Goal: Task Accomplishment & Management: Use online tool/utility

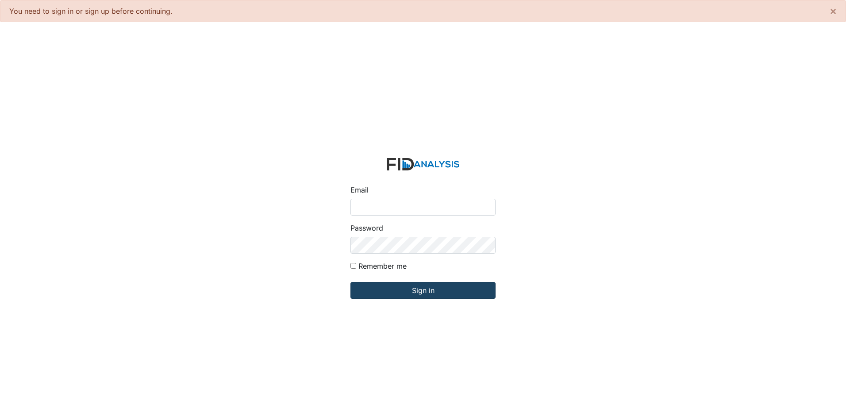
type input "[EMAIL_ADDRESS][DOMAIN_NAME]"
click at [435, 291] on input "Sign in" at bounding box center [423, 290] width 145 height 17
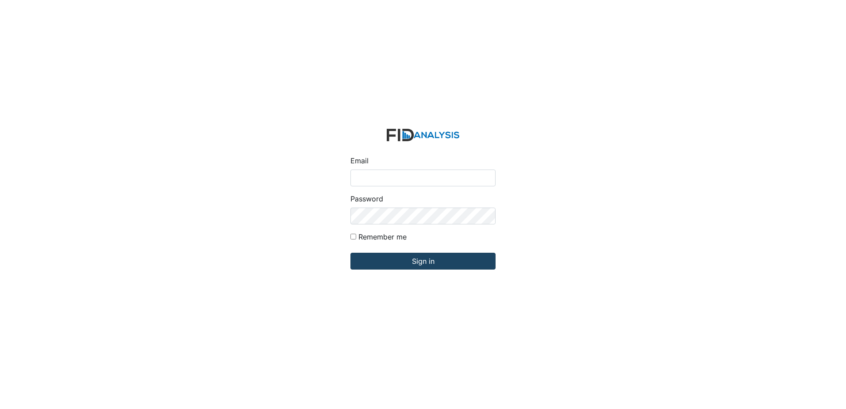
type input "[EMAIL_ADDRESS][DOMAIN_NAME]"
click at [384, 258] on input "Sign in" at bounding box center [423, 261] width 145 height 17
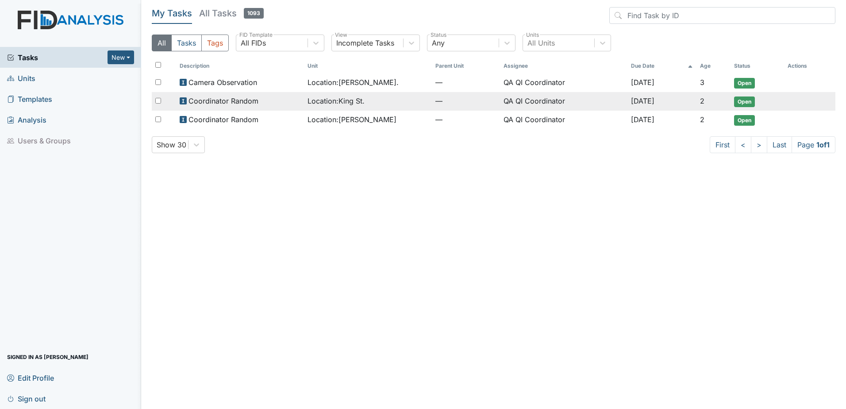
click at [333, 100] on span "Location : King St." at bounding box center [336, 101] width 57 height 11
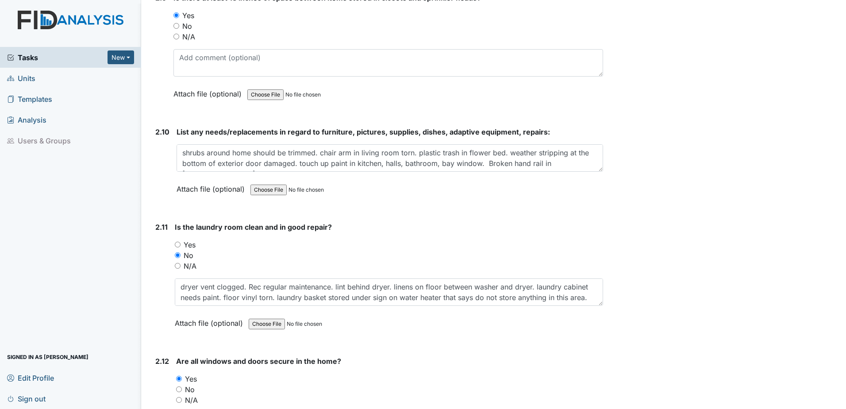
scroll to position [2523, 0]
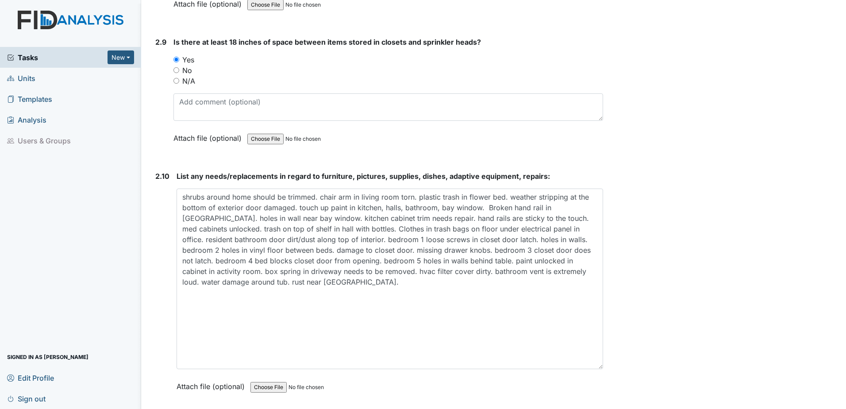
drag, startPoint x: 595, startPoint y: 214, endPoint x: 585, endPoint y: 366, distance: 152.6
click at [586, 367] on textarea "shrubs around home should be trimmed. chair arm in living room torn. plastic tr…" at bounding box center [390, 279] width 427 height 181
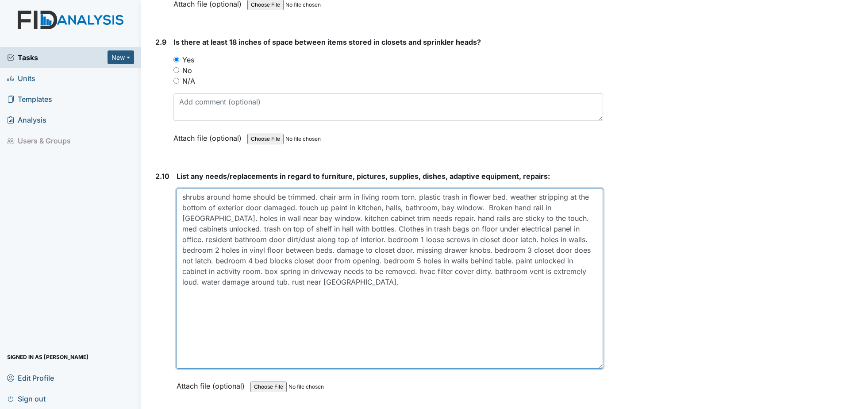
drag, startPoint x: 480, startPoint y: 220, endPoint x: 372, endPoint y: 219, distance: 108.0
click at [372, 219] on textarea "shrubs around home should be trimmed. chair arm in living room torn. plastic tr…" at bounding box center [390, 279] width 427 height 180
drag, startPoint x: 483, startPoint y: 220, endPoint x: 374, endPoint y: 220, distance: 108.9
click at [374, 220] on textarea "shrubs around home should be trimmed. chair arm in living room torn. plastic tr…" at bounding box center [390, 279] width 427 height 180
drag, startPoint x: 370, startPoint y: 219, endPoint x: 482, endPoint y: 219, distance: 112.0
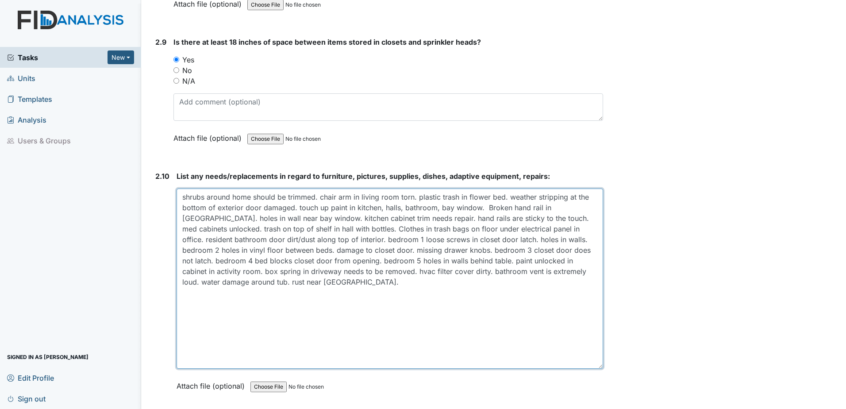
click at [482, 219] on textarea "shrubs around home should be trimmed. chair arm in living room torn. plastic tr…" at bounding box center [390, 279] width 427 height 180
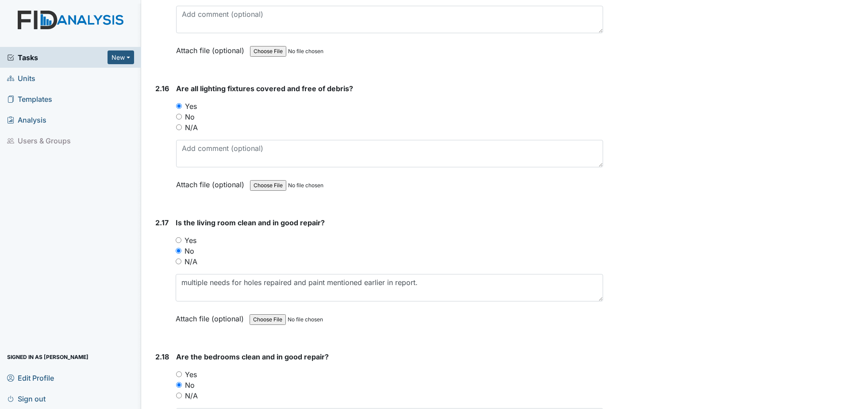
scroll to position [3585, 0]
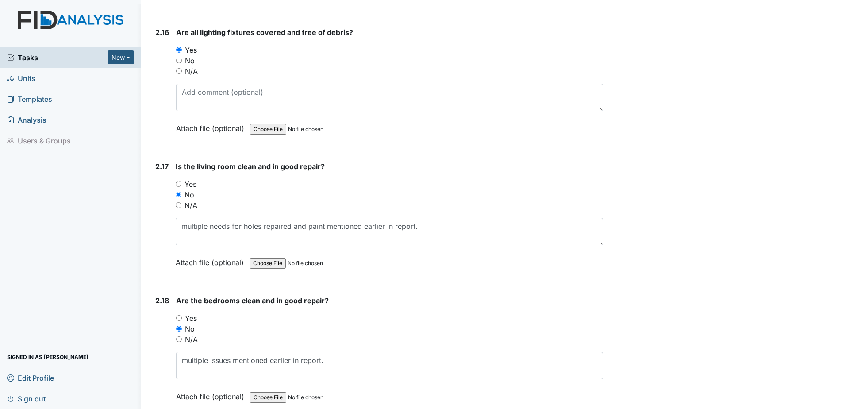
type textarea "shrubs around home should be trimmed. chair arm in living room torn. plastic tr…"
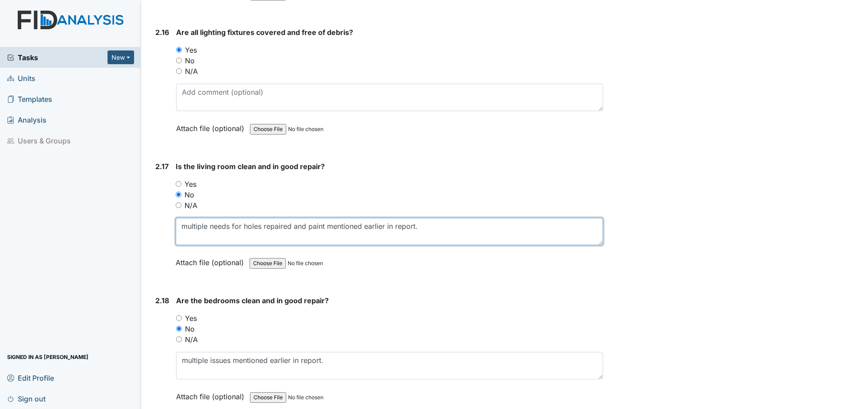
click at [440, 227] on textarea "multiple needs for holes repaired and paint mentioned earlier in report." at bounding box center [390, 231] width 428 height 27
paste textarea "hand rails are sticky to the touch."
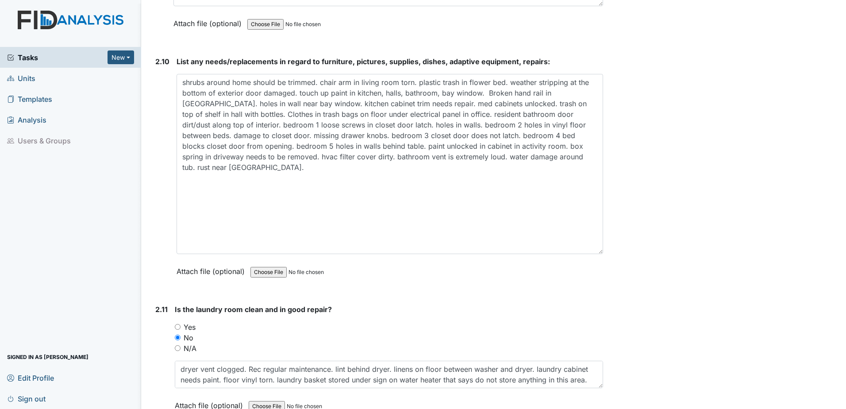
scroll to position [2611, 0]
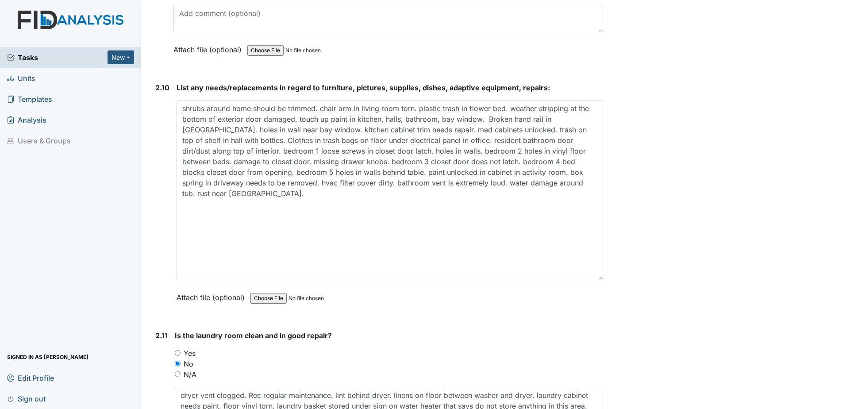
type textarea "multiple needs for holes repaired and paint mentioned earlier in report. hand r…"
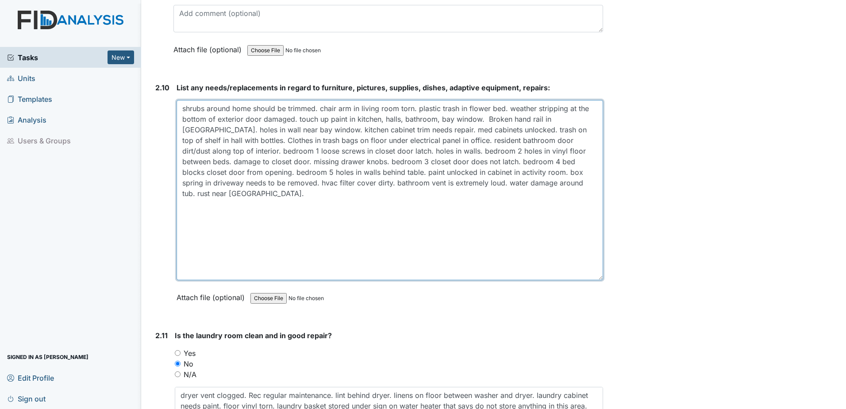
drag, startPoint x: 371, startPoint y: 131, endPoint x: 451, endPoint y: 134, distance: 79.3
click at [451, 134] on textarea "shrubs around home should be trimmed. chair arm in living room torn. plastic tr…" at bounding box center [390, 190] width 427 height 180
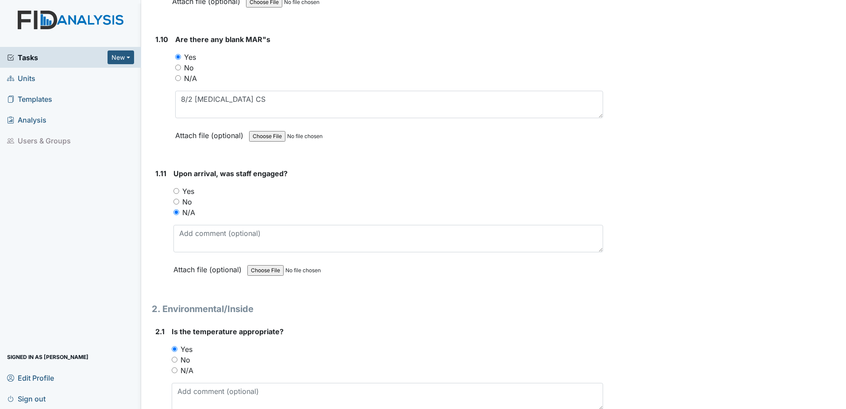
scroll to position [1151, 0]
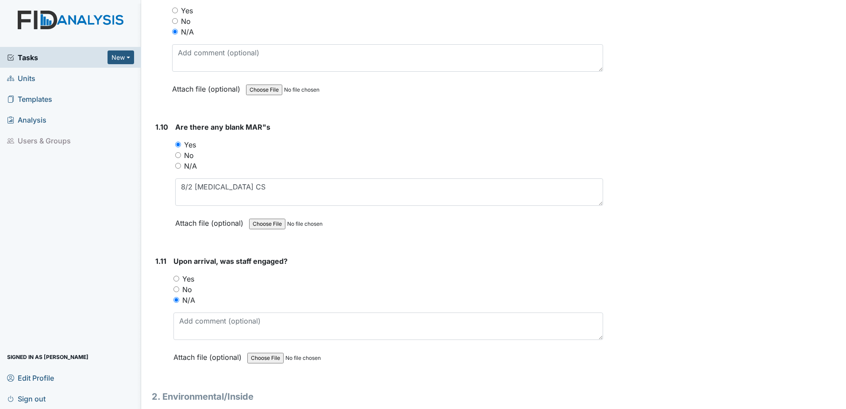
type textarea "shrubs around home should be trimmed. chair arm in living room torn. plastic tr…"
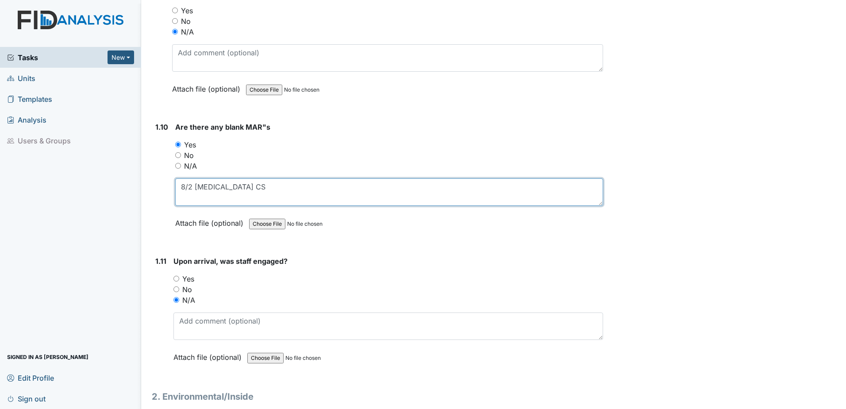
click at [320, 193] on textarea "8/2 sodium fluoride CS" at bounding box center [389, 191] width 428 height 27
paste textarea "med cabinets unlocked."
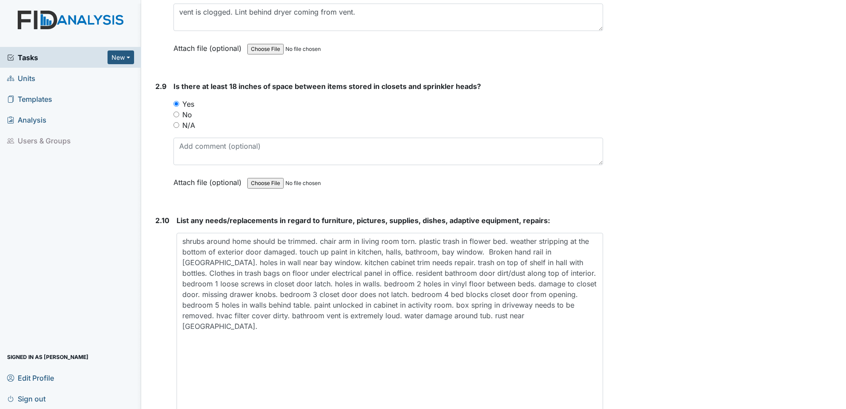
scroll to position [2611, 0]
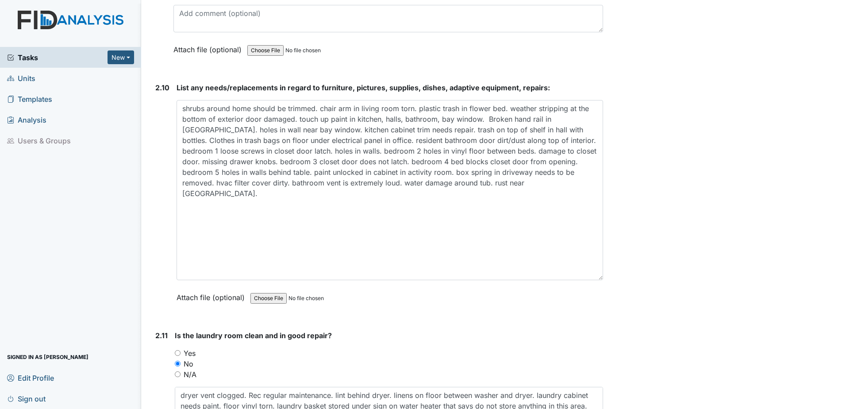
type textarea "8/2 sodium fluoride CS. med cabinets unlocked."
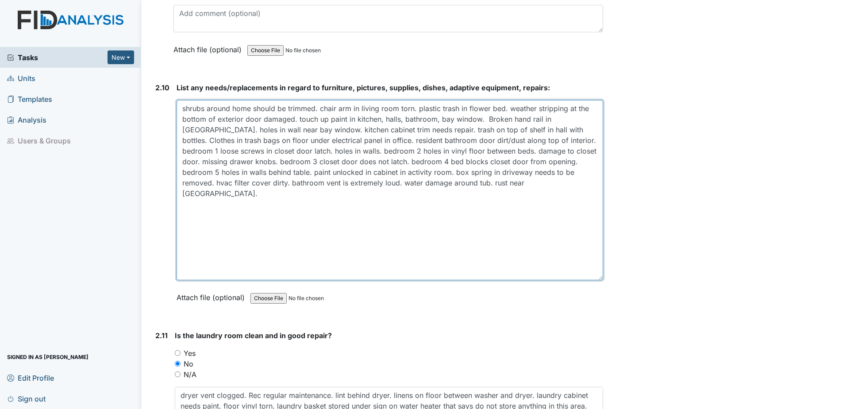
drag, startPoint x: 504, startPoint y: 131, endPoint x: 371, endPoint y: 128, distance: 132.8
click at [371, 128] on textarea "shrubs around home should be trimmed. chair arm in living room torn. plastic tr…" at bounding box center [390, 190] width 427 height 180
click at [370, 124] on textarea "shrubs around home should be trimmed. chair arm in living room torn. plastic tr…" at bounding box center [390, 190] width 427 height 180
drag, startPoint x: 371, startPoint y: 129, endPoint x: 483, endPoint y: 142, distance: 112.2
click at [483, 142] on textarea "shrubs around home should be trimmed. chair arm in living room torn. plastic tr…" at bounding box center [390, 190] width 427 height 180
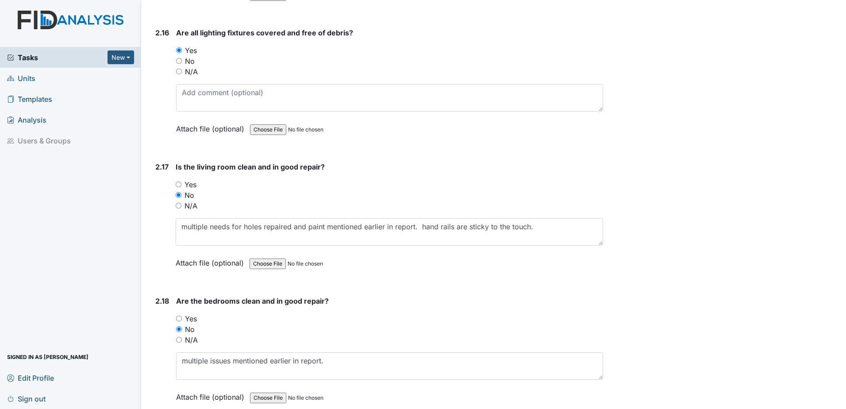
scroll to position [3585, 0]
type textarea "shrubs around home should be trimmed. chair arm in living room torn. plastic tr…"
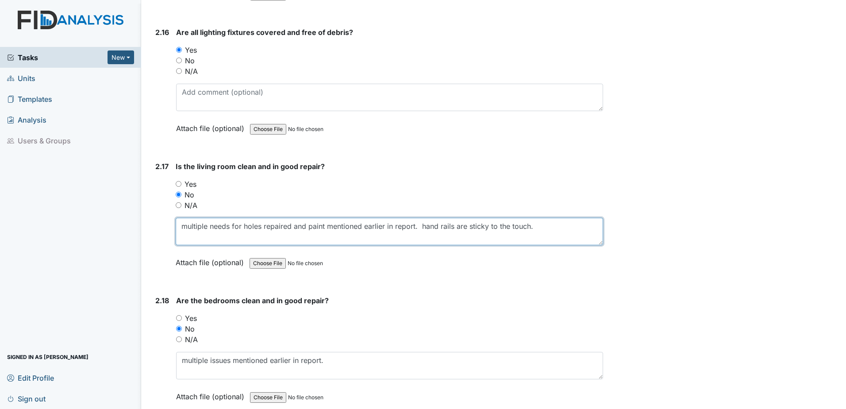
click at [547, 237] on textarea "multiple needs for holes repaired and paint mentioned earlier in report." at bounding box center [390, 231] width 428 height 27
paste textarea "trash on top of shelf in hall with bottles. Clothes in trash bags on floor unde…"
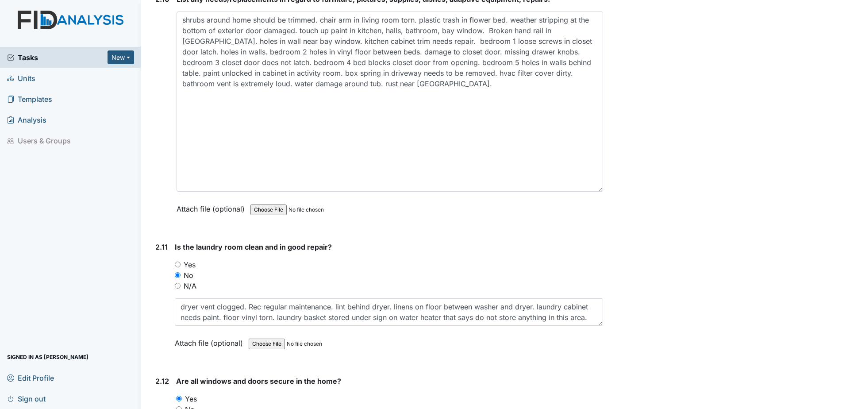
scroll to position [2655, 0]
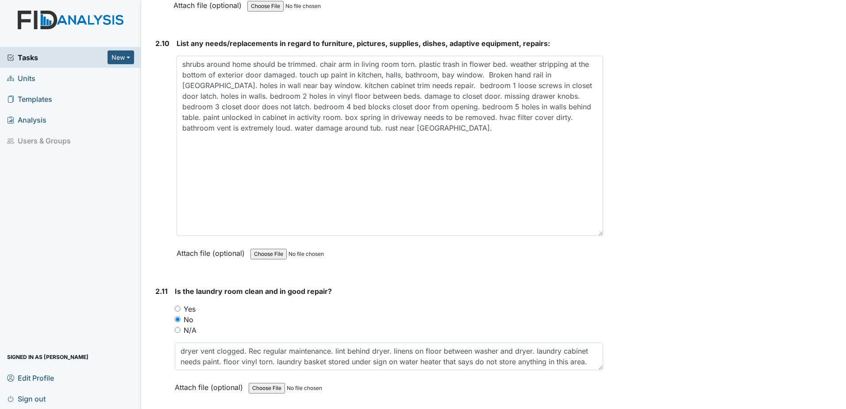
type textarea "multiple needs for holes repaired and paint mentioned earlier in report. hand r…"
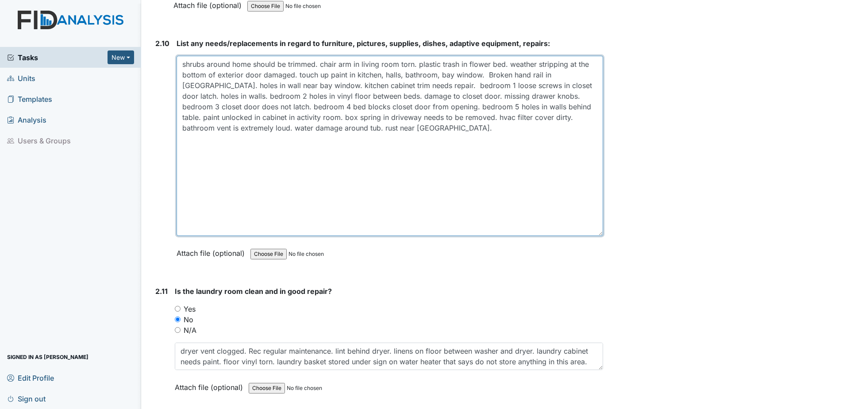
drag, startPoint x: 512, startPoint y: 106, endPoint x: 263, endPoint y: 118, distance: 249.0
click at [263, 118] on textarea "shrubs around home should be trimmed. chair arm in living room torn. plastic tr…" at bounding box center [390, 146] width 427 height 180
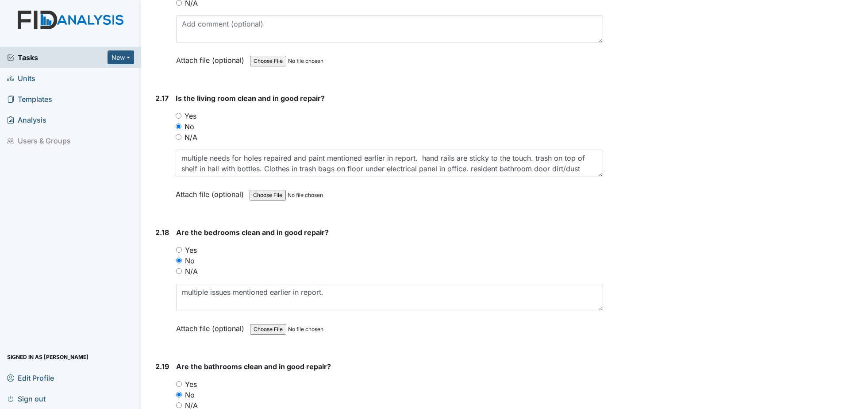
scroll to position [3673, 0]
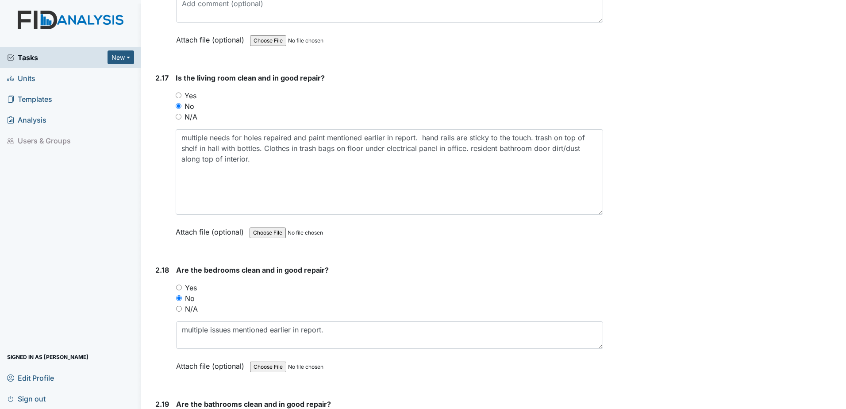
drag, startPoint x: 595, startPoint y: 154, endPoint x: 579, endPoint y: 207, distance: 55.4
click at [591, 212] on textarea "multiple needs for holes repaired and paint mentioned earlier in report." at bounding box center [390, 171] width 428 height 85
type textarea "shrubs around home should be trimmed. chair arm in living room torn. plastic tr…"
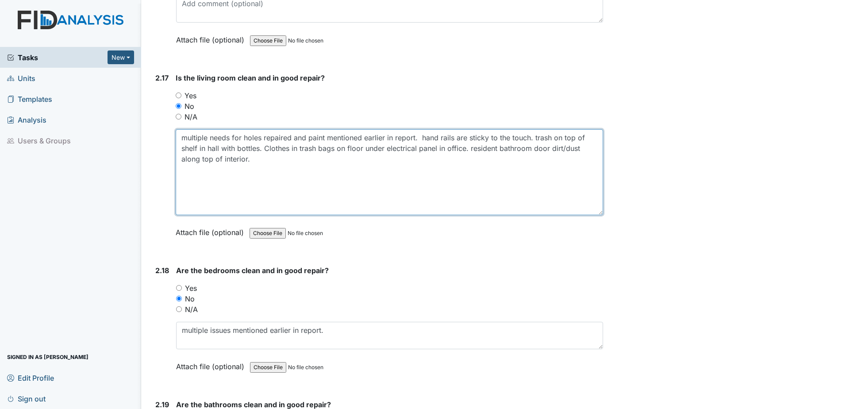
click at [483, 166] on textarea "multiple needs for holes repaired and paint mentioned earlier in report." at bounding box center [390, 172] width 428 height 86
paste textarea "paint unlocked in cabinet in activity room."
drag, startPoint x: 472, startPoint y: 150, endPoint x: 248, endPoint y: 158, distance: 224.1
click at [248, 158] on textarea "multiple needs for holes repaired and paint mentioned earlier in report." at bounding box center [390, 172] width 428 height 86
type textarea "multiple needs for holes repaired and paint mentioned earlier in report. hand r…"
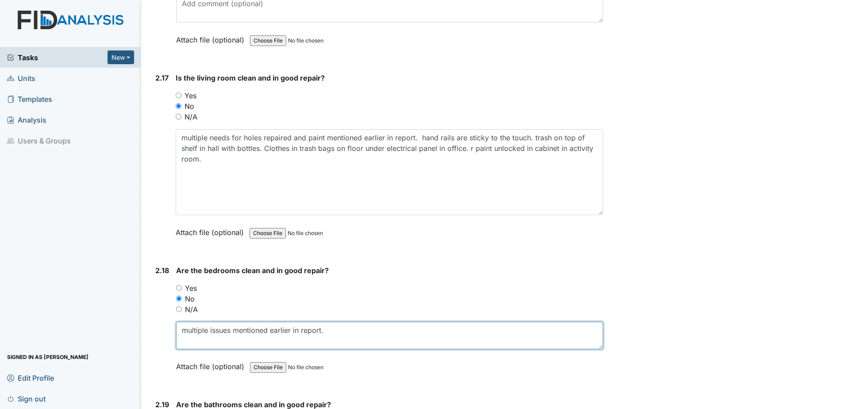
click at [347, 337] on textarea "multiple issues mentioned earlier in report." at bounding box center [389, 335] width 427 height 27
paste textarea "esident bathroom door dirt/dust along top of interior."
type textarea "multiple issues mentioned earlier in report. resident bathroom door dirt/dust a…"
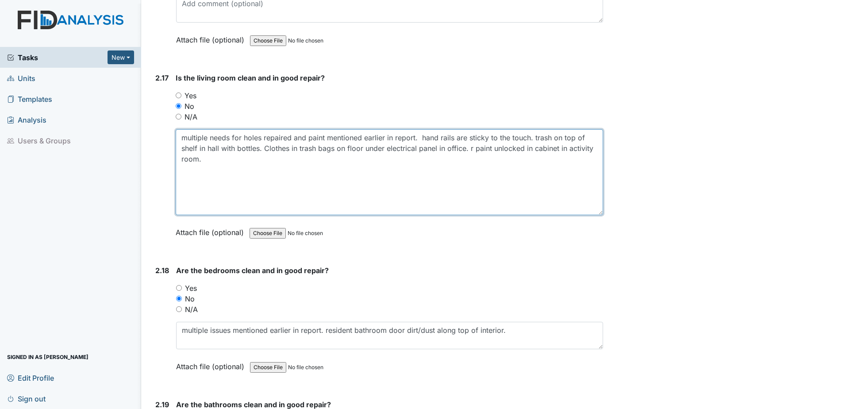
click at [473, 151] on textarea "multiple needs for holes repaired and paint mentioned earlier in report." at bounding box center [390, 172] width 428 height 86
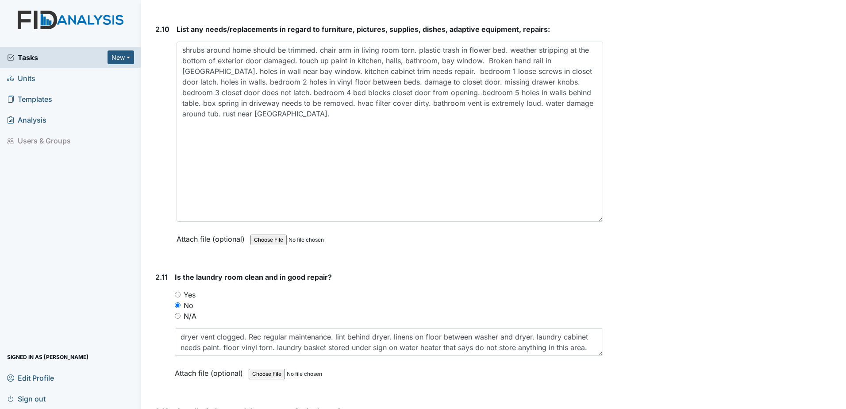
scroll to position [2567, 0]
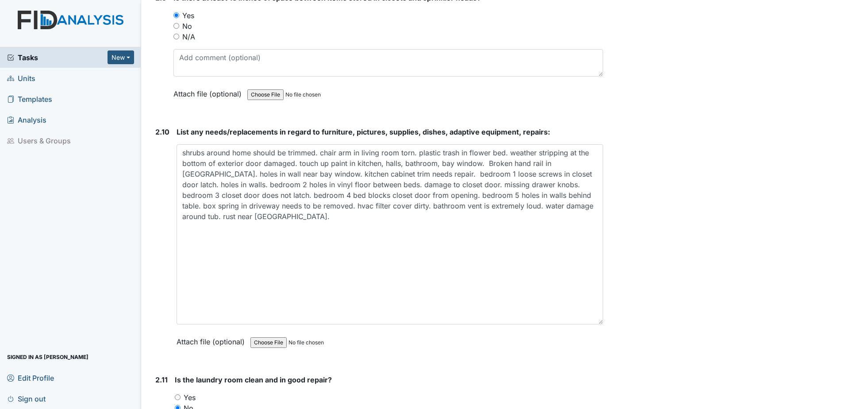
type textarea "multiple needs for holes repaired and paint mentioned earlier in report. hand r…"
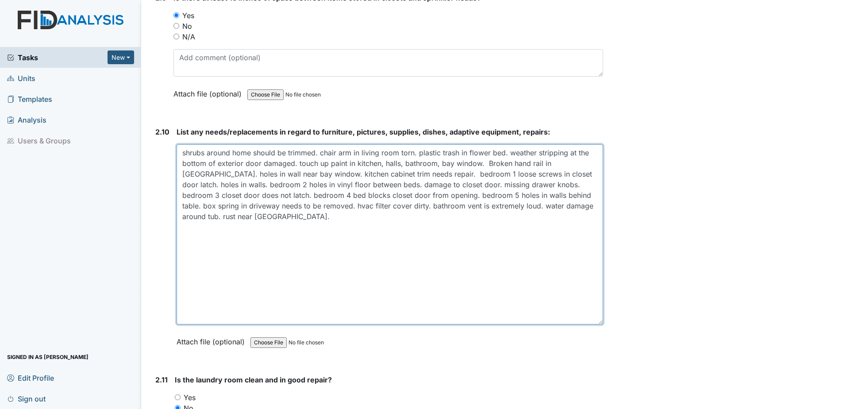
drag, startPoint x: 330, startPoint y: 208, endPoint x: 258, endPoint y: 209, distance: 71.7
click at [258, 209] on textarea "shrubs around home should be trimmed. chair arm in living room torn. plastic tr…" at bounding box center [390, 234] width 427 height 180
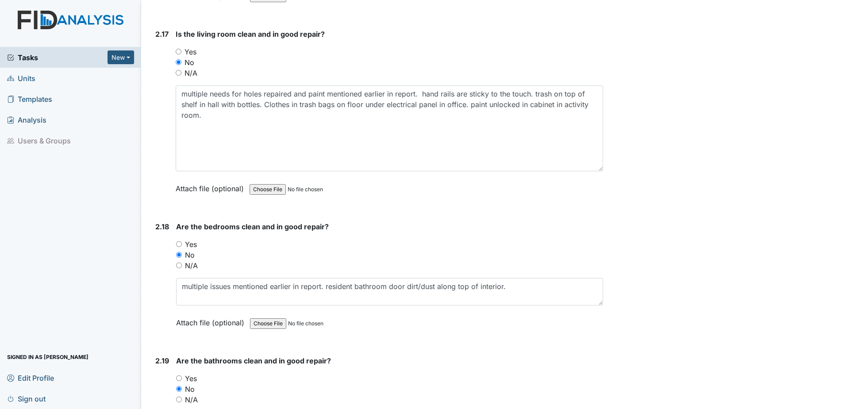
scroll to position [3718, 0]
type textarea "shrubs around home should be trimmed. chair arm in living room torn. plastic tr…"
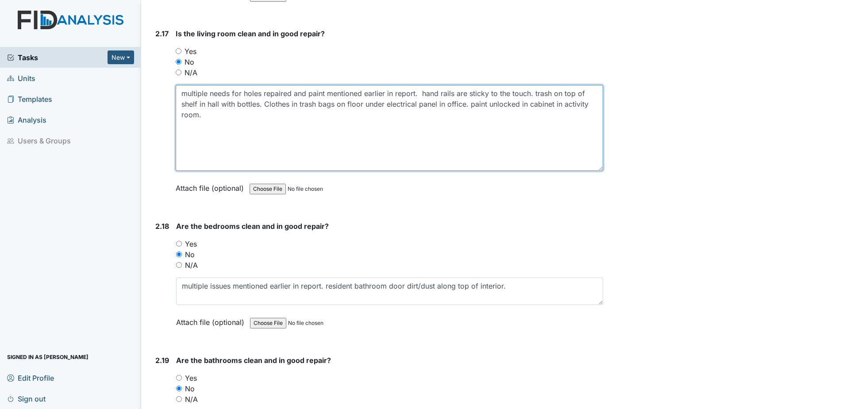
click at [236, 135] on textarea "multiple needs for holes repaired and paint mentioned earlier in report." at bounding box center [390, 128] width 428 height 86
paste textarea "hvac filter cover dirty."
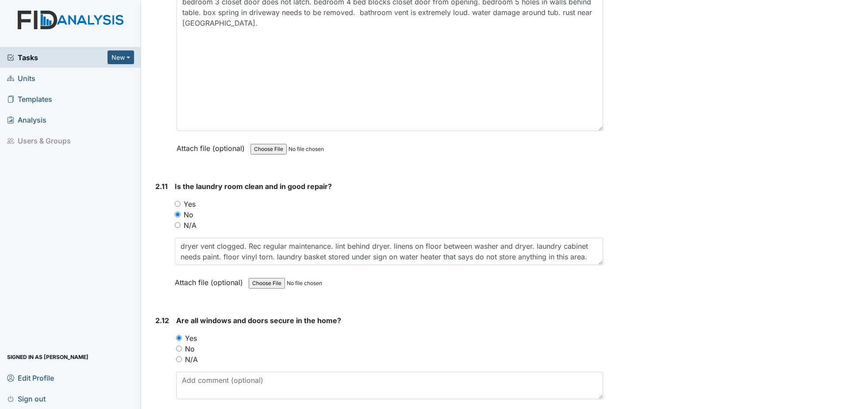
scroll to position [2744, 0]
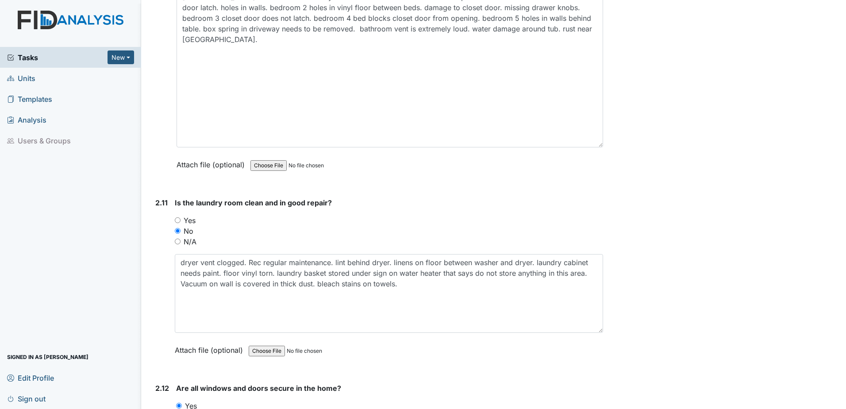
drag, startPoint x: 597, startPoint y: 280, endPoint x: 595, endPoint y: 331, distance: 51.4
click at [595, 331] on textarea "dryer vent clogged. Rec regular maintenance. lint behind dryer. linens on floor…" at bounding box center [389, 293] width 428 height 79
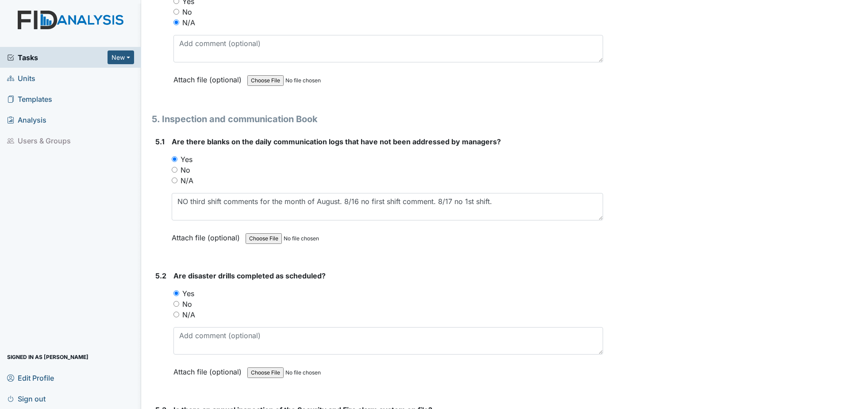
scroll to position [6056, 0]
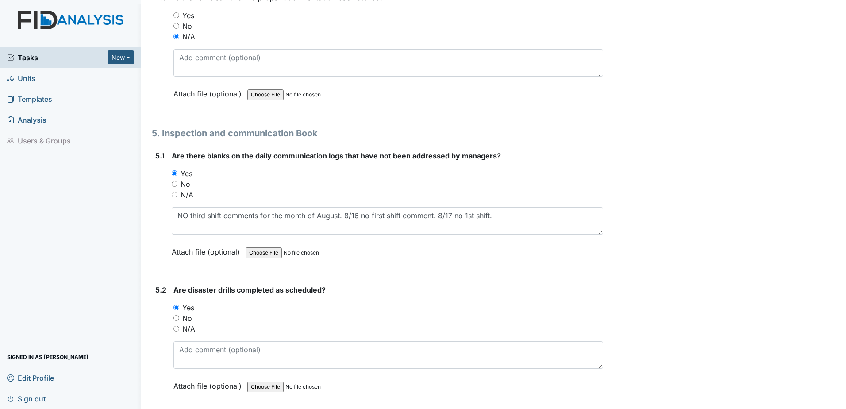
type textarea "multiple needs for holes repaired and paint mentioned earlier in report. hand r…"
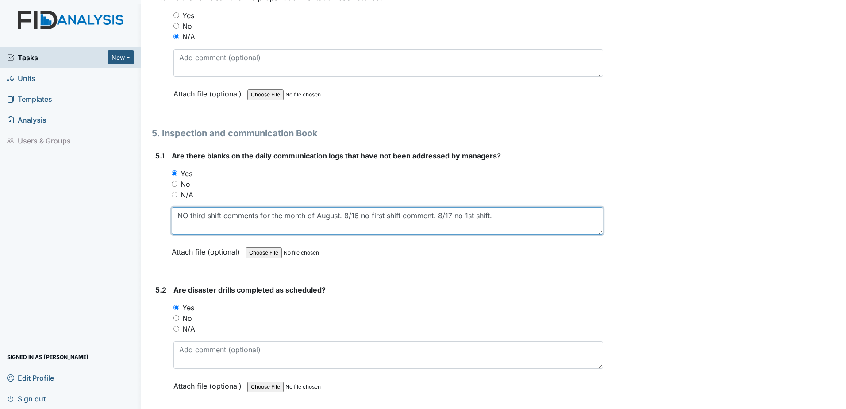
click at [185, 215] on textarea "NO third shift comments for the month of August. 8/16 no first shift comment. 8…" at bounding box center [387, 220] width 431 height 27
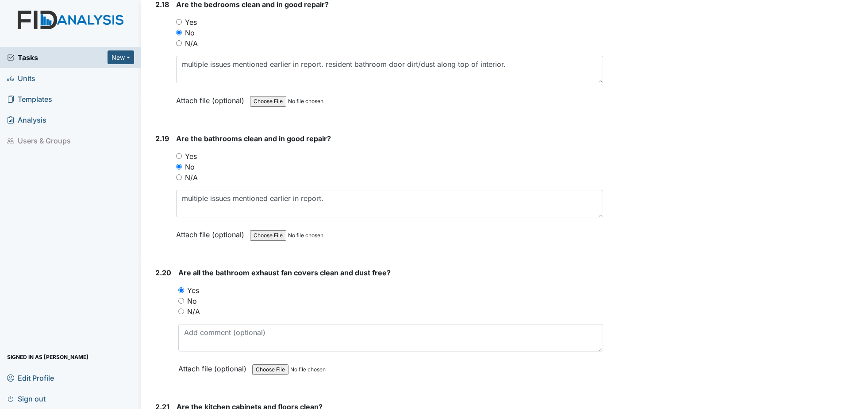
scroll to position [3976, 0]
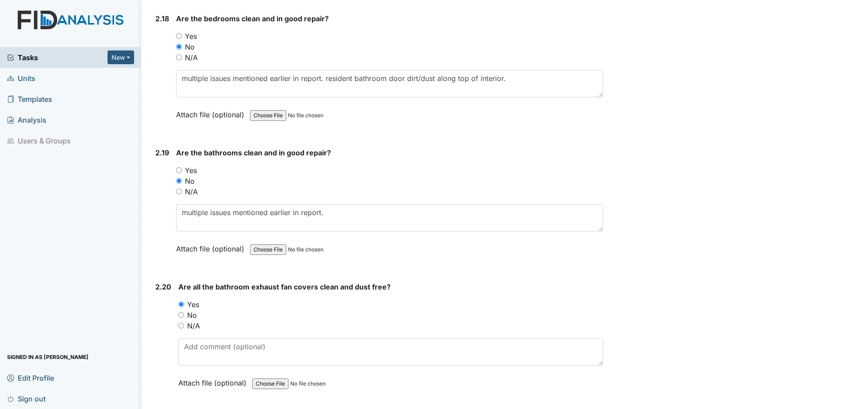
type textarea "No third shift comments for the month of August. 8/16 no first shift comment. 8…"
click at [342, 211] on textarea "multiple issues mentioned earlier in report." at bounding box center [389, 217] width 427 height 27
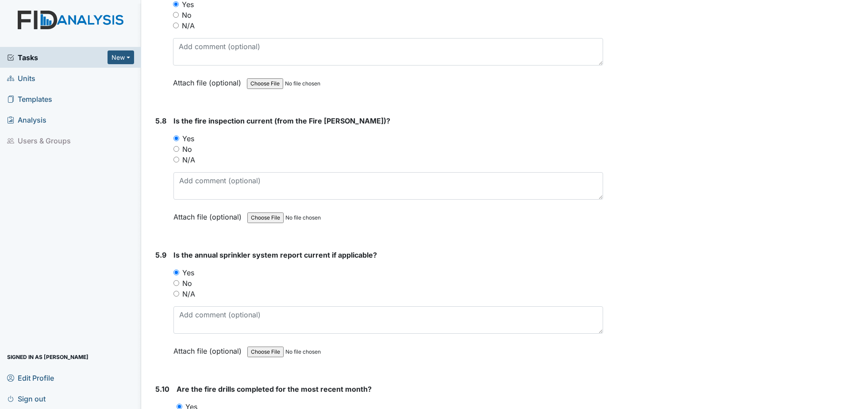
scroll to position [7163, 0]
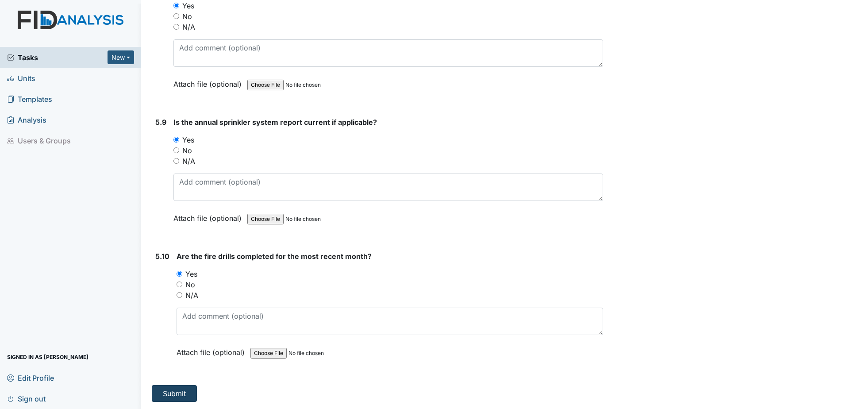
type textarea "multiple issues mentioned earlier in report. water damage, loud exhaust fan, pa…"
click at [171, 387] on button "Submit" at bounding box center [174, 393] width 45 height 17
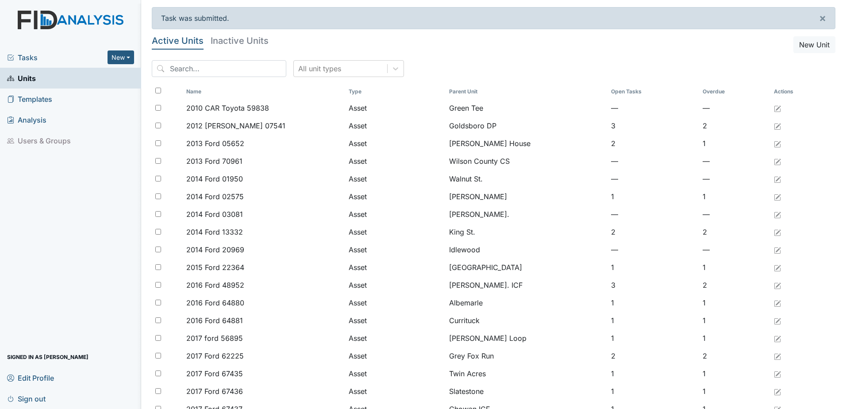
click at [34, 56] on span "Tasks" at bounding box center [57, 57] width 100 height 11
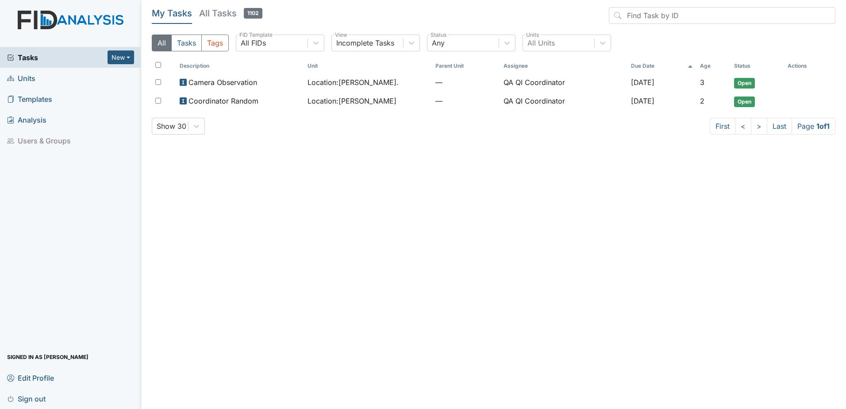
click at [36, 78] on link "Units" at bounding box center [70, 78] width 141 height 21
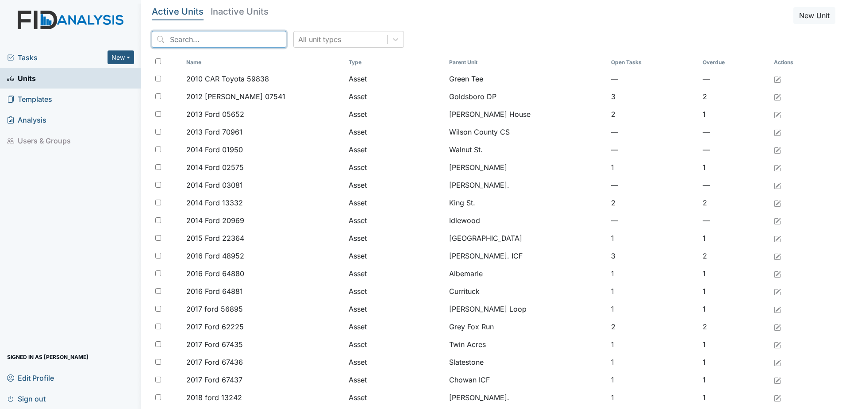
click at [225, 35] on input "search" at bounding box center [219, 39] width 135 height 17
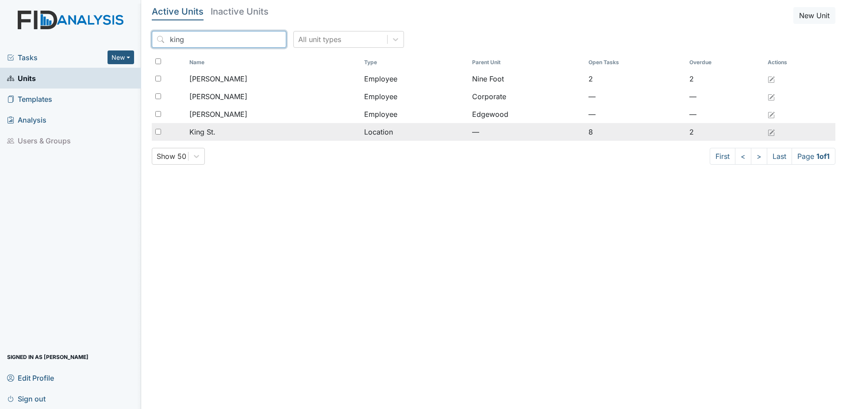
type input "king"
click at [204, 137] on td "King St." at bounding box center [273, 132] width 174 height 18
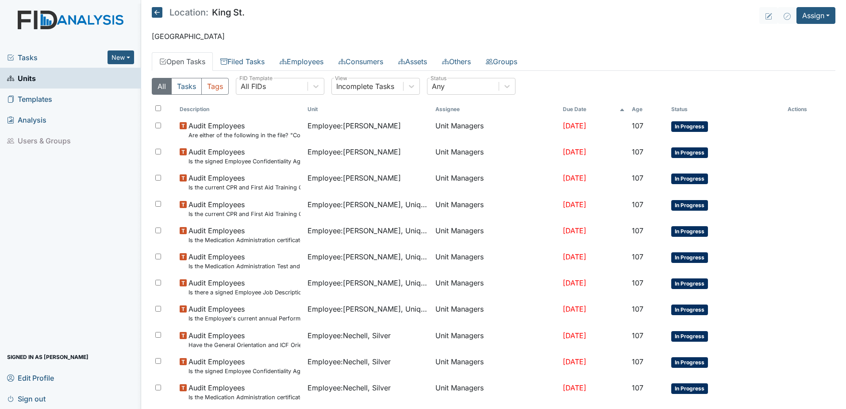
click at [625, 111] on icon at bounding box center [622, 109] width 5 height 5
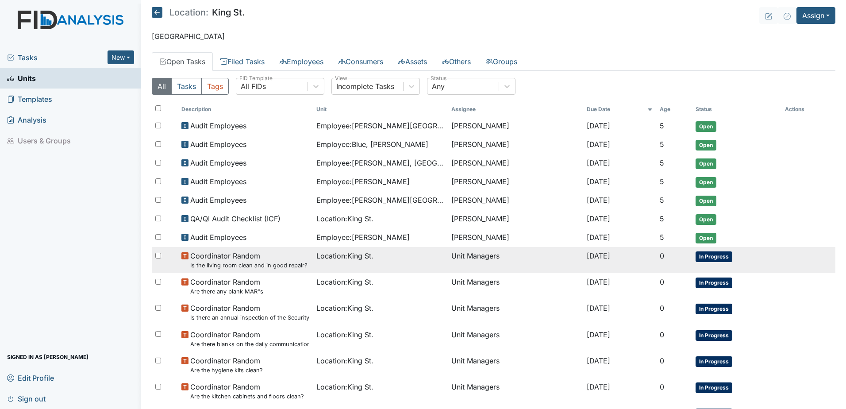
click at [348, 262] on td "Location : King St." at bounding box center [380, 260] width 135 height 26
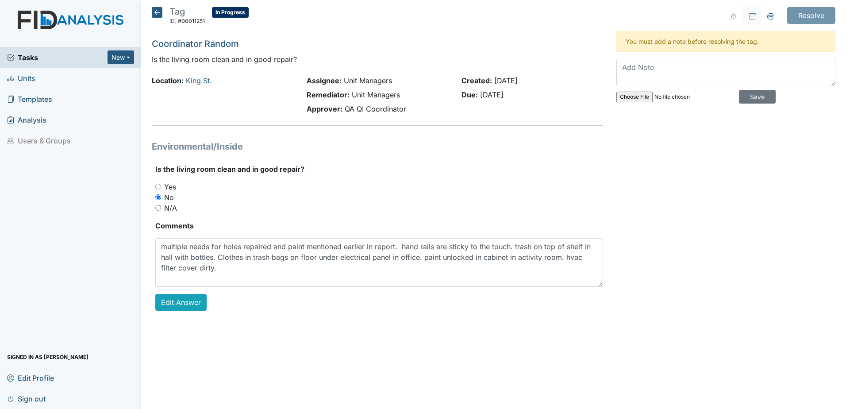
click at [157, 14] on icon at bounding box center [157, 12] width 11 height 11
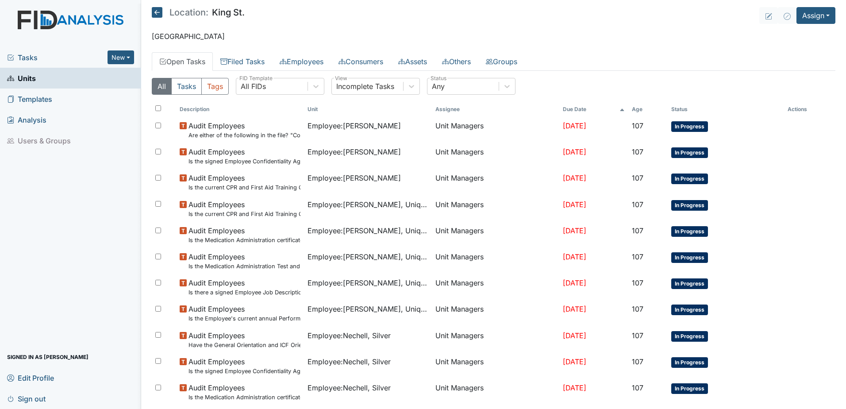
click at [625, 108] on icon at bounding box center [622, 109] width 5 height 5
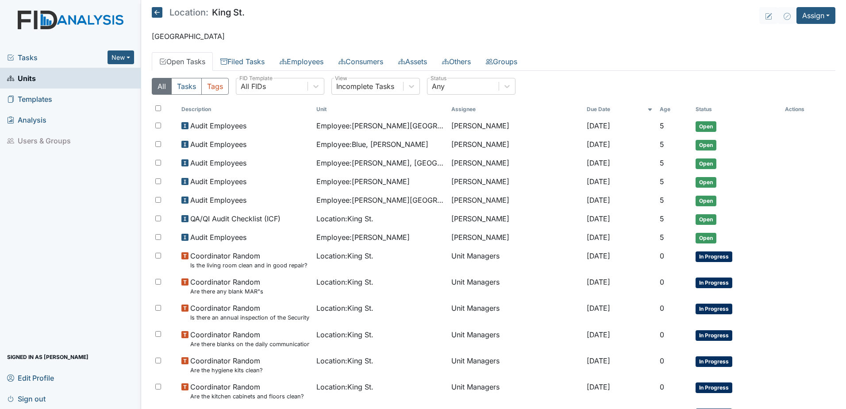
click at [14, 58] on span "Tasks" at bounding box center [57, 57] width 100 height 11
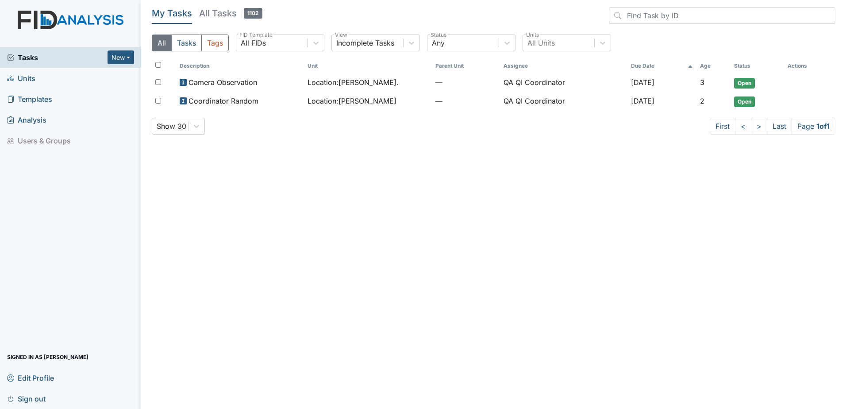
click at [212, 15] on h5 "All Tasks 1102" at bounding box center [230, 13] width 63 height 12
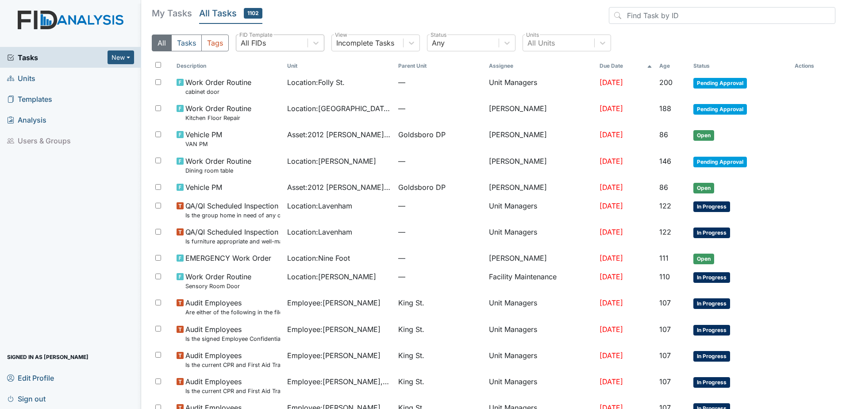
click at [275, 43] on div "All FIDs" at bounding box center [271, 43] width 71 height 16
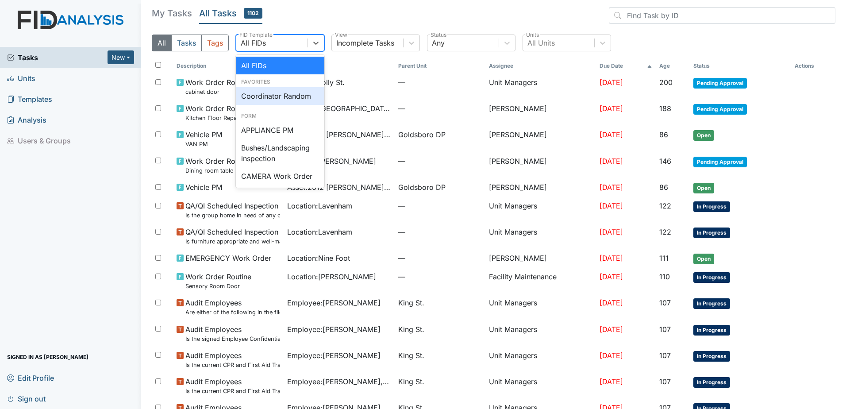
click at [283, 92] on div "Coordinator Random" at bounding box center [280, 96] width 89 height 18
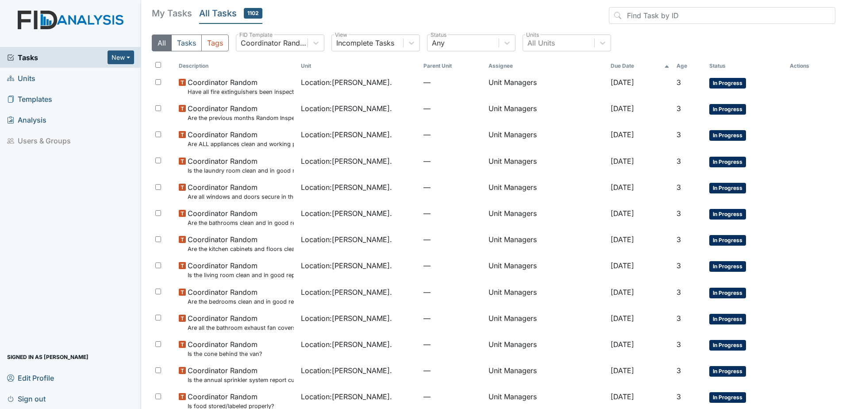
click at [171, 18] on h5 "My Tasks" at bounding box center [172, 13] width 40 height 12
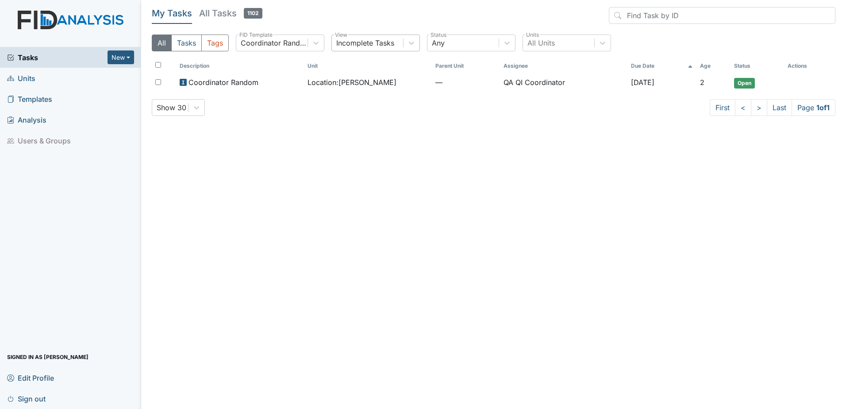
click at [373, 49] on div "Incomplete Tasks" at bounding box center [367, 43] width 71 height 16
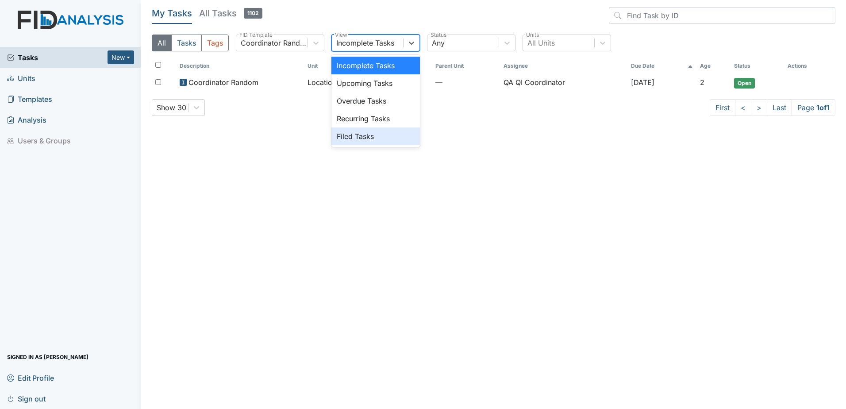
click at [374, 132] on div "Filed Tasks" at bounding box center [375, 136] width 89 height 18
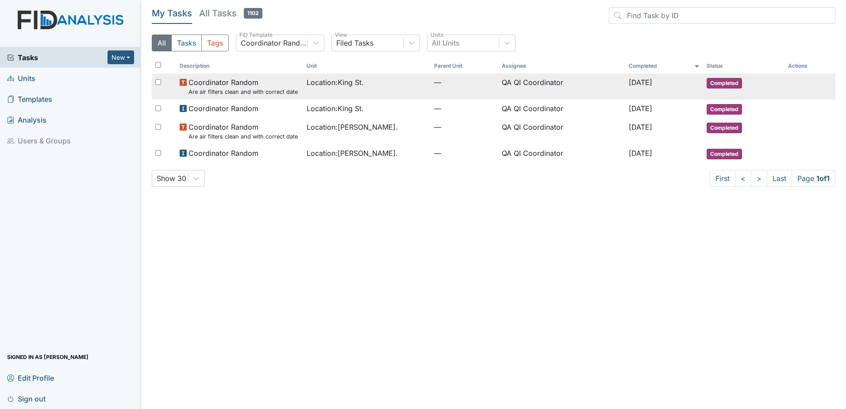
click at [335, 83] on span "Location : King St." at bounding box center [335, 82] width 57 height 11
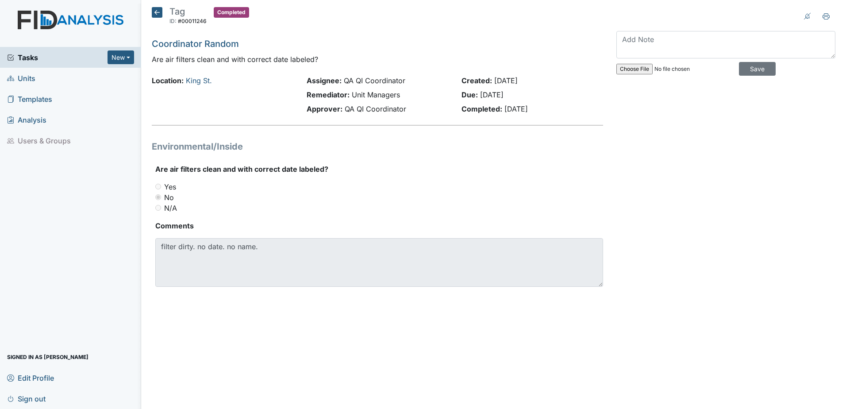
click at [157, 13] on icon at bounding box center [157, 12] width 11 height 11
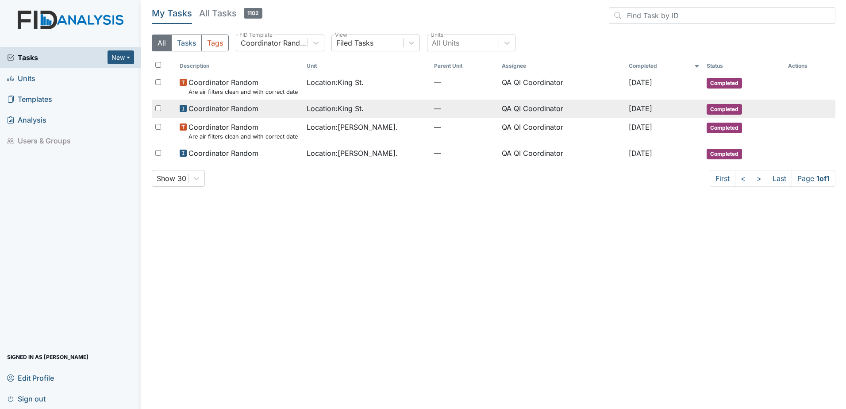
click at [205, 106] on span "Coordinator Random" at bounding box center [224, 108] width 70 height 11
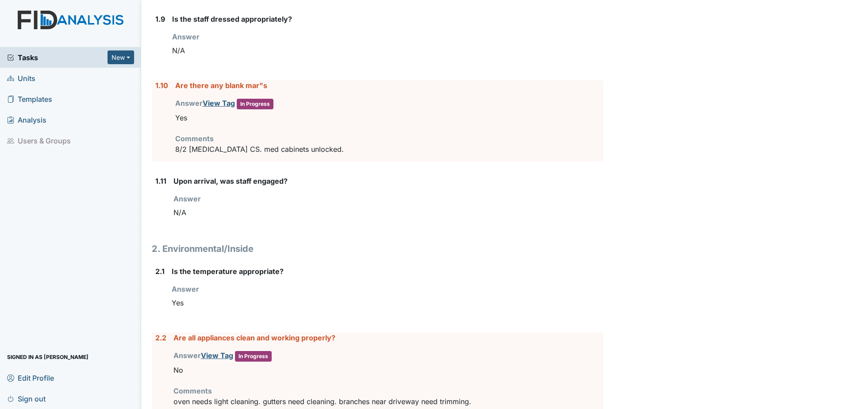
scroll to position [664, 0]
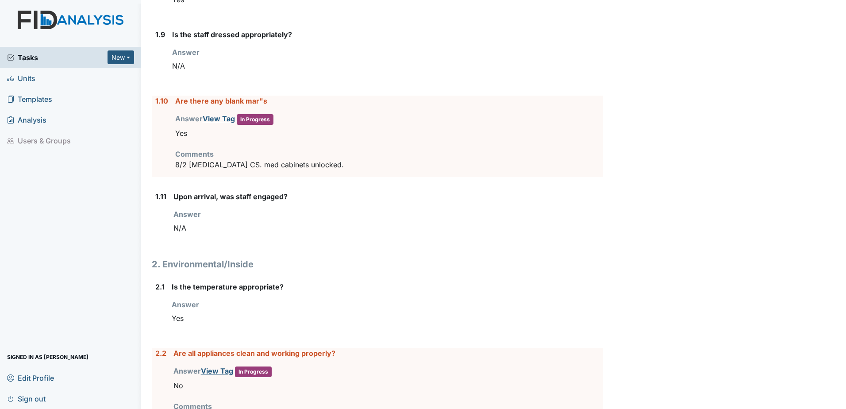
click at [58, 75] on link "Units" at bounding box center [70, 78] width 141 height 21
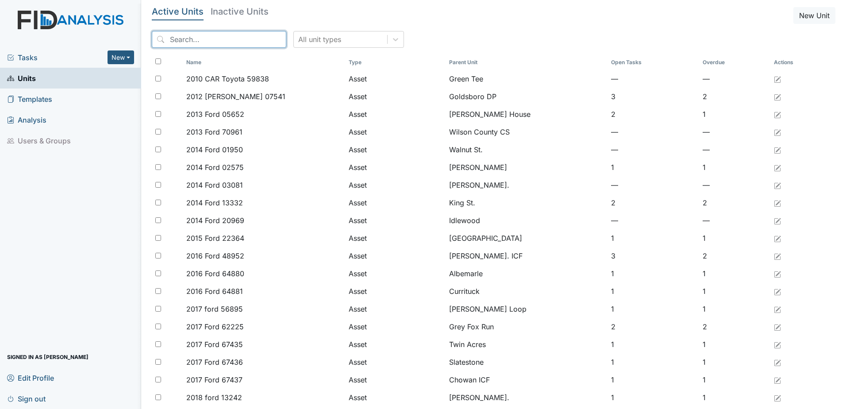
click at [190, 44] on input "search" at bounding box center [219, 39] width 135 height 17
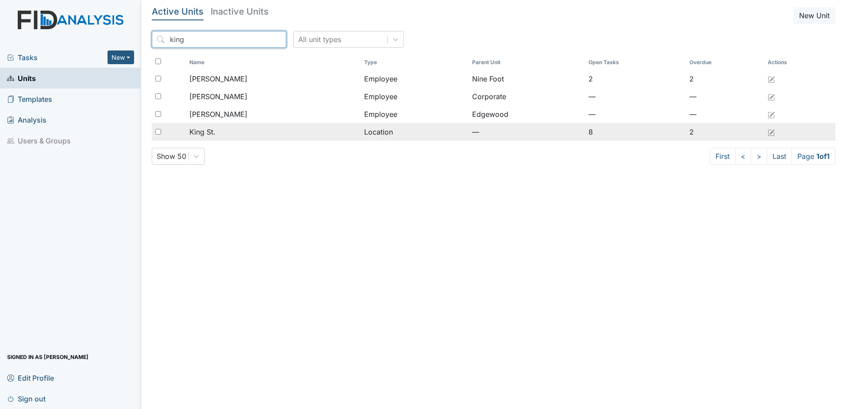
type input "king"
click at [218, 130] on div "King St." at bounding box center [272, 132] width 167 height 11
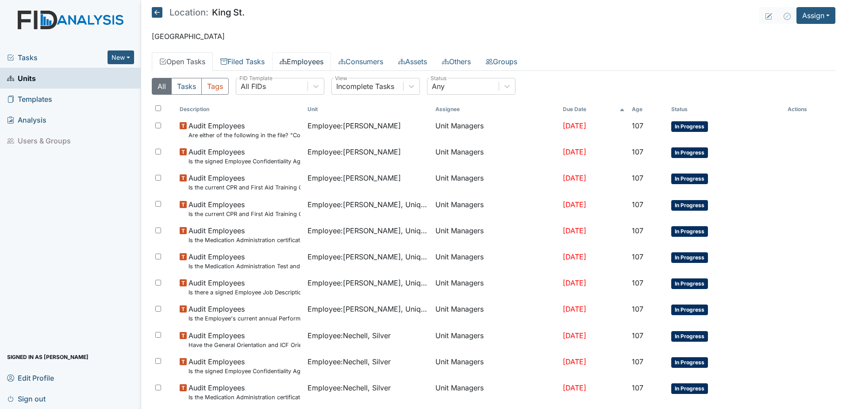
click at [319, 65] on link "Employees" at bounding box center [301, 61] width 59 height 19
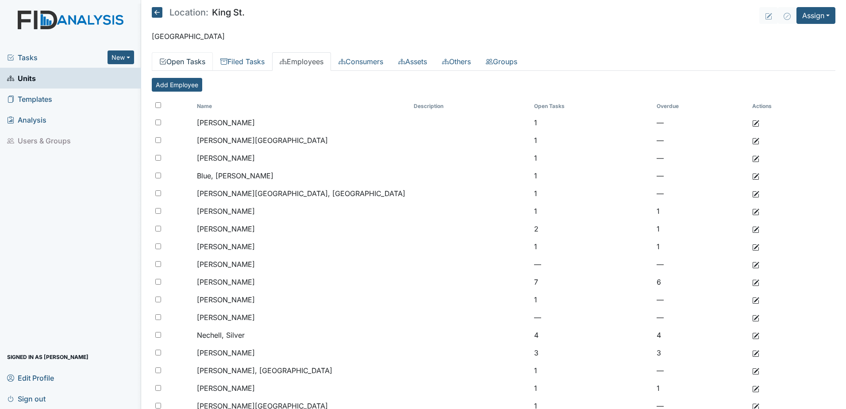
click at [177, 65] on link "Open Tasks" at bounding box center [182, 61] width 61 height 19
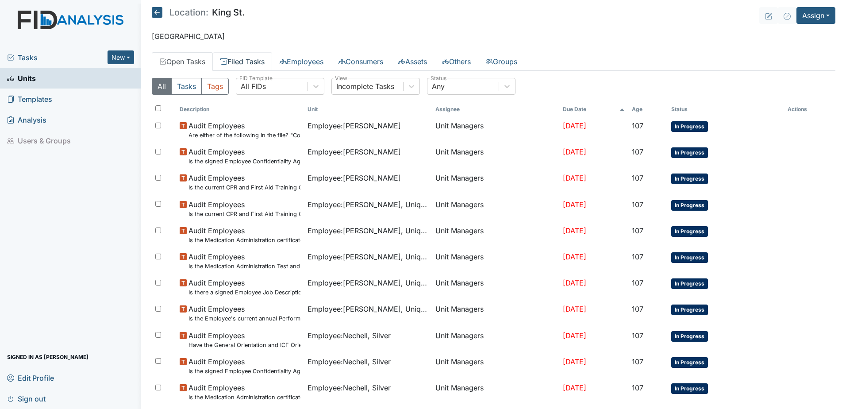
click at [240, 61] on link "Filed Tasks" at bounding box center [242, 61] width 59 height 19
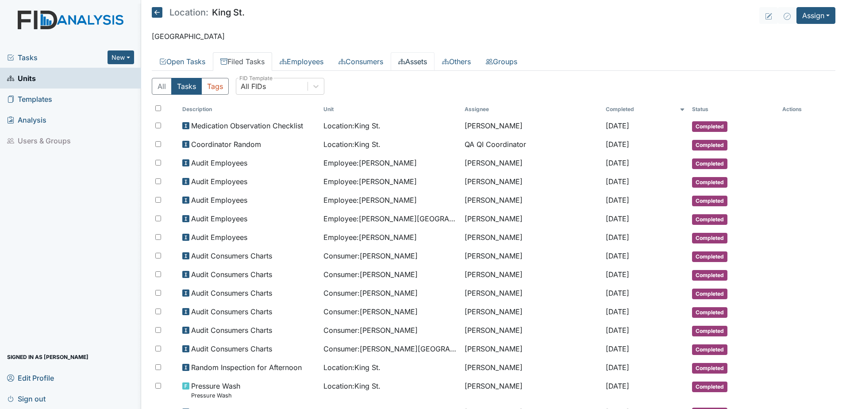
click at [431, 62] on link "Assets" at bounding box center [413, 61] width 44 height 19
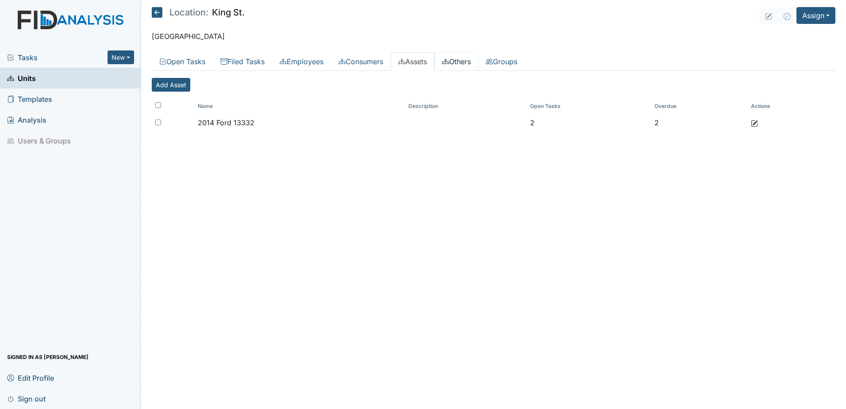
click at [478, 58] on link "Others" at bounding box center [457, 61] width 44 height 19
click at [525, 58] on link "Groups" at bounding box center [501, 61] width 46 height 19
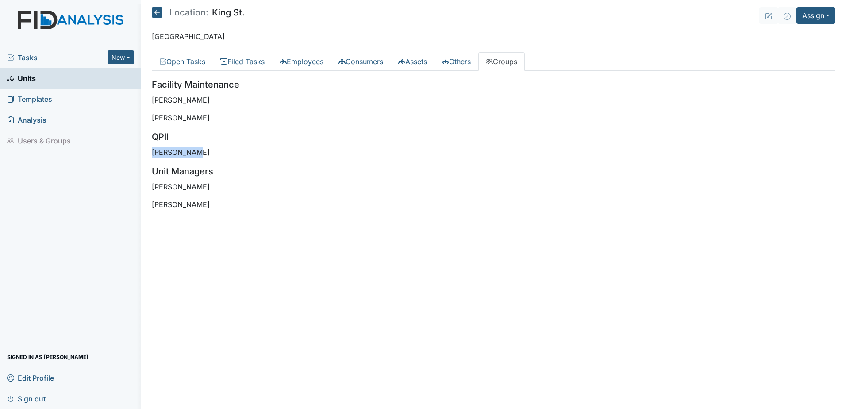
drag, startPoint x: 208, startPoint y: 151, endPoint x: 147, endPoint y: 155, distance: 61.2
click at [147, 155] on main "Location: King St. Assign Assign Form Assign Inspection Assign Document Assign …" at bounding box center [493, 204] width 705 height 409
drag, startPoint x: 147, startPoint y: 155, endPoint x: 180, endPoint y: 219, distance: 71.7
click at [180, 219] on div "All Tasks Tags All FIDs FID Template Incomplete Tasks View Any Status Descripti…" at bounding box center [494, 147] width 684 height 153
click at [192, 57] on link "Open Tasks" at bounding box center [182, 61] width 61 height 19
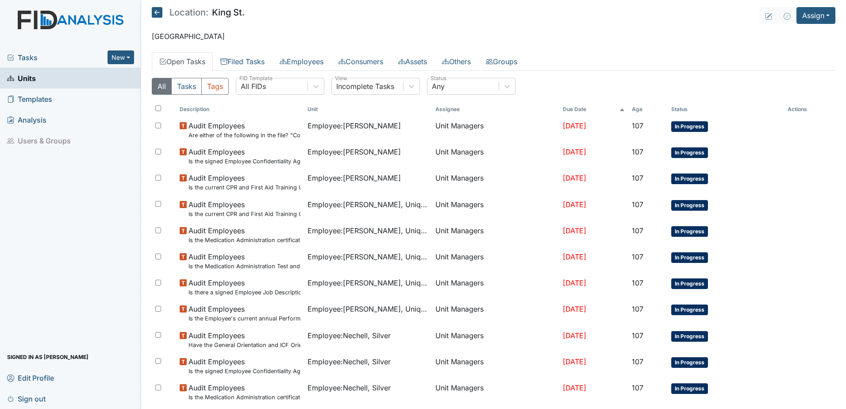
click at [52, 61] on span "Tasks" at bounding box center [57, 57] width 100 height 11
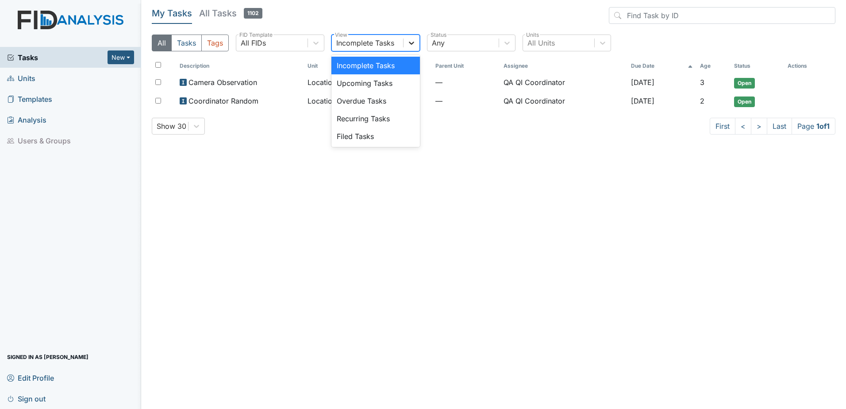
click at [406, 46] on div at bounding box center [412, 43] width 16 height 16
click at [362, 139] on div "Filed Tasks" at bounding box center [375, 136] width 89 height 18
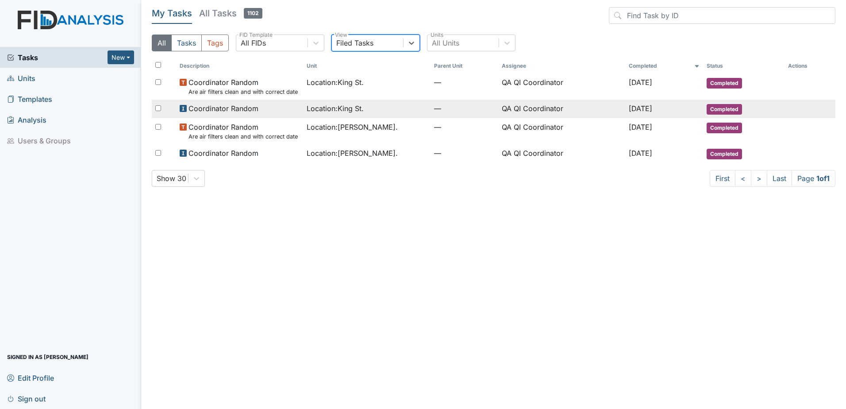
click at [337, 110] on span "Location : King St." at bounding box center [335, 108] width 57 height 11
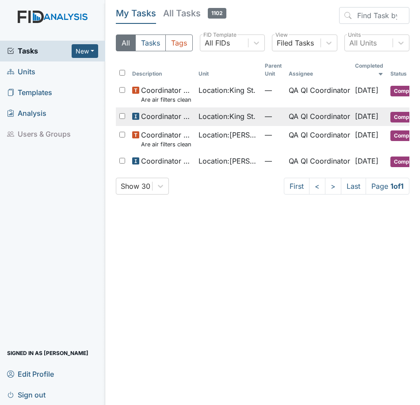
click at [157, 118] on span "Coordinator Random" at bounding box center [166, 116] width 50 height 11
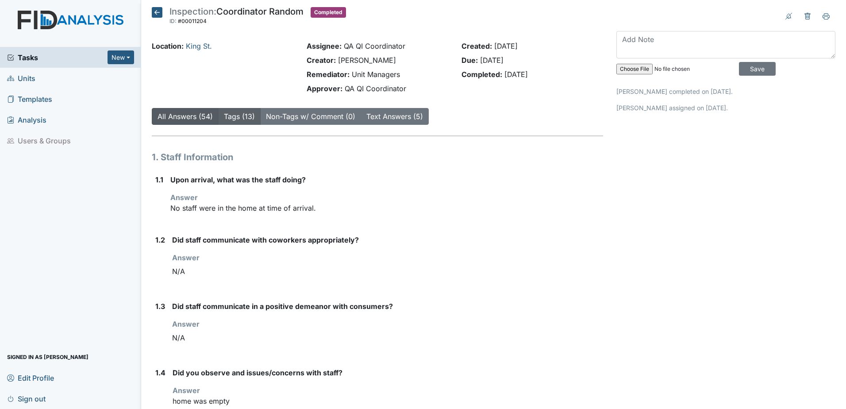
click at [231, 117] on link "Tags (13)" at bounding box center [239, 116] width 31 height 9
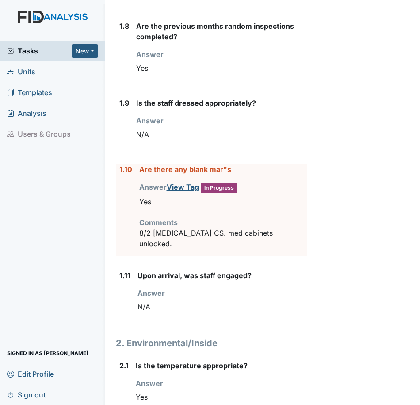
scroll to position [752, 0]
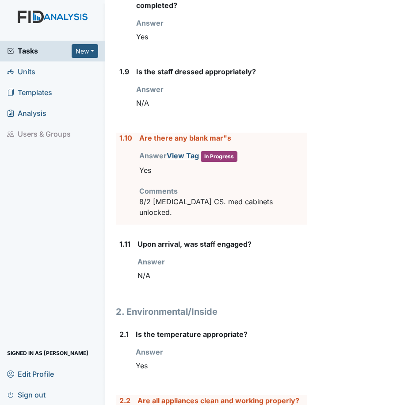
drag, startPoint x: 118, startPoint y: 146, endPoint x: 304, endPoint y: 220, distance: 200.0
copy div "1.10 Are there any blank mar"s Answer View Tag In Progress You must select one …"
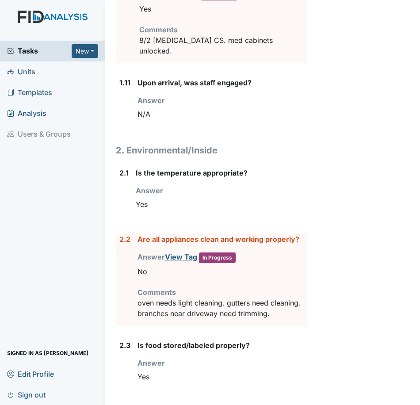
scroll to position [929, 0]
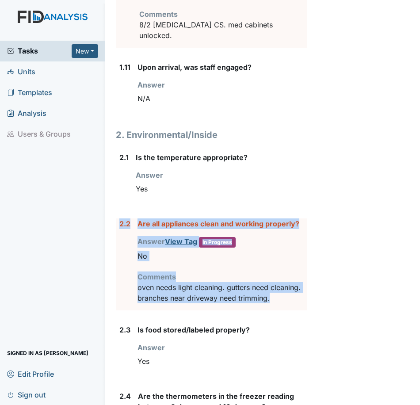
drag, startPoint x: 117, startPoint y: 224, endPoint x: 284, endPoint y: 302, distance: 183.7
click at [284, 302] on div "2.2 Are all appliances clean and working properly? Answer View Tag In Progress …" at bounding box center [212, 265] width 192 height 92
copy div "2.2 Are all appliances clean and working properly? Answer View Tag In Progress …"
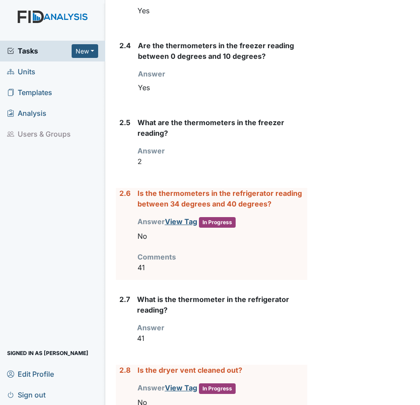
scroll to position [1328, 0]
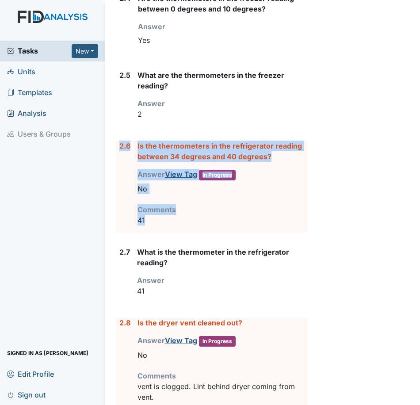
drag, startPoint x: 120, startPoint y: 146, endPoint x: 239, endPoint y: 216, distance: 138.7
click at [239, 216] on div "2.6 Is the thermometers in the refrigerator reading between 34 degrees and 40 d…" at bounding box center [212, 187] width 192 height 92
copy div "2.6 Is the thermometers in the refrigerator reading between 34 degrees and 40 d…"
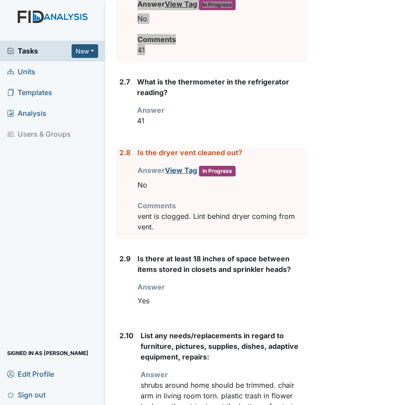
scroll to position [1505, 0]
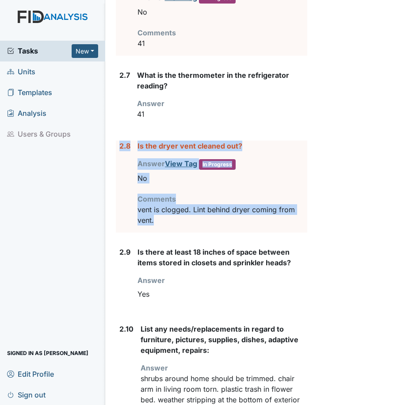
drag, startPoint x: 119, startPoint y: 146, endPoint x: 216, endPoint y: 224, distance: 125.0
click at [216, 224] on div "2.8 Is the dryer vent cleaned out? Answer View Tag In Progress You must select …" at bounding box center [212, 187] width 192 height 92
drag, startPoint x: 216, startPoint y: 224, endPoint x: 155, endPoint y: 209, distance: 63.2
copy div "2.8 Is the dryer vent cleaned out? Answer View Tag In Progress You must select …"
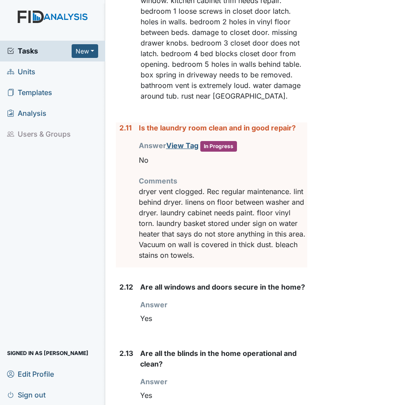
scroll to position [1947, 0]
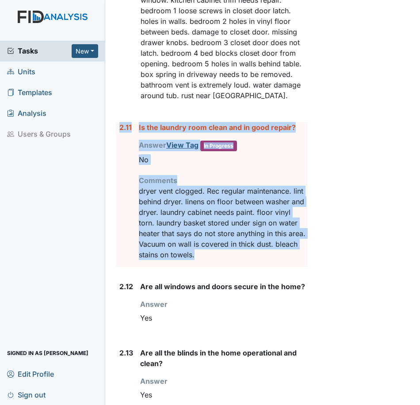
drag, startPoint x: 119, startPoint y: 127, endPoint x: 243, endPoint y: 258, distance: 180.3
click at [243, 258] on div "2.11 Is the laundry room clean and in good repair? Answer View Tag In Progress …" at bounding box center [212, 194] width 192 height 145
drag, startPoint x: 243, startPoint y: 258, endPoint x: 211, endPoint y: 243, distance: 35.5
copy div "2.11 Is the laundry room clean and in good repair? Answer View Tag In Progress …"
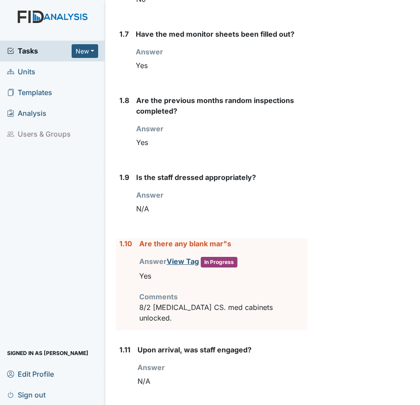
scroll to position [708, 0]
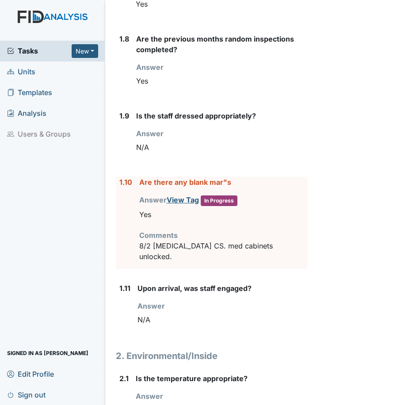
drag, startPoint x: 119, startPoint y: 193, endPoint x: 304, endPoint y: 267, distance: 198.8
copy div "1.10 Are there any blank mar"s Answer View Tag In Progress You must select one …"
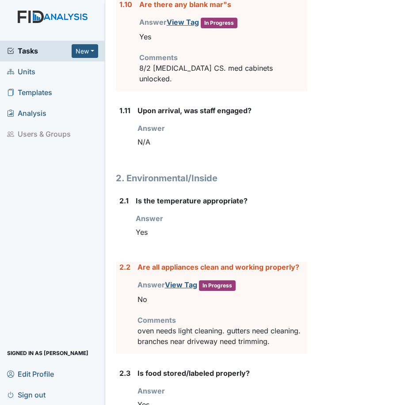
scroll to position [1018, 0]
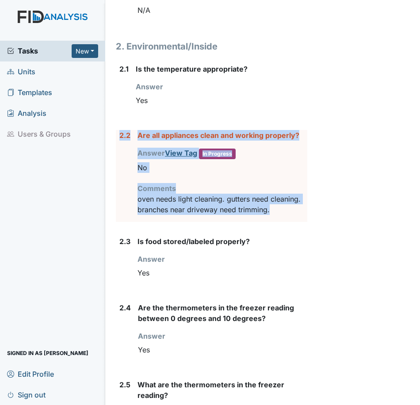
drag, startPoint x: 119, startPoint y: 134, endPoint x: 281, endPoint y: 215, distance: 180.7
click at [281, 215] on div "2.2 Are all appliances clean and working properly? Answer View Tag In Progress …" at bounding box center [212, 176] width 192 height 92
drag, startPoint x: 281, startPoint y: 215, endPoint x: 261, endPoint y: 208, distance: 21.1
copy div "2.2 Are all appliances clean and working properly? Answer View Tag In Progress …"
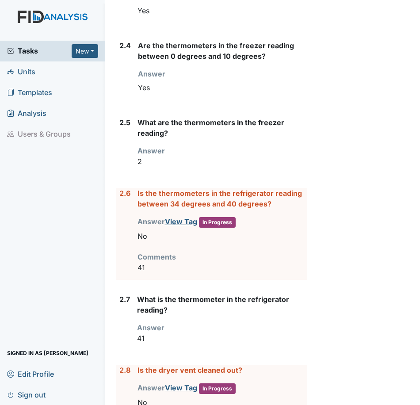
scroll to position [1283, 0]
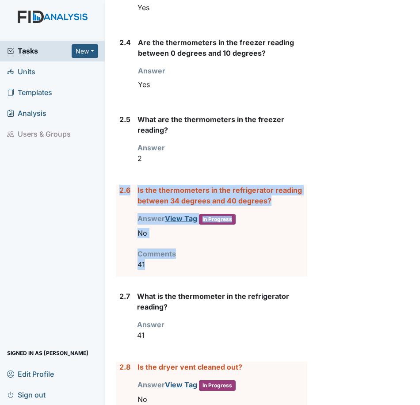
drag, startPoint x: 121, startPoint y: 190, endPoint x: 204, endPoint y: 262, distance: 110.1
click at [204, 262] on div "2.6 Is the thermometers in the refrigerator reading between 34 degrees and 40 d…" at bounding box center [212, 231] width 192 height 92
drag, startPoint x: 204, startPoint y: 262, endPoint x: 164, endPoint y: 250, distance: 42.4
copy div "2.6 Is the thermometers in the refrigerator reading between 34 degrees and 40 d…"
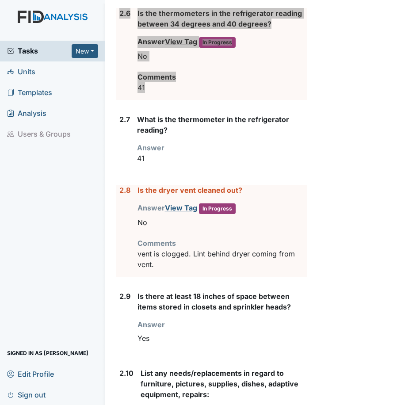
scroll to position [1505, 0]
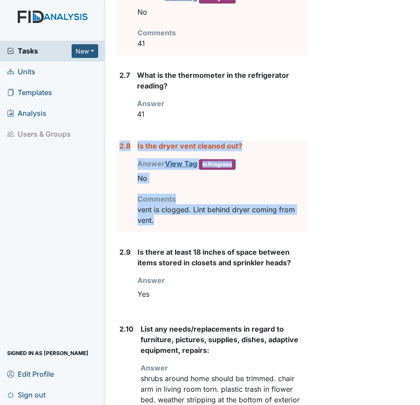
drag, startPoint x: 120, startPoint y: 146, endPoint x: 205, endPoint y: 220, distance: 113.2
click at [205, 220] on div "2.8 Is the dryer vent cleaned out? Answer View Tag In Progress You must select …" at bounding box center [212, 187] width 192 height 92
drag, startPoint x: 205, startPoint y: 220, endPoint x: 167, endPoint y: 208, distance: 40.3
copy div "2.8 Is the dryer vent cleaned out? Answer View Tag In Progress You must select …"
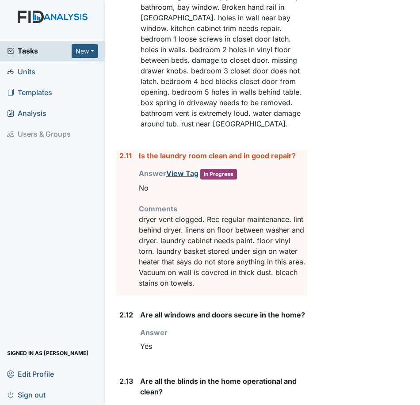
scroll to position [1947, 0]
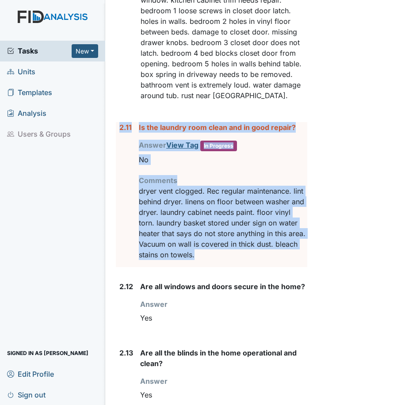
drag, startPoint x: 119, startPoint y: 127, endPoint x: 253, endPoint y: 258, distance: 186.8
click at [253, 258] on div "2.11 Is the laundry room clean and in good repair? Answer View Tag In Progress …" at bounding box center [212, 194] width 192 height 145
drag, startPoint x: 253, startPoint y: 258, endPoint x: 223, endPoint y: 247, distance: 32.1
copy div "2.11 Is the laundry room clean and in good repair? Answer View Tag In Progress …"
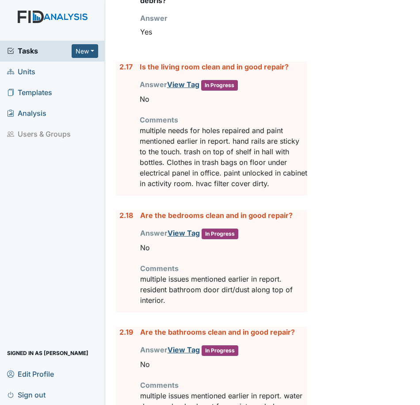
scroll to position [2523, 0]
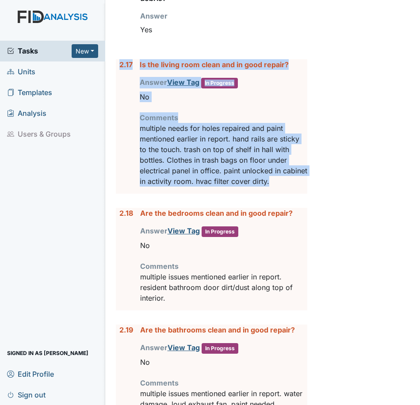
drag, startPoint x: 119, startPoint y: 63, endPoint x: 297, endPoint y: 189, distance: 217.8
click at [297, 189] on div "2.17 Is the living room clean and in good repair? Answer View Tag In Progress Y…" at bounding box center [212, 126] width 192 height 135
drag, startPoint x: 297, startPoint y: 189, endPoint x: 253, endPoint y: 177, distance: 45.8
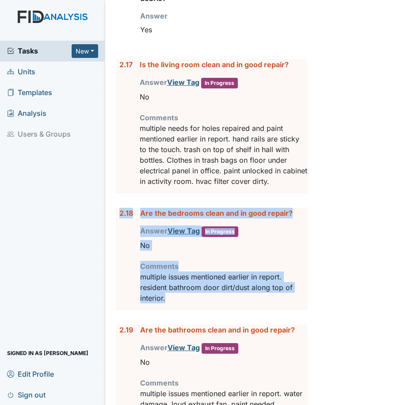
drag, startPoint x: 120, startPoint y: 215, endPoint x: 211, endPoint y: 304, distance: 127.4
click at [211, 304] on div "2.18 Are the bedrooms clean and in good repair? Answer View Tag In Progress You…" at bounding box center [212, 259] width 192 height 103
drag, startPoint x: 211, startPoint y: 304, endPoint x: 181, endPoint y: 288, distance: 33.7
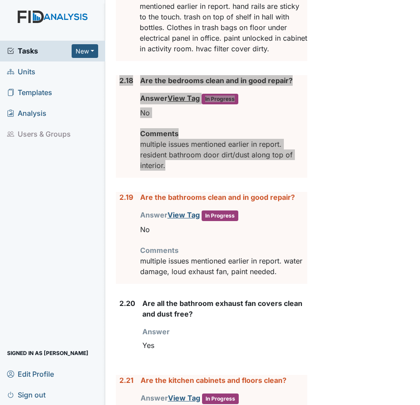
scroll to position [2744, 0]
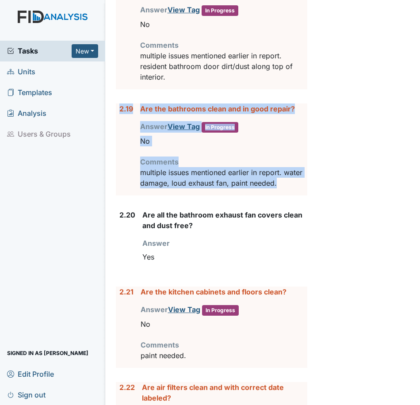
drag, startPoint x: 297, startPoint y: 185, endPoint x: 118, endPoint y: 113, distance: 192.6
click at [118, 113] on div "2.19 Are the bathrooms clean and in good repair? Answer View Tag In Progress Yo…" at bounding box center [212, 150] width 192 height 92
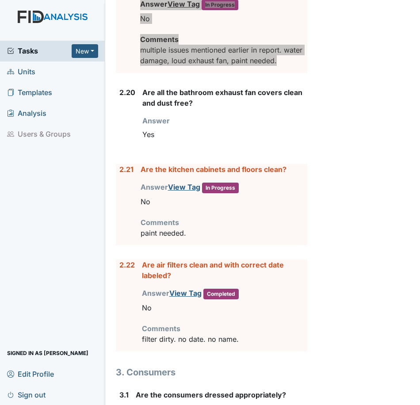
scroll to position [2877, 0]
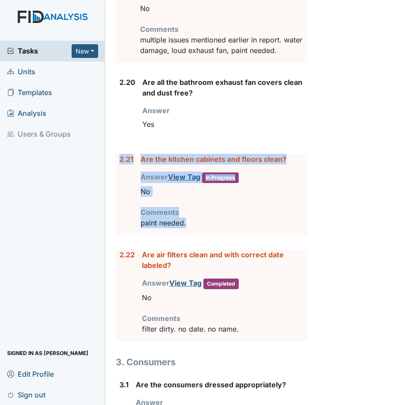
drag, startPoint x: 197, startPoint y: 227, endPoint x: 108, endPoint y: 169, distance: 106.3
click at [108, 169] on main "Inspection: Coordinator Random ID: #00011204 Completed Autosaving... Location: …" at bounding box center [263, 202] width 316 height 405
drag, startPoint x: 108, startPoint y: 169, endPoint x: 165, endPoint y: 164, distance: 57.3
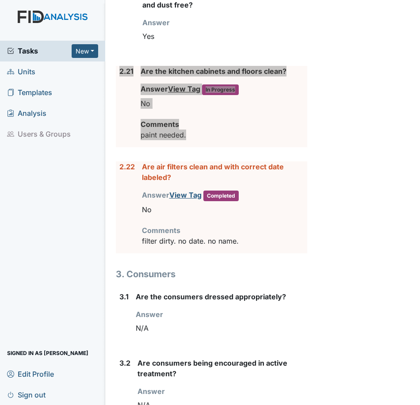
scroll to position [2965, 0]
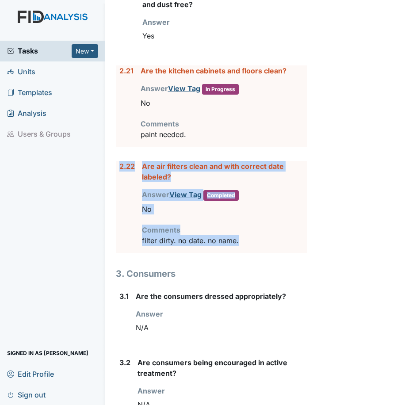
drag, startPoint x: 259, startPoint y: 245, endPoint x: 117, endPoint y: 170, distance: 160.4
click at [117, 170] on div "2.22 Are air filters clean and with correct date labeled? Answer View Tag Compl…" at bounding box center [212, 207] width 192 height 92
drag, startPoint x: 117, startPoint y: 170, endPoint x: 146, endPoint y: 166, distance: 29.4
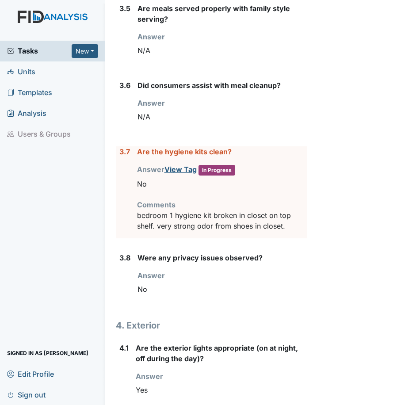
scroll to position [3540, 0]
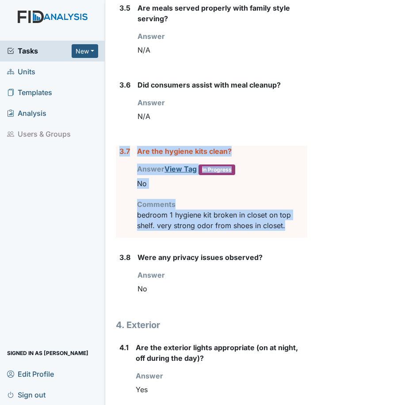
drag, startPoint x: 293, startPoint y: 226, endPoint x: 119, endPoint y: 153, distance: 189.0
click at [119, 153] on div "3.7 Are the hygiene kits clean? Answer View Tag In Progress You must select one…" at bounding box center [212, 192] width 192 height 92
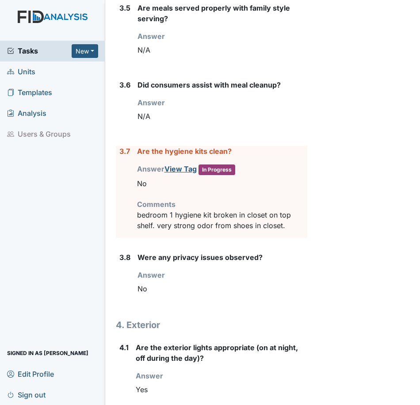
drag, startPoint x: 119, startPoint y: 153, endPoint x: 294, endPoint y: 226, distance: 189.6
click at [294, 226] on p "bedroom 1 hygiene kit broken in closet on top shelf. very strong odor from shoe…" at bounding box center [222, 220] width 170 height 21
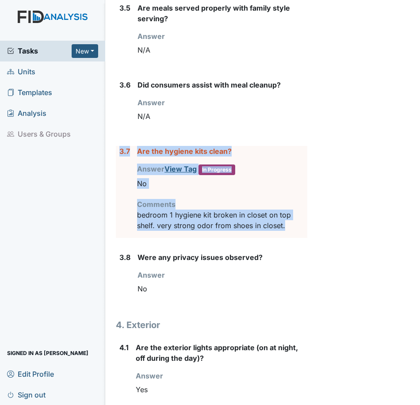
drag, startPoint x: 292, startPoint y: 226, endPoint x: 119, endPoint y: 149, distance: 190.0
click at [119, 149] on div "3.7 Are the hygiene kits clean? Answer View Tag In Progress You must select one…" at bounding box center [212, 192] width 192 height 92
drag, startPoint x: 119, startPoint y: 149, endPoint x: 123, endPoint y: 150, distance: 4.8
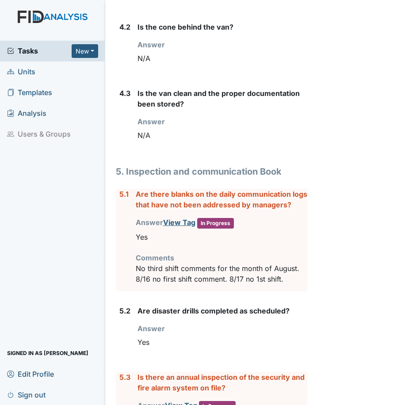
scroll to position [3939, 0]
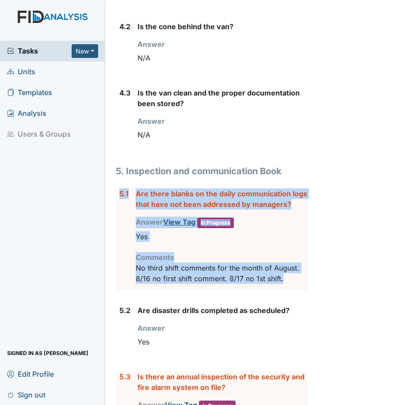
drag, startPoint x: 287, startPoint y: 285, endPoint x: 120, endPoint y: 198, distance: 188.0
click at [120, 198] on div "5.1 Are there blanks on the daily communication logs that have not been address…" at bounding box center [212, 240] width 192 height 103
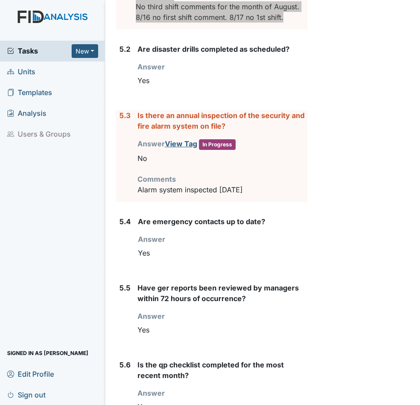
scroll to position [4204, 0]
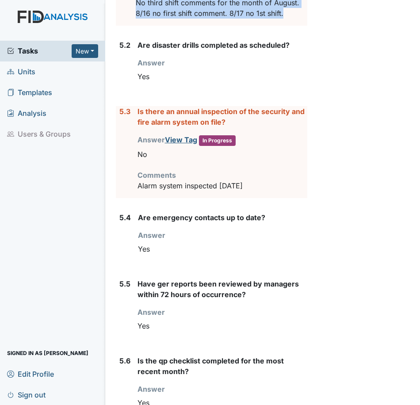
click at [253, 191] on p "Alarm system inspected 7/25/24" at bounding box center [223, 186] width 170 height 11
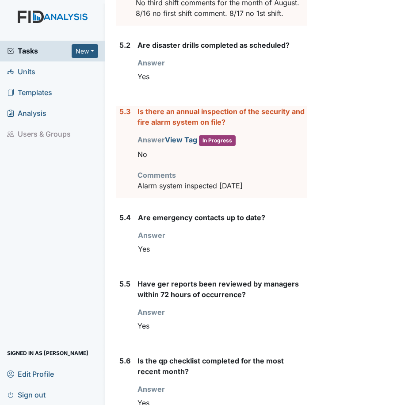
drag, startPoint x: 244, startPoint y: 193, endPoint x: 117, endPoint y: 131, distance: 141.1
click at [117, 131] on div "5.3 Is there an annual inspection of the security and fire alarm system on file…" at bounding box center [212, 152] width 192 height 92
drag, startPoint x: 117, startPoint y: 131, endPoint x: 149, endPoint y: 124, distance: 32.6
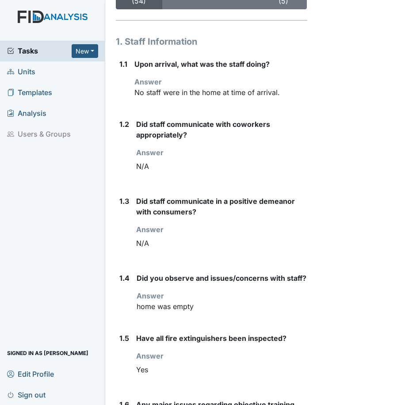
scroll to position [0, 0]
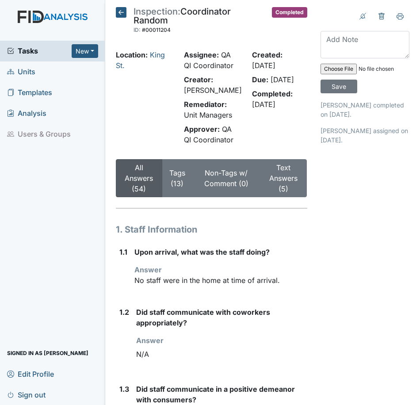
click at [33, 47] on span "Tasks" at bounding box center [39, 51] width 65 height 11
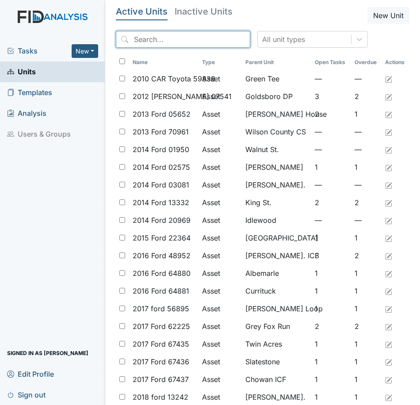
click at [159, 39] on input "search" at bounding box center [183, 39] width 135 height 17
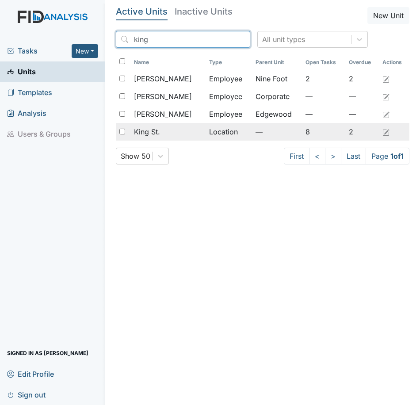
type input "king"
click at [158, 129] on span "King St." at bounding box center [147, 132] width 26 height 11
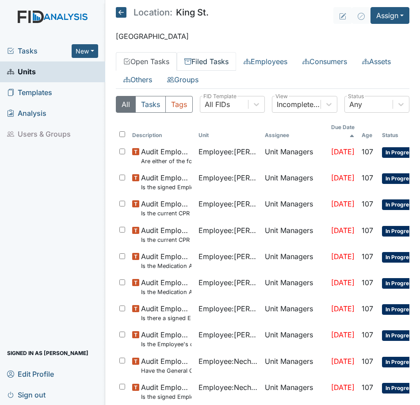
click at [207, 62] on link "Filed Tasks" at bounding box center [206, 61] width 59 height 19
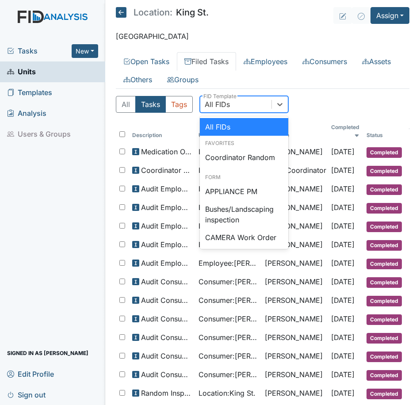
click at [227, 110] on div "All FIDs" at bounding box center [235, 104] width 71 height 16
click at [223, 154] on div "Coordinator Random" at bounding box center [244, 158] width 89 height 18
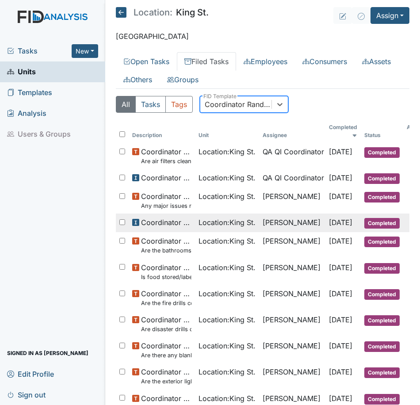
click at [219, 217] on span "Location : [GEOGRAPHIC_DATA]." at bounding box center [227, 222] width 57 height 11
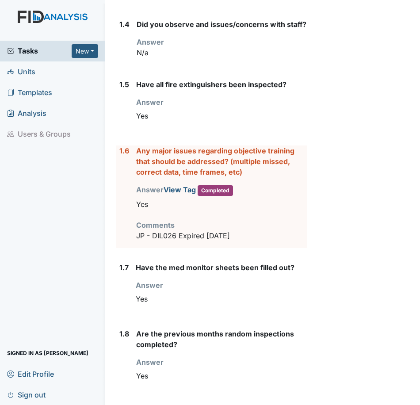
scroll to position [443, 0]
click at [189, 194] on link "View Tag" at bounding box center [180, 189] width 32 height 9
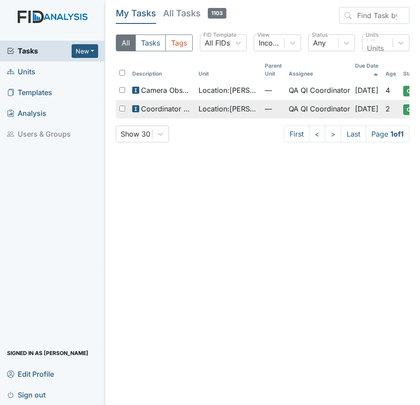
click at [218, 113] on span "Location : McFarland" at bounding box center [228, 109] width 59 height 11
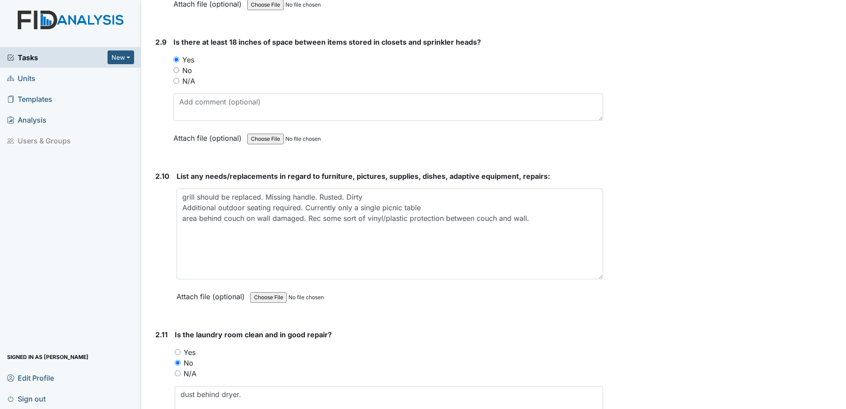
drag, startPoint x: 595, startPoint y: 214, endPoint x: 597, endPoint y: 281, distance: 66.9
click at [420, 279] on textarea "grill should be replaced. Missing handle. Rusted. Dirty Additional outdoor seat…" at bounding box center [390, 234] width 427 height 91
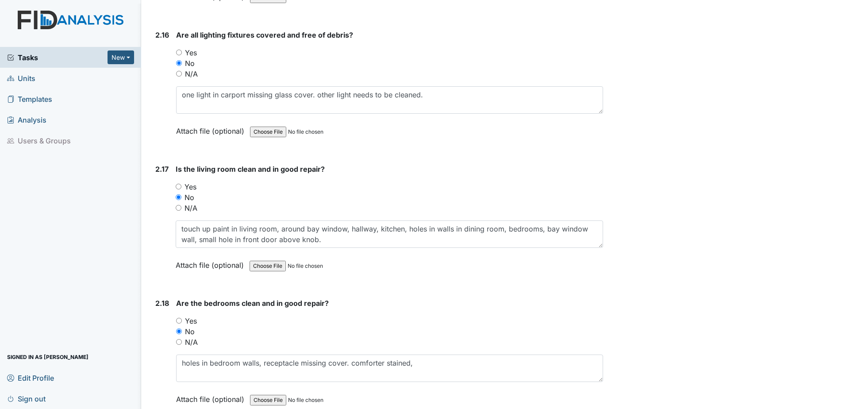
scroll to position [3540, 0]
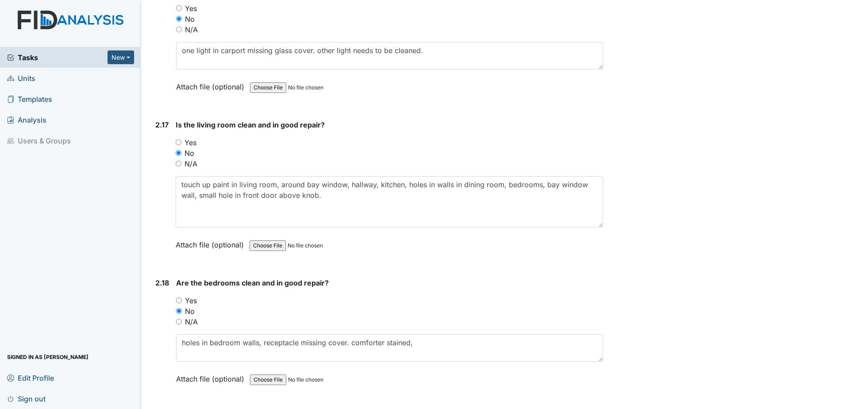
drag, startPoint x: 595, startPoint y: 202, endPoint x: 591, endPoint y: 226, distance: 24.2
click at [420, 226] on textarea "touch up paint in living room, around bay window, hallway, kitchen, holes in wa…" at bounding box center [390, 201] width 428 height 51
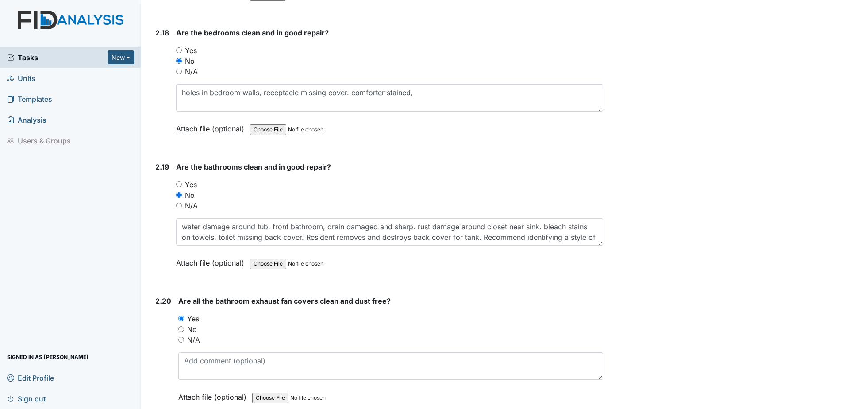
scroll to position [3806, 0]
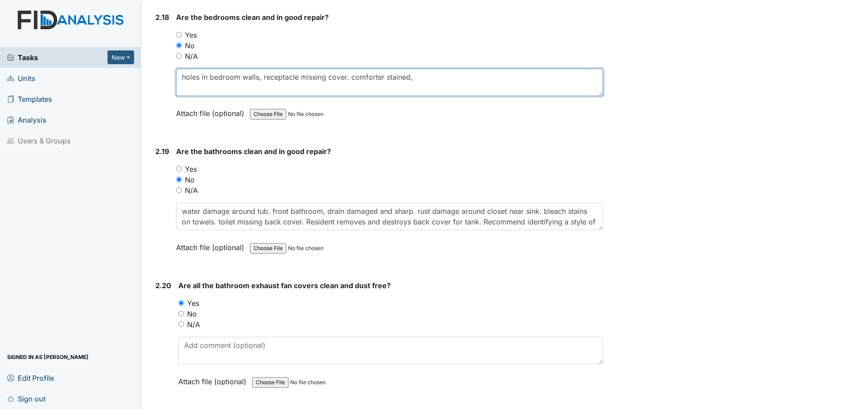
click at [420, 86] on textarea "holes in bedroom walls, receptacle missing cover. comforter stained," at bounding box center [389, 82] width 427 height 27
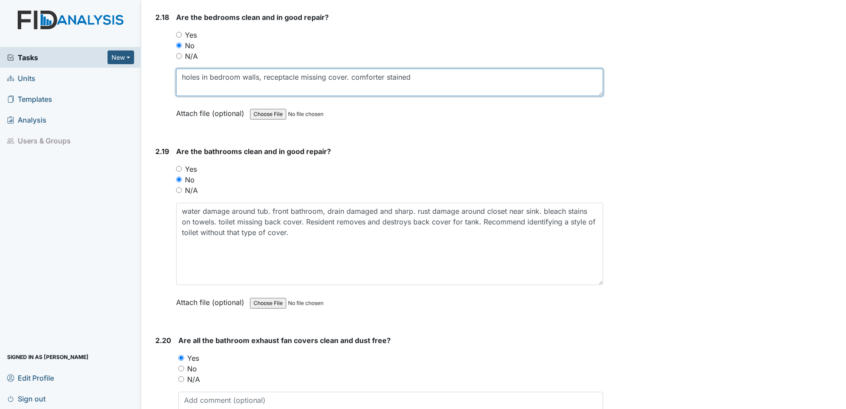
drag, startPoint x: 597, startPoint y: 229, endPoint x: 603, endPoint y: 284, distance: 55.2
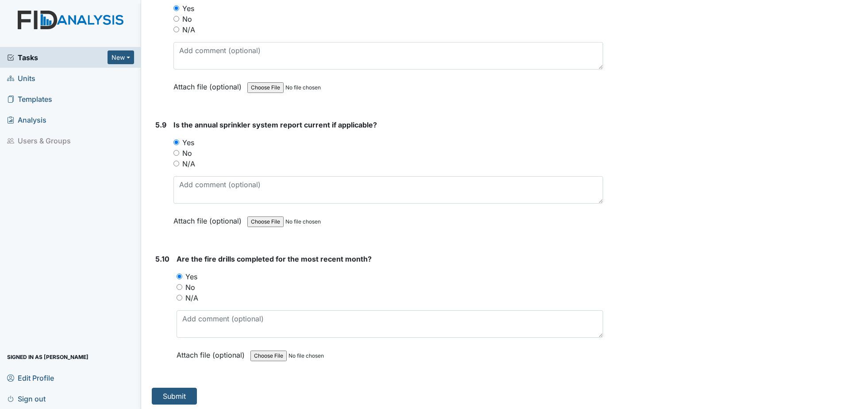
scroll to position [7046, 0]
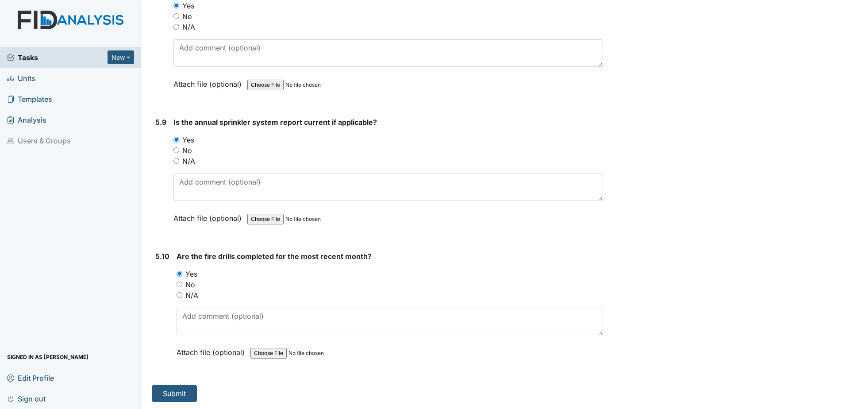
type textarea "holes in bedroom walls, receptacle missing cover. comforter stained"
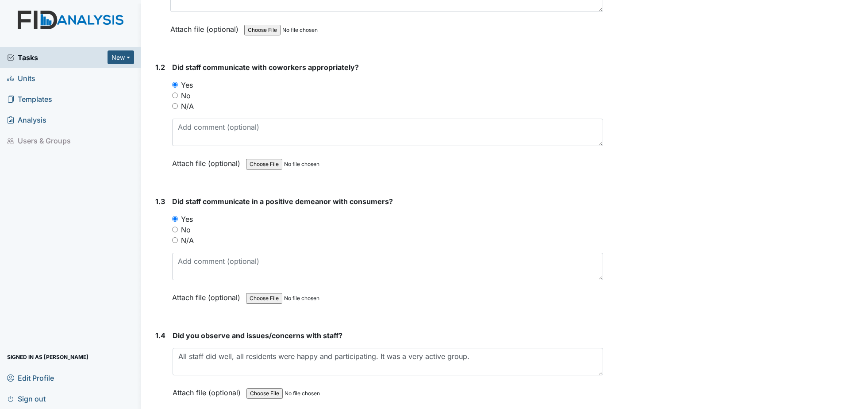
scroll to position [0, 0]
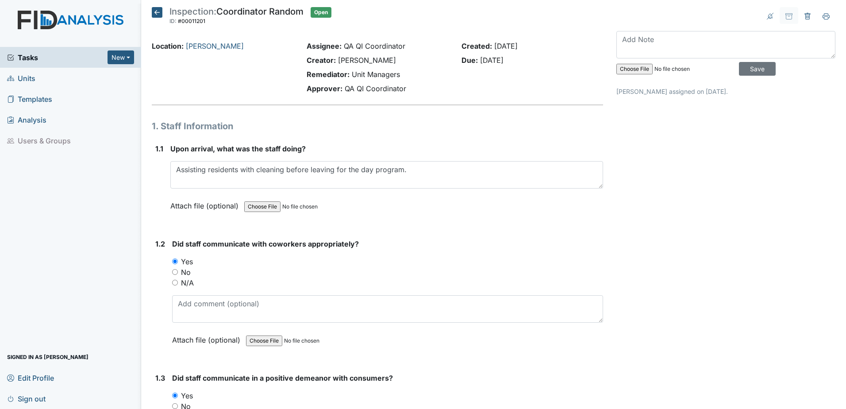
drag, startPoint x: 682, startPoint y: 322, endPoint x: 641, endPoint y: 135, distance: 191.1
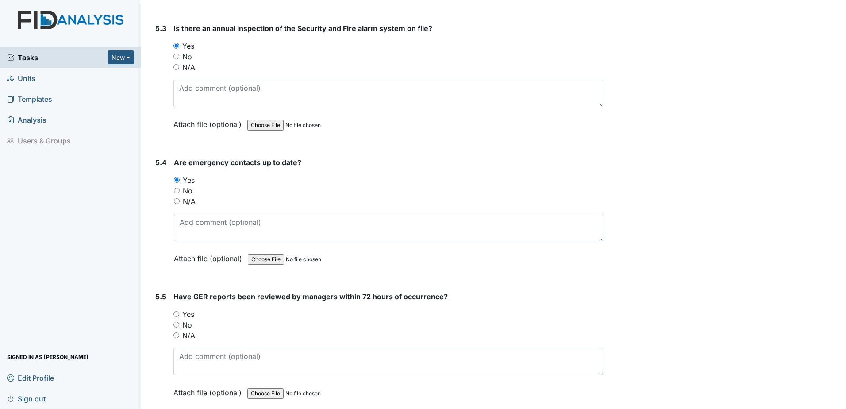
scroll to position [6461, 0]
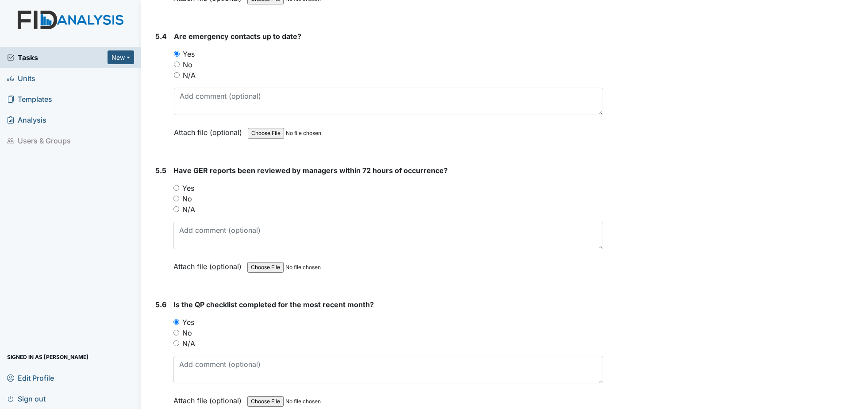
click at [173, 189] on div "5.5 Have GER reports been reviewed by managers within 72 hours of occurrence? Y…" at bounding box center [377, 225] width 451 height 120
click at [175, 190] on input "Yes" at bounding box center [176, 188] width 6 height 6
radio input "true"
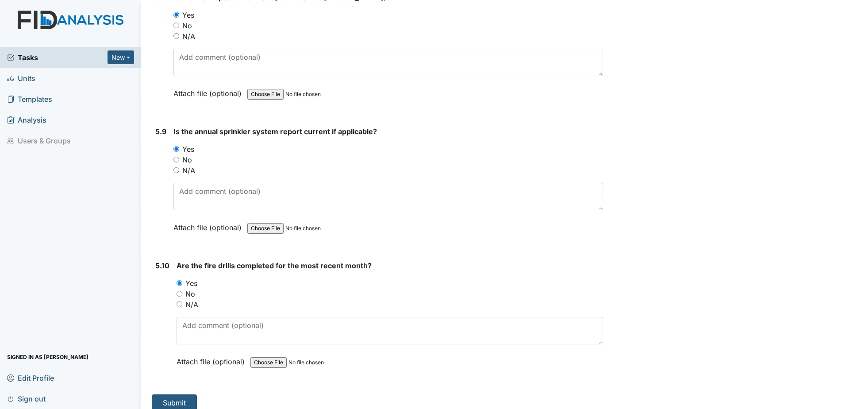
scroll to position [7046, 0]
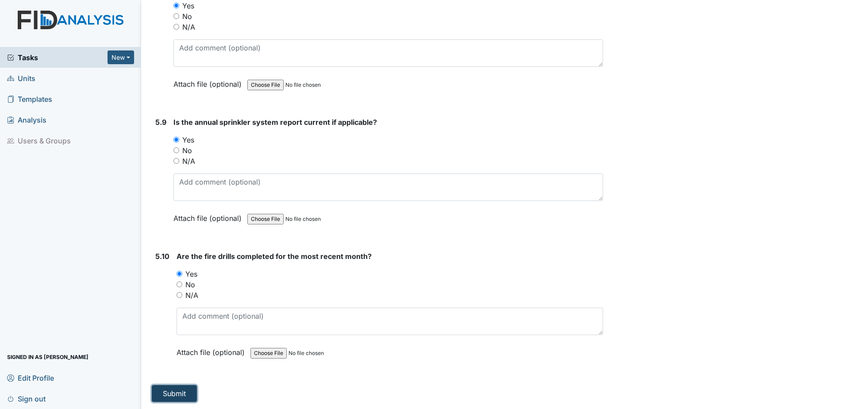
click at [188, 393] on button "Submit" at bounding box center [174, 393] width 45 height 17
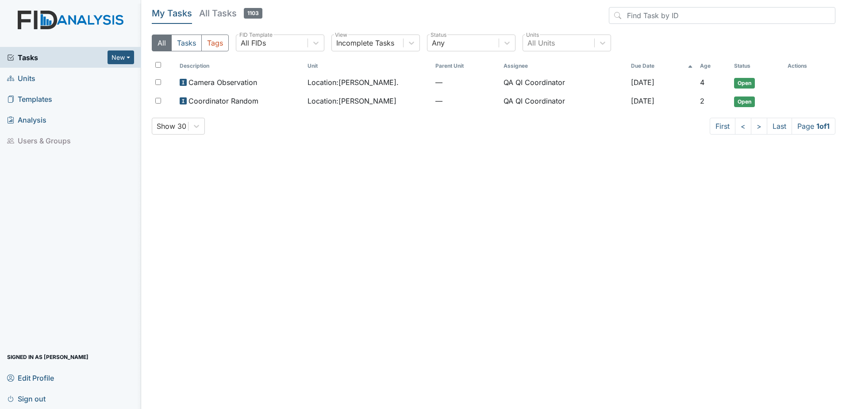
click at [32, 82] on span "Units" at bounding box center [21, 78] width 28 height 14
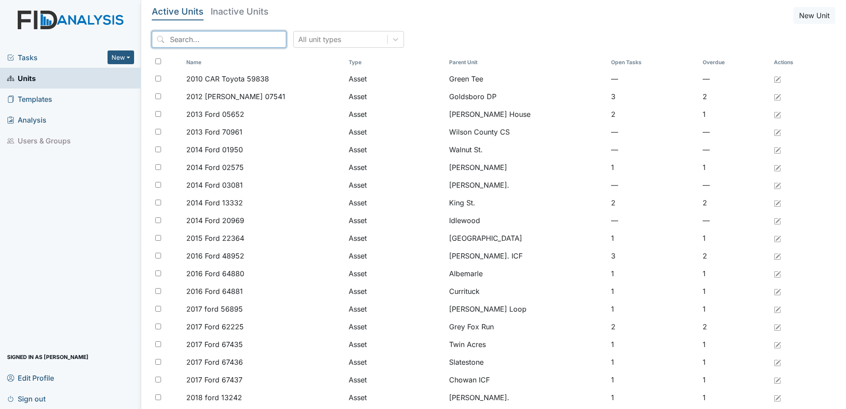
click at [193, 42] on input "search" at bounding box center [219, 39] width 135 height 17
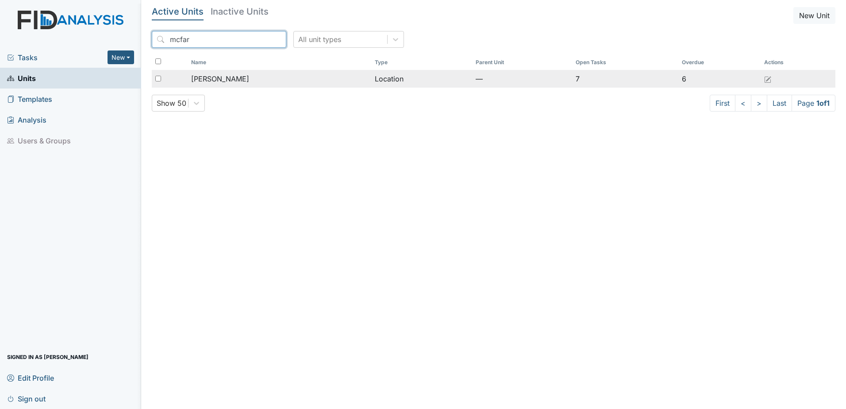
type input "mcfar"
click at [223, 76] on span "[PERSON_NAME]" at bounding box center [220, 78] width 58 height 11
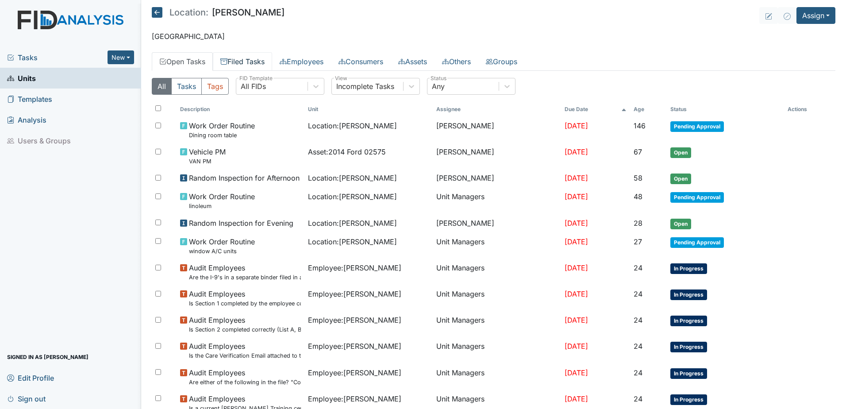
click at [258, 63] on link "Filed Tasks" at bounding box center [242, 61] width 59 height 19
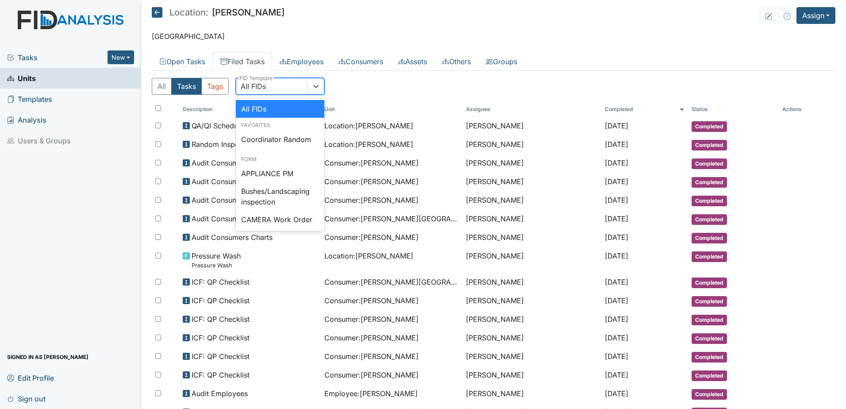
click at [265, 78] on div "All FIDs" at bounding box center [271, 86] width 71 height 16
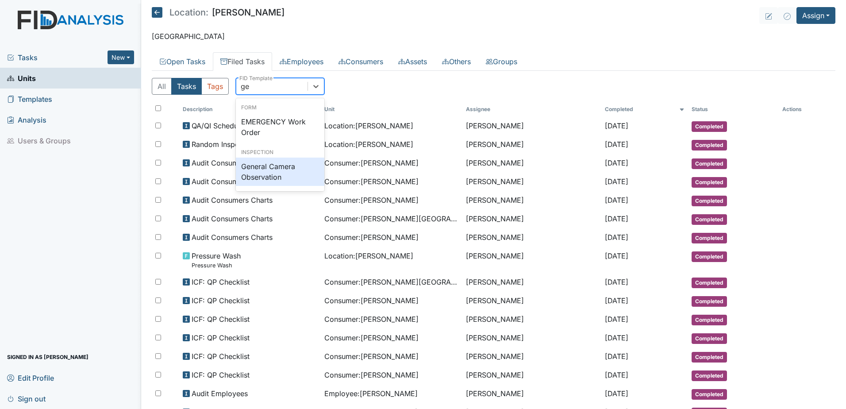
type input "g"
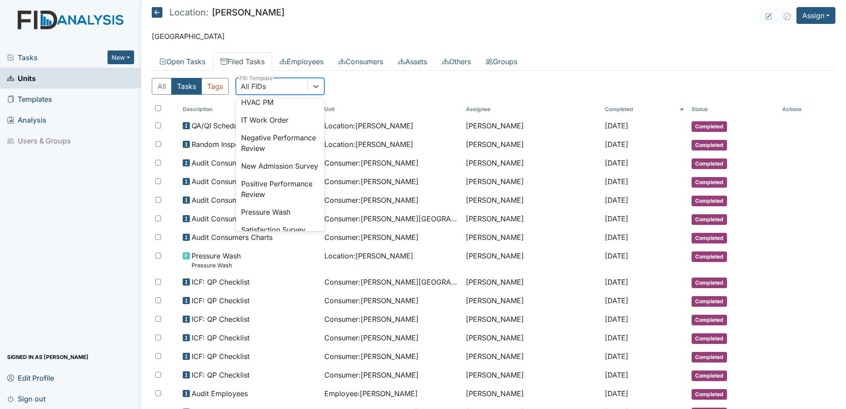
scroll to position [266, 0]
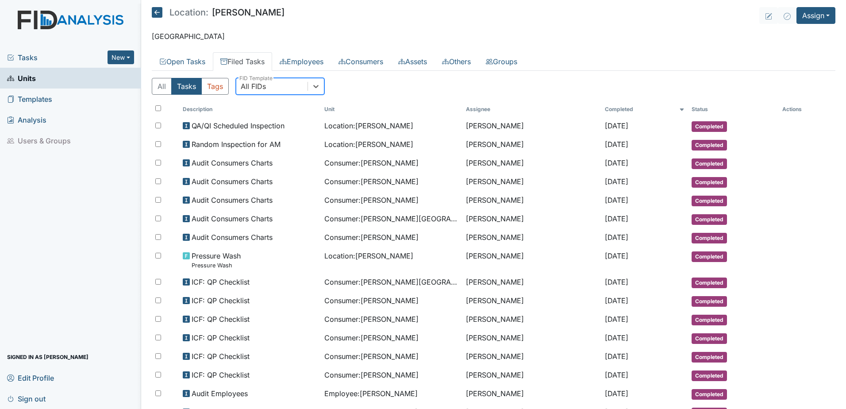
click at [18, 61] on span "Tasks" at bounding box center [57, 57] width 100 height 11
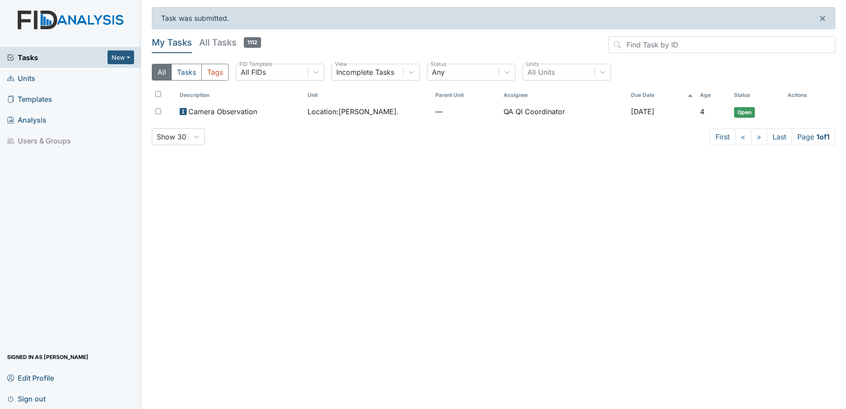
click at [374, 83] on div "All Tasks Tags All FIDs FID Template Incomplete Tasks View Any Status All Units…" at bounding box center [494, 76] width 684 height 24
click at [372, 78] on div "Incomplete Tasks" at bounding box center [367, 72] width 71 height 16
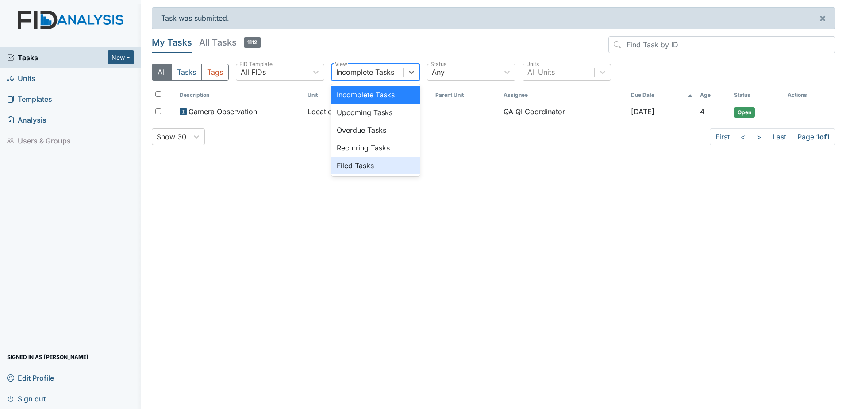
click at [370, 171] on div "Filed Tasks" at bounding box center [375, 166] width 89 height 18
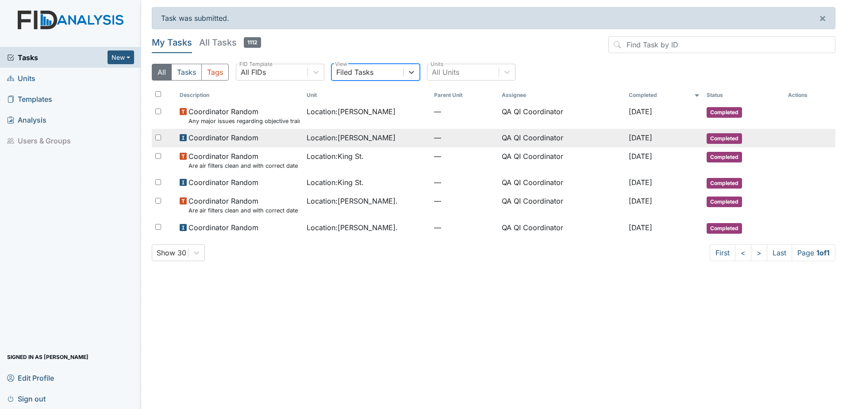
click at [240, 138] on span "Coordinator Random" at bounding box center [224, 137] width 70 height 11
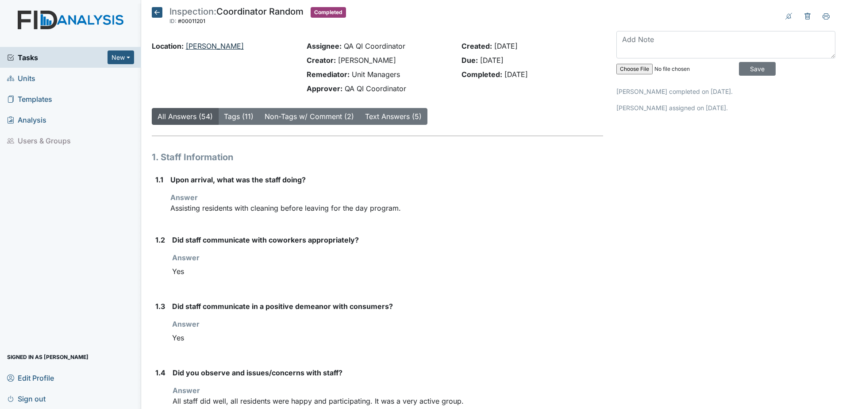
click at [200, 49] on link "[PERSON_NAME]" at bounding box center [215, 46] width 58 height 9
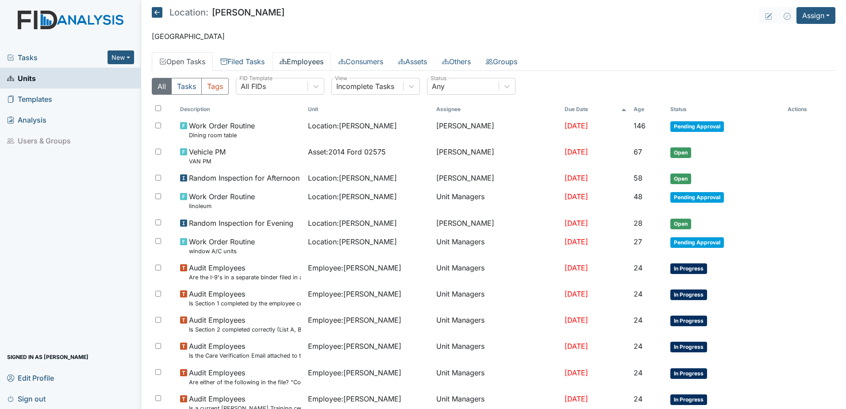
click at [297, 55] on link "Employees" at bounding box center [301, 61] width 59 height 19
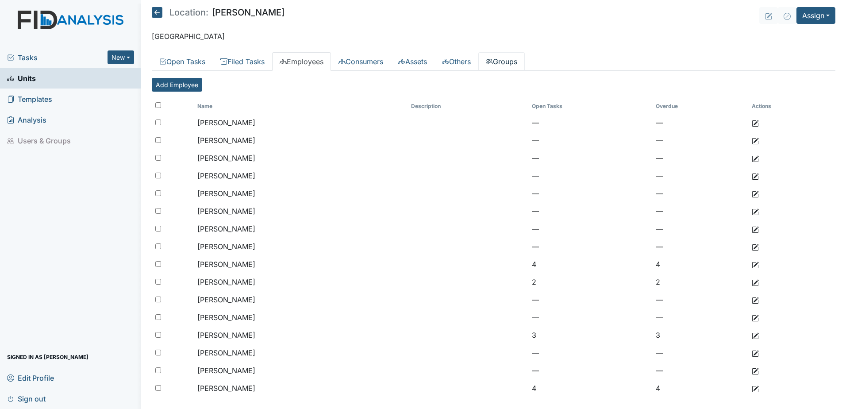
click at [493, 60] on icon at bounding box center [489, 61] width 7 height 5
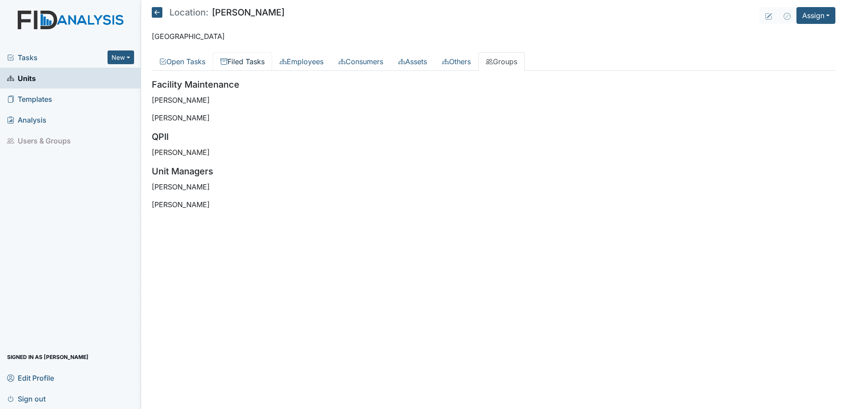
click at [246, 57] on link "Filed Tasks" at bounding box center [242, 61] width 59 height 19
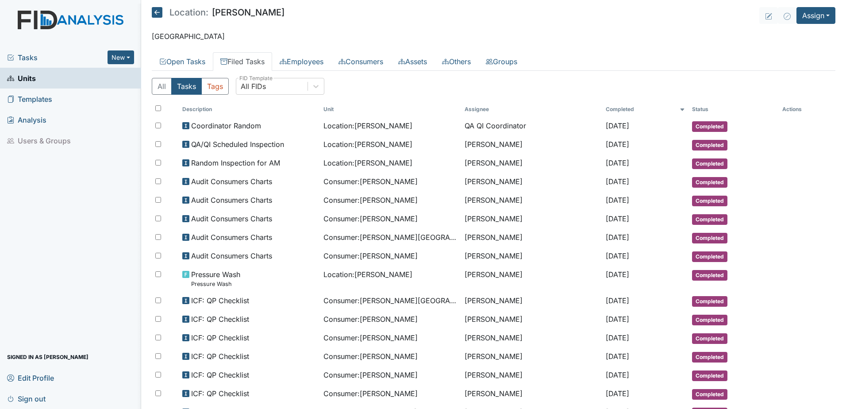
click at [278, 97] on div "All Tasks Tags All FIDs FID Template" at bounding box center [494, 90] width 684 height 24
click at [276, 95] on div "All Tasks Tags All FIDs FID Template" at bounding box center [494, 90] width 684 height 24
click at [274, 89] on div "All FIDs" at bounding box center [271, 86] width 71 height 16
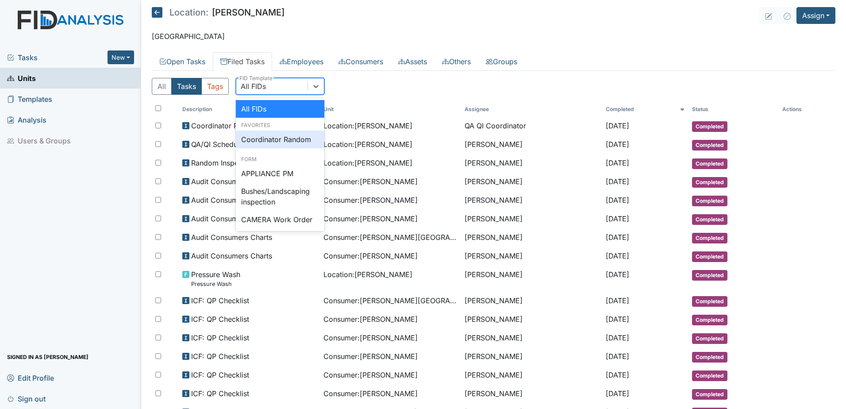
click at [281, 135] on div "Coordinator Random" at bounding box center [280, 140] width 89 height 18
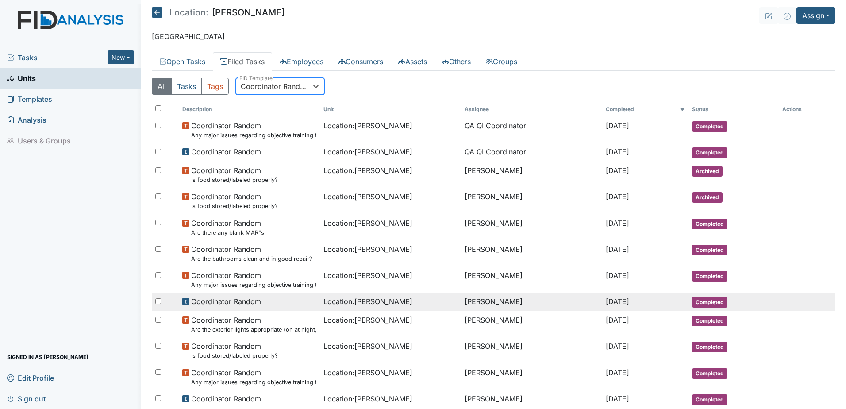
click at [343, 306] on span "Location : McFarland" at bounding box center [368, 301] width 89 height 11
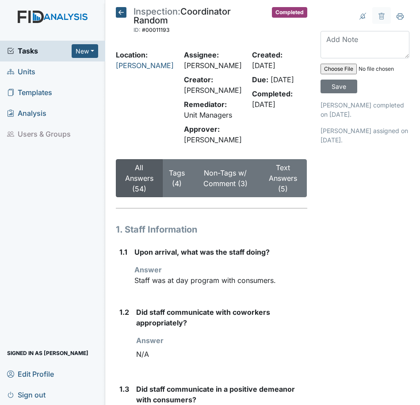
click at [32, 67] on span "Units" at bounding box center [21, 72] width 28 height 14
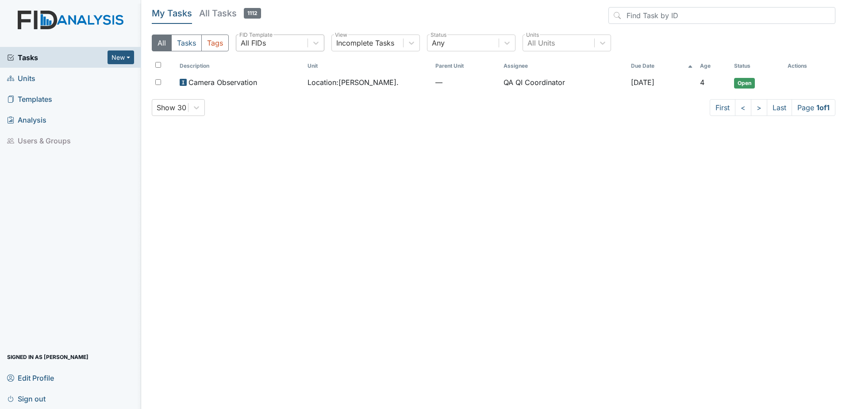
click at [271, 37] on div "All FIDs" at bounding box center [271, 43] width 71 height 16
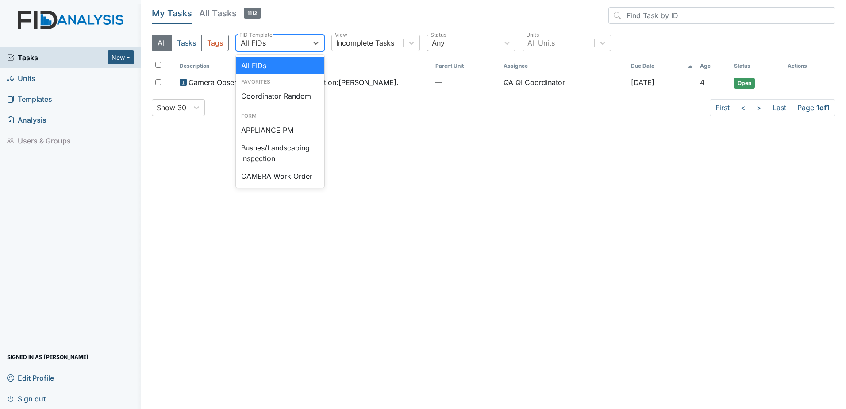
click at [463, 41] on div "Any" at bounding box center [463, 43] width 71 height 16
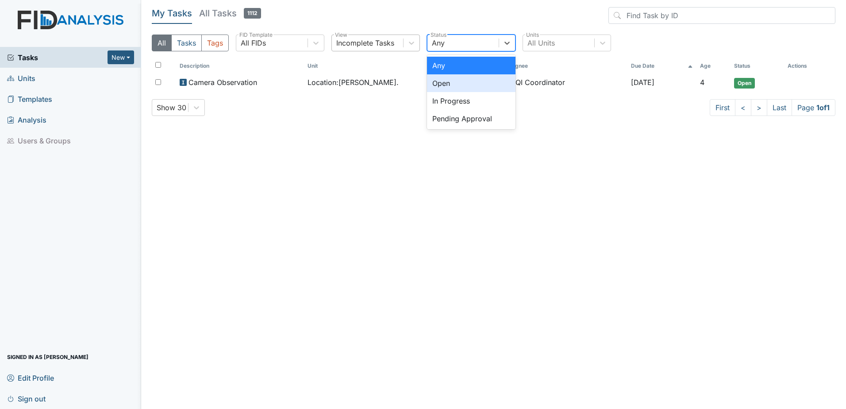
click at [359, 45] on div "Incomplete Tasks" at bounding box center [365, 43] width 58 height 11
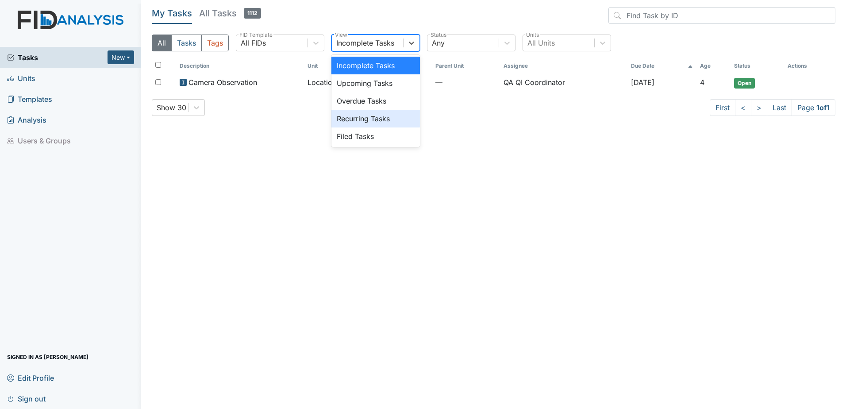
click at [358, 128] on div "Filed Tasks" at bounding box center [375, 136] width 89 height 18
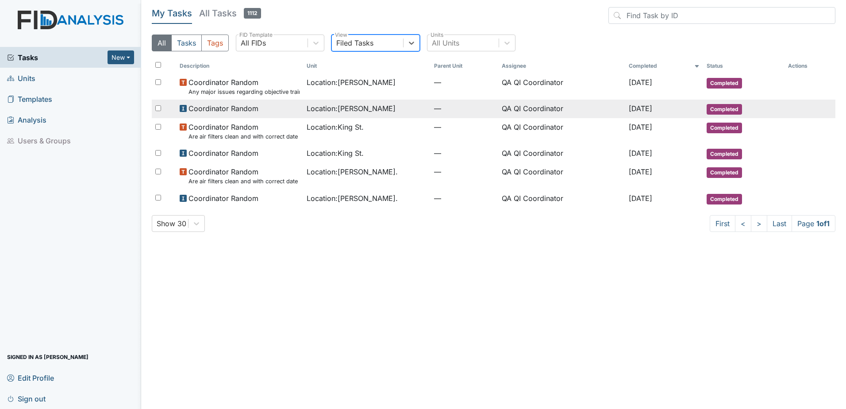
click at [330, 108] on span "Location : [PERSON_NAME]" at bounding box center [351, 108] width 89 height 11
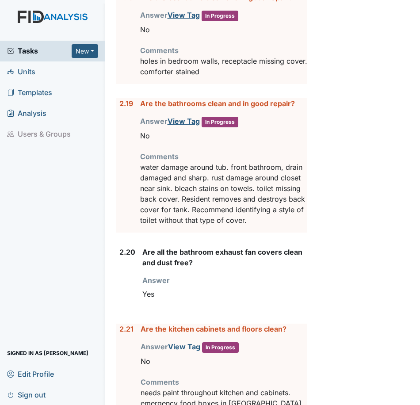
scroll to position [2611, 0]
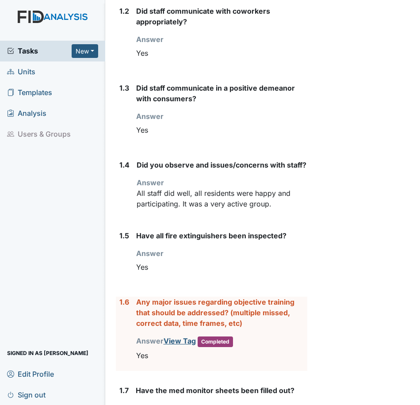
scroll to position [487, 0]
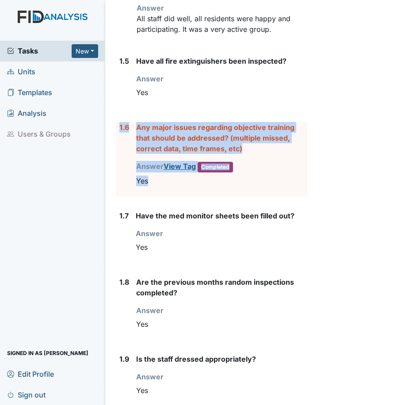
drag, startPoint x: 166, startPoint y: 201, endPoint x: 118, endPoint y: 151, distance: 69.2
click at [118, 151] on div "1.6 Any major issues regarding objective training that should be addressed? (mu…" at bounding box center [212, 159] width 192 height 74
drag, startPoint x: 118, startPoint y: 151, endPoint x: 145, endPoint y: 149, distance: 27.1
copy div "1.6 Any major issues regarding objective training that should be addressed? (mu…"
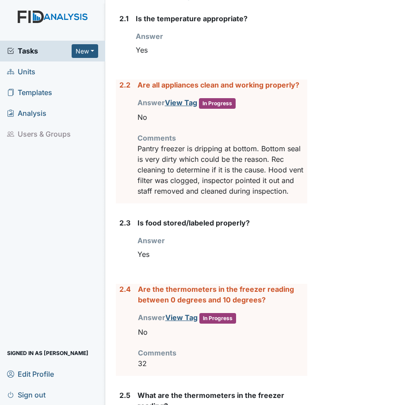
scroll to position [1062, 0]
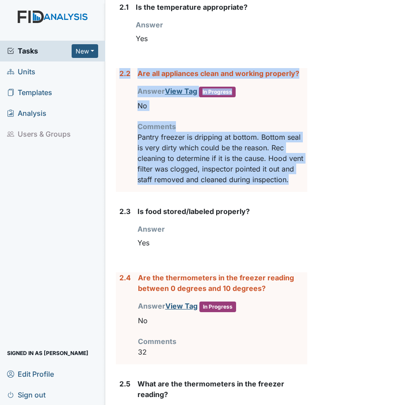
drag, startPoint x: 179, startPoint y: 200, endPoint x: 118, endPoint y: 85, distance: 129.5
click at [118, 85] on div "2.2 Are all appliances clean and working properly? Answer View Tag In Progress …" at bounding box center [212, 130] width 192 height 124
drag, startPoint x: 118, startPoint y: 85, endPoint x: 143, endPoint y: 87, distance: 25.3
copy div "2.2 Are all appliances clean and working properly? Answer View Tag In Progress …"
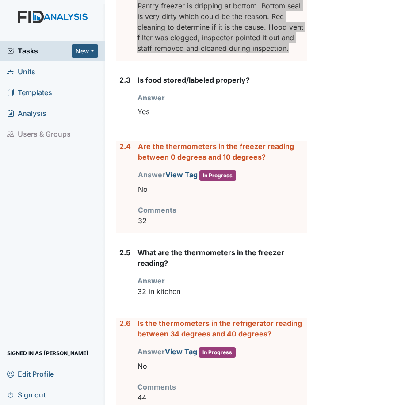
scroll to position [1195, 0]
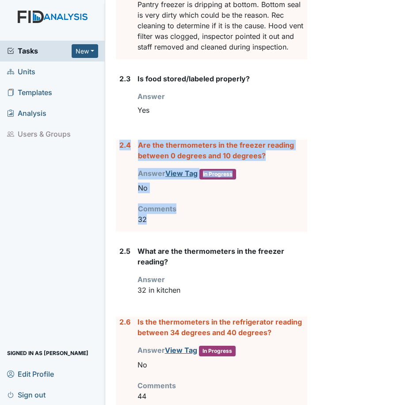
drag, startPoint x: 201, startPoint y: 250, endPoint x: 118, endPoint y: 170, distance: 115.2
click at [118, 170] on div "2.4 Are the thermometers in the freezer reading between 0 degrees and 10 degree…" at bounding box center [212, 186] width 192 height 92
drag, startPoint x: 118, startPoint y: 170, endPoint x: 155, endPoint y: 175, distance: 37.1
copy div "2.4 Are the thermometers in the freezer reading between 0 degrees and 10 degree…"
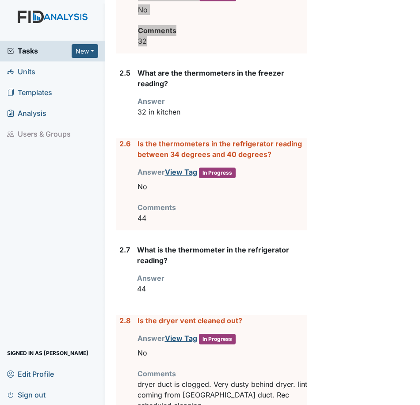
scroll to position [1416, 0]
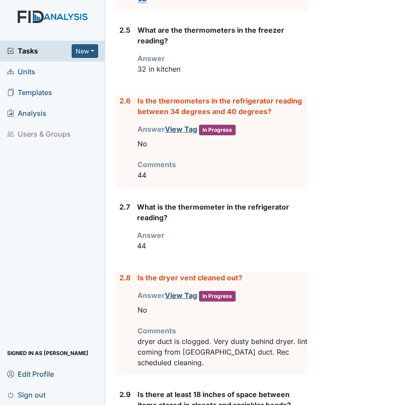
click at [165, 188] on div "Is the thermometers in the refrigerator reading between 34 degrees and 40 degre…" at bounding box center [223, 142] width 170 height 92
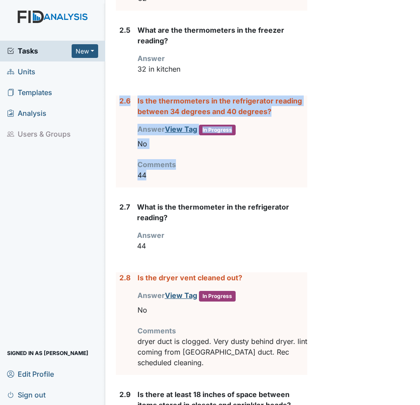
drag, startPoint x: 166, startPoint y: 199, endPoint x: 119, endPoint y: 126, distance: 86.7
click at [119, 126] on div "2.6 Is the thermometers in the refrigerator reading between 34 degrees and 40 d…" at bounding box center [212, 142] width 192 height 92
drag, startPoint x: 119, startPoint y: 126, endPoint x: 146, endPoint y: 127, distance: 27.0
copy div "2.6 Is the thermometers in the refrigerator reading between 34 degrees and 40 d…"
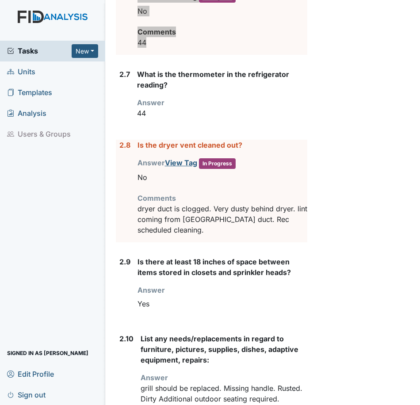
scroll to position [1593, 0]
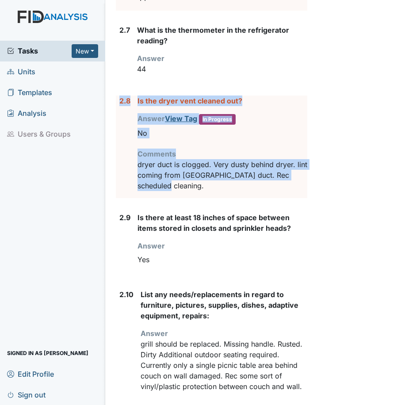
drag, startPoint x: 190, startPoint y: 208, endPoint x: 106, endPoint y: 125, distance: 118.3
click at [106, 125] on main "Inspection: Coordinator Random ID: #00011201 Completed Autosaving... Location: …" at bounding box center [263, 202] width 316 height 405
drag, startPoint x: 106, startPoint y: 125, endPoint x: 144, endPoint y: 127, distance: 37.7
copy div "2.8 Is the dryer vent cleaned out? Answer View Tag In Progress You must select …"
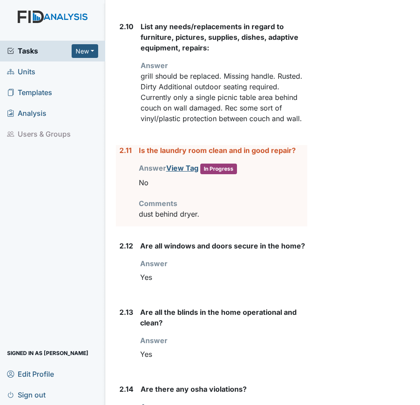
scroll to position [1903, 0]
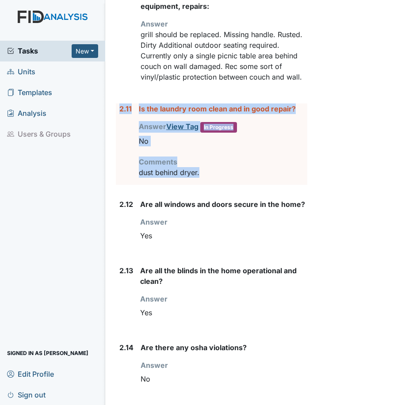
drag, startPoint x: 200, startPoint y: 196, endPoint x: 116, endPoint y: 135, distance: 103.7
click at [116, 135] on div "2.11 Is the laundry room clean and in good repair? Answer View Tag In Progress …" at bounding box center [212, 144] width 192 height 81
drag, startPoint x: 116, startPoint y: 135, endPoint x: 143, endPoint y: 133, distance: 27.1
copy div "2.11 Is the laundry room clean and in good repair? Answer View Tag In Progress …"
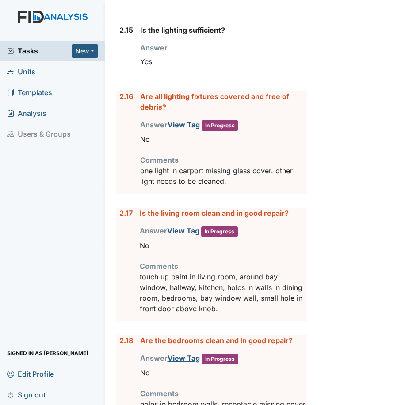
scroll to position [2301, 0]
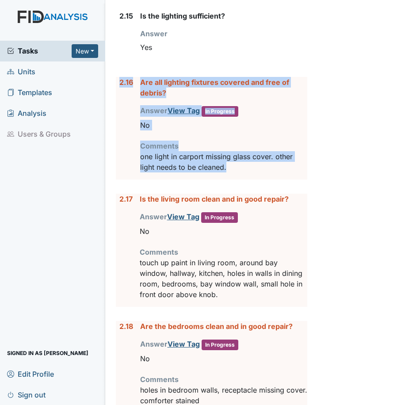
drag, startPoint x: 231, startPoint y: 189, endPoint x: 112, endPoint y: 119, distance: 138.1
click at [112, 119] on div "Inspection: Coordinator Random ID: #00011201 Completed Autosaving... Location: …" at bounding box center [211, 112] width 205 height 4812
drag, startPoint x: 112, startPoint y: 119, endPoint x: 144, endPoint y: 114, distance: 33.3
copy div "2.16 Are all lighting fixtures covered and free of debris? Answer View Tag In P…"
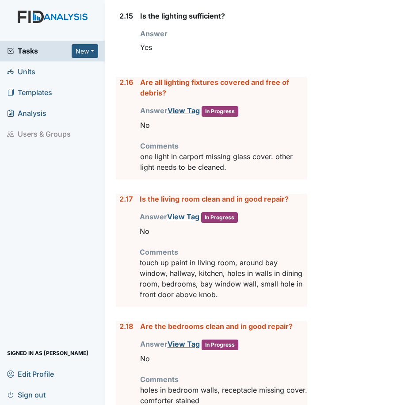
click at [230, 300] on p "touch up paint in living room, around bay window, hallway, kitchen, holes in wa…" at bounding box center [224, 279] width 168 height 42
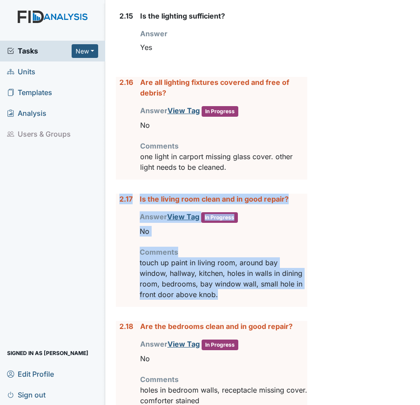
drag, startPoint x: 229, startPoint y: 315, endPoint x: 116, endPoint y: 227, distance: 143.2
click at [116, 227] on div "2.17 Is the living room clean and in good repair? Answer View Tag In Progress Y…" at bounding box center [212, 250] width 192 height 113
drag, startPoint x: 116, startPoint y: 227, endPoint x: 147, endPoint y: 224, distance: 31.5
copy div "2.17 Is the living room clean and in good repair? Answer View Tag In Progress Y…"
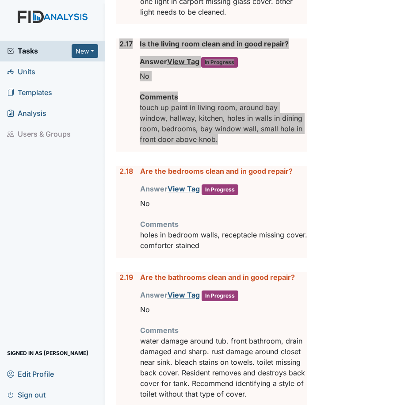
scroll to position [2478, 0]
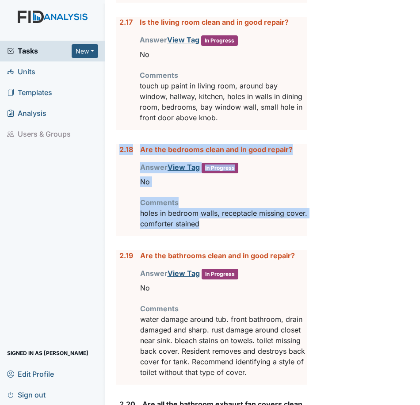
drag, startPoint x: 239, startPoint y: 246, endPoint x: 117, endPoint y: 181, distance: 138.4
click at [117, 181] on div "2.18 Are the bedrooms clean and in good repair? Answer View Tag In Progress You…" at bounding box center [212, 190] width 192 height 92
drag, startPoint x: 117, startPoint y: 181, endPoint x: 143, endPoint y: 172, distance: 28.3
copy div "2.18 Are the bedrooms clean and in good repair? Answer View Tag In Progress You…"
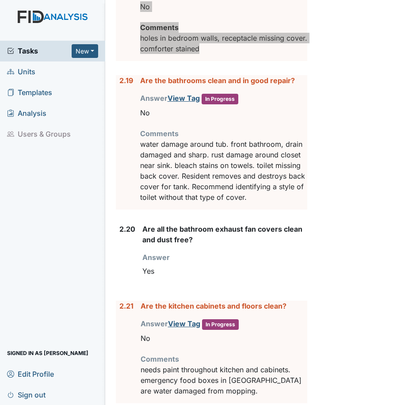
scroll to position [2655, 0]
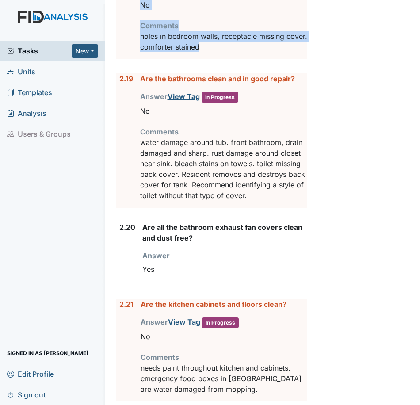
click at [274, 201] on p "water damage around tub. front bathroom, drain damaged and sharp. rust damage a…" at bounding box center [223, 169] width 167 height 64
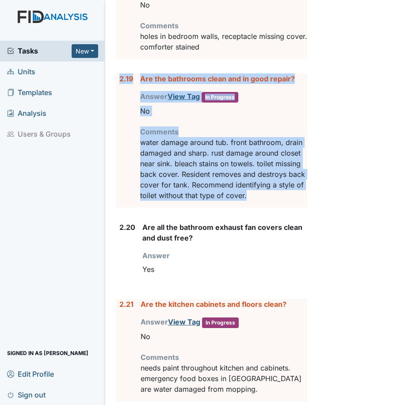
drag, startPoint x: 278, startPoint y: 218, endPoint x: 119, endPoint y: 102, distance: 197.3
click at [119, 102] on div "2.19 Are the bathrooms clean and in good repair? Answer View Tag In Progress Yo…" at bounding box center [212, 140] width 192 height 135
drag, startPoint x: 119, startPoint y: 102, endPoint x: 140, endPoint y: 100, distance: 20.9
copy div "2.19 Are the bathrooms clean and in good repair? Answer View Tag In Progress Yo…"
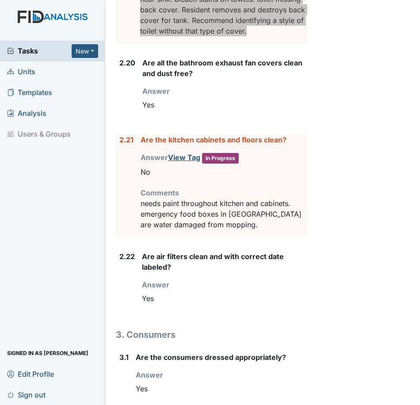
scroll to position [2832, 0]
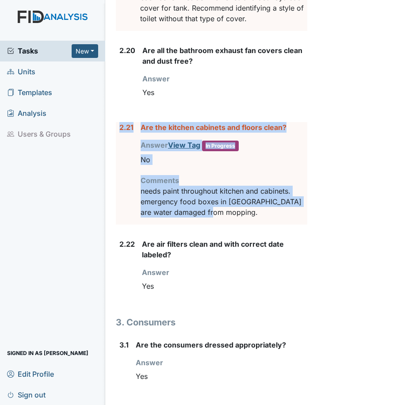
drag, startPoint x: 233, startPoint y: 237, endPoint x: 113, endPoint y: 156, distance: 145.1
drag, startPoint x: 113, startPoint y: 156, endPoint x: 145, endPoint y: 150, distance: 32.4
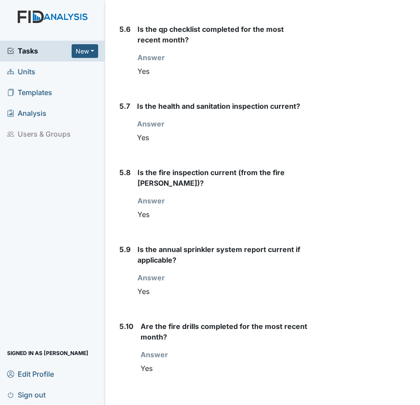
scroll to position [4460, 0]
click at [18, 51] on span "Tasks" at bounding box center [39, 51] width 65 height 11
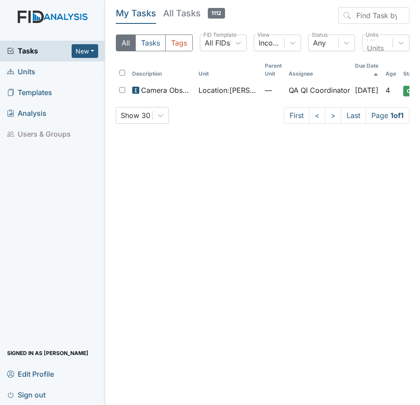
click at [36, 69] on link "Units" at bounding box center [52, 72] width 105 height 21
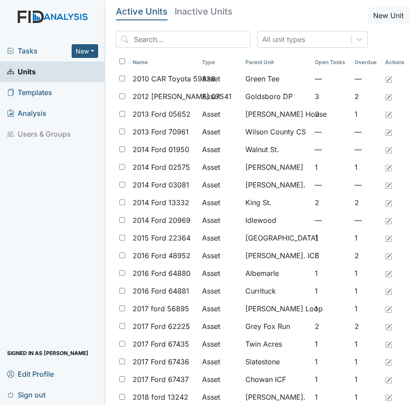
click at [181, 49] on div "All unit types" at bounding box center [263, 43] width 294 height 24
click at [177, 48] on div "All unit types" at bounding box center [263, 43] width 294 height 24
click at [173, 47] on input "search" at bounding box center [183, 39] width 135 height 17
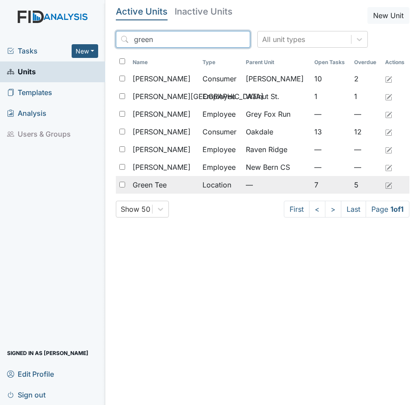
type input "green"
click at [183, 182] on div "Green Tee" at bounding box center [164, 185] width 63 height 11
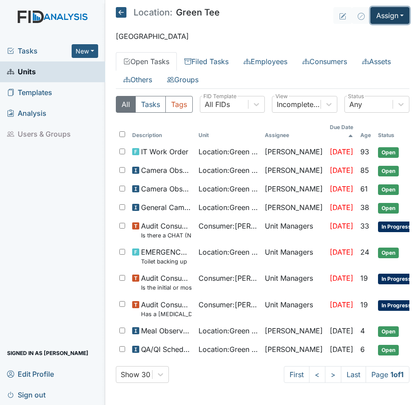
click at [401, 16] on button "Assign" at bounding box center [390, 15] width 39 height 17
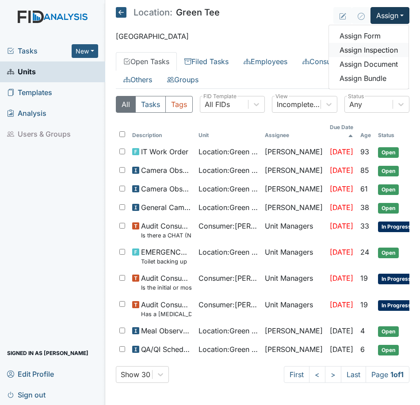
click at [383, 50] on link "Assign Inspection" at bounding box center [369, 50] width 80 height 14
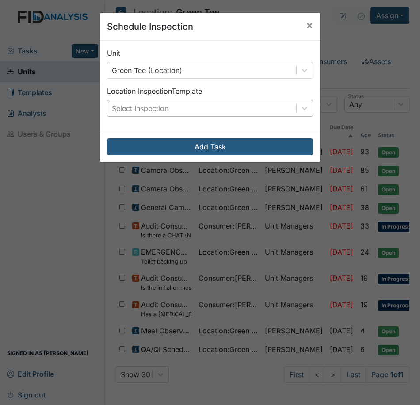
click at [136, 108] on div "Select Inspection" at bounding box center [140, 108] width 57 height 11
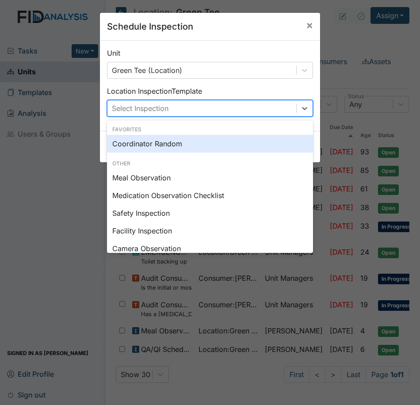
click at [135, 151] on div "Coordinator Random" at bounding box center [210, 144] width 206 height 18
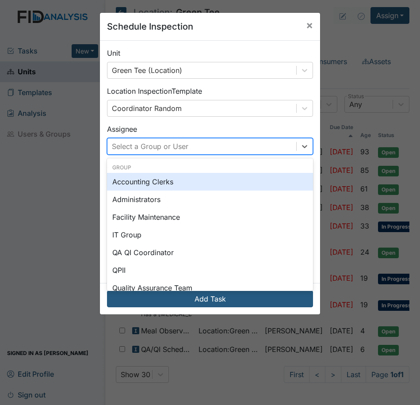
click at [158, 152] on div "Select a Group or User" at bounding box center [202, 147] width 189 height 16
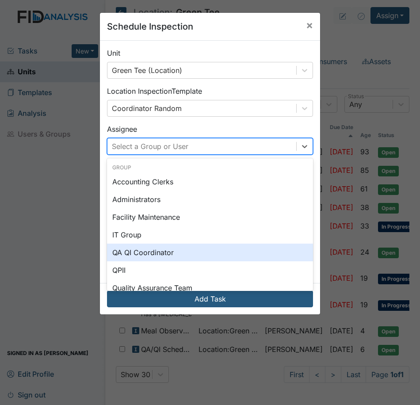
click at [152, 251] on div "QA QI Coordinator" at bounding box center [210, 253] width 206 height 18
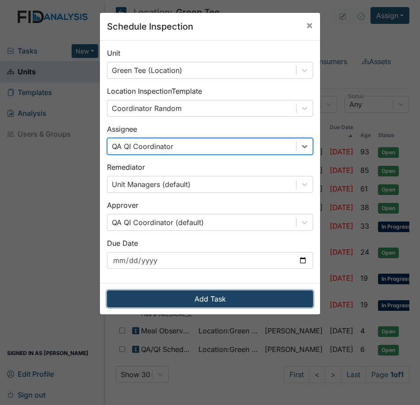
click at [156, 303] on button "Add Task" at bounding box center [210, 299] width 206 height 17
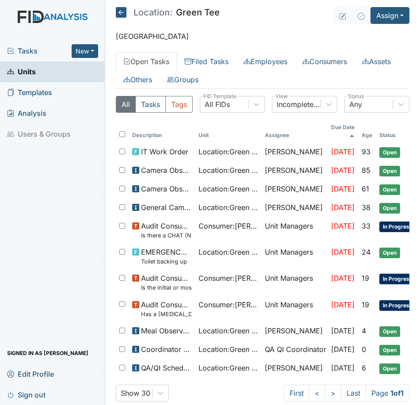
click at [31, 43] on div "Tasks New Form Inspection Document Bundle" at bounding box center [52, 51] width 105 height 21
click at [30, 49] on span "Tasks" at bounding box center [39, 51] width 65 height 11
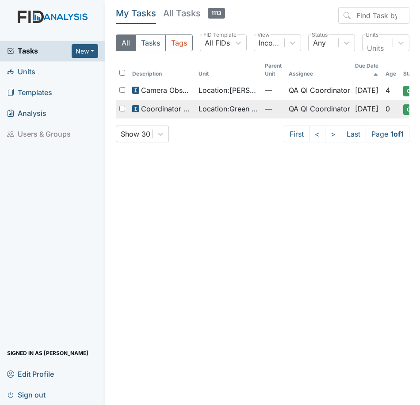
click at [238, 108] on span "Location : Green Tee" at bounding box center [228, 109] width 59 height 11
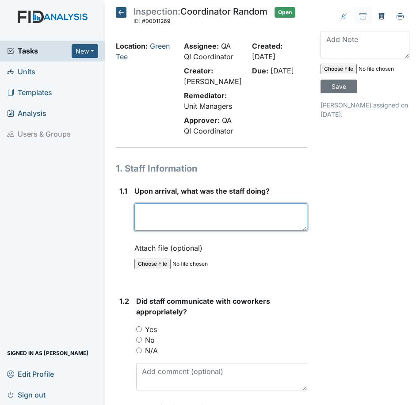
click at [183, 221] on textarea at bounding box center [221, 217] width 173 height 27
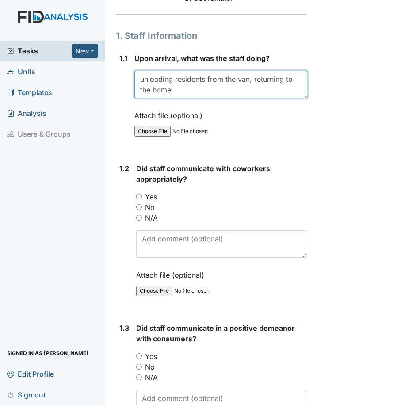
type textarea "unloading residents from the van, returning to the home."
click at [141, 196] on input "Yes" at bounding box center [139, 197] width 6 height 6
radio input "true"
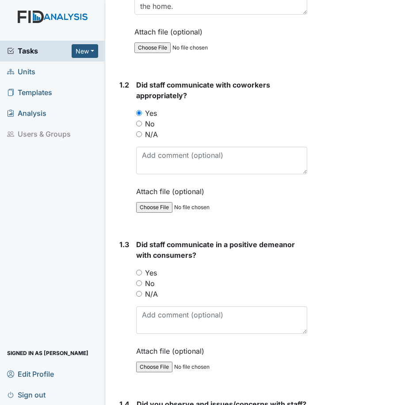
scroll to position [221, 0]
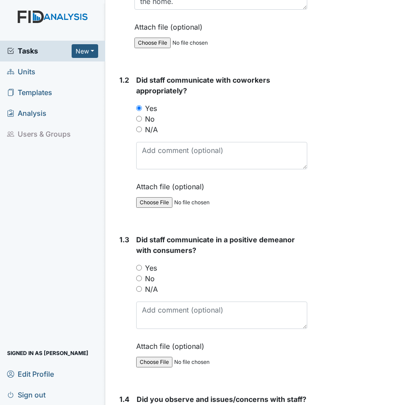
click at [140, 278] on input "No" at bounding box center [139, 279] width 6 height 6
radio input "true"
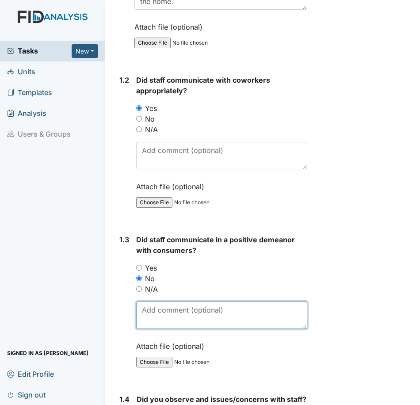
click at [159, 311] on textarea at bounding box center [221, 315] width 171 height 27
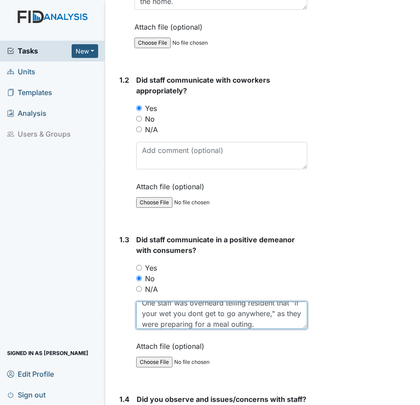
click at [210, 314] on textarea "One staff was overheard telling resident that "if your wet you dont get to go a…" at bounding box center [221, 315] width 171 height 27
click at [283, 323] on textarea "One staff was overheard telling resident that "if your wet you don't get to go …" at bounding box center [221, 315] width 171 height 27
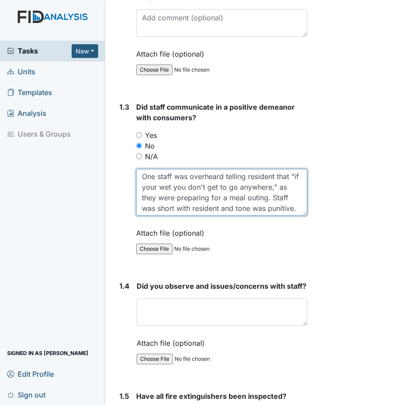
scroll to position [0, 0]
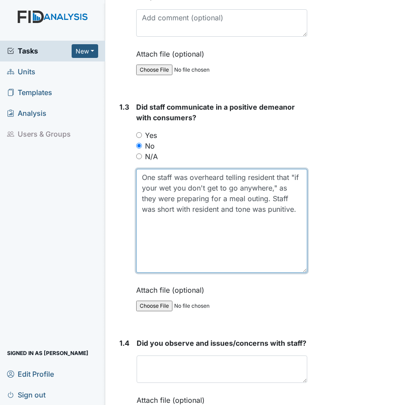
drag, startPoint x: 300, startPoint y: 194, endPoint x: 297, endPoint y: 271, distance: 76.7
click at [297, 271] on textarea "One staff was overheard telling resident that "if your wet you don't get to go …" at bounding box center [221, 221] width 171 height 104
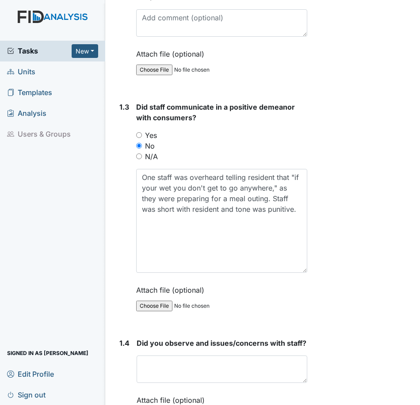
scroll to position [398, 0]
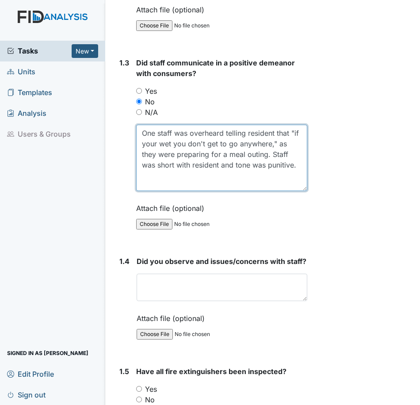
drag, startPoint x: 301, startPoint y: 227, endPoint x: 288, endPoint y: 187, distance: 41.7
click at [288, 187] on textarea "One staff was overheard telling resident that "if your wet you don't get to go …" at bounding box center [221, 158] width 171 height 66
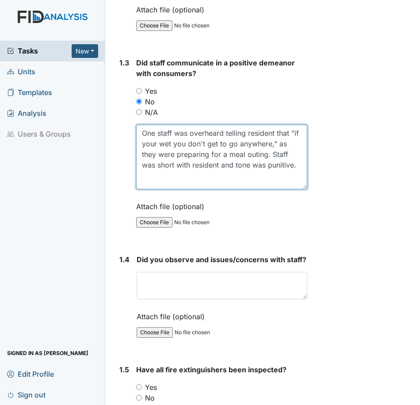
click at [166, 143] on textarea "One staff was overheard telling resident that "if your wet you don't get to go …" at bounding box center [221, 157] width 171 height 65
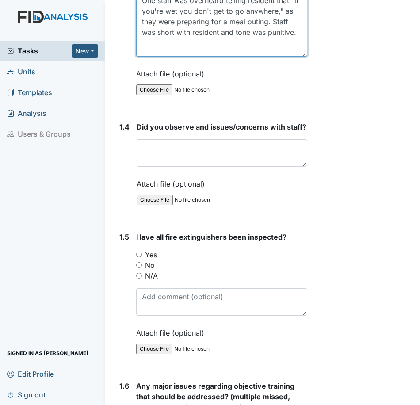
type textarea "One staff was overheard telling resident that "if you're wet you don't get to g…"
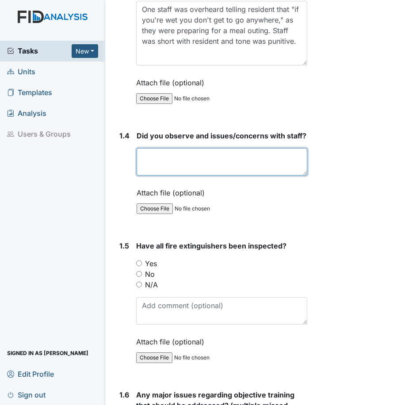
click at [183, 157] on textarea at bounding box center [222, 161] width 171 height 27
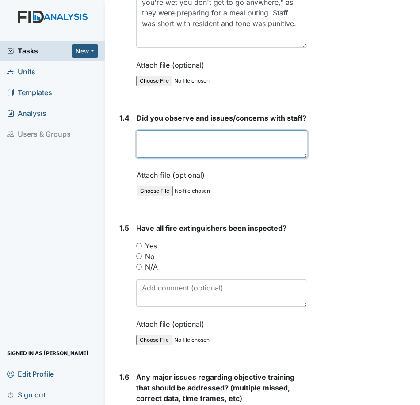
scroll to position [531, 0]
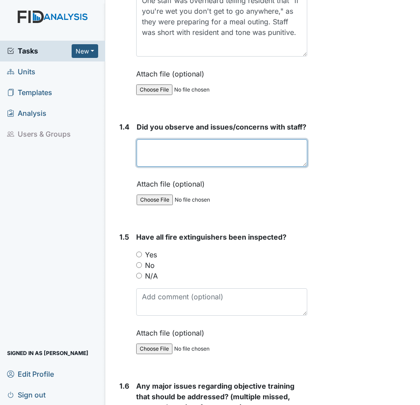
click at [195, 158] on textarea at bounding box center [222, 152] width 171 height 27
click at [174, 166] on textarea "staff" at bounding box center [222, 152] width 171 height 27
type textarea "staff Kim was very kind polite and knowledgeable."
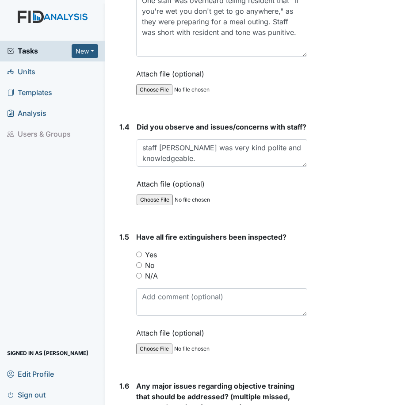
click at [139, 258] on input "Yes" at bounding box center [139, 255] width 6 height 6
radio input "true"
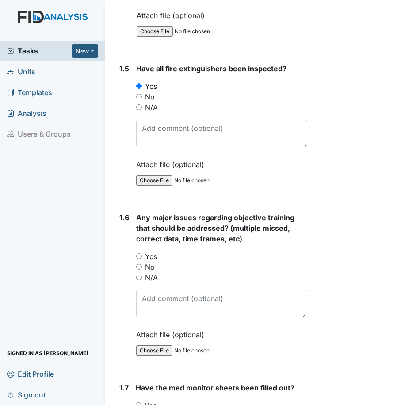
scroll to position [708, 0]
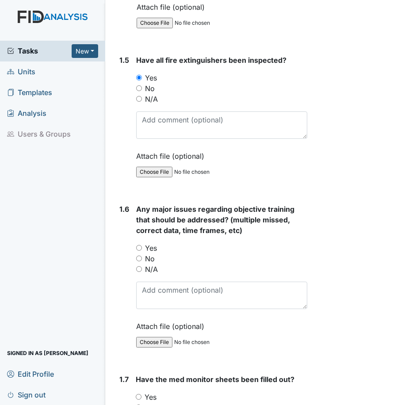
click at [141, 262] on input "No" at bounding box center [139, 259] width 6 height 6
radio input "true"
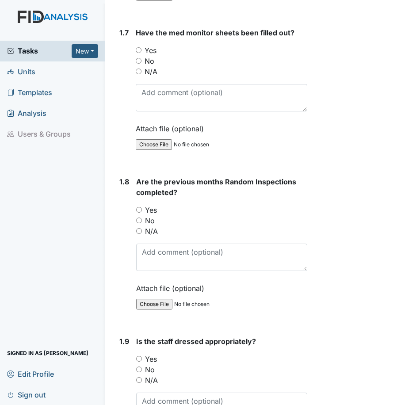
scroll to position [1062, 0]
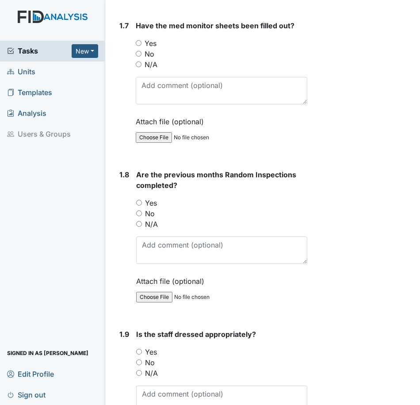
click at [141, 206] on input "Yes" at bounding box center [139, 203] width 6 height 6
radio input "true"
click at [137, 46] on input "Yes" at bounding box center [139, 43] width 6 height 6
radio input "true"
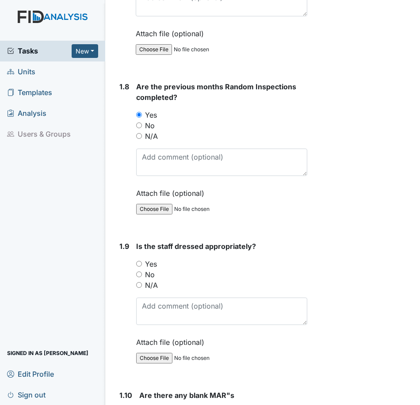
scroll to position [1151, 0]
click at [141, 266] on input "Yes" at bounding box center [139, 264] width 6 height 6
radio input "true"
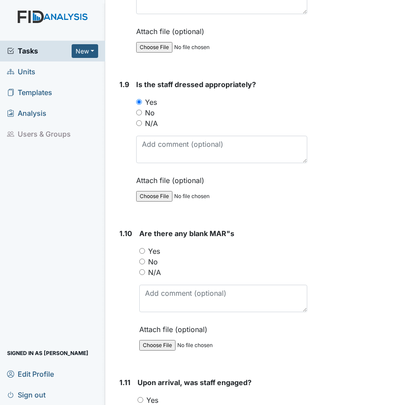
scroll to position [1328, 0]
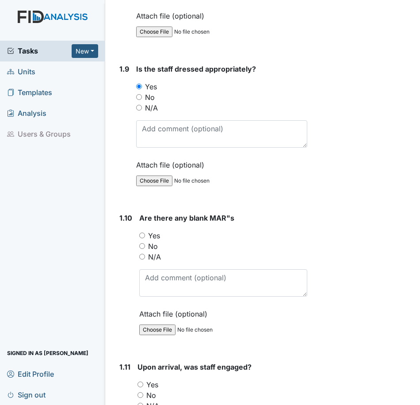
click at [144, 249] on input "No" at bounding box center [142, 246] width 6 height 6
radio input "true"
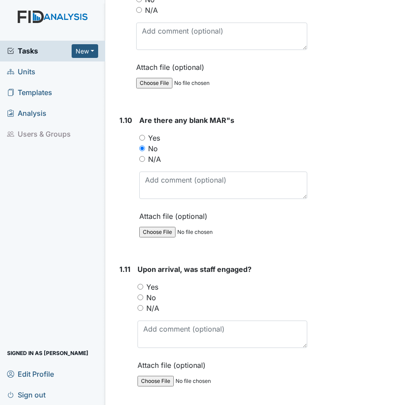
scroll to position [1505, 0]
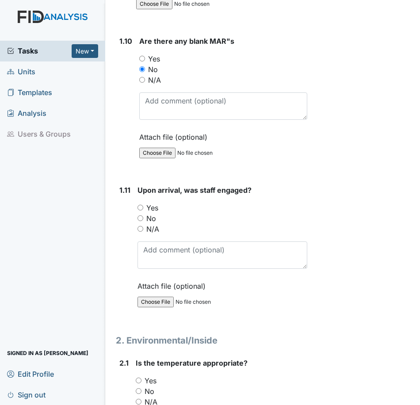
click at [139, 211] on input "Yes" at bounding box center [141, 208] width 6 height 6
radio input "true"
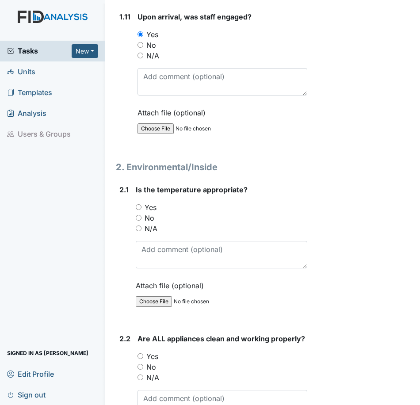
scroll to position [1682, 0]
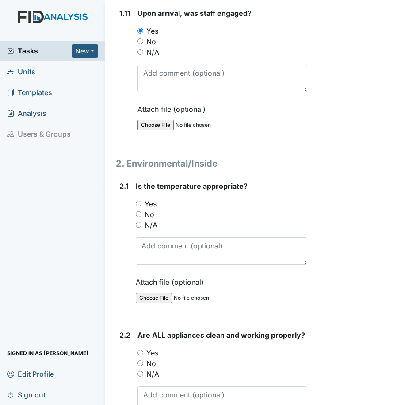
click at [137, 207] on input "Yes" at bounding box center [139, 204] width 6 height 6
radio input "true"
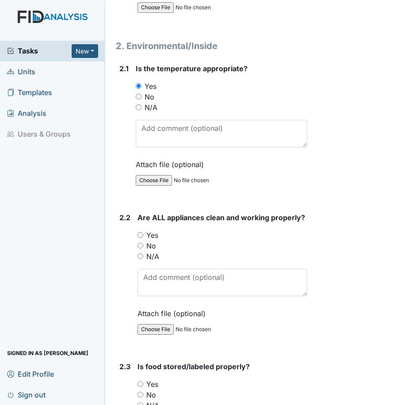
scroll to position [1815, 0]
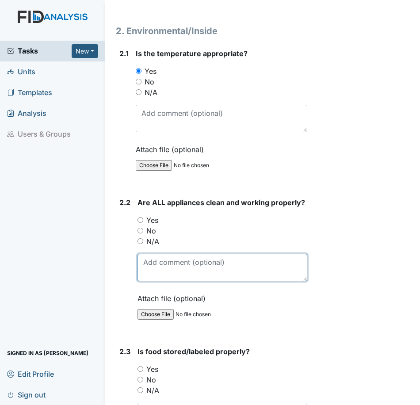
click at [162, 277] on textarea at bounding box center [223, 267] width 170 height 27
click at [200, 281] on textarea at bounding box center [223, 267] width 170 height 27
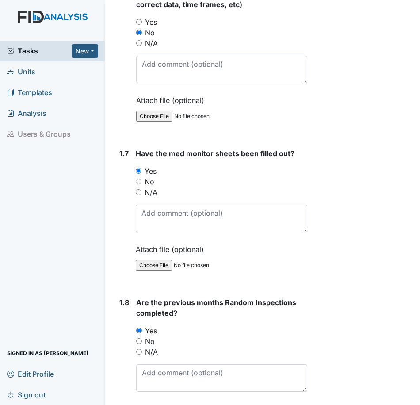
scroll to position [929, 0]
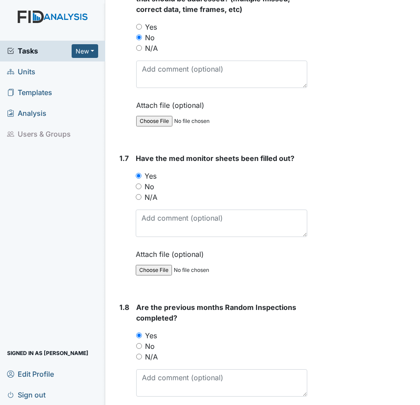
type textarea "gutters need to be cleaned badly. large poison ivy plants in planter bed just o…"
click at [138, 189] on input "No" at bounding box center [139, 187] width 6 height 6
radio input "true"
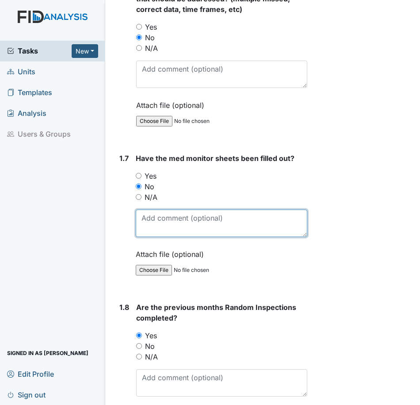
click at [154, 225] on textarea at bounding box center [222, 223] width 172 height 27
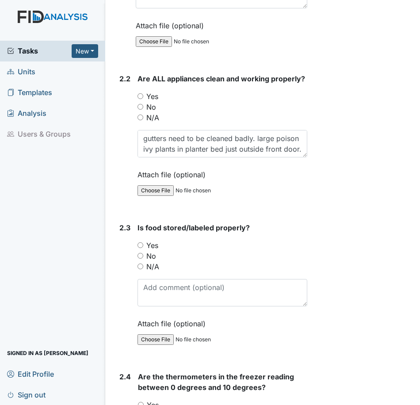
scroll to position [1903, 0]
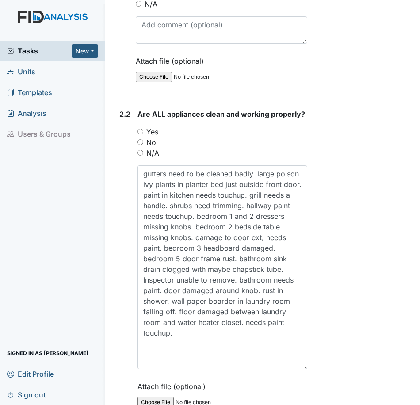
drag, startPoint x: 301, startPoint y: 213, endPoint x: 341, endPoint y: 386, distance: 178.0
type textarea "8/14 missing second signature for med check. med room cabinet unlocked."
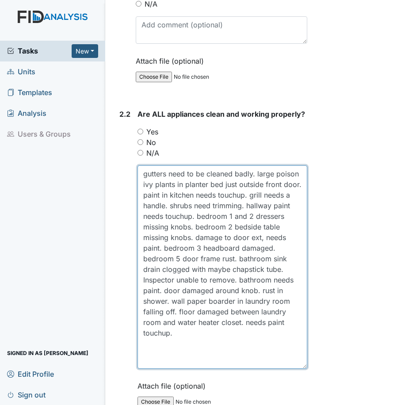
click at [224, 341] on textarea "gutters need to be cleaned badly. large poison ivy plants in planter bed just o…" at bounding box center [223, 268] width 170 height 204
click at [253, 358] on textarea "gutters need to be cleaned badly. large poison ivy plants in planter bed just o…" at bounding box center [223, 268] width 170 height 204
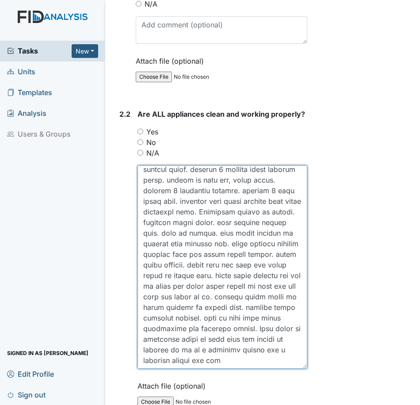
scroll to position [86, 0]
click at [228, 369] on textarea "gutters need to be cleaned badly. large poison ivy plants in planter bed just o…" at bounding box center [223, 268] width 170 height 204
drag, startPoint x: 201, startPoint y: 221, endPoint x: 200, endPoint y: 216, distance: 5.3
click at [185, 217] on textarea "gutters need to be cleaned badly. large poison ivy plants in planter bed just o…" at bounding box center [223, 268] width 170 height 204
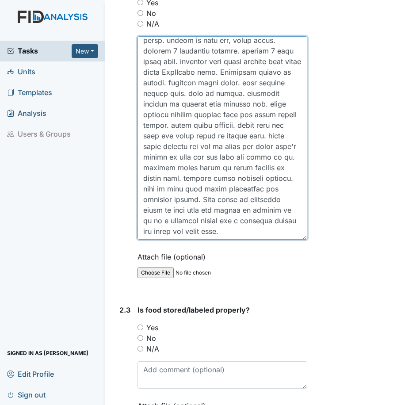
scroll to position [2124, 0]
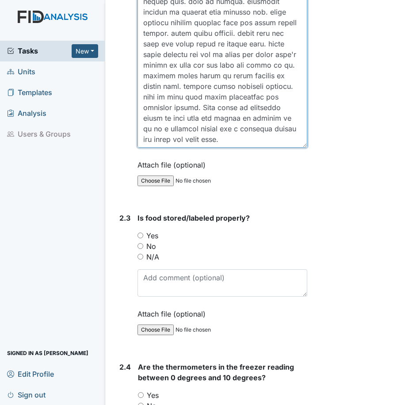
type textarea "gutters need to be cleaned badly. large poison ivy plants in planter bed just o…"
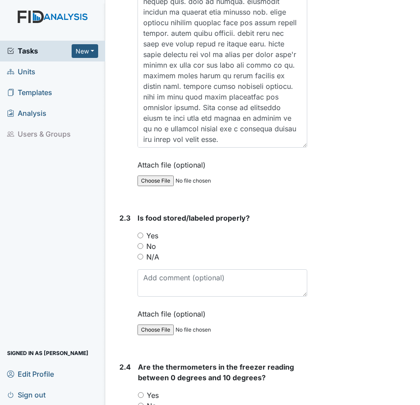
click at [142, 239] on input "Yes" at bounding box center [141, 236] width 6 height 6
radio input "true"
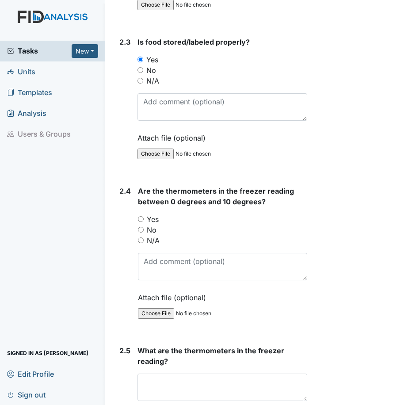
click at [141, 222] on input "Yes" at bounding box center [141, 219] width 6 height 6
radio input "true"
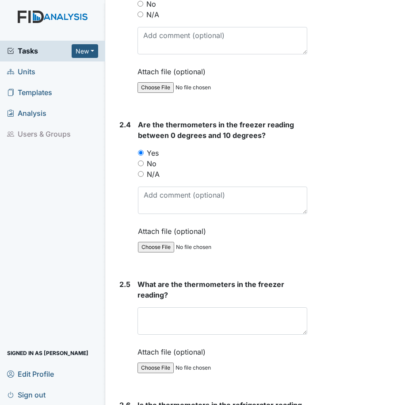
scroll to position [2213, 0]
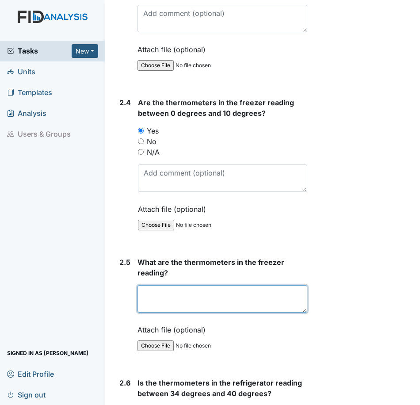
click at [159, 313] on textarea at bounding box center [223, 298] width 170 height 27
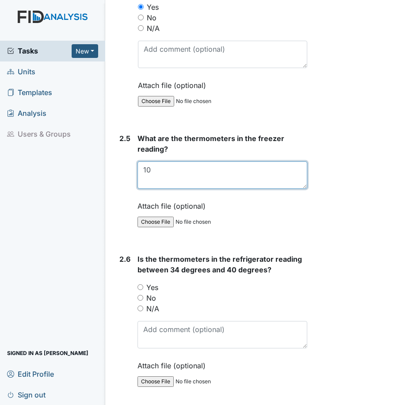
scroll to position [2346, 0]
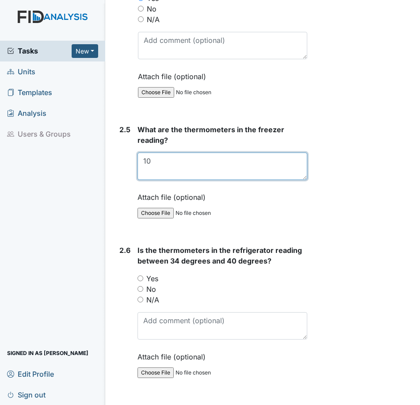
type textarea "10"
click at [139, 292] on input "No" at bounding box center [141, 289] width 6 height 6
radio input "true"
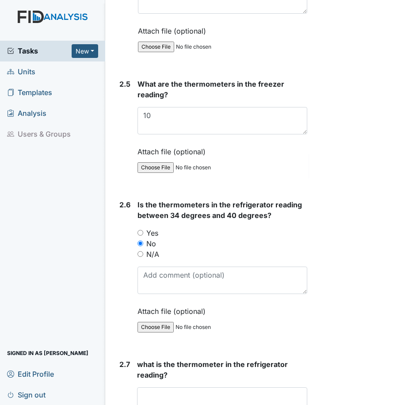
scroll to position [2434, 0]
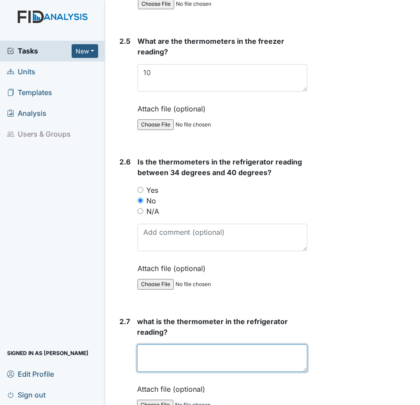
click at [159, 368] on textarea at bounding box center [222, 358] width 170 height 27
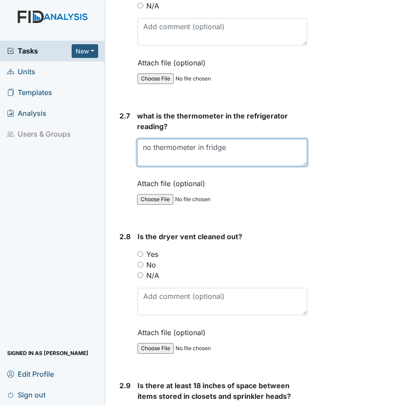
scroll to position [2655, 0]
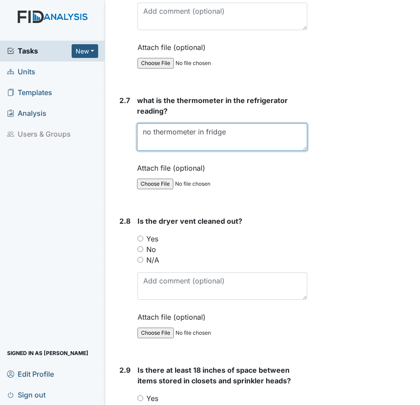
type textarea "no thermometer in fridge"
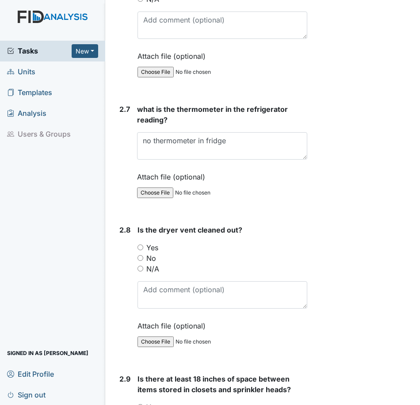
click at [144, 253] on div "Yes" at bounding box center [223, 248] width 170 height 11
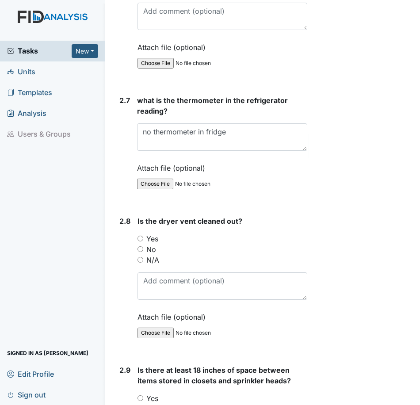
click at [143, 242] on input "Yes" at bounding box center [141, 239] width 6 height 6
radio input "true"
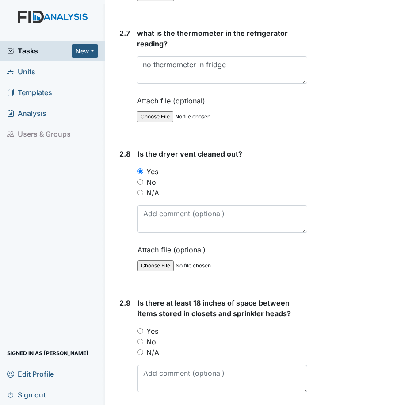
scroll to position [2744, 0]
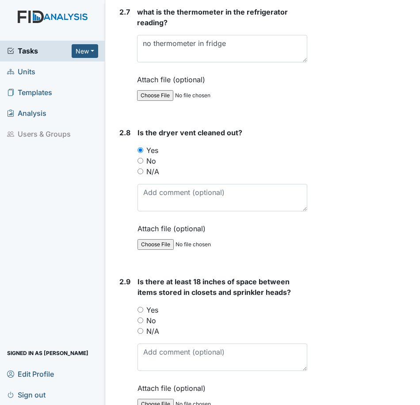
click at [141, 313] on input "Yes" at bounding box center [141, 310] width 6 height 6
radio input "true"
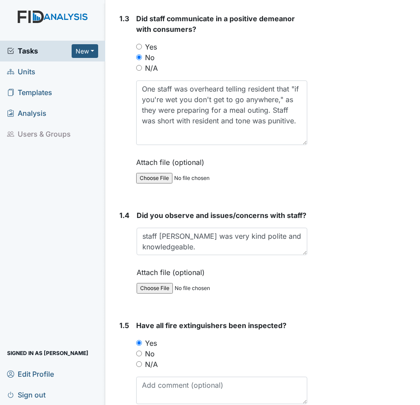
scroll to position [531, 0]
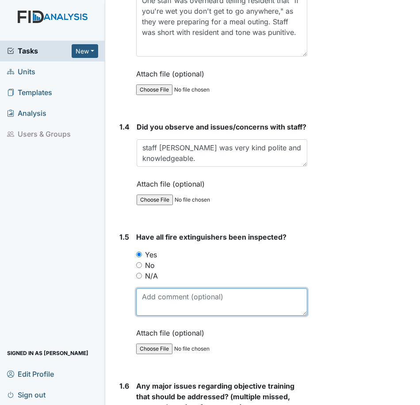
click at [189, 315] on textarea at bounding box center [221, 302] width 171 height 27
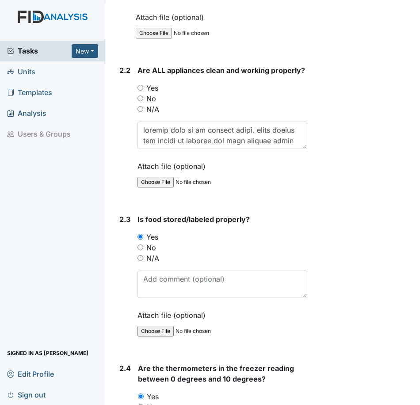
scroll to position [1947, 0]
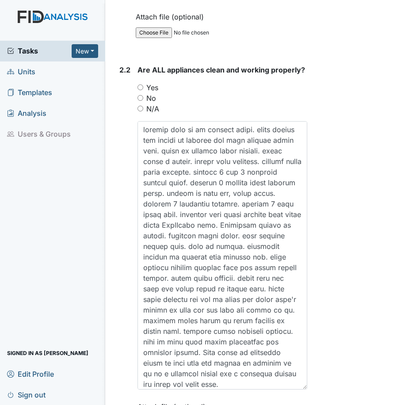
drag, startPoint x: 300, startPoint y: 167, endPoint x: 296, endPoint y: 408, distance: 241.2
click at [296, 405] on html "Tasks New Form Inspection Document Bundle Units Templates Analysis Users & Grou…" at bounding box center [210, 202] width 420 height 405
type textarea "Annual inspection due this month."
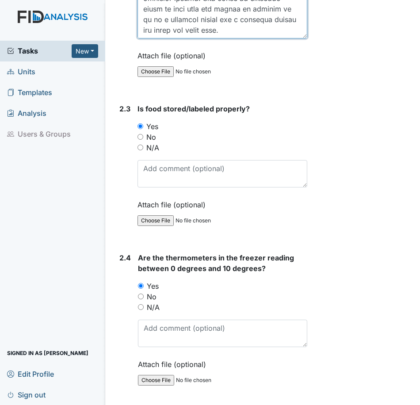
scroll to position [2304, 0]
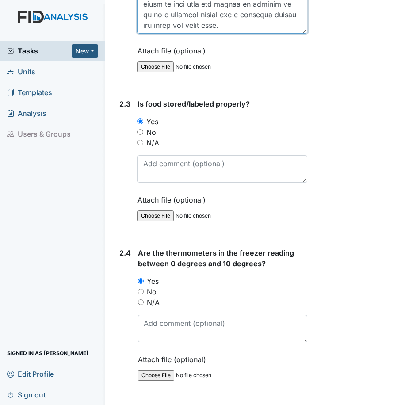
drag, startPoint x: 143, startPoint y: 151, endPoint x: 228, endPoint y: 53, distance: 130.2
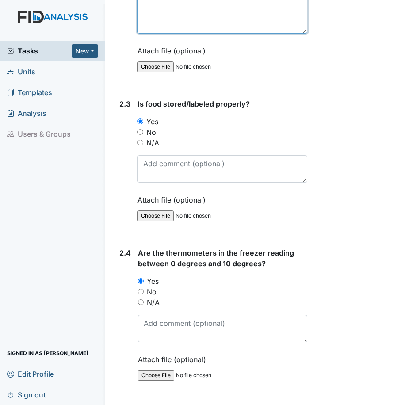
scroll to position [0, 0]
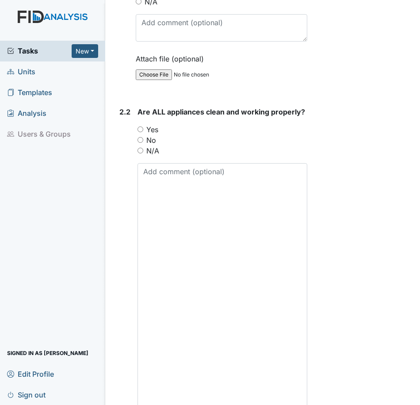
click at [139, 132] on input "Yes" at bounding box center [141, 130] width 6 height 6
radio input "true"
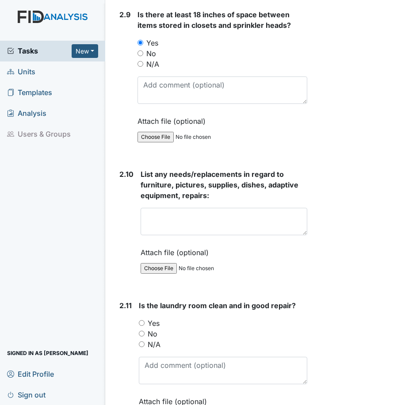
scroll to position [3012, 0]
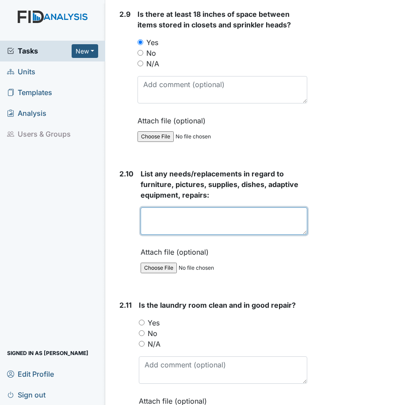
click at [171, 235] on textarea at bounding box center [224, 221] width 167 height 27
paste textarea "gutters need to be cleaned badly. large poison ivy plants in planter bed just o…"
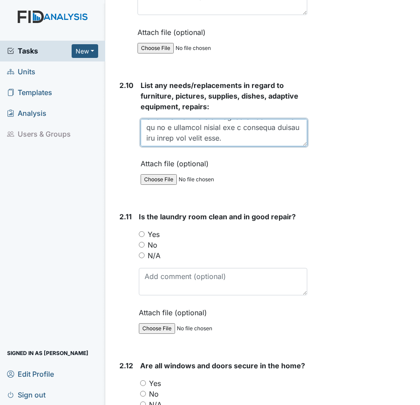
scroll to position [3144, 0]
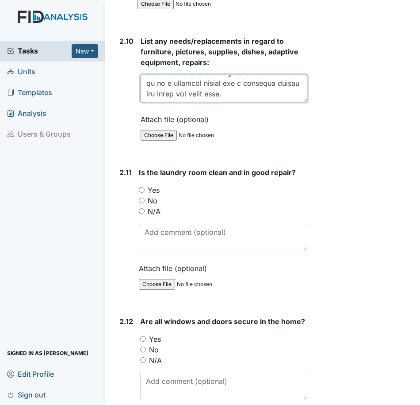
type textarea "gutters need to be cleaned badly. large poison ivy plants in planter bed just o…"
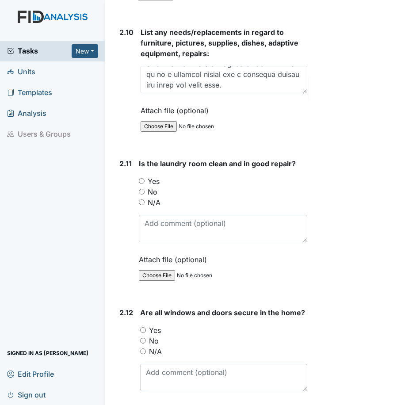
click at [142, 184] on input "Yes" at bounding box center [142, 181] width 6 height 6
radio input "true"
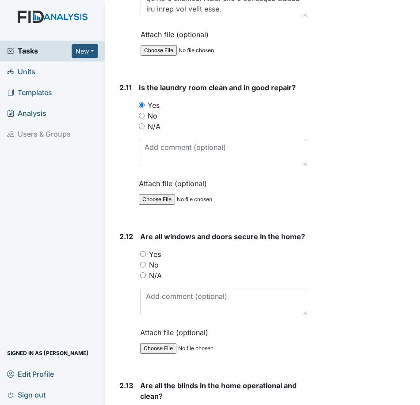
scroll to position [3277, 0]
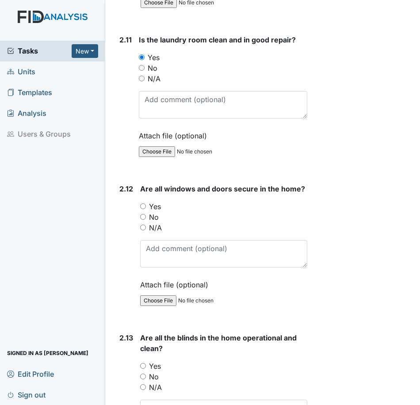
click at [140, 209] on input "Yes" at bounding box center [143, 207] width 6 height 6
radio input "true"
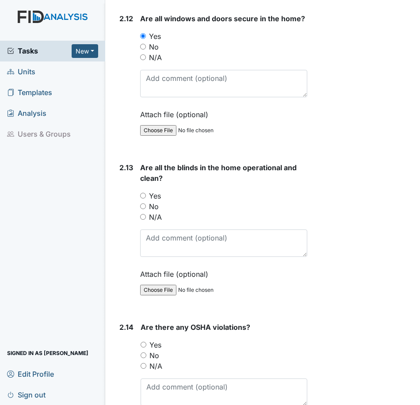
scroll to position [3454, 0]
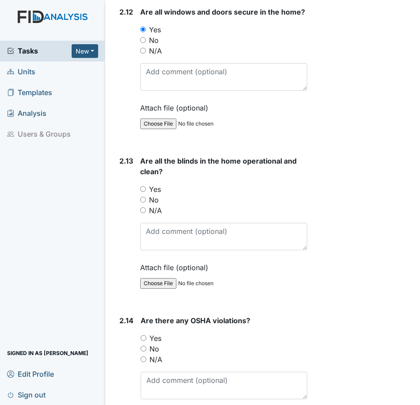
click at [146, 195] on div "Yes" at bounding box center [223, 189] width 167 height 11
click at [145, 192] on input "Yes" at bounding box center [143, 189] width 6 height 6
radio input "true"
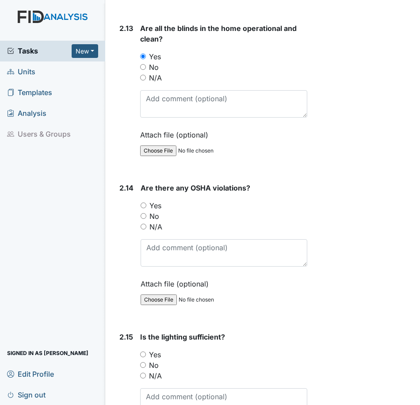
click at [146, 219] on input "No" at bounding box center [144, 216] width 6 height 6
radio input "true"
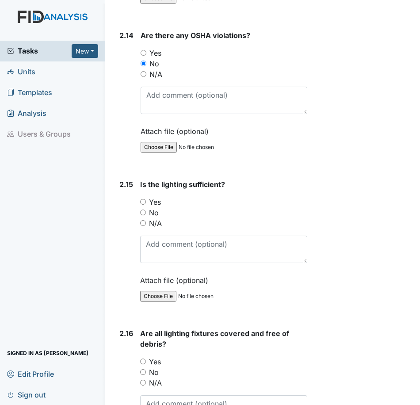
scroll to position [3764, 0]
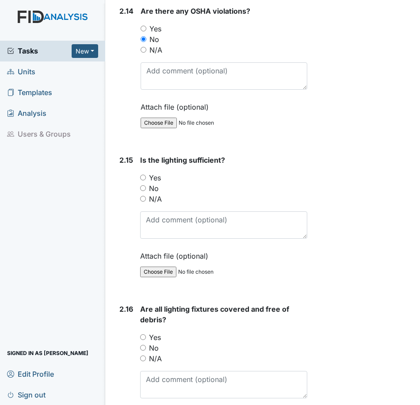
click at [141, 191] on input "No" at bounding box center [143, 188] width 6 height 6
radio input "true"
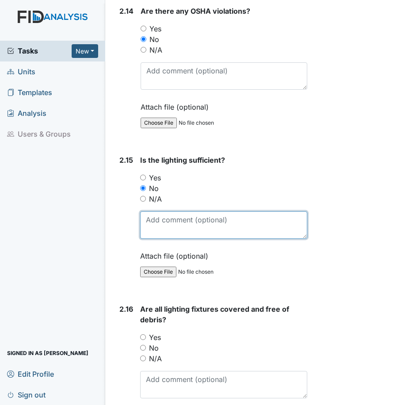
click at [171, 239] on textarea at bounding box center [223, 225] width 167 height 27
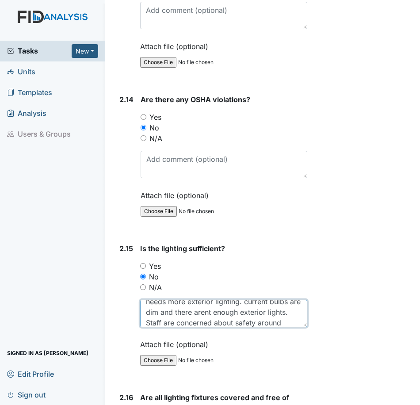
scroll to position [0, 0]
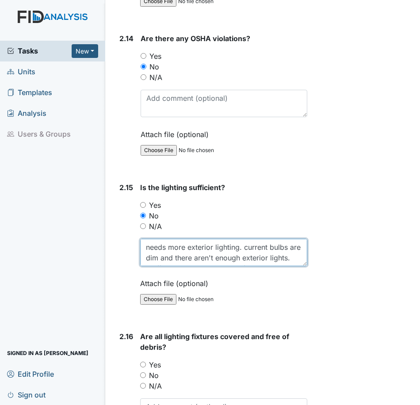
type textarea "needs more exterior lighting. current bulbs are dim and there aren't enough ext…"
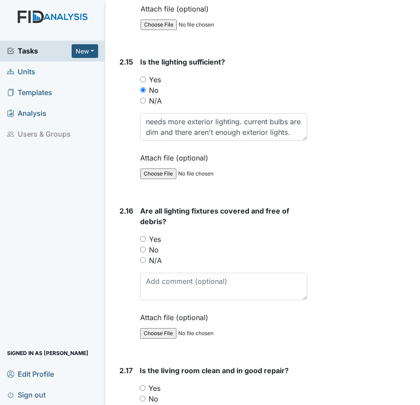
scroll to position [3941, 0]
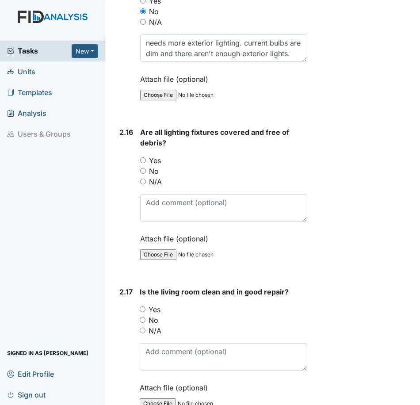
click at [144, 163] on input "Yes" at bounding box center [143, 161] width 6 height 6
radio input "true"
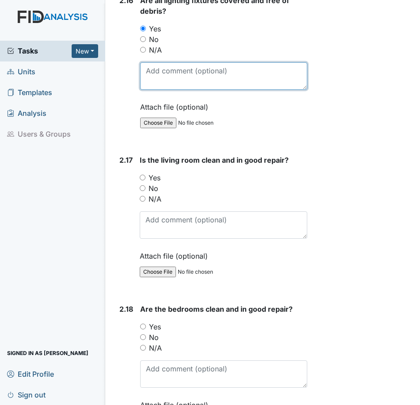
scroll to position [4074, 0]
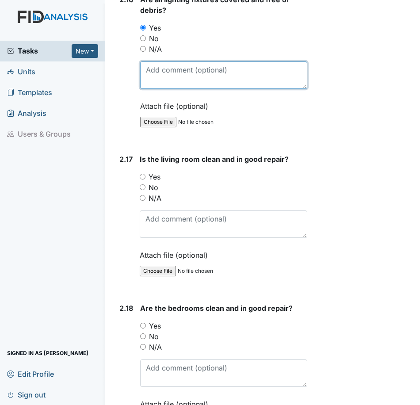
drag, startPoint x: 166, startPoint y: 243, endPoint x: 143, endPoint y: 197, distance: 50.5
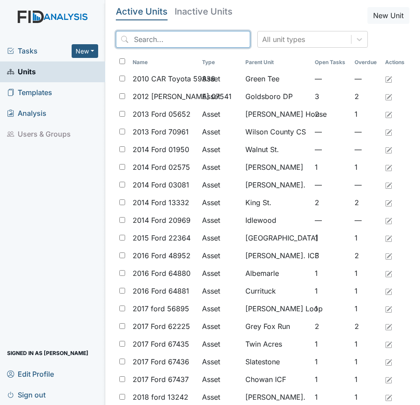
click at [190, 40] on input "search" at bounding box center [183, 39] width 135 height 17
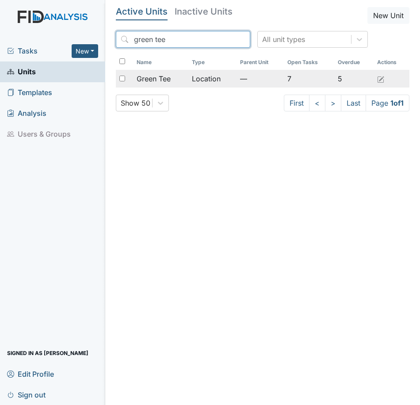
type input "green tee"
click at [204, 77] on td "Location" at bounding box center [213, 79] width 48 height 18
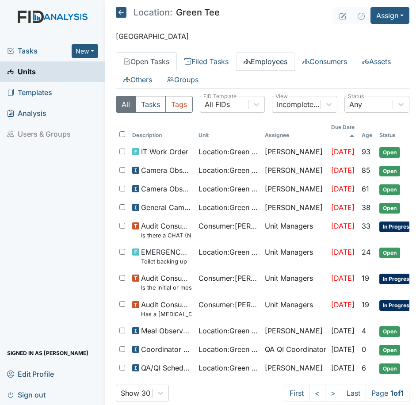
click at [265, 64] on link "Employees" at bounding box center [265, 61] width 59 height 19
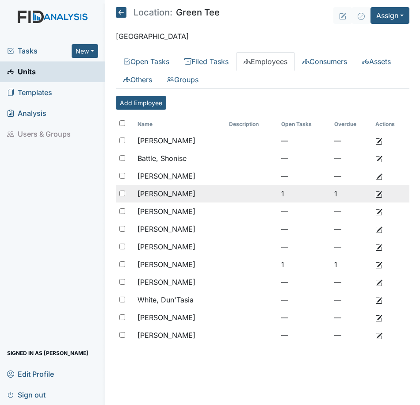
click at [160, 192] on span "[PERSON_NAME]" at bounding box center [167, 193] width 58 height 9
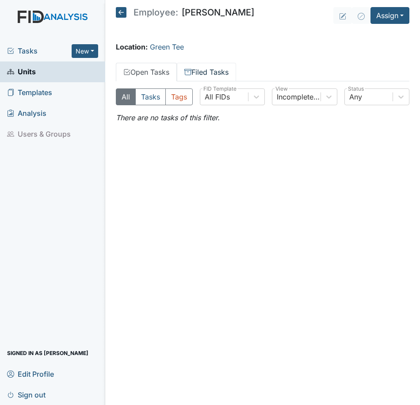
click at [209, 76] on link "Filed Tasks" at bounding box center [206, 72] width 59 height 19
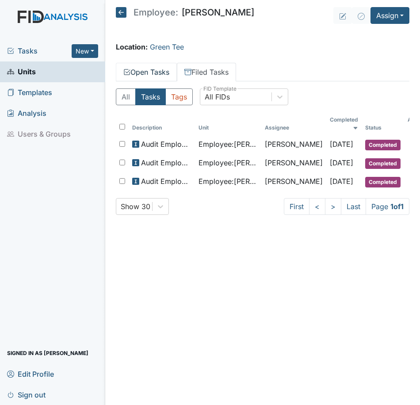
click at [141, 72] on link "Open Tasks" at bounding box center [146, 72] width 61 height 19
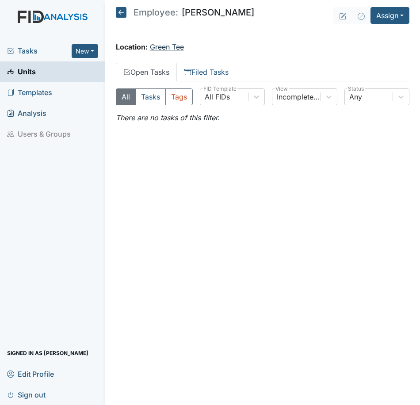
click at [170, 46] on link "Green Tee" at bounding box center [167, 46] width 34 height 9
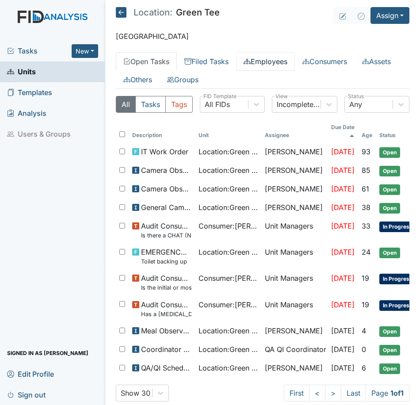
click at [258, 65] on link "Employees" at bounding box center [265, 61] width 59 height 19
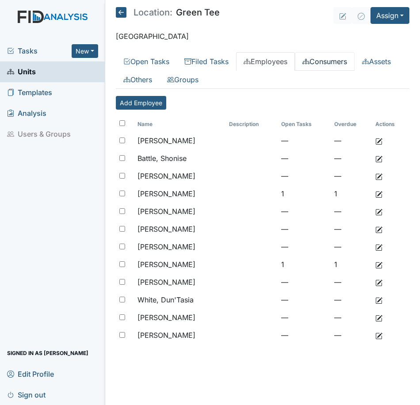
click at [327, 62] on link "Consumers" at bounding box center [325, 61] width 60 height 19
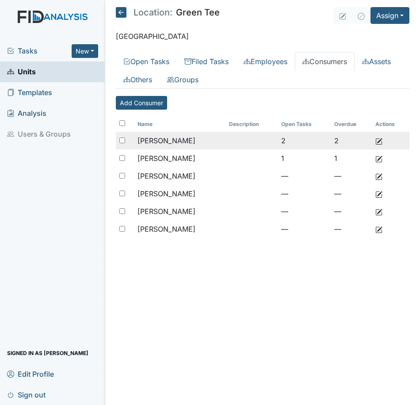
click at [170, 139] on span "[PERSON_NAME]" at bounding box center [167, 140] width 58 height 9
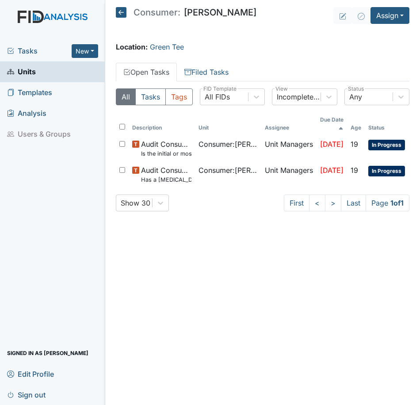
click at [121, 16] on icon at bounding box center [121, 12] width 11 height 11
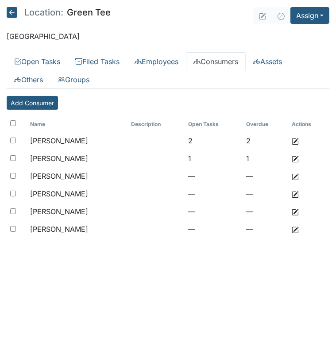
click at [83, 13] on h5 "Location: Green Tee" at bounding box center [59, 12] width 104 height 11
click at [14, 15] on icon at bounding box center [12, 12] width 11 height 11
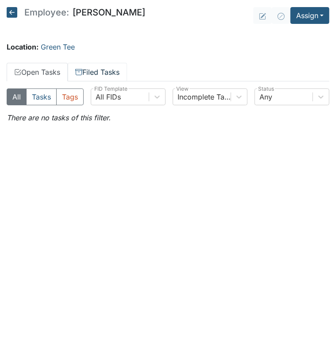
click at [103, 76] on link "Filed Tasks" at bounding box center [97, 72] width 59 height 19
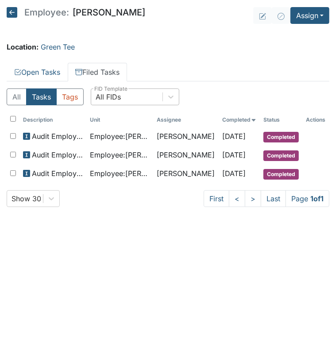
click at [124, 96] on div "All FIDs" at bounding box center [126, 97] width 71 height 16
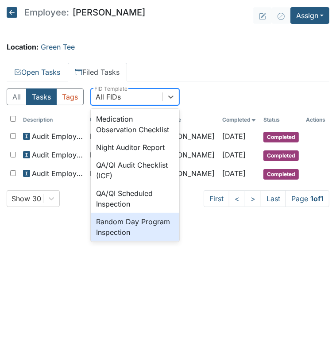
scroll to position [664, 0]
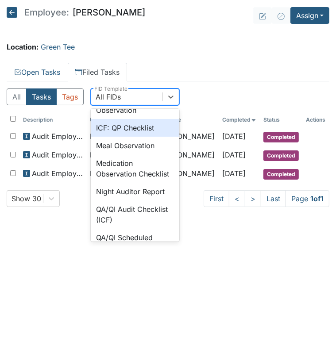
click at [139, 137] on div "ICF: QP Checklist" at bounding box center [135, 128] width 89 height 18
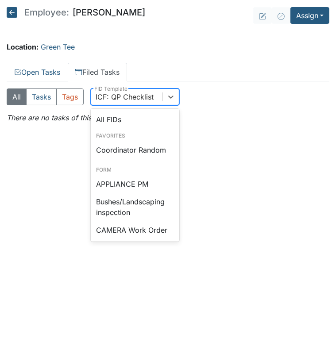
click at [116, 103] on div "ICF: QP Checklist" at bounding box center [126, 97] width 71 height 16
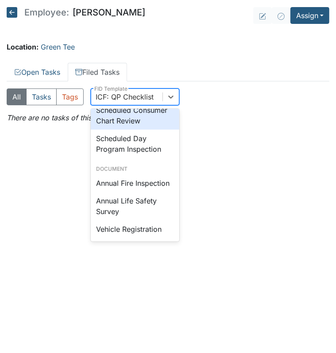
scroll to position [906, 0]
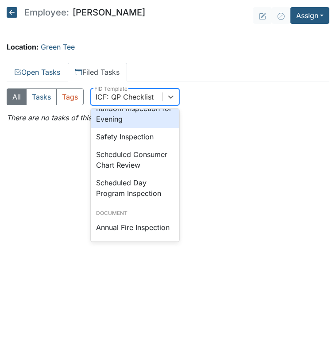
click at [141, 128] on div "Random Inspection for Evening" at bounding box center [135, 114] width 89 height 28
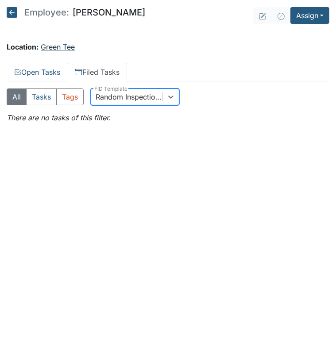
click at [55, 45] on link "Green Tee" at bounding box center [58, 46] width 34 height 9
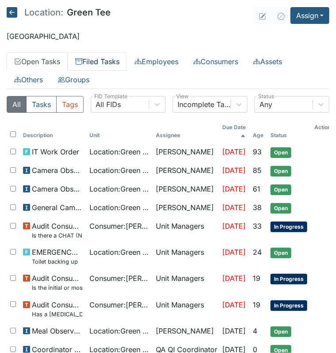
click at [88, 64] on link "Filed Tasks" at bounding box center [97, 61] width 59 height 19
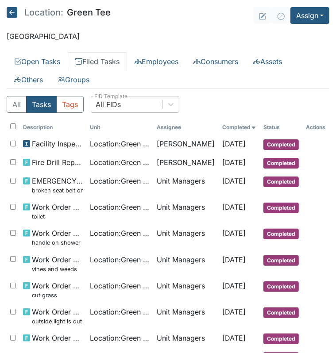
click at [112, 104] on div "All FIDs" at bounding box center [108, 104] width 25 height 11
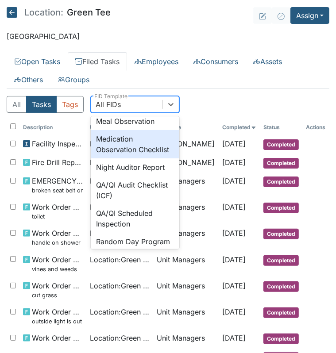
scroll to position [708, 0]
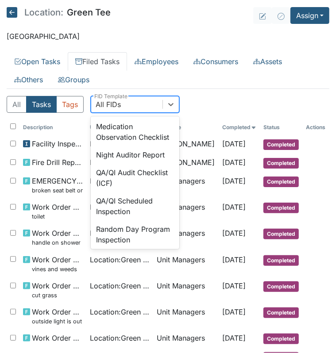
click at [132, 100] on div "ICF: QP Checklist" at bounding box center [135, 91] width 89 height 18
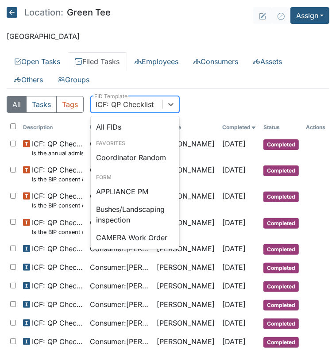
click at [120, 109] on div "ICF: QP Checklist" at bounding box center [126, 104] width 71 height 16
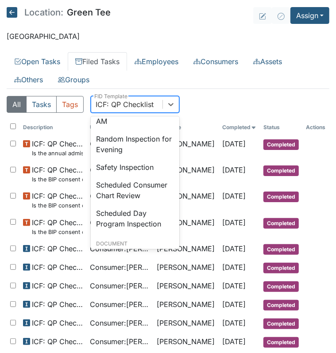
scroll to position [839, 0]
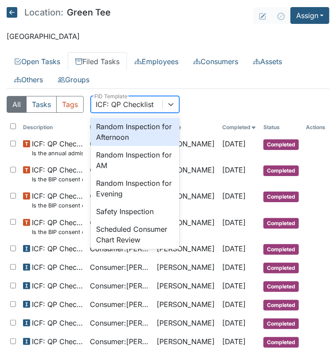
click at [123, 146] on div "Random Inspection for Afternoon" at bounding box center [135, 132] width 89 height 28
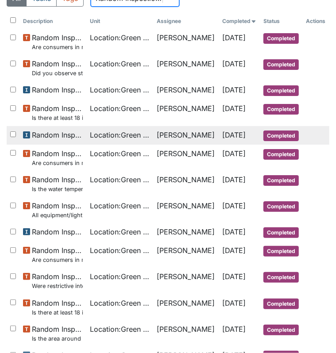
scroll to position [44, 0]
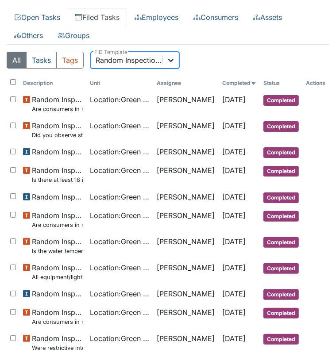
click at [172, 60] on icon at bounding box center [170, 60] width 9 height 9
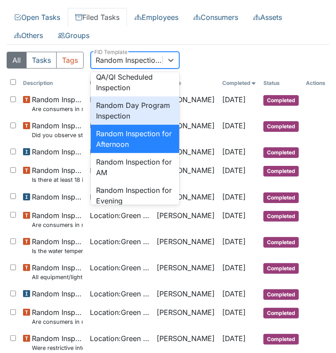
scroll to position [832, 0]
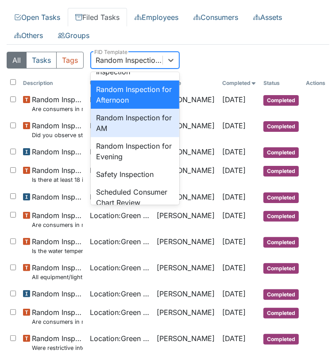
click at [135, 137] on div "Random Inspection for AM" at bounding box center [135, 123] width 89 height 28
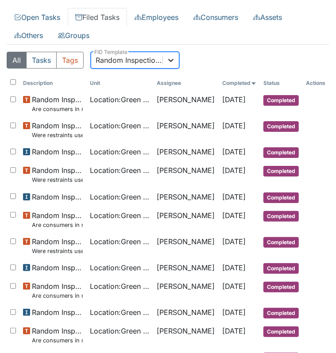
click at [165, 57] on div at bounding box center [171, 60] width 16 height 16
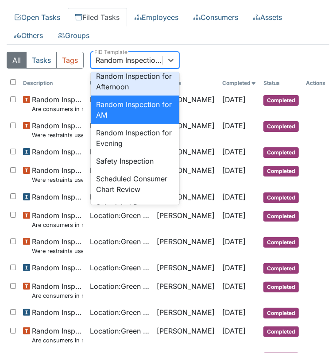
scroll to position [860, 0]
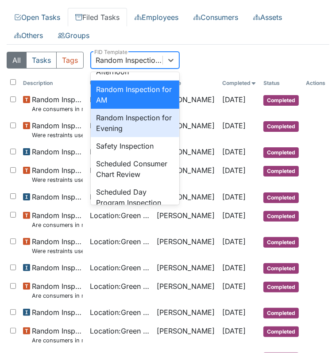
click at [133, 137] on div "Random Inspection for Evening" at bounding box center [135, 123] width 89 height 28
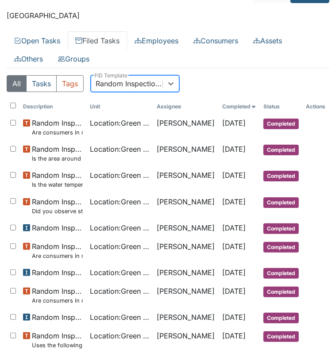
scroll to position [0, 0]
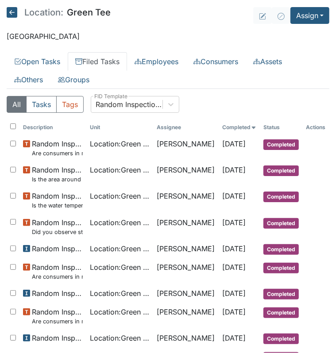
click at [84, 11] on h5 "Location: Green Tee" at bounding box center [59, 12] width 104 height 11
click at [210, 60] on link "Consumers" at bounding box center [216, 61] width 60 height 19
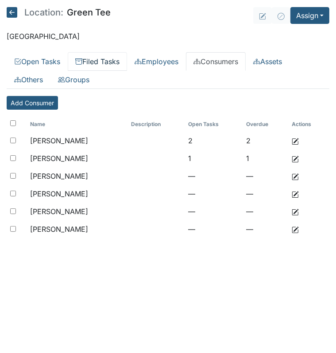
click at [113, 59] on link "Filed Tasks" at bounding box center [97, 61] width 59 height 19
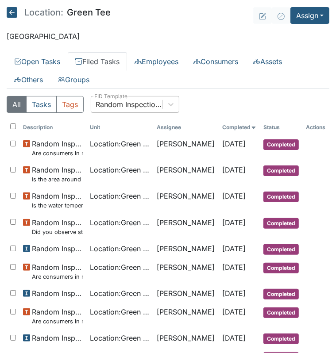
click at [123, 111] on div "Random Inspection for Evening" at bounding box center [126, 104] width 71 height 16
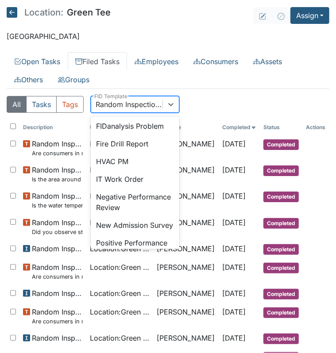
scroll to position [181, 0]
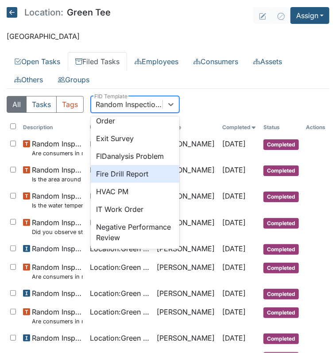
click at [142, 183] on div "Fire Drill Report" at bounding box center [135, 174] width 89 height 18
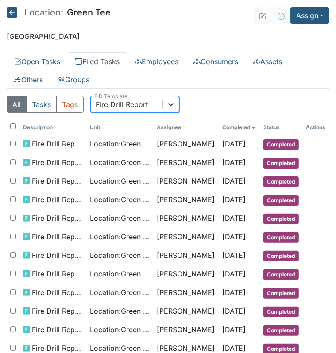
click at [167, 107] on icon at bounding box center [170, 104] width 9 height 9
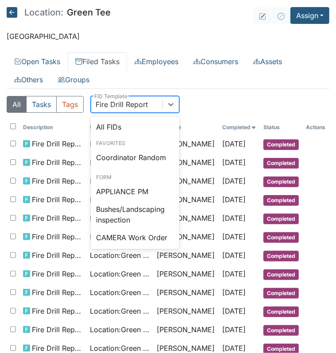
scroll to position [131, 0]
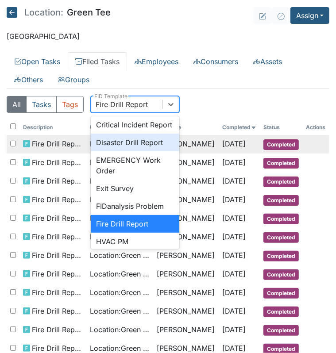
click at [145, 148] on div "Disaster Drill Report" at bounding box center [135, 143] width 89 height 18
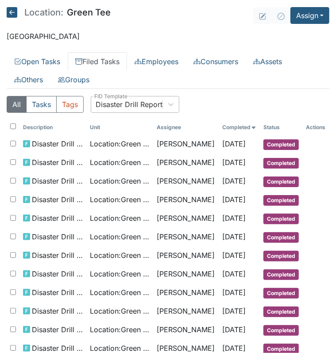
click at [135, 105] on div "Disaster Drill Report" at bounding box center [129, 104] width 67 height 11
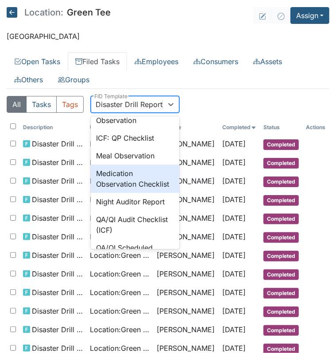
scroll to position [618, 0]
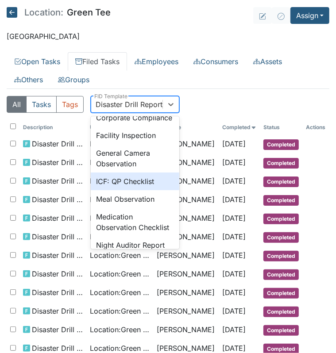
click at [133, 190] on div "ICF: QP Checklist" at bounding box center [135, 182] width 89 height 18
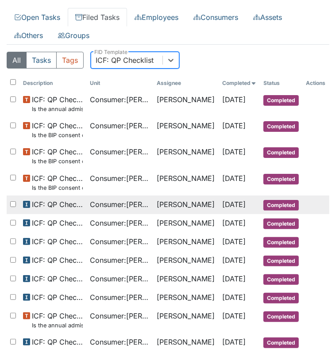
scroll to position [89, 0]
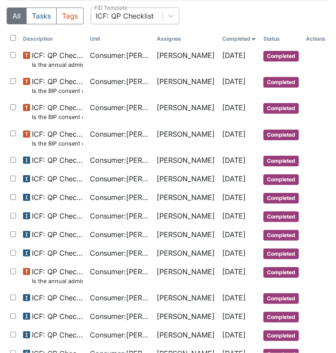
click at [149, 8] on div "ICF: QP Checklist" at bounding box center [126, 16] width 71 height 16
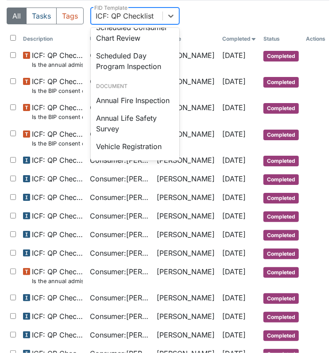
scroll to position [1016, 0]
click at [147, 93] on div "Annual Fire Inspection" at bounding box center [135, 101] width 89 height 18
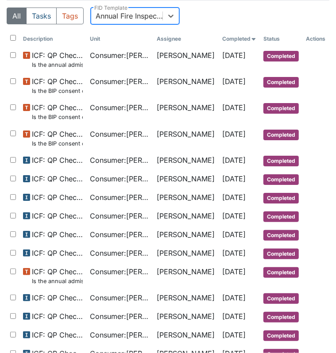
scroll to position [0, 0]
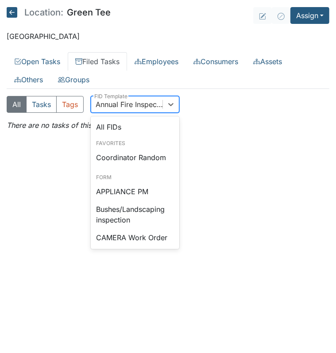
click at [116, 109] on div "Annual Fire Inspection" at bounding box center [126, 104] width 71 height 16
click at [129, 160] on div "Coordinator Random" at bounding box center [135, 158] width 89 height 18
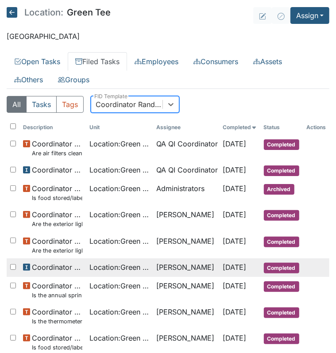
click at [99, 268] on span "Location : Green Tee" at bounding box center [118, 267] width 59 height 11
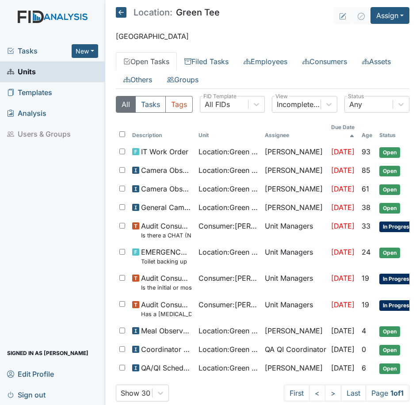
click at [143, 202] on span "General Camera Observation" at bounding box center [166, 207] width 50 height 11
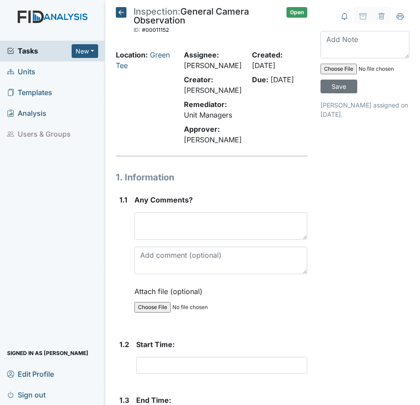
click at [28, 54] on span "Tasks" at bounding box center [39, 51] width 65 height 11
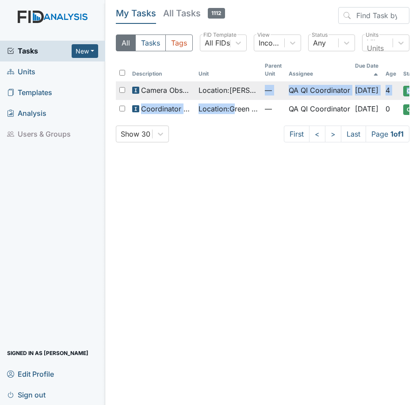
drag, startPoint x: 249, startPoint y: 104, endPoint x: 260, endPoint y: 97, distance: 12.5
click at [260, 97] on tbody "Camera Observation Location : [PERSON_NAME]. — QA QI Coordinator [DATE] 4 Open …" at bounding box center [285, 99] width 339 height 37
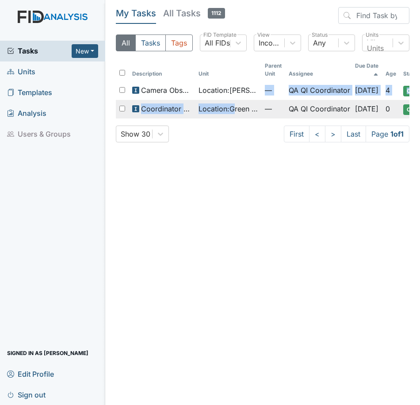
drag, startPoint x: 260, startPoint y: 97, endPoint x: 150, endPoint y: 115, distance: 110.7
click at [150, 115] on td "Coordinator Random" at bounding box center [162, 109] width 66 height 19
click at [164, 110] on span "Coordinator Random" at bounding box center [166, 109] width 50 height 11
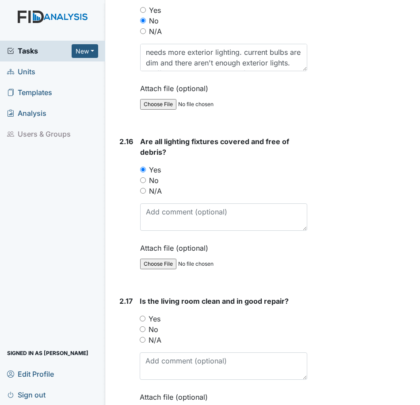
scroll to position [3930, 0]
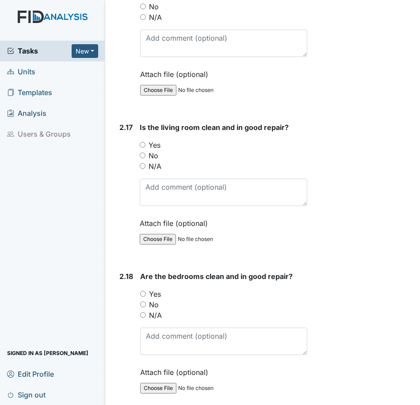
scroll to position [4084, 0]
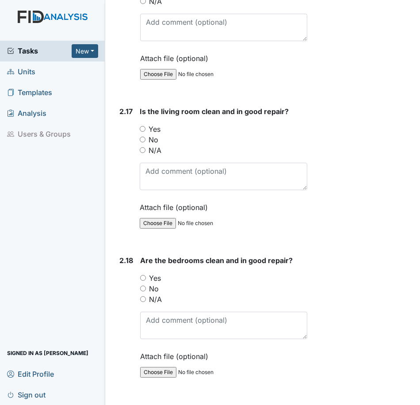
click at [145, 132] on input "Yes" at bounding box center [143, 129] width 6 height 6
radio input "true"
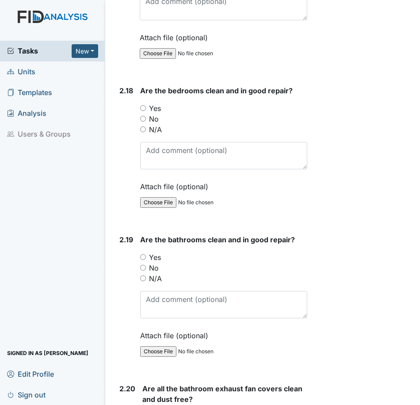
scroll to position [4261, 0]
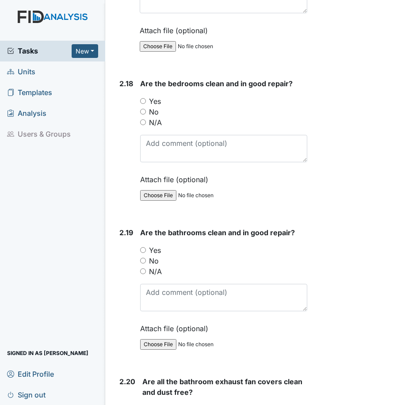
click at [142, 104] on input "Yes" at bounding box center [143, 101] width 6 height 6
radio input "true"
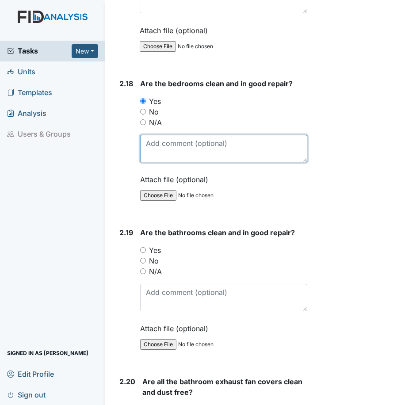
click at [170, 162] on textarea at bounding box center [223, 148] width 167 height 27
click at [144, 115] on input "No" at bounding box center [143, 112] width 6 height 6
radio input "true"
click at [161, 162] on textarea at bounding box center [223, 148] width 167 height 27
click at [220, 162] on textarea "bedroom 4 large trashbag under desk filled with balled up paper." at bounding box center [223, 148] width 167 height 27
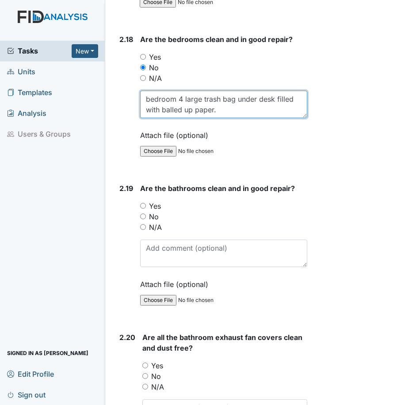
scroll to position [4350, 0]
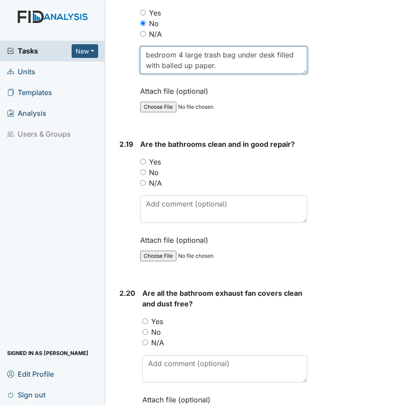
click at [235, 74] on textarea "bedroom 4 large trash bag under desk filled with balled up paper." at bounding box center [223, 59] width 167 height 27
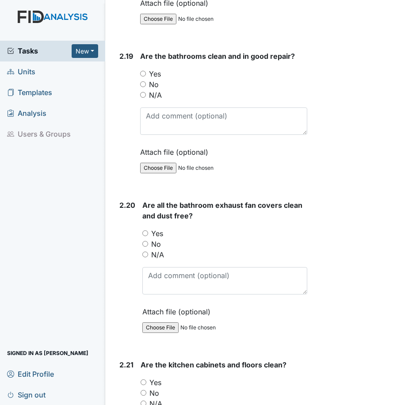
scroll to position [4438, 0]
type textarea "bedroom 4 large trash bag under desk filled with balled up paper."
click at [147, 236] on input "Yes" at bounding box center [146, 233] width 6 height 6
radio input "true"
click at [146, 76] on input "Yes" at bounding box center [143, 73] width 6 height 6
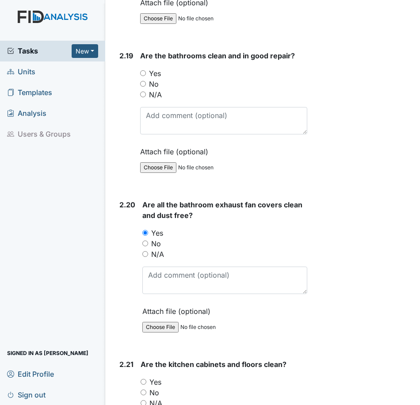
radio input "true"
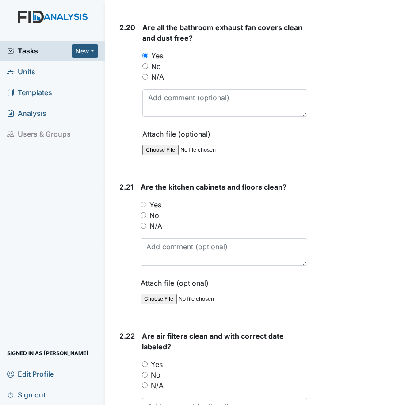
scroll to position [4660, 0]
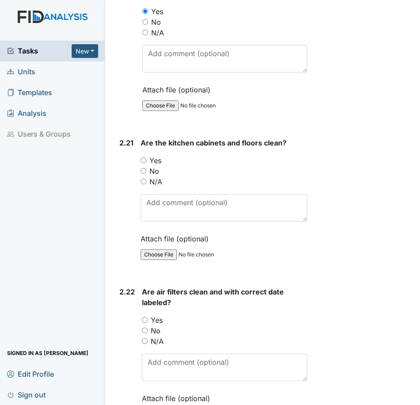
click at [147, 166] on div "Yes" at bounding box center [224, 160] width 167 height 11
click at [146, 166] on div "Yes" at bounding box center [224, 160] width 167 height 11
click at [144, 163] on input "Yes" at bounding box center [144, 161] width 6 height 6
radio input "true"
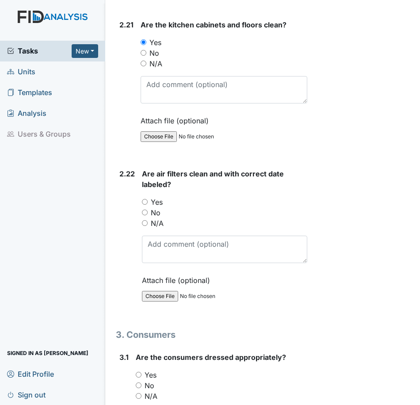
scroll to position [4793, 0]
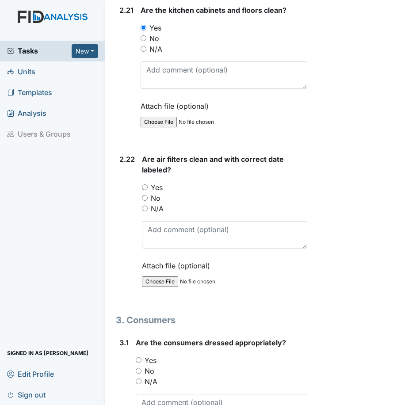
click at [145, 201] on input "No" at bounding box center [145, 198] width 6 height 6
radio input "true"
click at [164, 249] on textarea at bounding box center [225, 234] width 166 height 27
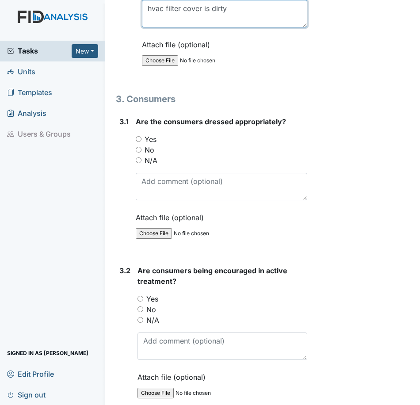
type textarea "hvac filter cover is dirty"
click at [137, 142] on input "Yes" at bounding box center [139, 139] width 6 height 6
radio input "true"
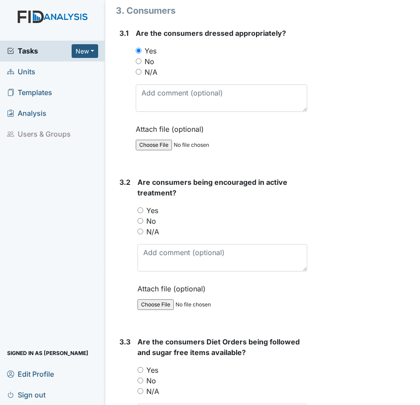
scroll to position [5147, 0]
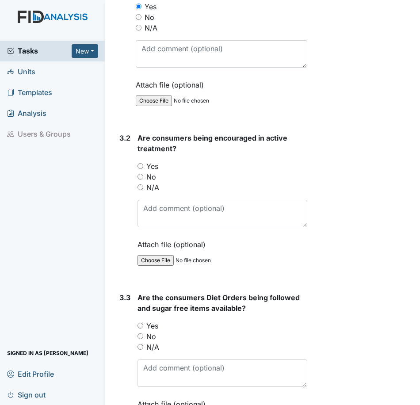
click at [139, 169] on input "Yes" at bounding box center [141, 166] width 6 height 6
radio input "true"
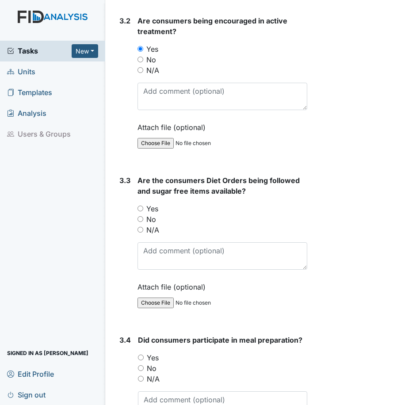
scroll to position [5280, 0]
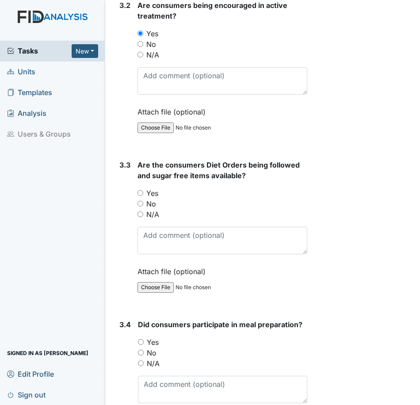
click at [145, 199] on div "Yes" at bounding box center [223, 193] width 170 height 11
click at [139, 196] on input "Yes" at bounding box center [141, 193] width 6 height 6
radio input "true"
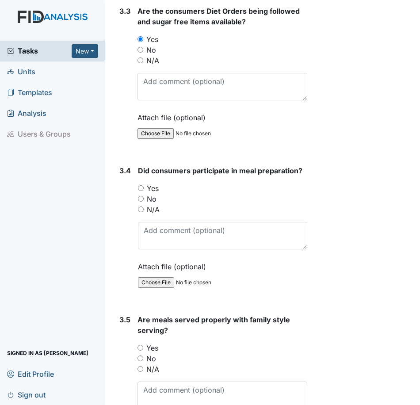
scroll to position [5458, 0]
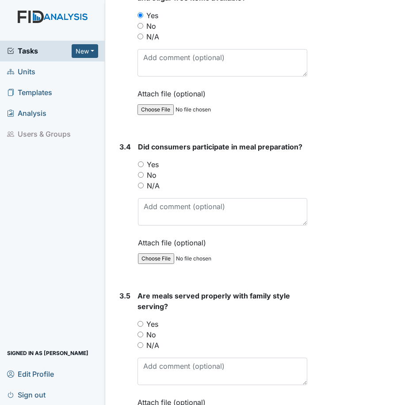
click at [142, 189] on input "N/A" at bounding box center [141, 186] width 6 height 6
radio input "true"
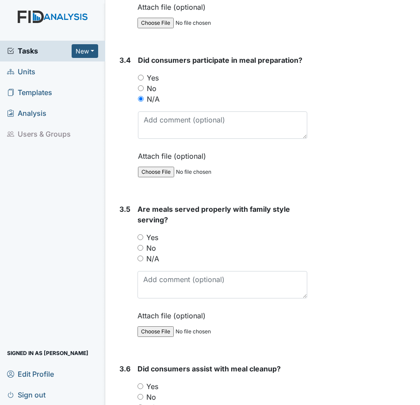
scroll to position [5546, 0]
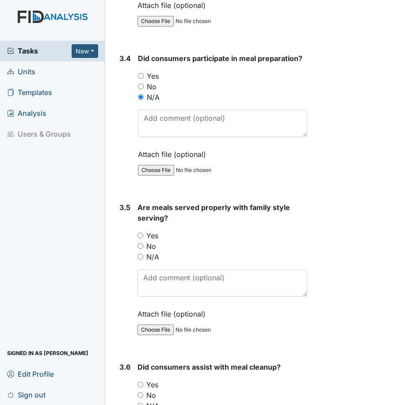
click at [141, 260] on input "N/A" at bounding box center [141, 257] width 6 height 6
radio input "true"
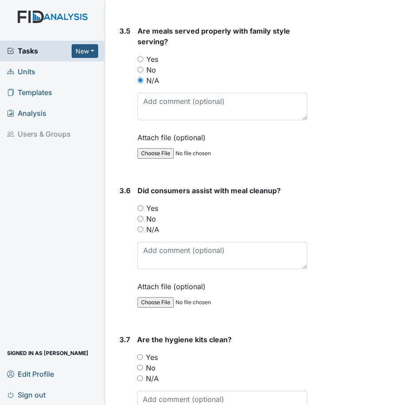
scroll to position [5723, 0]
click at [143, 235] on div "N/A" at bounding box center [223, 229] width 170 height 11
click at [141, 232] on input "N/A" at bounding box center [141, 229] width 6 height 6
radio input "true"
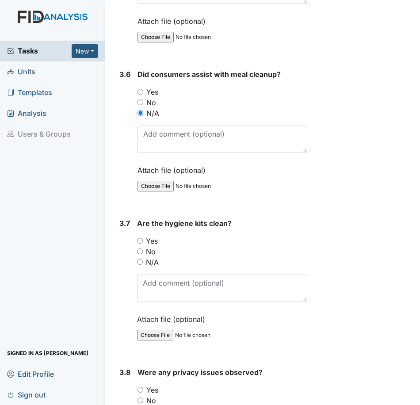
scroll to position [5856, 0]
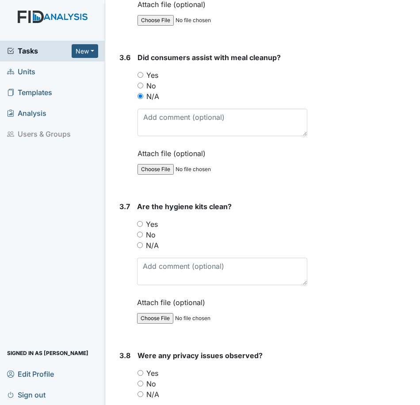
click at [143, 240] on div "No" at bounding box center [222, 235] width 170 height 11
click at [142, 238] on input "No" at bounding box center [140, 235] width 6 height 6
radio input "true"
click at [164, 285] on textarea at bounding box center [222, 271] width 170 height 27
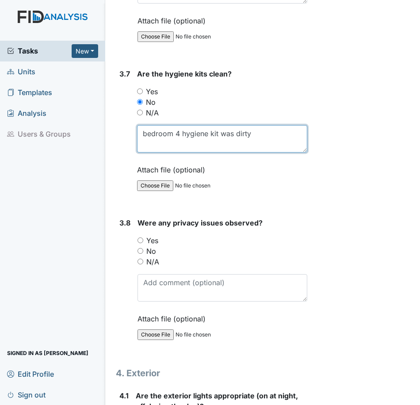
scroll to position [6033, 0]
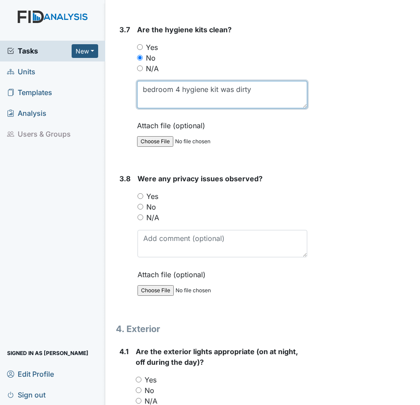
type textarea "bedroom 4 hygiene kit was dirty"
click at [143, 210] on input "No" at bounding box center [141, 207] width 6 height 6
radio input "true"
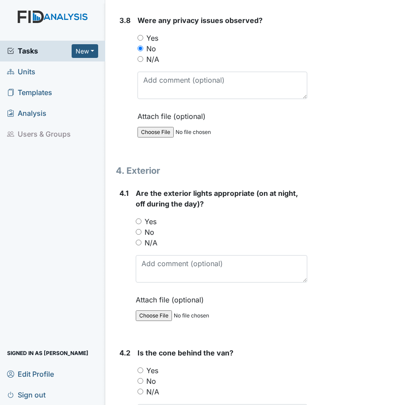
scroll to position [6210, 0]
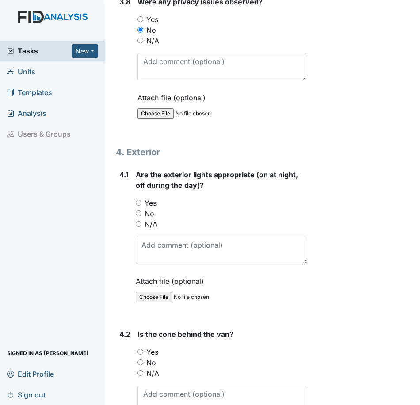
click at [138, 206] on input "Yes" at bounding box center [139, 203] width 6 height 6
radio input "true"
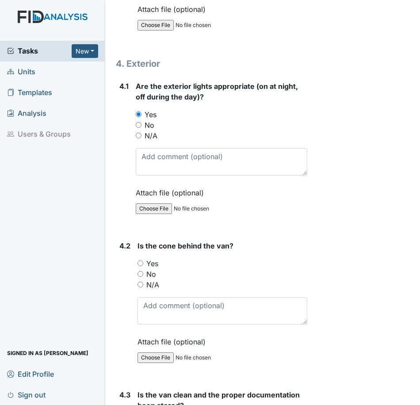
scroll to position [6343, 0]
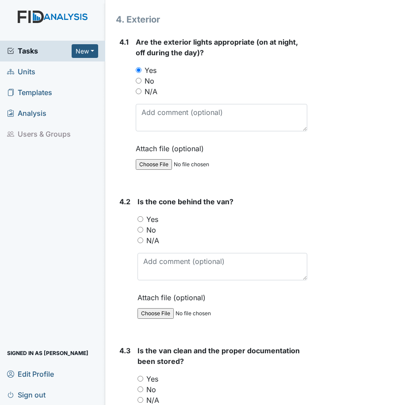
click at [142, 222] on input "Yes" at bounding box center [141, 219] width 6 height 6
radio input "true"
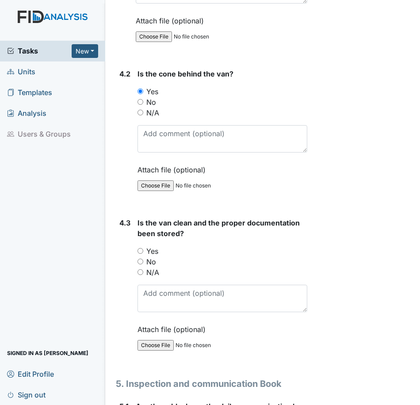
scroll to position [6476, 0]
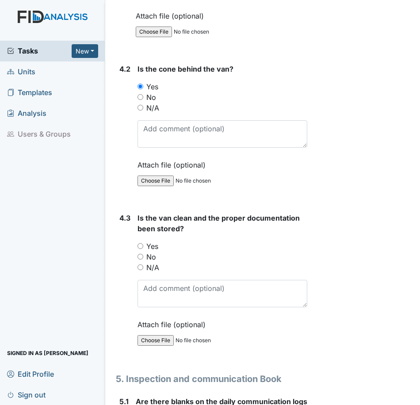
click at [140, 249] on input "Yes" at bounding box center [141, 246] width 6 height 6
radio input "true"
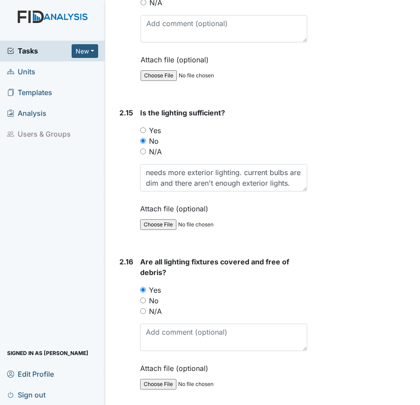
scroll to position [3776, 0]
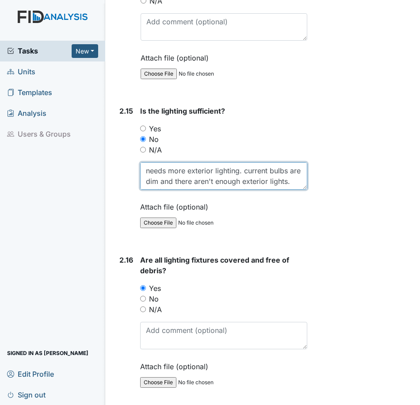
drag, startPoint x: 299, startPoint y: 211, endPoint x: 300, endPoint y: 216, distance: 5.4
click at [300, 216] on div "Is the lighting sufficient? You must select one of the below options. Yes No N/…" at bounding box center [223, 170] width 167 height 128
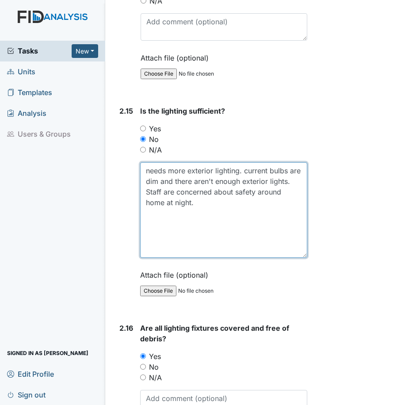
drag, startPoint x: 300, startPoint y: 206, endPoint x: 298, endPoint y: 274, distance: 68.2
click at [298, 258] on textarea "needs more exterior lighting. current bulbs are dim and there aren't enough ext…" at bounding box center [223, 210] width 167 height 96
click at [262, 253] on textarea "needs more exterior lighting. current bulbs are dim and there aren't enough ext…" at bounding box center [223, 210] width 167 height 96
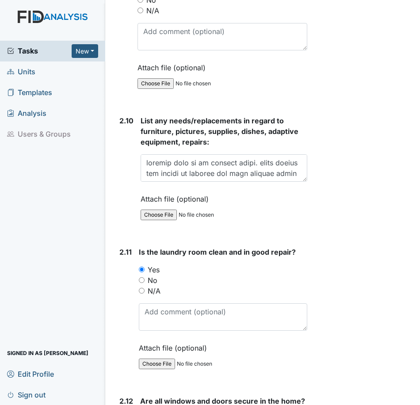
scroll to position [3024, 0]
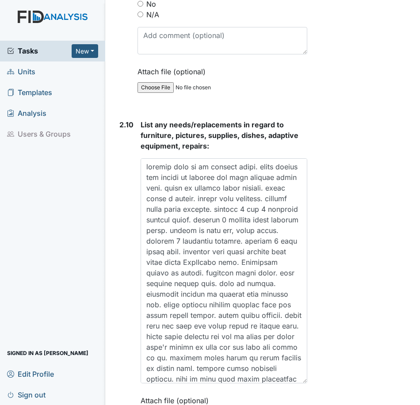
drag, startPoint x: 301, startPoint y: 205, endPoint x: 289, endPoint y: 403, distance: 198.6
click at [289, 404] on main "Inspection: Coordinator Random ID: #00011269 Open Autosaving... Location: Green…" at bounding box center [263, 202] width 316 height 405
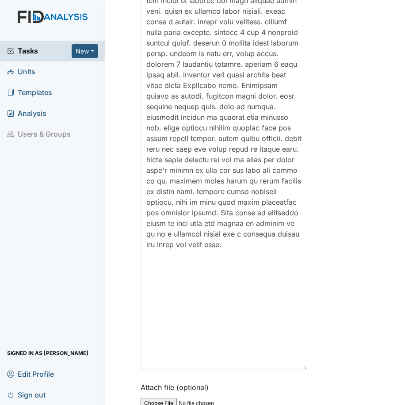
drag, startPoint x: 300, startPoint y: 228, endPoint x: 308, endPoint y: 383, distance: 155.1
type textarea "needs more exterior lighting. current bulbs are dim and there aren't enough ext…"
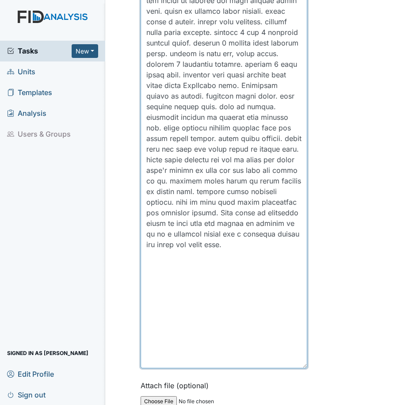
click at [271, 310] on textarea at bounding box center [224, 174] width 167 height 387
click at [284, 282] on textarea at bounding box center [224, 174] width 167 height 387
click at [289, 282] on textarea at bounding box center [224, 174] width 167 height 387
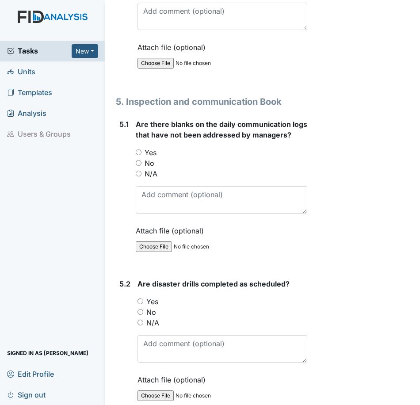
scroll to position [7184, 0]
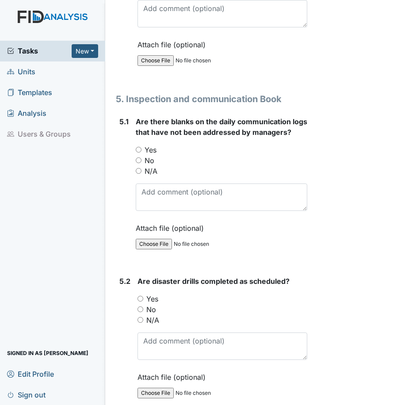
type textarea "gutters need to be cleaned badly. large poison ivy plants in planter bed just o…"
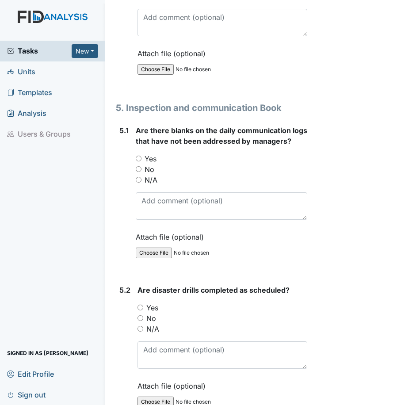
click at [139, 162] on input "Yes" at bounding box center [139, 159] width 6 height 6
radio input "true"
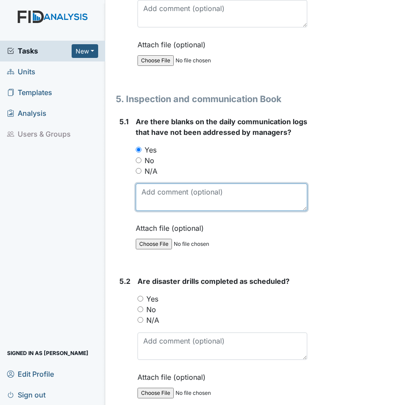
click at [163, 211] on textarea at bounding box center [222, 197] width 172 height 27
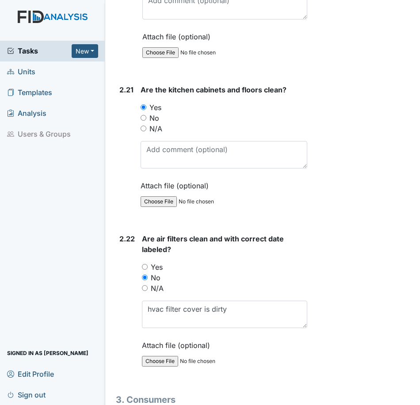
scroll to position [5104, 0]
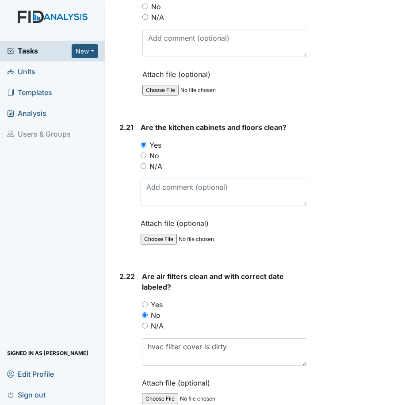
type textarea "8/18 no 1st shift communication. 8/19 no manager signature."
click at [146, 158] on input "No" at bounding box center [144, 156] width 6 height 6
radio input "true"
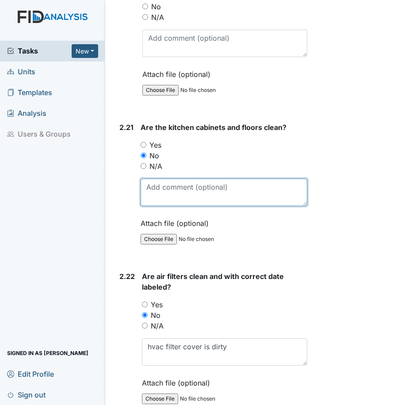
drag, startPoint x: 153, startPoint y: 204, endPoint x: 166, endPoint y: 216, distance: 17.2
click at [154, 204] on textarea at bounding box center [224, 192] width 167 height 27
click at [153, 206] on textarea "FLies in the kitchen and living room area." at bounding box center [224, 192] width 167 height 27
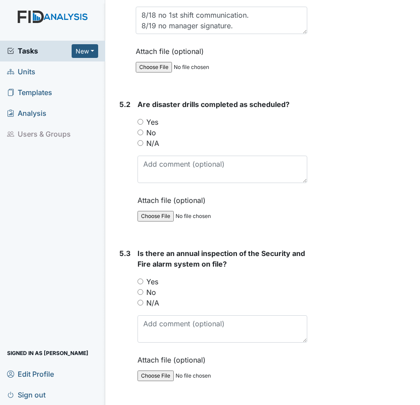
scroll to position [7316, 0]
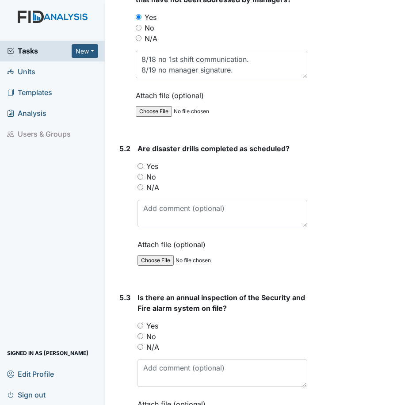
type textarea "Flies in the kitchen and living room area."
click at [139, 169] on input "Yes" at bounding box center [141, 166] width 6 height 6
radio input "true"
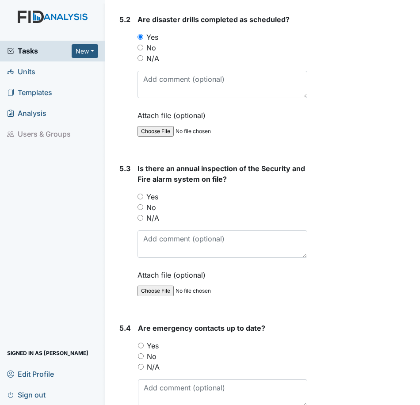
scroll to position [7449, 0]
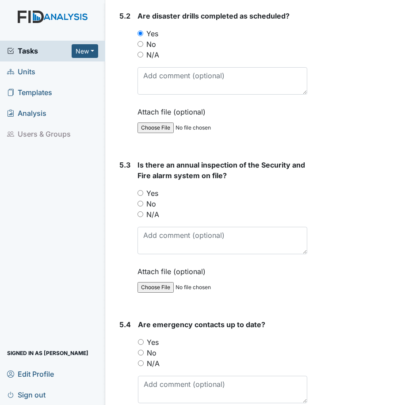
click at [140, 196] on input "Yes" at bounding box center [141, 193] width 6 height 6
radio input "true"
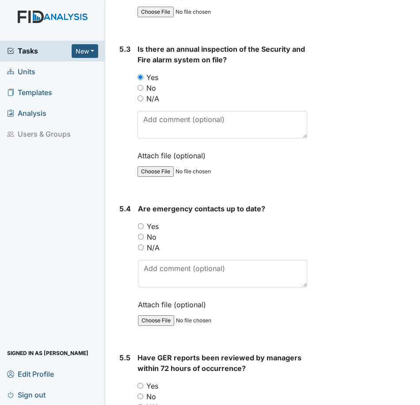
scroll to position [7582, 0]
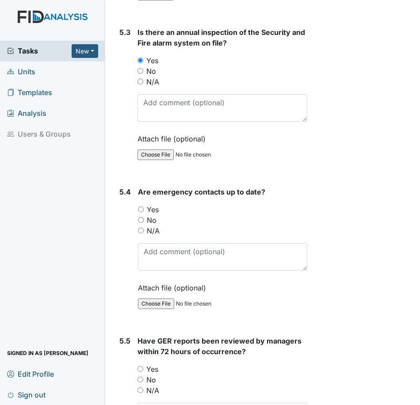
click at [139, 212] on input "Yes" at bounding box center [141, 210] width 6 height 6
radio input "true"
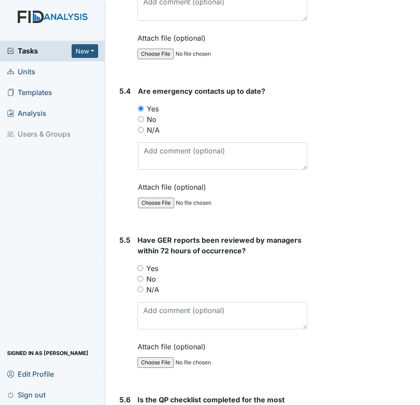
scroll to position [7715, 0]
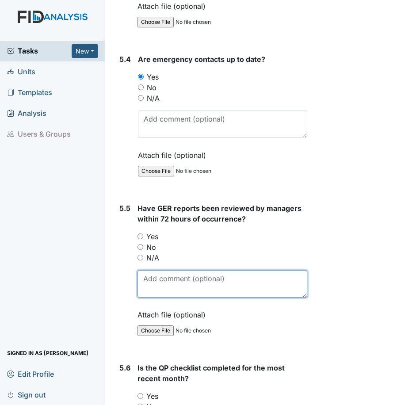
click at [159, 298] on textarea at bounding box center [223, 283] width 170 height 27
type textarea "8/15 GER reviewed 8/21"
click at [172, 298] on textarea "8/15 GER reviewed 8/21" at bounding box center [223, 283] width 170 height 27
type textarea "8/15 GERs reviewed 8/21"
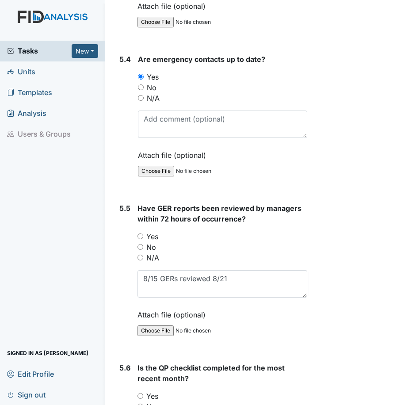
click at [139, 250] on input "No" at bounding box center [141, 247] width 6 height 6
radio input "true"
click at [142, 250] on input "No" at bounding box center [141, 247] width 6 height 6
radio input "true"
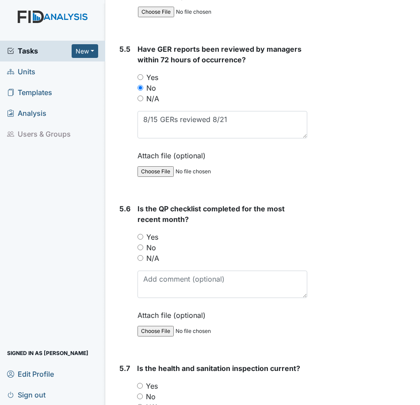
scroll to position [7892, 0]
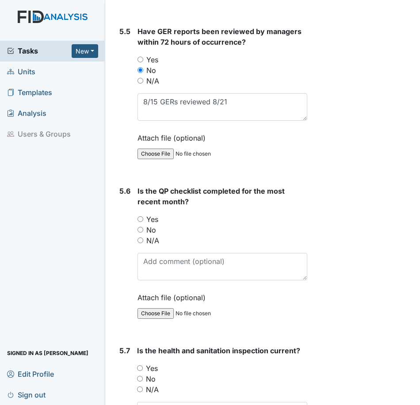
click at [139, 222] on input "Yes" at bounding box center [141, 219] width 6 height 6
radio input "true"
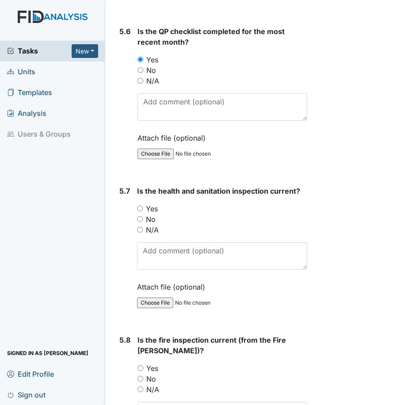
scroll to position [8069, 0]
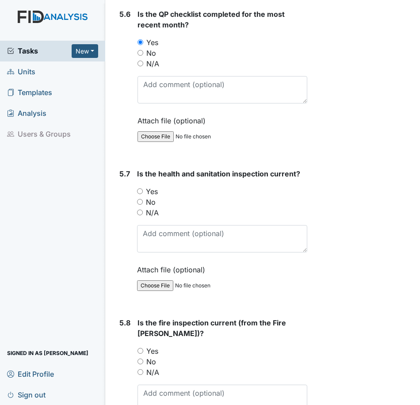
click at [139, 194] on input "Yes" at bounding box center [140, 192] width 6 height 6
radio input "true"
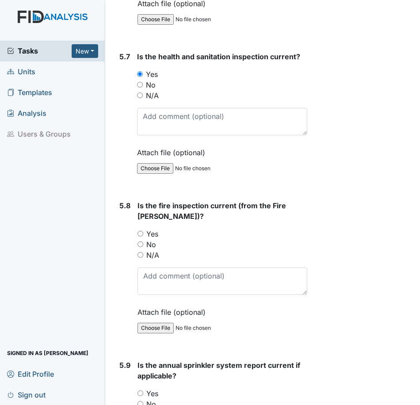
scroll to position [8202, 0]
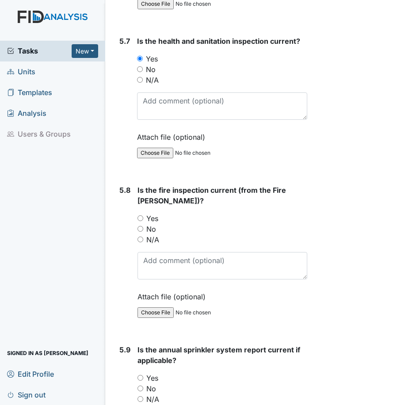
click at [140, 232] on input "No" at bounding box center [141, 229] width 6 height 6
radio input "true"
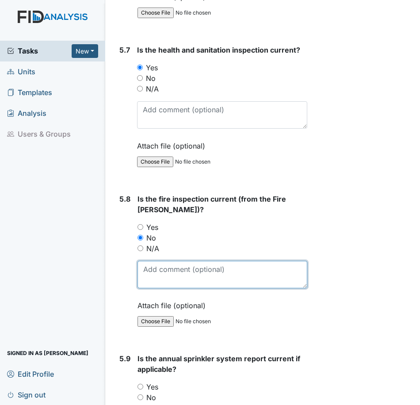
click at [170, 289] on textarea at bounding box center [223, 274] width 170 height 27
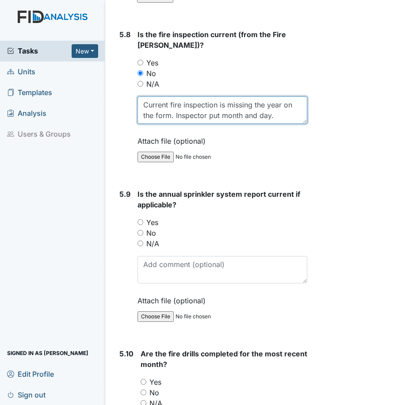
scroll to position [8379, 0]
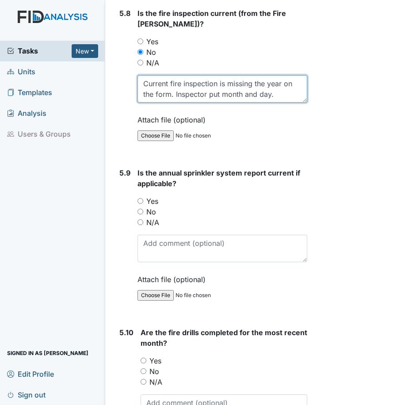
type textarea "Current fire inspection is missing the year on the form. Inspector put month an…"
click at [142, 207] on div "Yes" at bounding box center [223, 201] width 170 height 11
click at [136, 229] on div "5.9 Is the annual sprinkler system report current if applicable? You must selec…" at bounding box center [212, 241] width 192 height 146
click at [140, 204] on input "Yes" at bounding box center [141, 201] width 6 height 6
radio input "true"
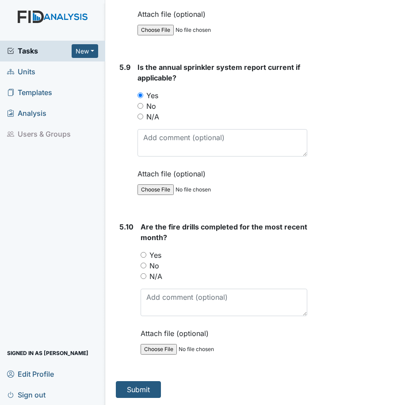
scroll to position [8511, 0]
click at [146, 261] on div "Yes" at bounding box center [224, 255] width 167 height 11
click at [143, 261] on div "Yes" at bounding box center [224, 255] width 167 height 11
click at [144, 258] on input "Yes" at bounding box center [144, 255] width 6 height 6
radio input "true"
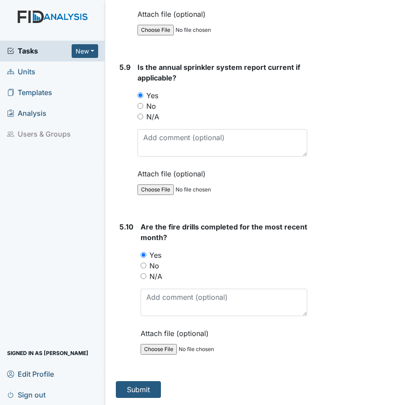
scroll to position [8523, 0]
click at [143, 382] on button "Submit" at bounding box center [138, 389] width 45 height 17
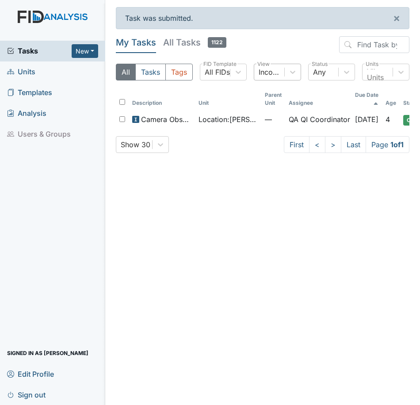
click at [273, 74] on div "Incomplete Tasks" at bounding box center [272, 72] width 27 height 11
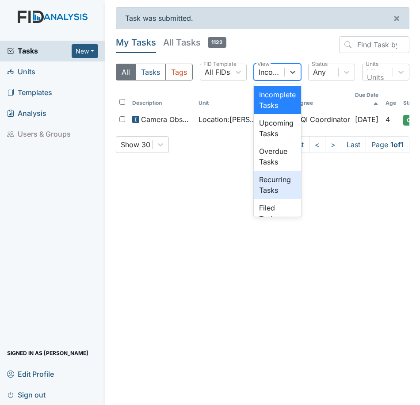
scroll to position [19, 0]
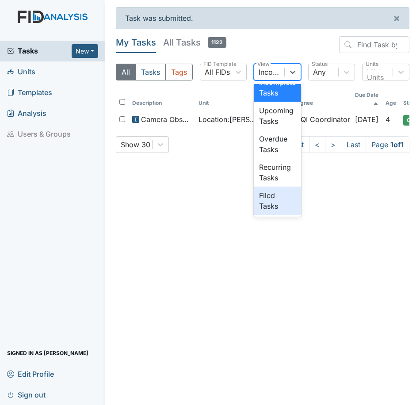
click at [273, 193] on div "Filed Tasks" at bounding box center [277, 201] width 47 height 28
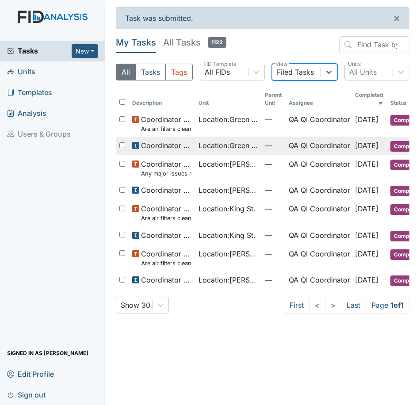
click at [210, 147] on span "Location : Green Tee" at bounding box center [228, 145] width 59 height 11
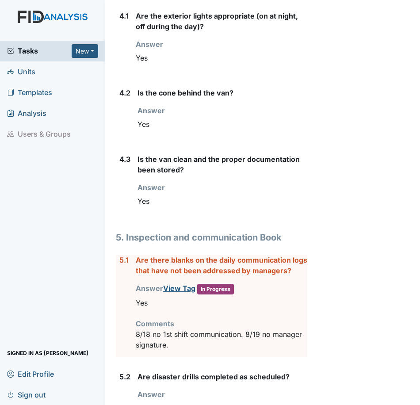
scroll to position [3718, 0]
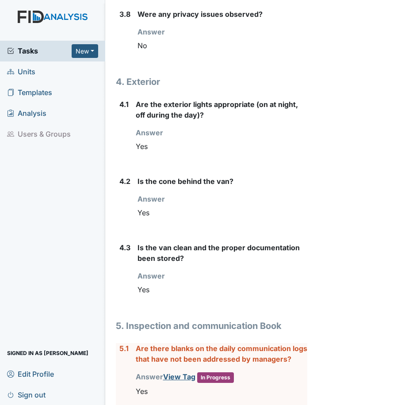
click at [258, 221] on div "Yes" at bounding box center [223, 212] width 170 height 17
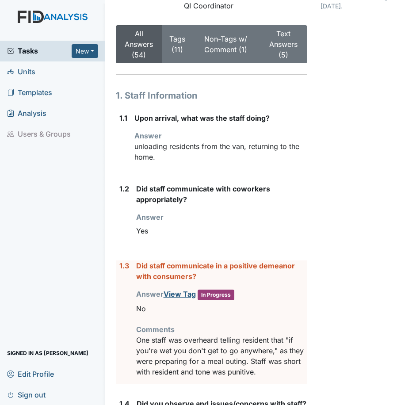
scroll to position [128, 0]
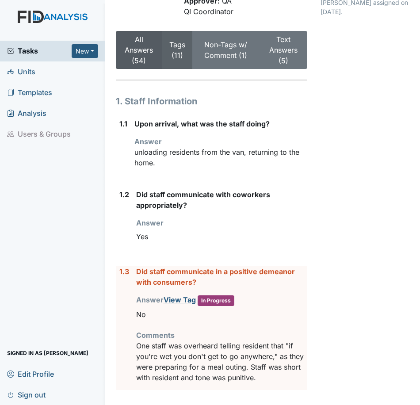
click at [171, 53] on link "Tags (11)" at bounding box center [178, 49] width 16 height 19
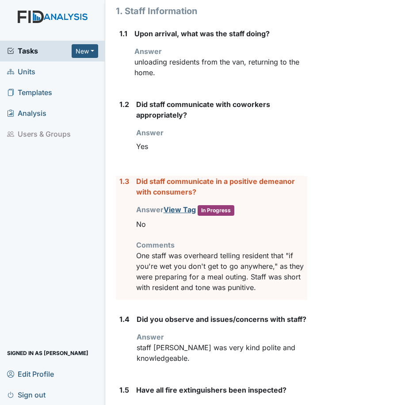
scroll to position [261, 0]
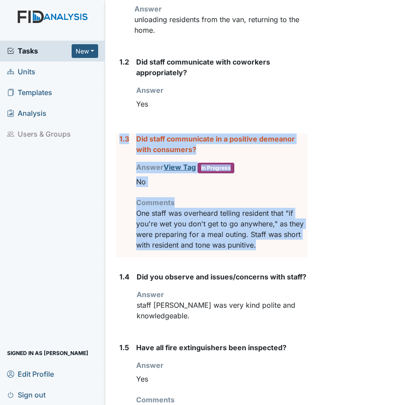
drag, startPoint x: 120, startPoint y: 139, endPoint x: 274, endPoint y: 251, distance: 191.0
click at [274, 251] on div "1.3 Did staff communicate in a positive demeanor with consumers? Answer View Ta…" at bounding box center [212, 196] width 192 height 124
drag, startPoint x: 274, startPoint y: 251, endPoint x: 248, endPoint y: 249, distance: 26.2
copy div "1.3 Did staff communicate in a positive demeanor with consumers? Answer View Ta…"
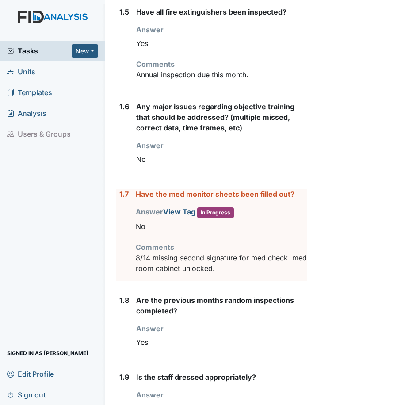
scroll to position [615, 0]
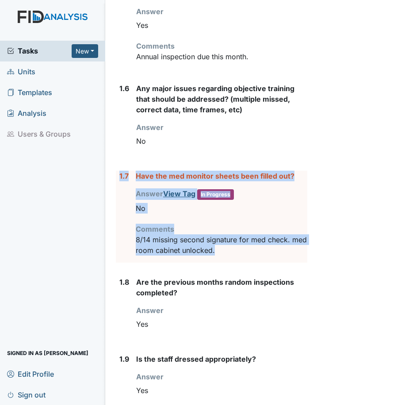
drag, startPoint x: 249, startPoint y: 265, endPoint x: 118, endPoint y: 193, distance: 149.4
click at [118, 193] on div "1.7 Have the med monitor sheets been filled out? Answer View Tag In Progress Yo…" at bounding box center [212, 217] width 192 height 92
drag, startPoint x: 118, startPoint y: 193, endPoint x: 146, endPoint y: 189, distance: 27.7
copy div "1.7 Have the med monitor sheets been filled out? Answer View Tag In Progress Yo…"
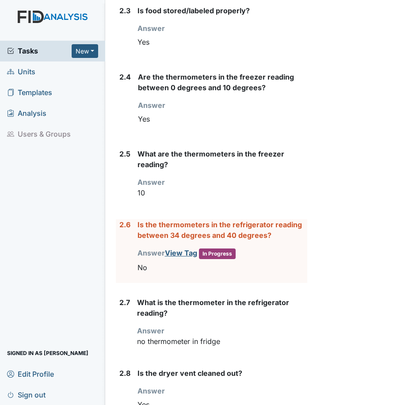
scroll to position [1323, 0]
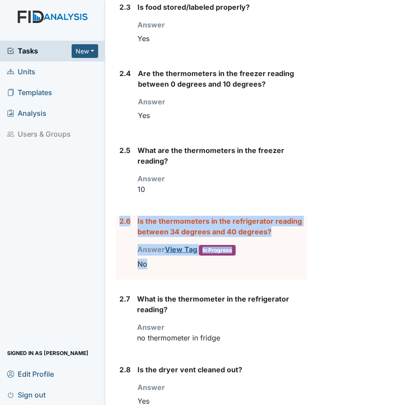
drag, startPoint x: 162, startPoint y: 273, endPoint x: 119, endPoint y: 237, distance: 55.3
click at [119, 237] on div "2.6 Is the thermometers in the refrigerator reading between 34 degrees and 40 d…" at bounding box center [212, 248] width 192 height 64
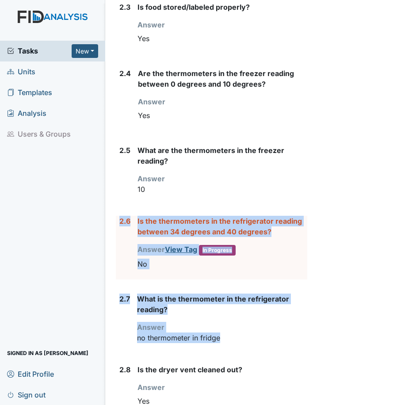
drag, startPoint x: 231, startPoint y: 354, endPoint x: 108, endPoint y: 250, distance: 160.8
click at [108, 250] on main "Inspection: Coordinator Random ID: #00011269 Completed Autosaving... Location: …" at bounding box center [263, 202] width 316 height 405
copy form "2.6 Is the thermometers in the refrigerator reading between 34 degrees and 40 d…"
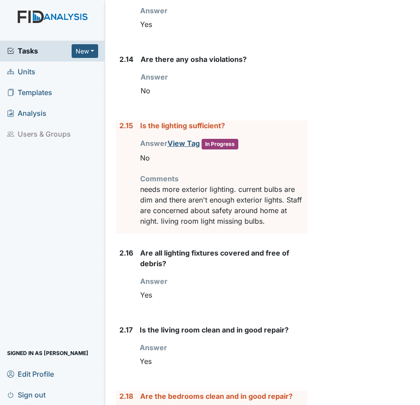
scroll to position [2341, 0]
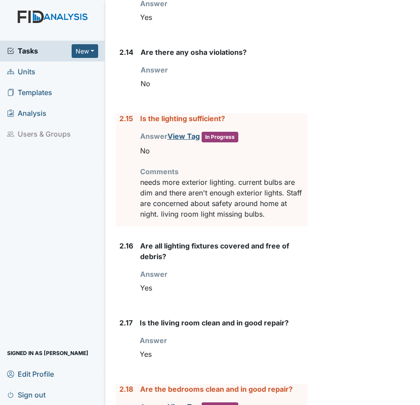
click at [269, 220] on p "needs more exterior lighting. current bulbs are dim and there aren't enough ext…" at bounding box center [223, 198] width 167 height 42
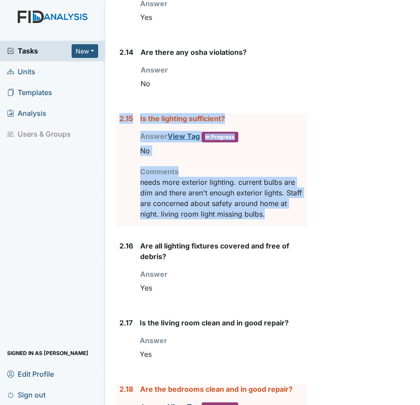
drag, startPoint x: 274, startPoint y: 239, endPoint x: 108, endPoint y: 160, distance: 183.7
click at [108, 160] on main "Inspection: Coordinator Random ID: #00011269 Completed Autosaving... Location: …" at bounding box center [263, 202] width 316 height 405
copy div "2.15 Is the lighting sufficient? Answer View Tag In Progress You must select on…"
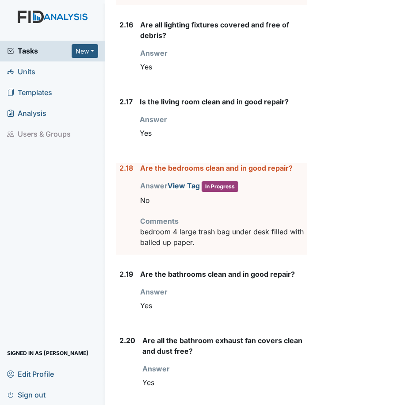
scroll to position [2607, 0]
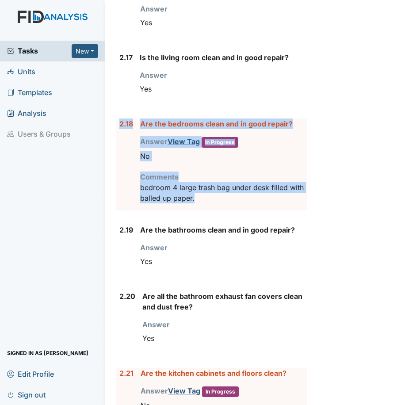
drag, startPoint x: 203, startPoint y: 220, endPoint x: 114, endPoint y: 154, distance: 111.3
drag, startPoint x: 114, startPoint y: 154, endPoint x: 151, endPoint y: 148, distance: 37.6
copy div "2.18 Are the bedrooms clean and in good repair? Answer View Tag In Progress You…"
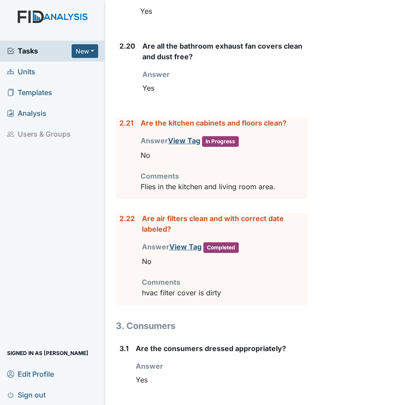
scroll to position [2872, 0]
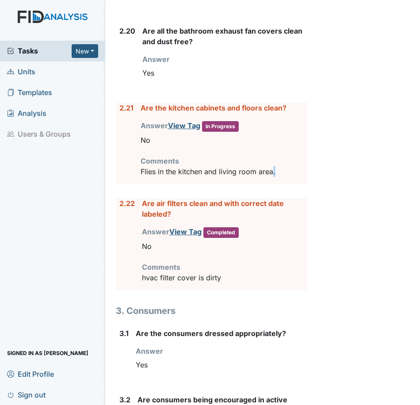
drag, startPoint x: 284, startPoint y: 199, endPoint x: 274, endPoint y: 196, distance: 11.1
click at [274, 184] on div "Are the kitchen cabinets and floors clean? Answer View Tag In Progress You must…" at bounding box center [224, 143] width 167 height 81
click at [243, 290] on div "Are air filters clean and with correct date labeled? Answer View Tag Completed …" at bounding box center [225, 244] width 166 height 92
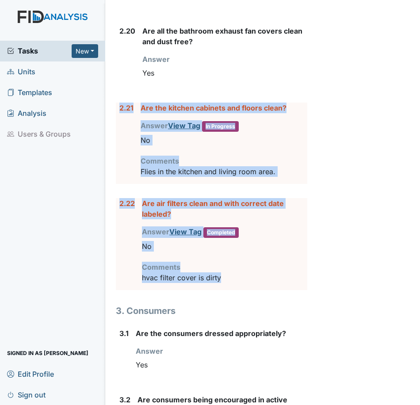
drag, startPoint x: 241, startPoint y: 303, endPoint x: 118, endPoint y: 138, distance: 206.1
copy form "2.21 Are the kitchen cabinets and floors clean? Answer View Tag In Progress You…"
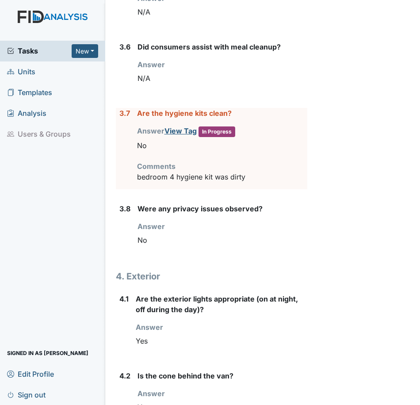
scroll to position [3536, 0]
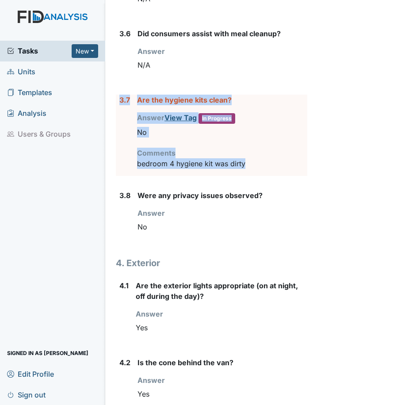
drag, startPoint x: 259, startPoint y: 190, endPoint x: 113, endPoint y: 129, distance: 158.1
drag, startPoint x: 113, startPoint y: 129, endPoint x: 145, endPoint y: 123, distance: 32.5
copy div "3.7 Are the hygiene kits clean? Answer View Tag In Progress You must select one…"
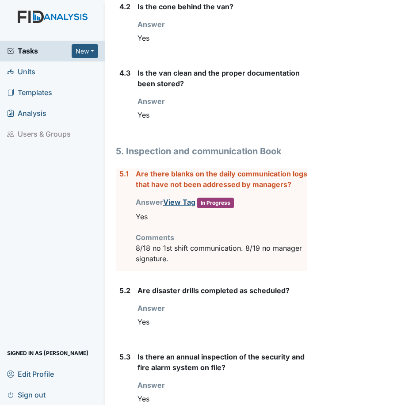
scroll to position [3934, 0]
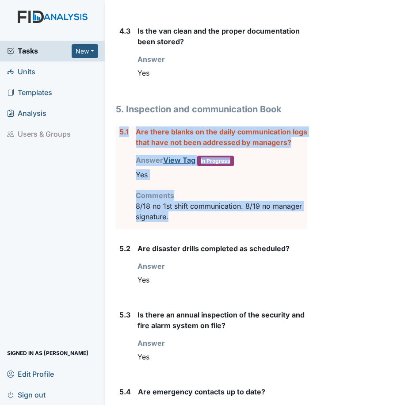
drag, startPoint x: 180, startPoint y: 251, endPoint x: 110, endPoint y: 166, distance: 110.0
copy div "5.1 Are there blanks on the daily communication logs that have not been address…"
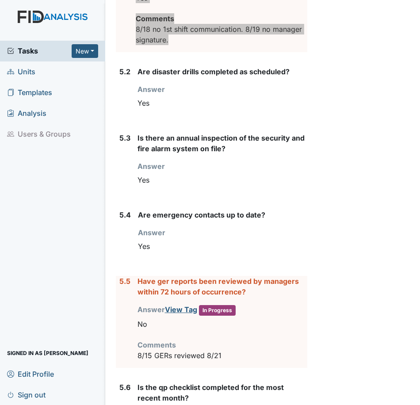
scroll to position [4244, 0]
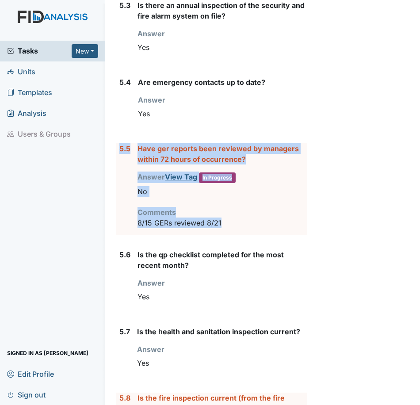
drag, startPoint x: 234, startPoint y: 257, endPoint x: 119, endPoint y: 182, distance: 137.6
click at [119, 182] on div "5.5 Have ger reports been reviewed by managers within 72 hours of occurrence? A…" at bounding box center [212, 189] width 192 height 92
drag, startPoint x: 119, startPoint y: 182, endPoint x: 148, endPoint y: 188, distance: 29.7
copy div "5.5 Have ger reports been reviewed by managers within 72 hours of occurrence? A…"
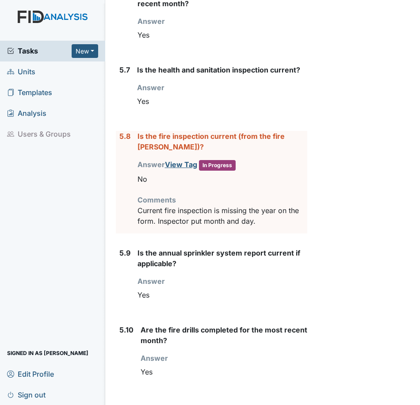
scroll to position [4510, 0]
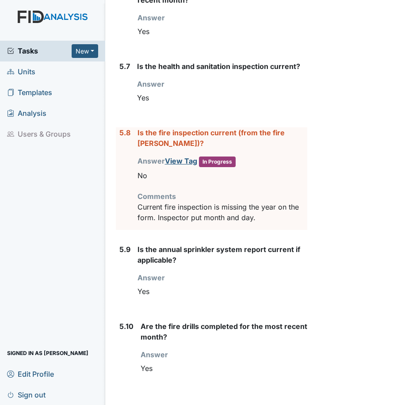
click at [273, 230] on div "Is the fire inspection current (from the fire marshall)? Answer View Tag In Pro…" at bounding box center [223, 178] width 170 height 103
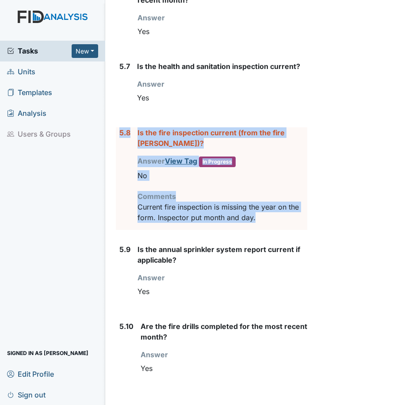
drag, startPoint x: 265, startPoint y: 252, endPoint x: 115, endPoint y: 176, distance: 168.4
drag, startPoint x: 115, startPoint y: 176, endPoint x: 142, endPoint y: 174, distance: 26.6
copy div "5.8 Is the fire inspection current (from the fire marshall)? Answer View Tag In…"
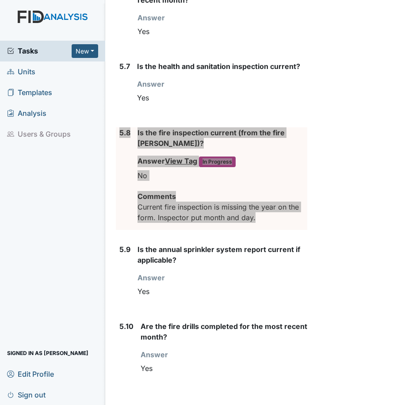
scroll to position [4548, 0]
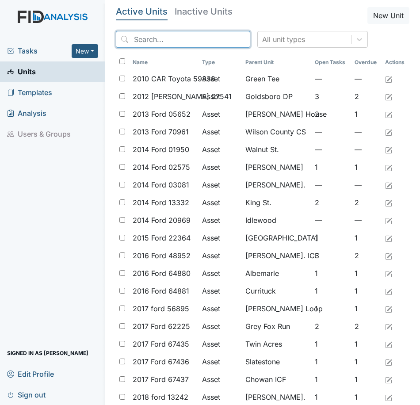
click at [164, 39] on input "search" at bounding box center [183, 39] width 135 height 17
type input "green"
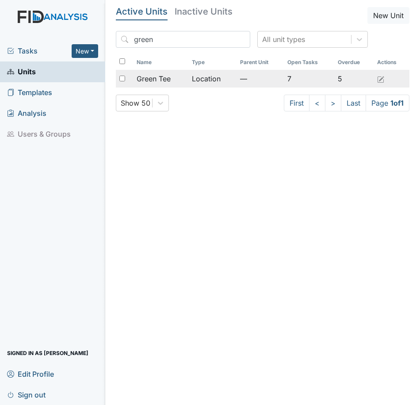
click at [177, 82] on div "Green Tee" at bounding box center [161, 78] width 48 height 11
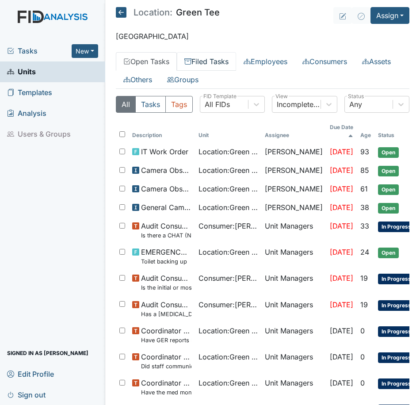
click at [215, 66] on link "Filed Tasks" at bounding box center [206, 61] width 59 height 19
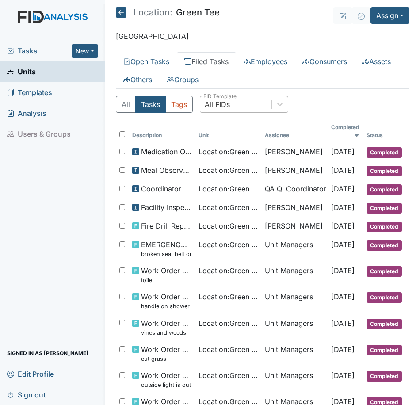
click at [216, 108] on div "All FIDs" at bounding box center [217, 104] width 25 height 11
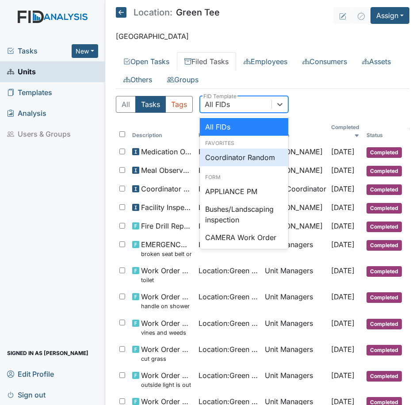
click at [227, 154] on div "Coordinator Random" at bounding box center [244, 158] width 89 height 18
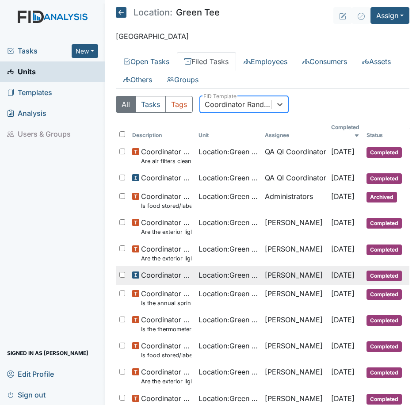
click at [281, 273] on td "[PERSON_NAME]" at bounding box center [295, 275] width 66 height 19
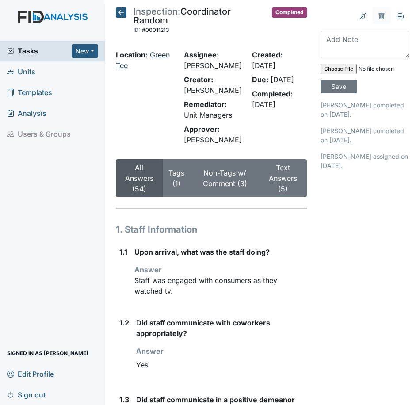
click at [127, 68] on link "Green Tee" at bounding box center [143, 59] width 54 height 19
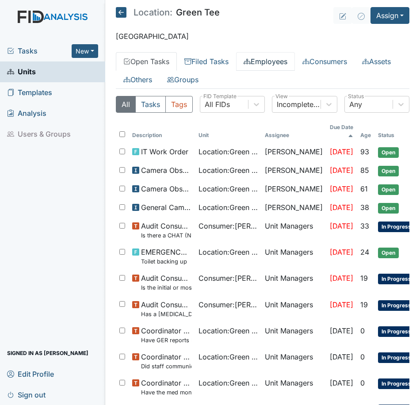
click at [277, 61] on link "Employees" at bounding box center [265, 61] width 59 height 19
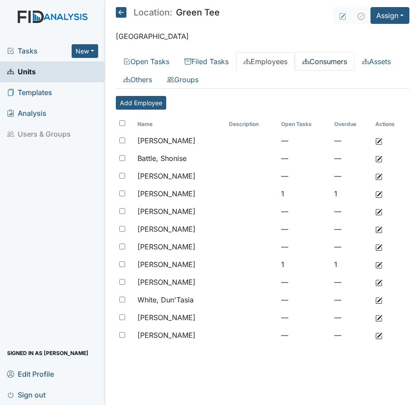
click at [324, 64] on link "Consumers" at bounding box center [325, 61] width 60 height 19
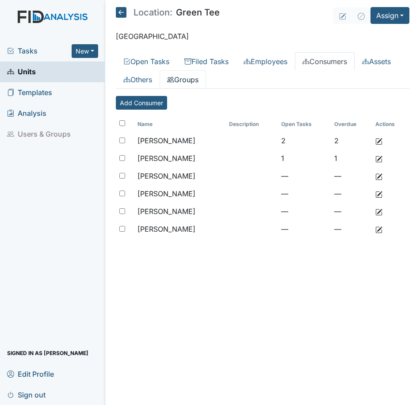
click at [206, 82] on link "Groups" at bounding box center [183, 79] width 46 height 19
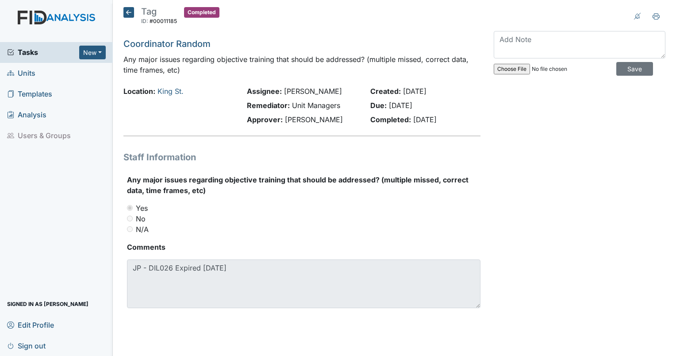
click at [18, 52] on span "Tasks" at bounding box center [43, 52] width 72 height 11
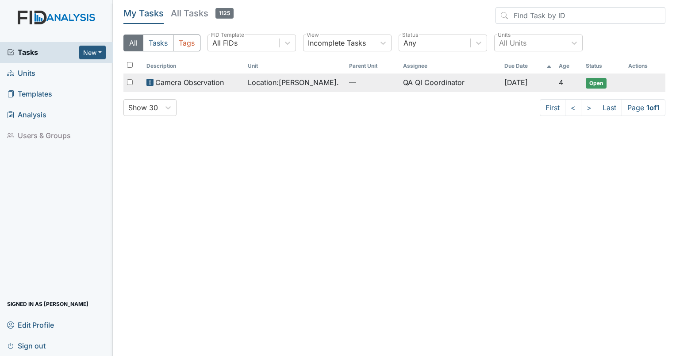
click at [195, 83] on span "Camera Observation" at bounding box center [189, 82] width 69 height 11
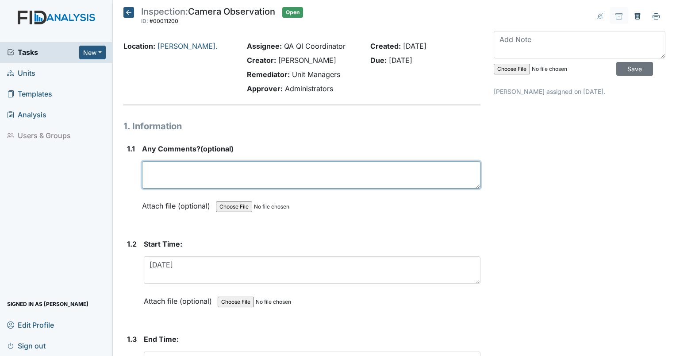
click at [152, 177] on textarea at bounding box center [311, 174] width 339 height 27
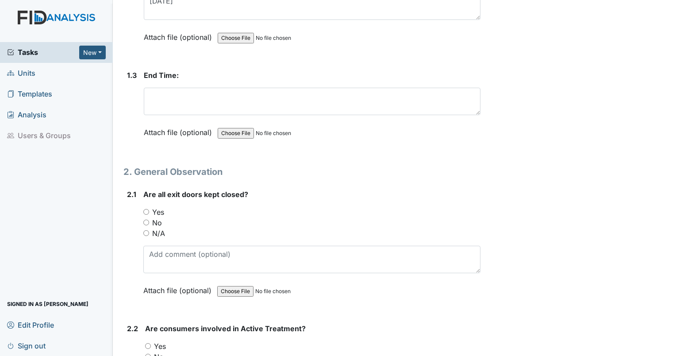
scroll to position [266, 0]
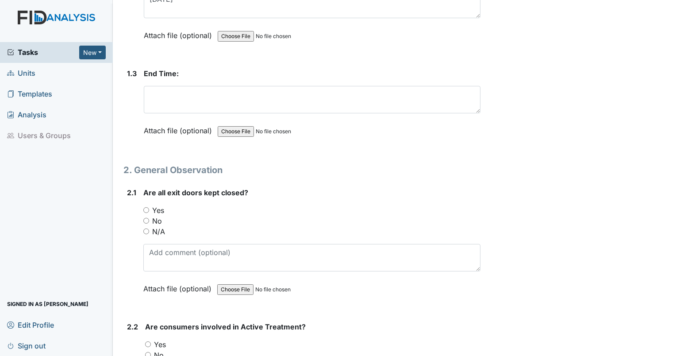
click at [146, 220] on input "No" at bounding box center [146, 221] width 6 height 6
radio input "true"
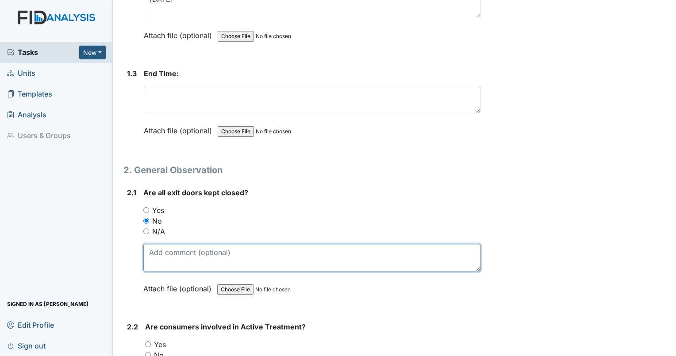
click at [250, 248] on textarea at bounding box center [311, 257] width 337 height 27
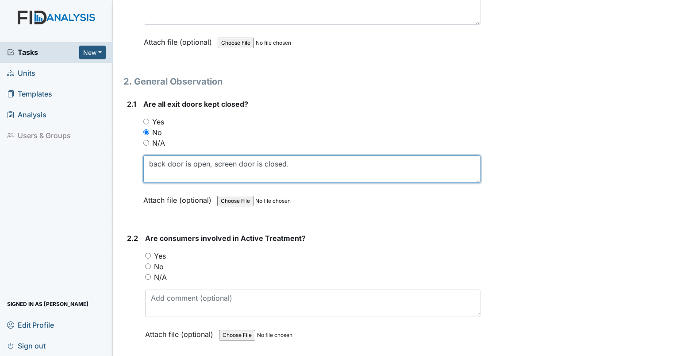
scroll to position [398, 0]
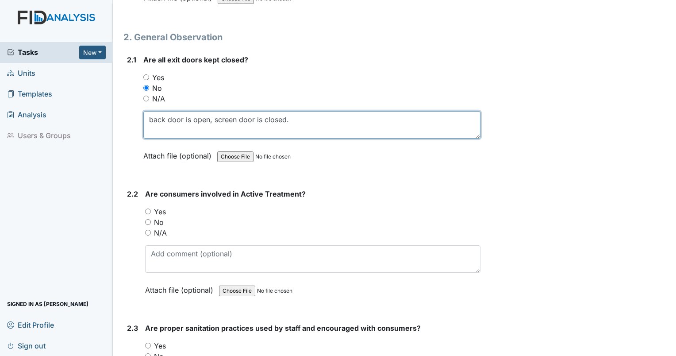
type textarea "back door is open, screen door is closed."
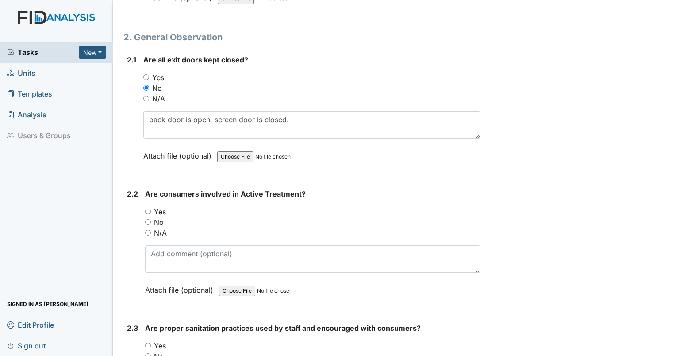
click at [145, 219] on input "No" at bounding box center [148, 222] width 6 height 6
radio input "true"
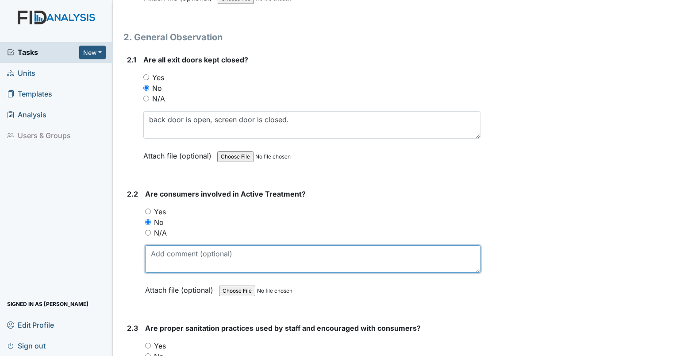
click at [173, 251] on textarea at bounding box center [312, 258] width 335 height 27
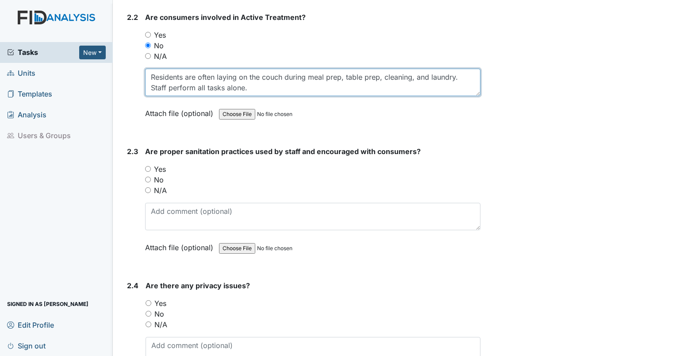
scroll to position [575, 0]
type textarea "Residents are often laying on the couch during meal prep, table prep, cleaning,…"
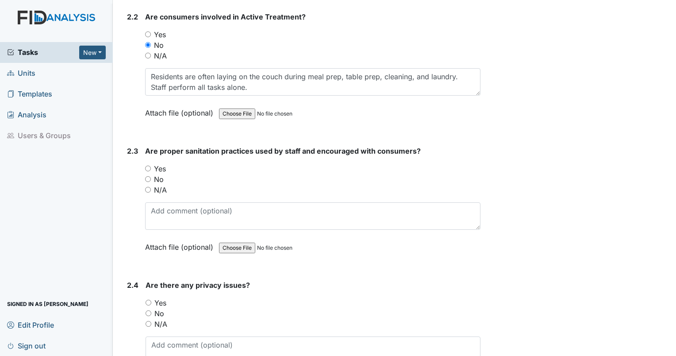
click at [148, 166] on input "Yes" at bounding box center [148, 169] width 6 height 6
radio input "true"
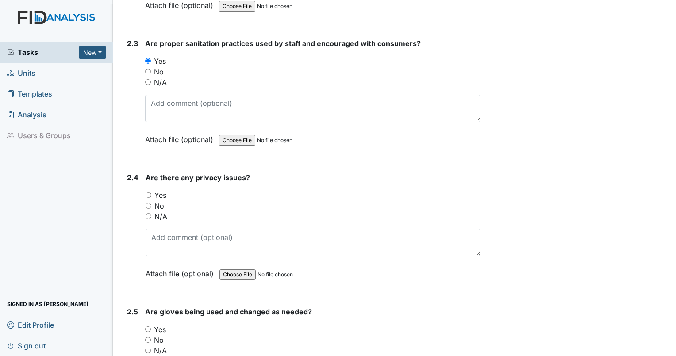
scroll to position [708, 0]
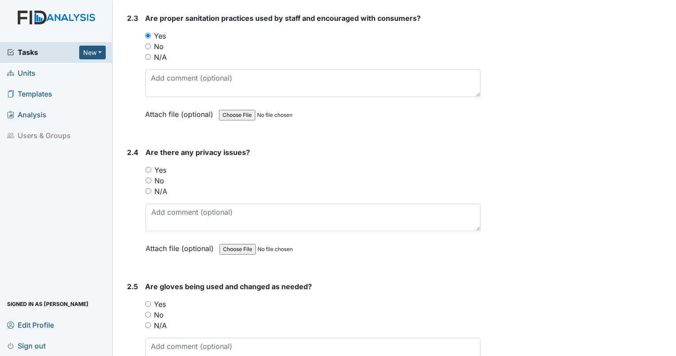
click at [148, 178] on input "No" at bounding box center [149, 180] width 6 height 6
radio input "true"
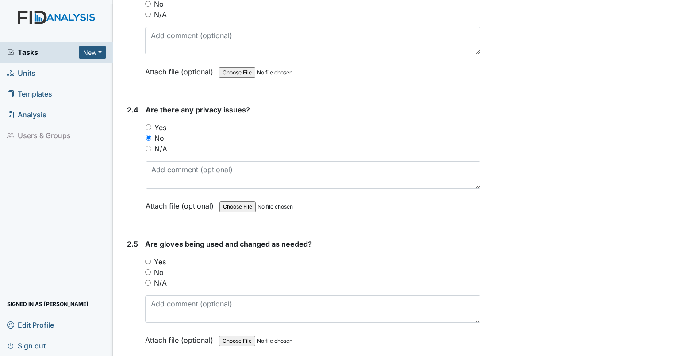
scroll to position [797, 0]
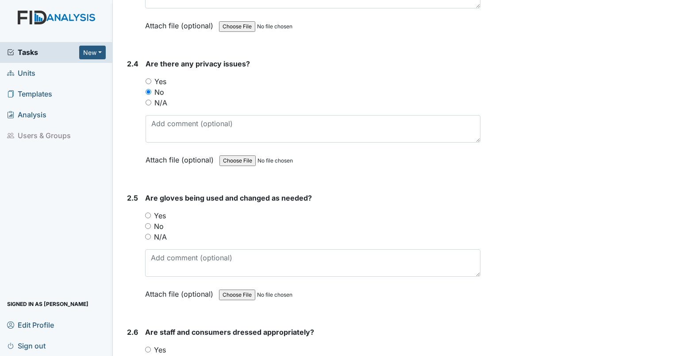
click at [148, 212] on input "Yes" at bounding box center [148, 215] width 6 height 6
radio input "true"
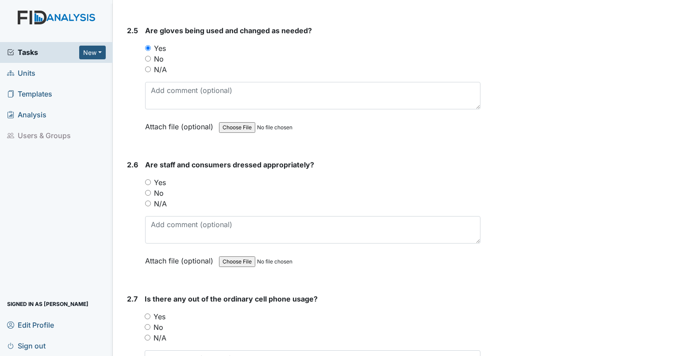
scroll to position [974, 0]
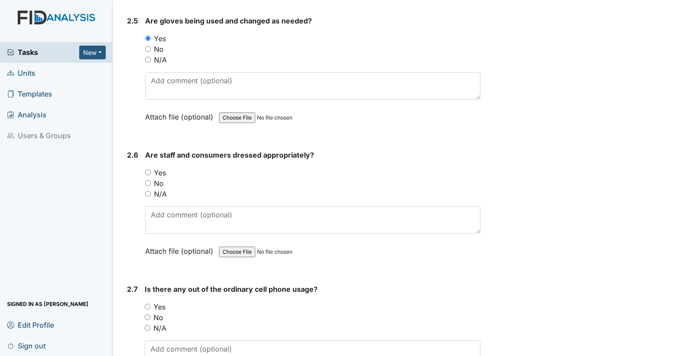
click at [147, 170] on input "Yes" at bounding box center [148, 173] width 6 height 6
radio input "true"
click at [148, 180] on input "No" at bounding box center [148, 183] width 6 height 6
radio input "true"
click at [168, 202] on div "Are staff and consumers dressed appropriately? You must select one of the below…" at bounding box center [312, 206] width 335 height 113
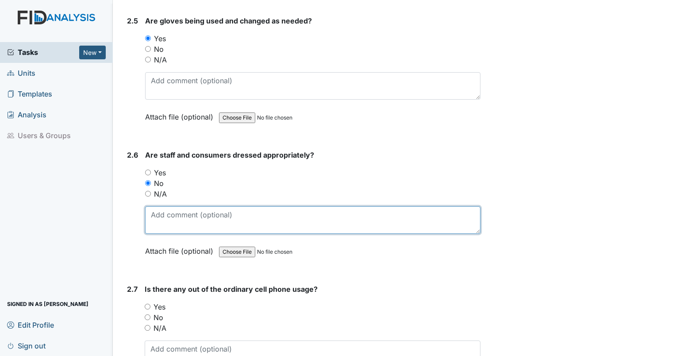
drag, startPoint x: 173, startPoint y: 204, endPoint x: 187, endPoint y: 216, distance: 18.8
click at [173, 206] on textarea at bounding box center [312, 219] width 335 height 27
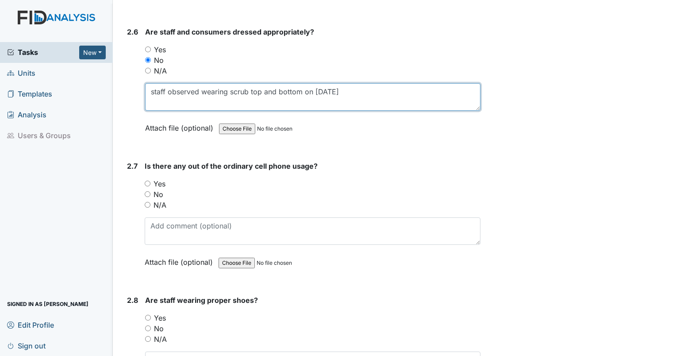
scroll to position [1106, 0]
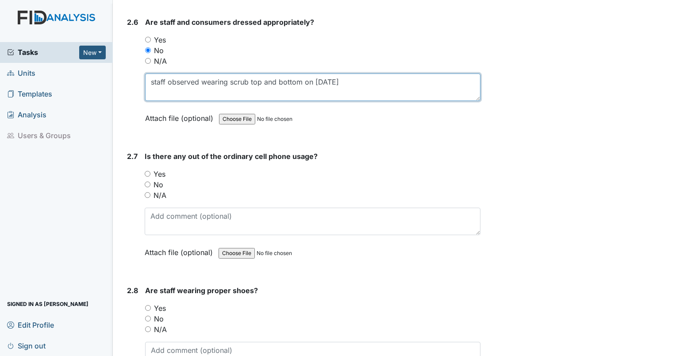
type textarea "staff observed wearing scrub top and bottom on [DATE]"
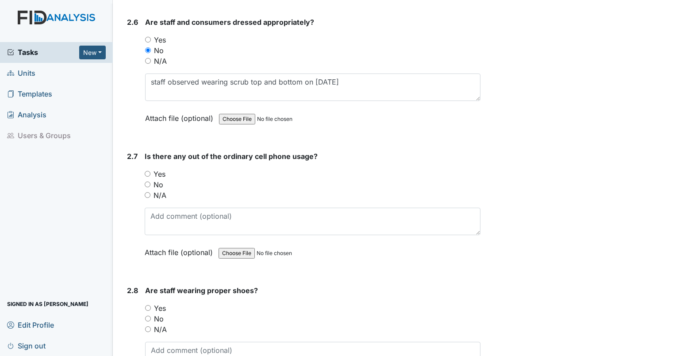
click at [145, 182] on input "No" at bounding box center [148, 184] width 6 height 6
radio input "true"
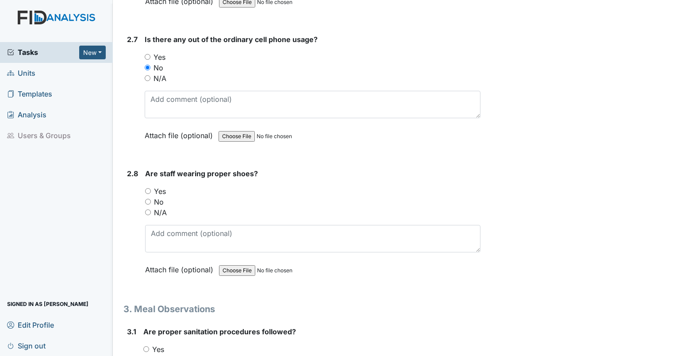
scroll to position [1239, 0]
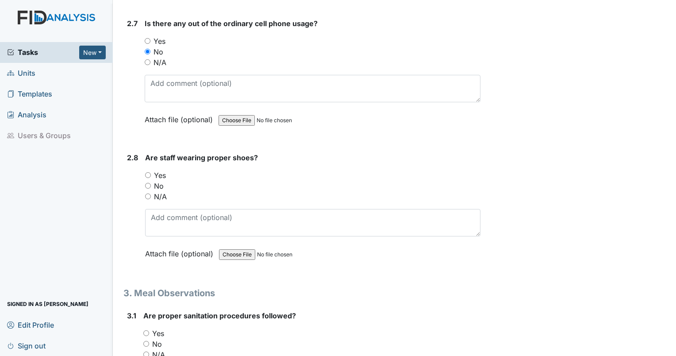
click at [149, 172] on input "Yes" at bounding box center [148, 175] width 6 height 6
radio input "true"
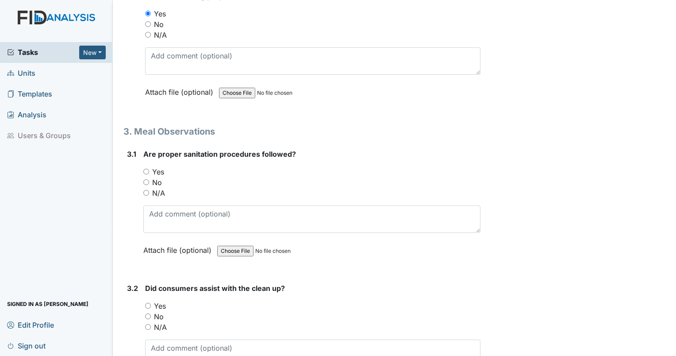
scroll to position [1416, 0]
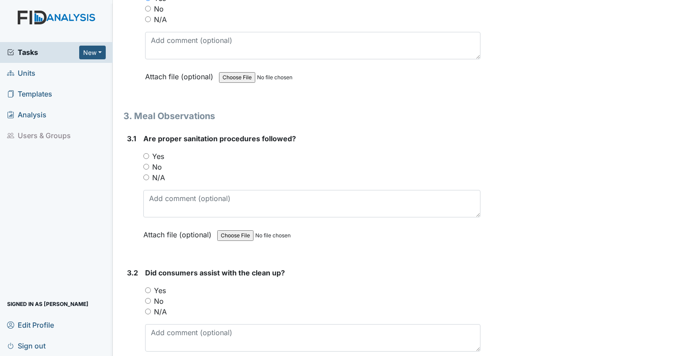
click at [145, 153] on input "Yes" at bounding box center [146, 156] width 6 height 6
radio input "true"
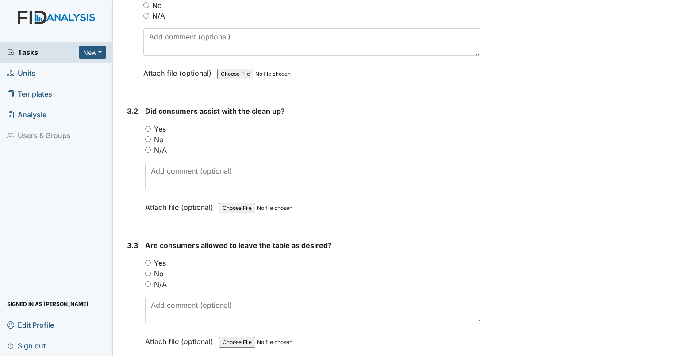
scroll to position [1593, 0]
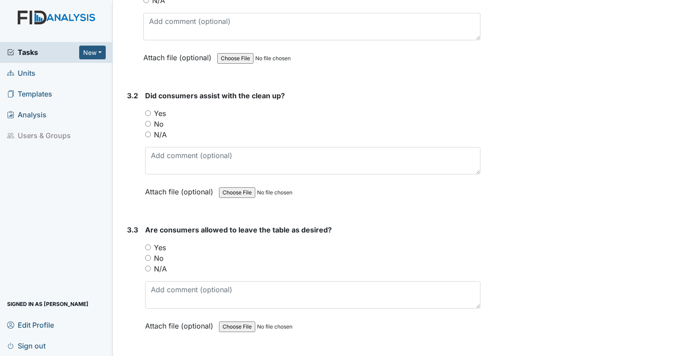
click at [147, 244] on input "Yes" at bounding box center [148, 247] width 6 height 6
radio input "true"
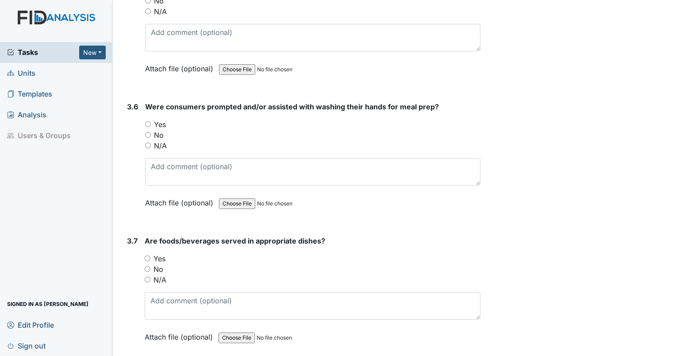
scroll to position [2124, 0]
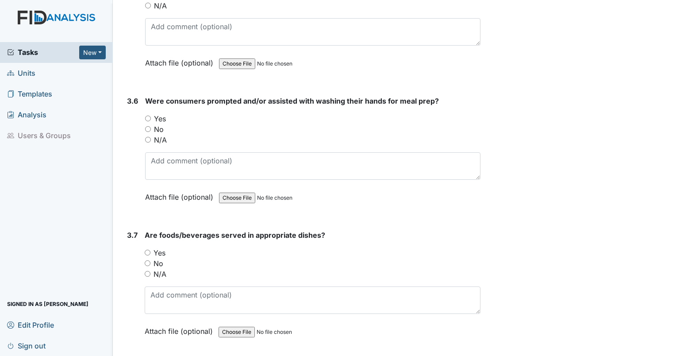
click at [147, 250] on input "Yes" at bounding box center [148, 253] width 6 height 6
radio input "true"
click at [147, 126] on input "No" at bounding box center [148, 129] width 6 height 6
radio input "true"
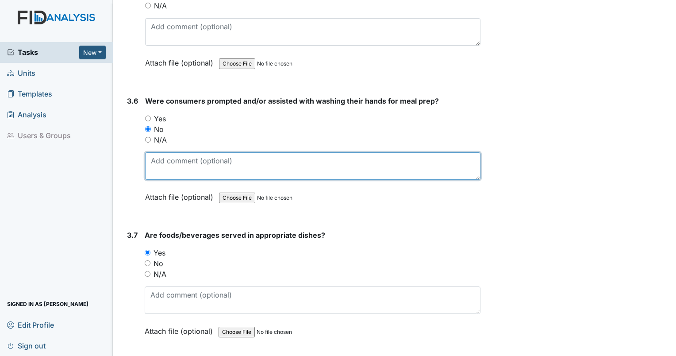
click at [159, 152] on textarea at bounding box center [312, 165] width 335 height 27
type textarea "residents did not assist with meal prep."
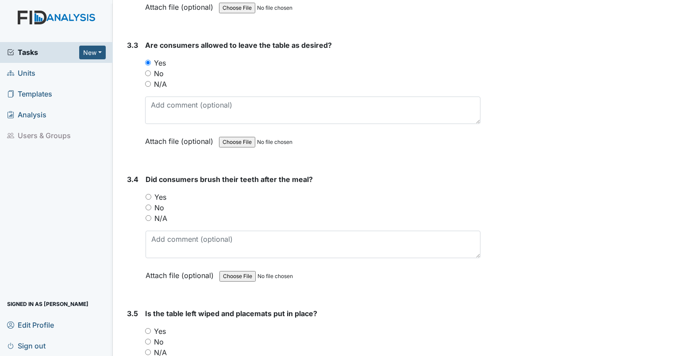
scroll to position [1815, 0]
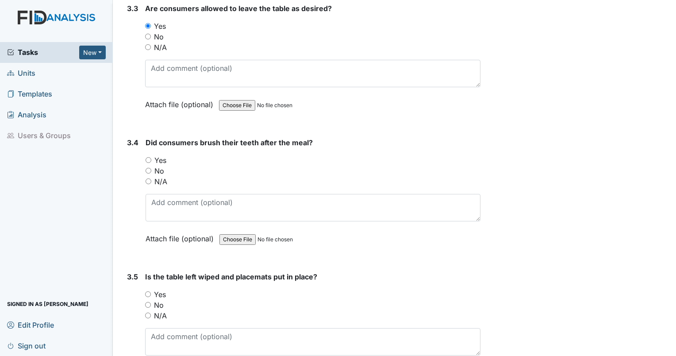
click at [148, 168] on input "No" at bounding box center [149, 171] width 6 height 6
radio input "true"
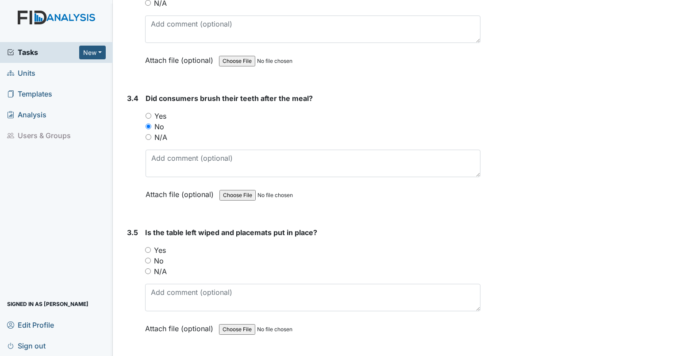
scroll to position [1903, 0]
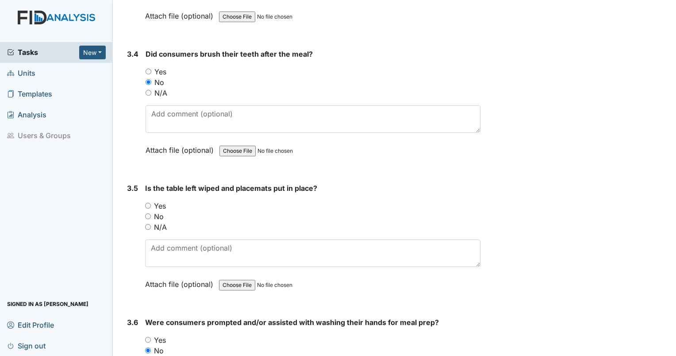
click at [147, 213] on input "No" at bounding box center [148, 216] width 6 height 6
radio input "true"
click at [182, 262] on div "Is the table left wiped and placemats put in place? You must select one of the …" at bounding box center [312, 239] width 335 height 113
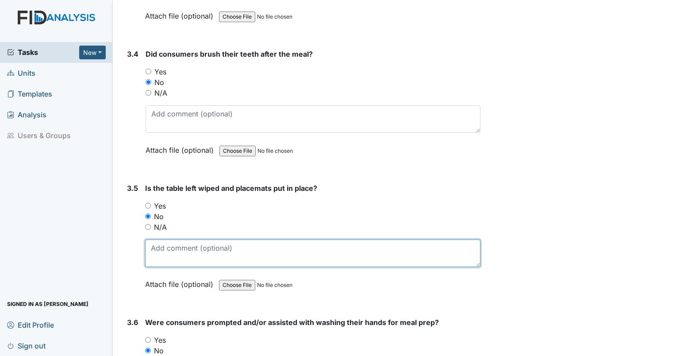
click at [178, 254] on textarea at bounding box center [312, 252] width 335 height 27
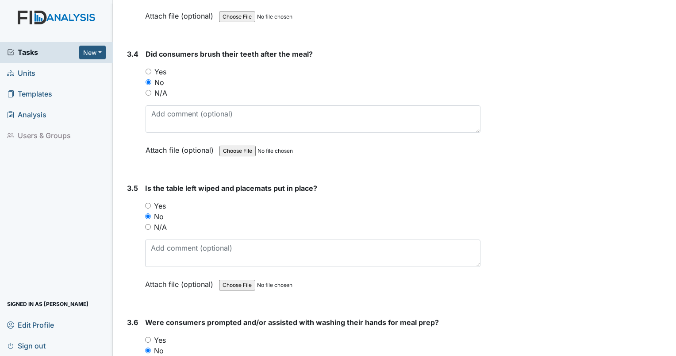
click at [150, 203] on input "Yes" at bounding box center [148, 206] width 6 height 6
radio input "true"
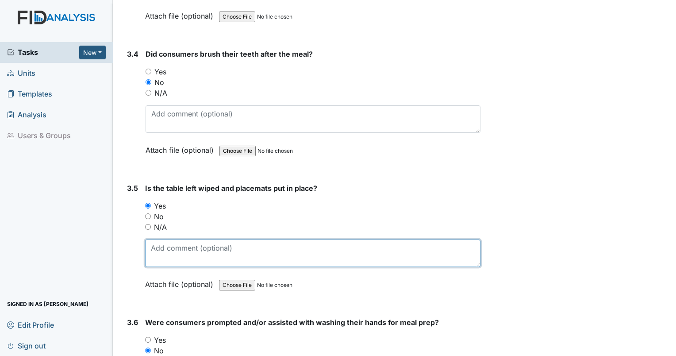
click at [180, 245] on textarea at bounding box center [312, 252] width 335 height 27
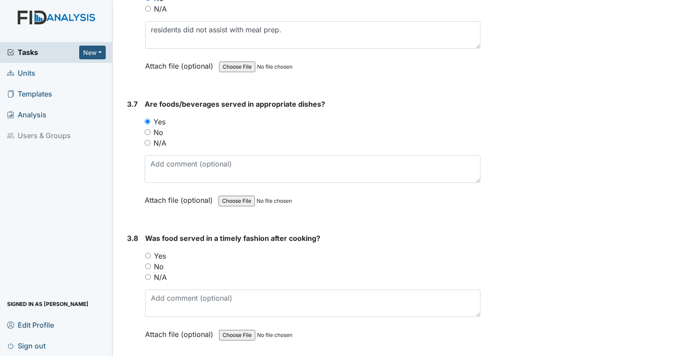
scroll to position [2257, 0]
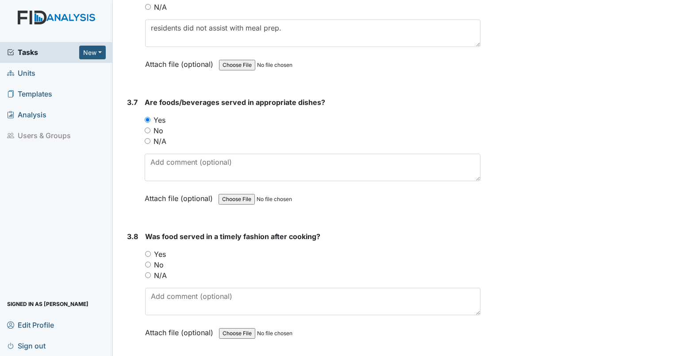
type textarea "table wiped, chairs put on table."
drag, startPoint x: 148, startPoint y: 246, endPoint x: 154, endPoint y: 250, distance: 7.4
click at [149, 251] on input "Yes" at bounding box center [148, 254] width 6 height 6
radio input "true"
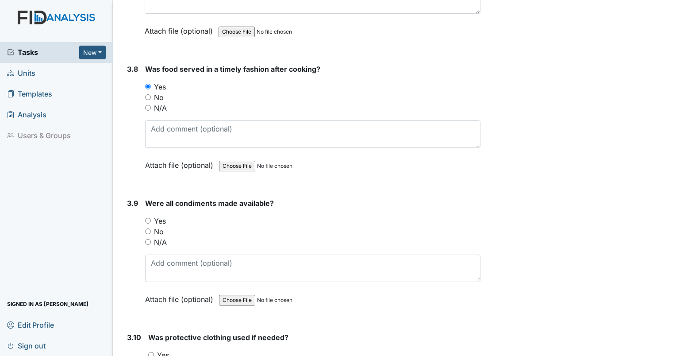
scroll to position [2434, 0]
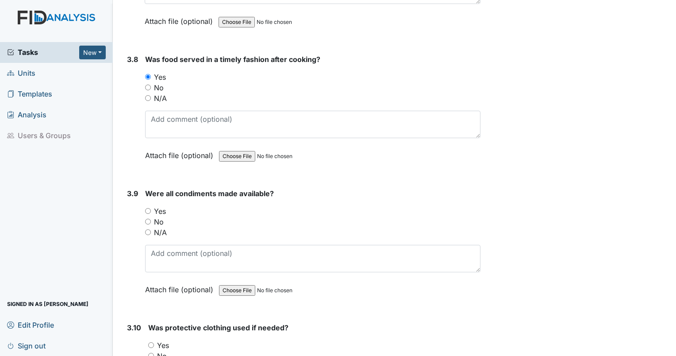
click at [147, 208] on input "Yes" at bounding box center [148, 211] width 6 height 6
radio input "true"
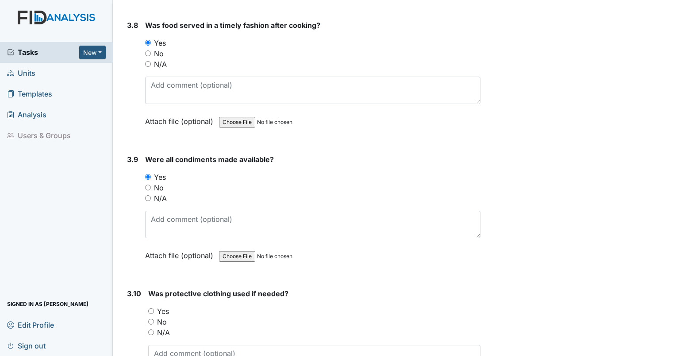
scroll to position [2523, 0]
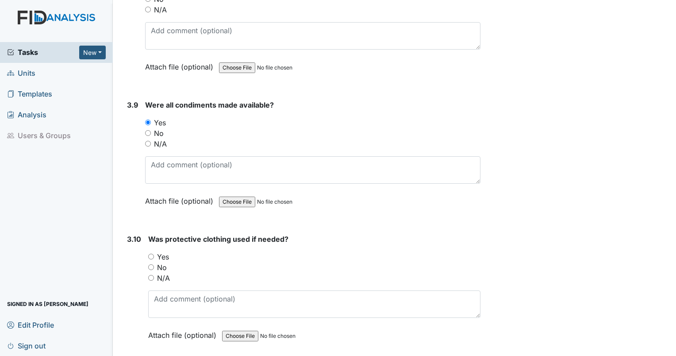
click at [150, 254] on input "Yes" at bounding box center [151, 257] width 6 height 6
radio input "true"
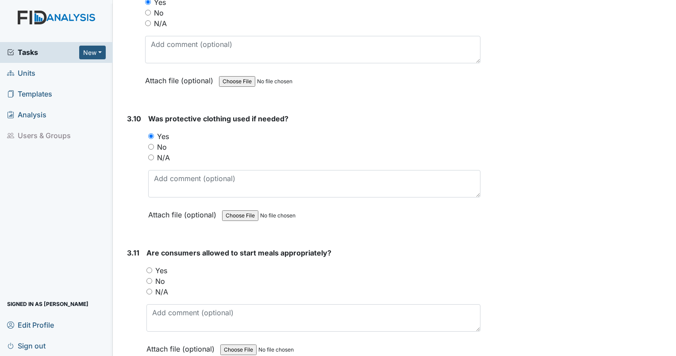
scroll to position [2655, 0]
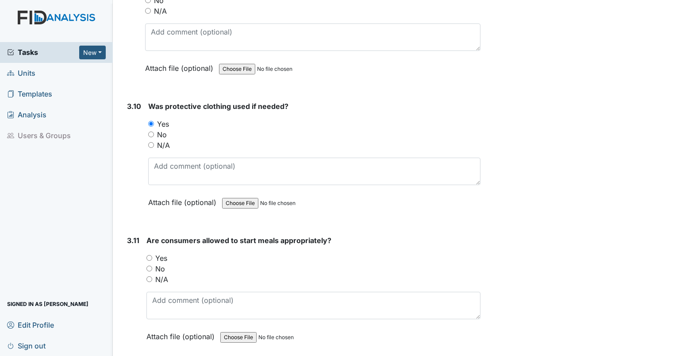
click at [150, 255] on input "Yes" at bounding box center [149, 258] width 6 height 6
radio input "true"
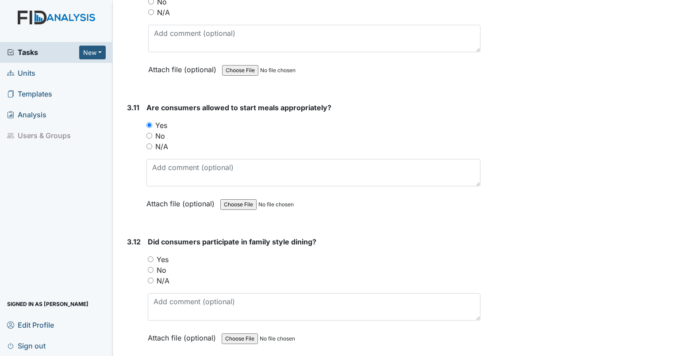
scroll to position [2832, 0]
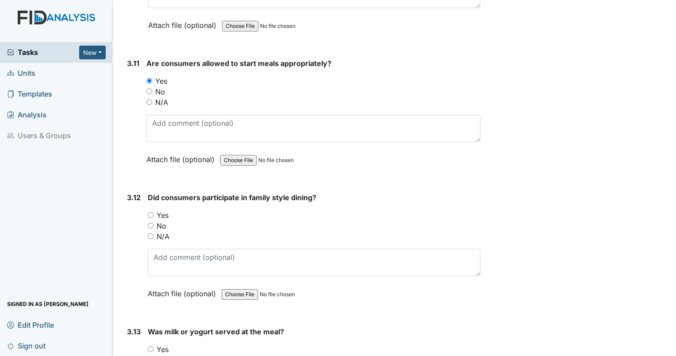
click at [152, 212] on input "Yes" at bounding box center [151, 215] width 6 height 6
radio input "true"
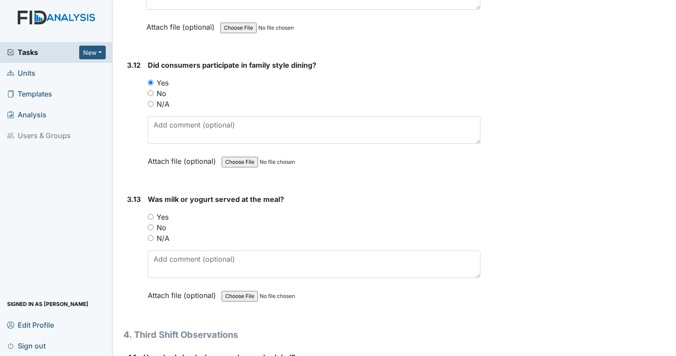
scroll to position [2965, 0]
click at [153, 211] on div "Yes" at bounding box center [314, 216] width 333 height 11
click at [151, 200] on div "Was milk or yogurt served at the meal? You must select one of the below options…" at bounding box center [314, 249] width 333 height 113
click at [151, 213] on input "Yes" at bounding box center [151, 216] width 6 height 6
radio input "true"
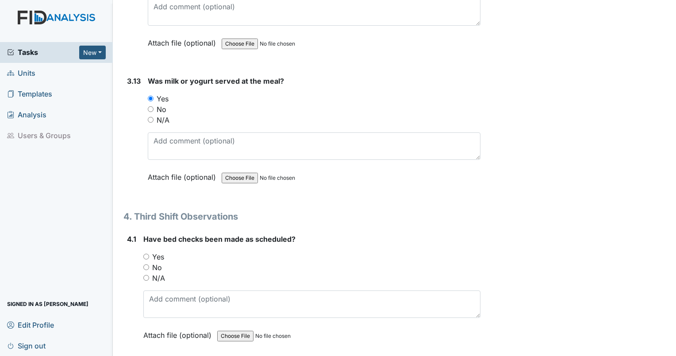
scroll to position [3142, 0]
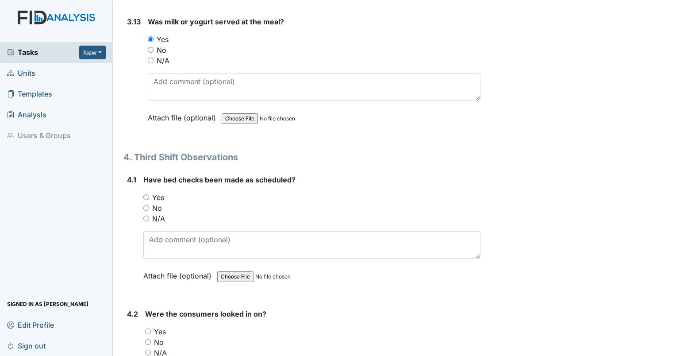
click at [145, 194] on input "Yes" at bounding box center [146, 197] width 6 height 6
radio input "true"
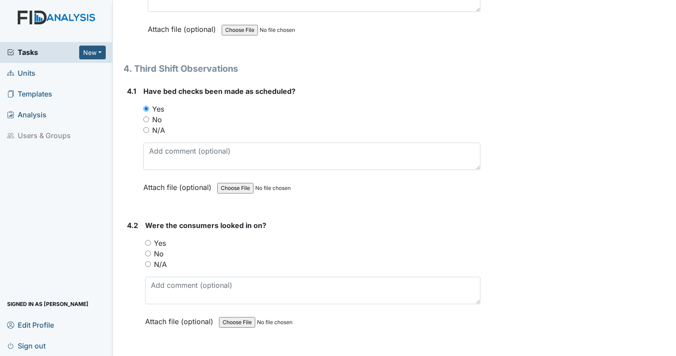
scroll to position [3275, 0]
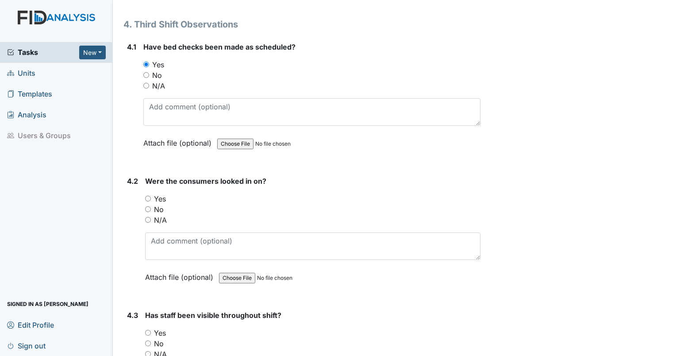
click at [147, 196] on input "Yes" at bounding box center [148, 199] width 6 height 6
radio input "true"
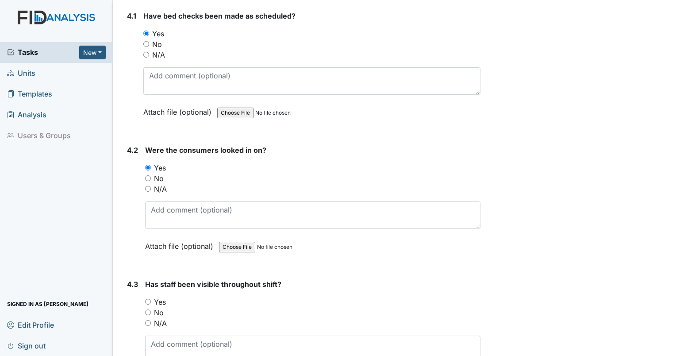
scroll to position [3363, 0]
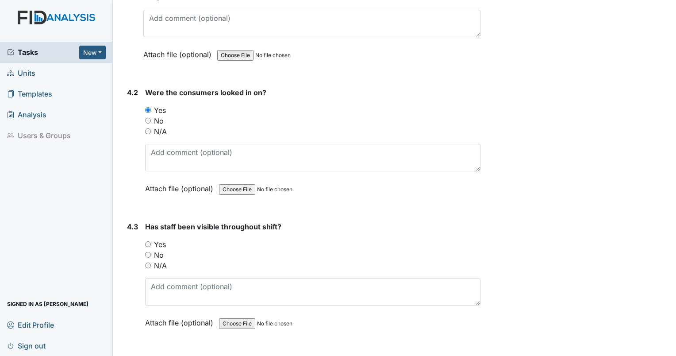
click at [147, 241] on input "Yes" at bounding box center [148, 244] width 6 height 6
radio input "true"
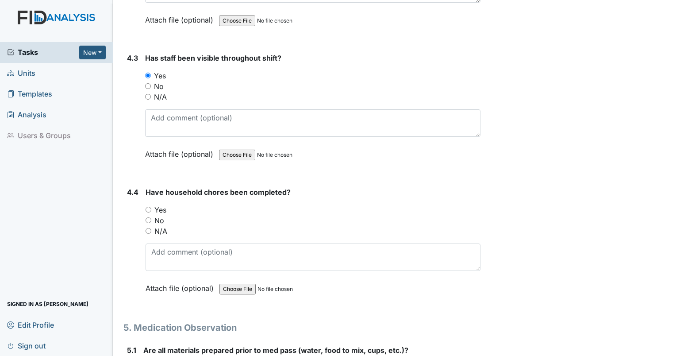
scroll to position [3540, 0]
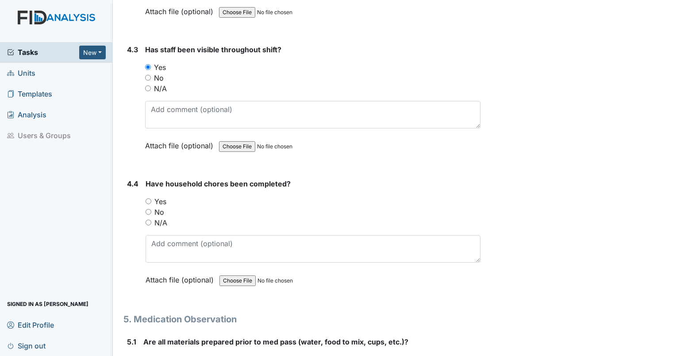
click at [148, 198] on input "Yes" at bounding box center [149, 201] width 6 height 6
radio input "true"
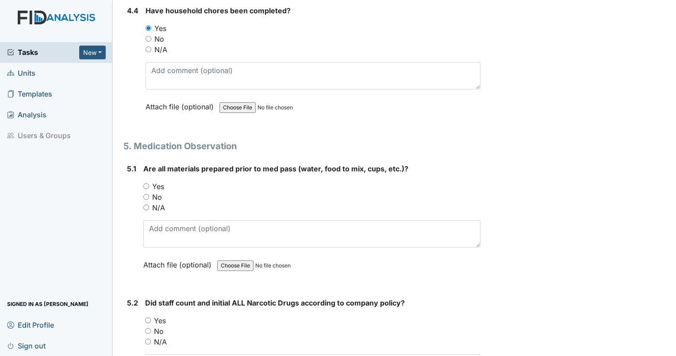
scroll to position [3718, 0]
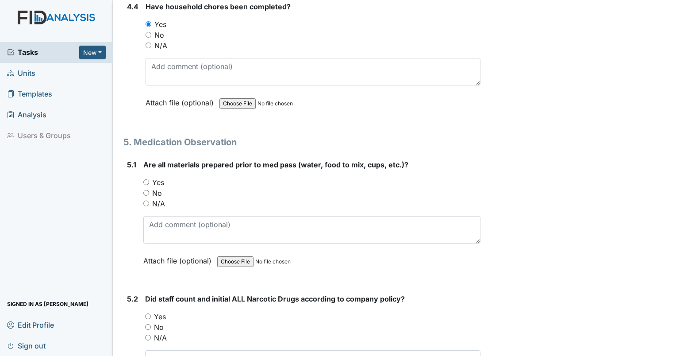
click at [146, 179] on input "Yes" at bounding box center [146, 182] width 6 height 6
radio input "true"
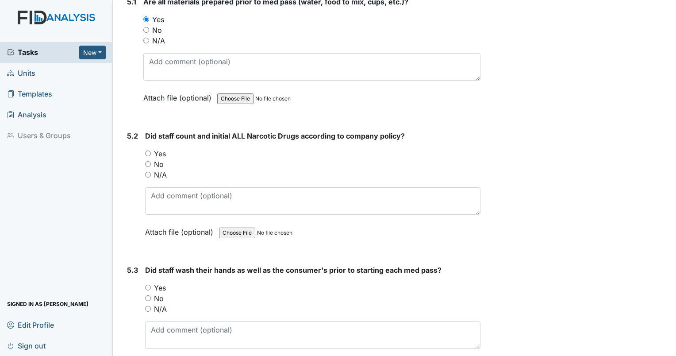
scroll to position [3895, 0]
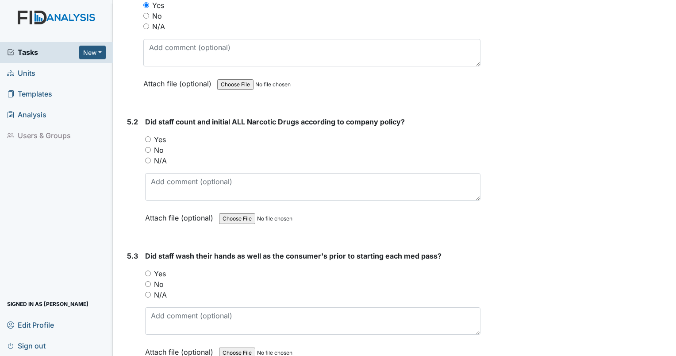
click at [149, 158] on input "N/A" at bounding box center [148, 161] width 6 height 6
radio input "true"
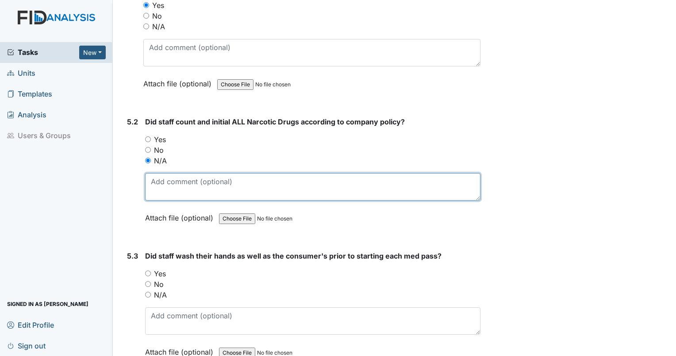
click at [168, 178] on textarea at bounding box center [312, 186] width 335 height 27
type textarea "unable to see on camera. box in camera field in med room."
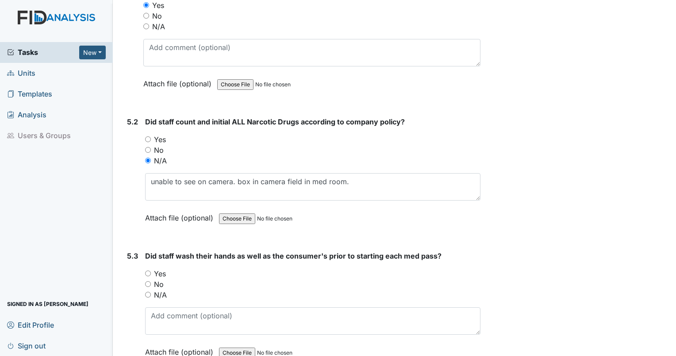
click at [147, 292] on input "N/A" at bounding box center [148, 295] width 6 height 6
radio input "true"
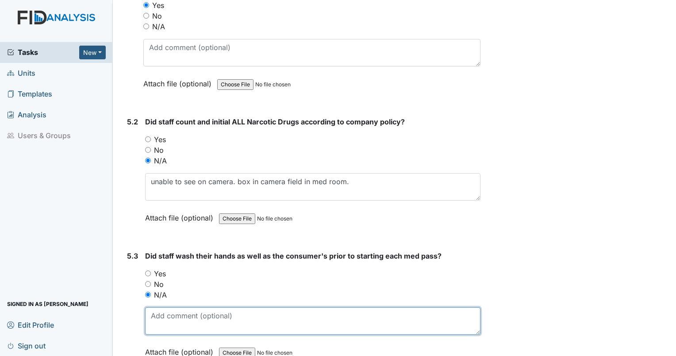
click at [162, 307] on textarea at bounding box center [312, 320] width 335 height 27
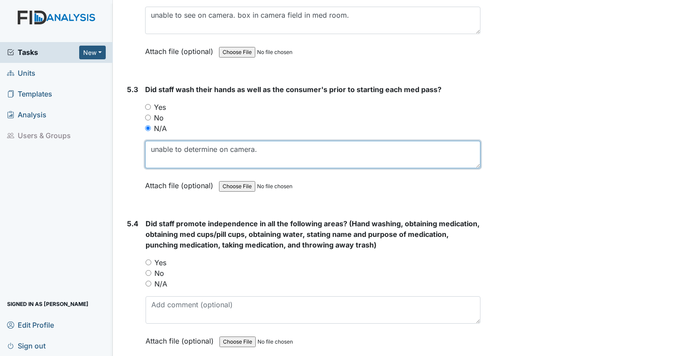
scroll to position [4160, 0]
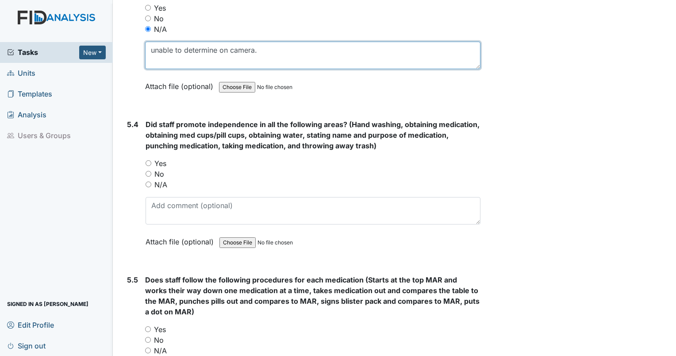
type textarea "unable to determine on camera."
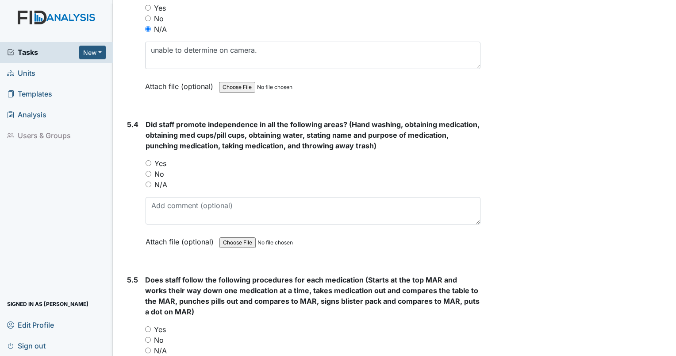
drag, startPoint x: 641, startPoint y: 53, endPoint x: 639, endPoint y: 47, distance: 6.2
click at [149, 171] on input "No" at bounding box center [149, 174] width 6 height 6
radio input "true"
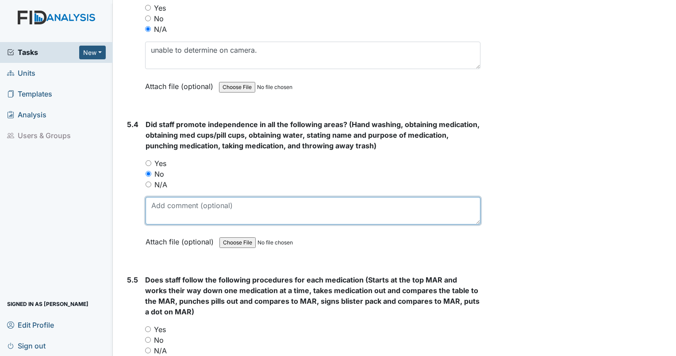
click at [167, 197] on textarea at bounding box center [313, 210] width 335 height 27
drag, startPoint x: 220, startPoint y: 202, endPoint x: 427, endPoint y: 193, distance: 207.7
click at [427, 197] on textarea "all components of the task were completed by staff without resident participati…" at bounding box center [313, 210] width 335 height 27
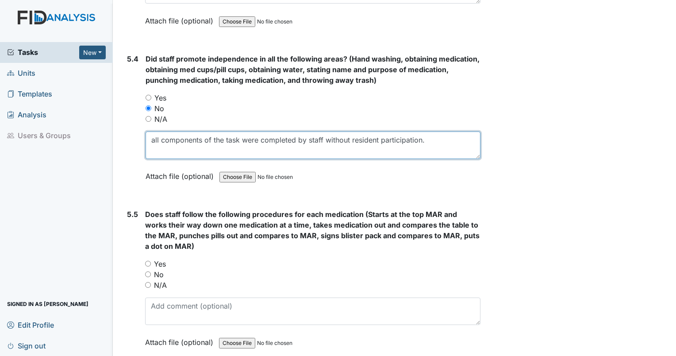
scroll to position [4249, 0]
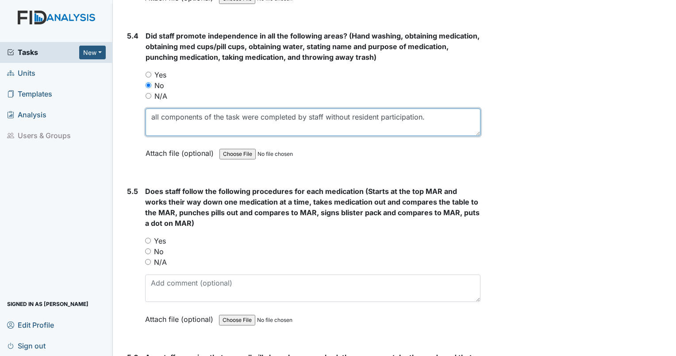
type textarea "all components of the task were completed by staff without resident participati…"
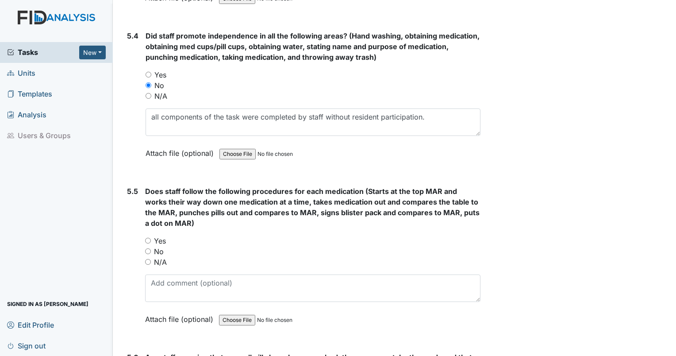
click at [150, 259] on input "N/A" at bounding box center [148, 262] width 6 height 6
radio input "true"
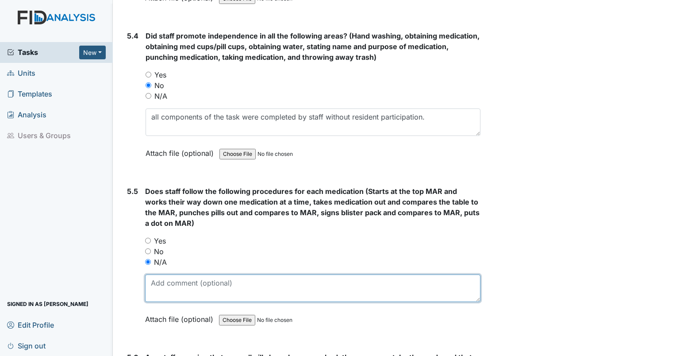
click at [166, 276] on textarea at bounding box center [312, 287] width 335 height 27
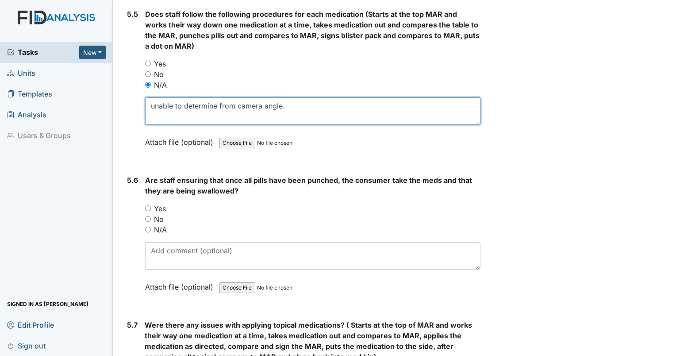
scroll to position [4470, 0]
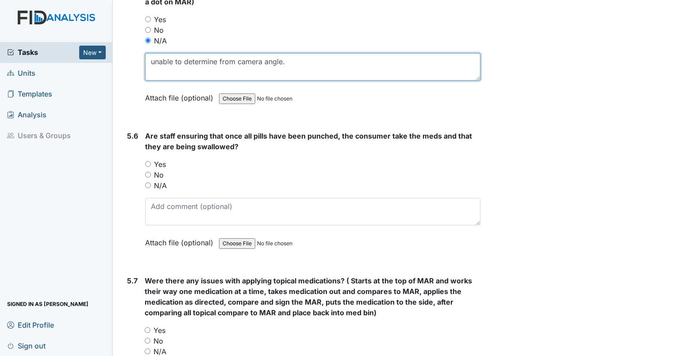
type textarea "unable to determine from camera angle."
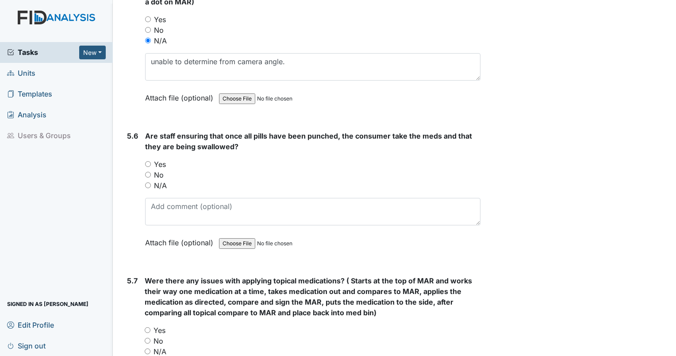
click at [145, 161] on input "Yes" at bounding box center [148, 164] width 6 height 6
radio input "true"
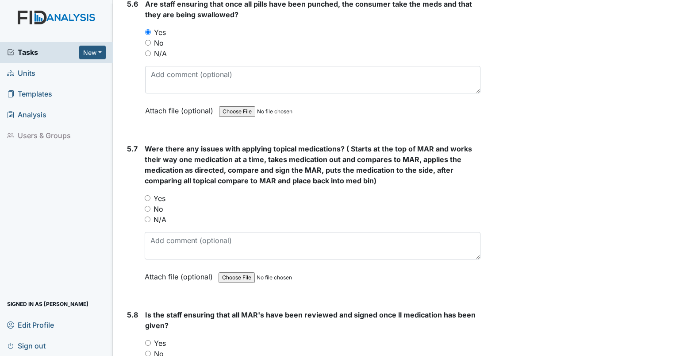
scroll to position [4603, 0]
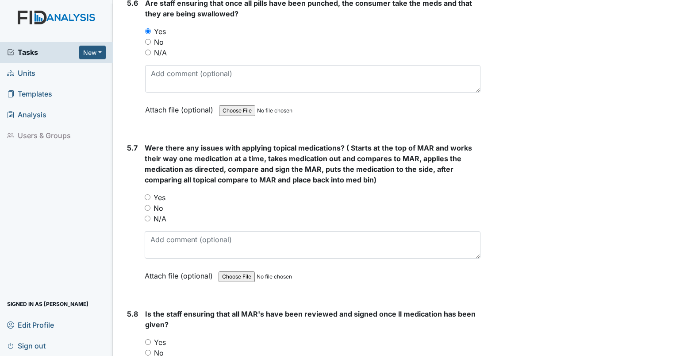
click at [148, 216] on input "N/A" at bounding box center [148, 219] width 6 height 6
radio input "true"
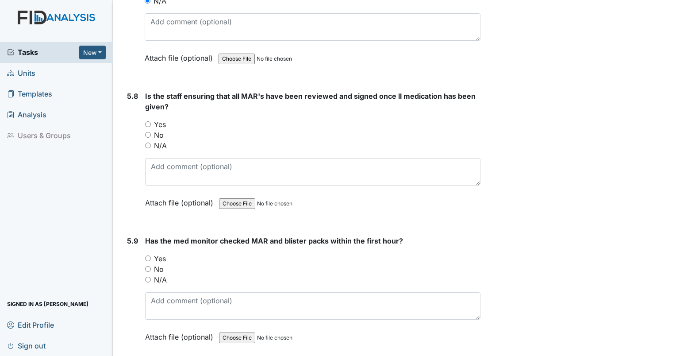
scroll to position [4824, 0]
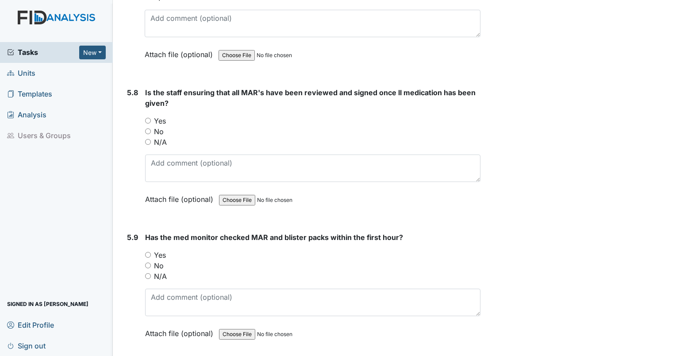
click at [147, 139] on input "N/A" at bounding box center [148, 142] width 6 height 6
radio input "true"
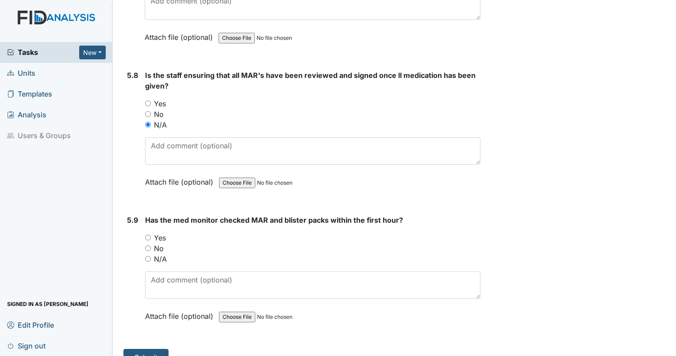
click at [149, 235] on input "Yes" at bounding box center [148, 238] width 6 height 6
radio input "true"
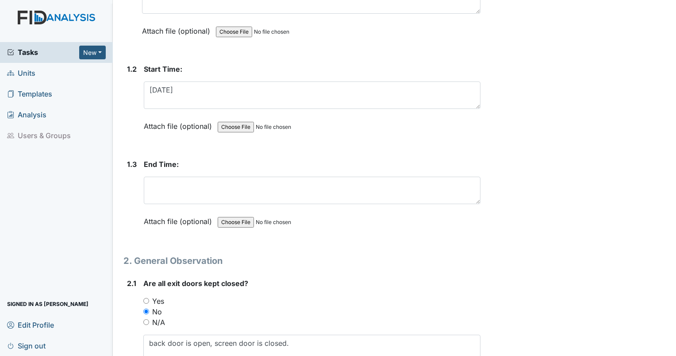
scroll to position [177, 0]
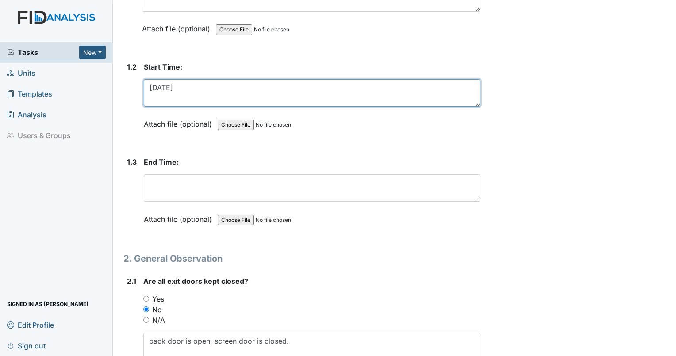
click at [161, 87] on textarea "8/21/25" at bounding box center [312, 92] width 337 height 27
click at [163, 87] on textarea "8/21/25" at bounding box center [312, 92] width 337 height 27
click at [162, 87] on textarea "8/21/25" at bounding box center [312, 92] width 337 height 27
click at [161, 87] on textarea "8/21/25" at bounding box center [312, 92] width 337 height 27
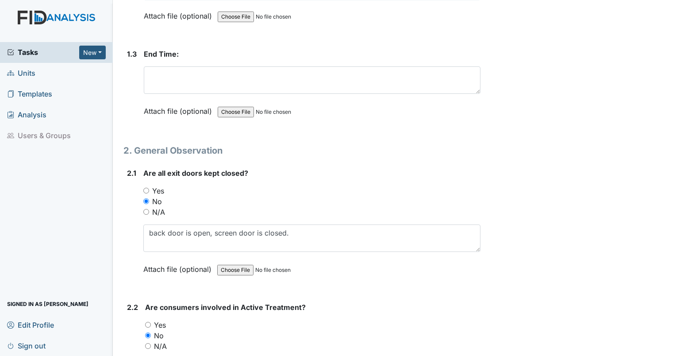
scroll to position [266, 0]
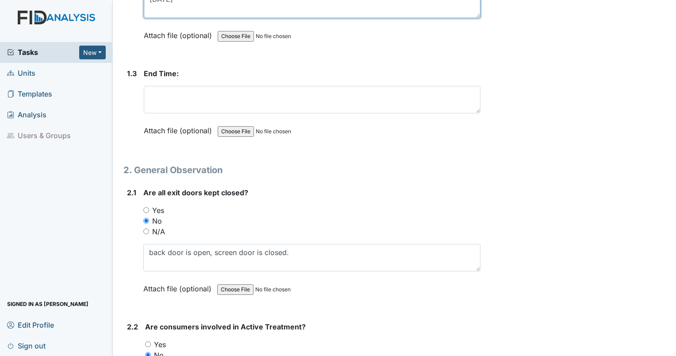
type textarea "8/20/25"
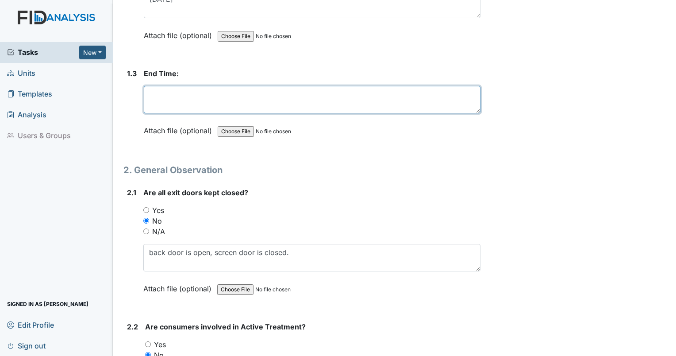
click at [192, 103] on textarea at bounding box center [312, 99] width 337 height 27
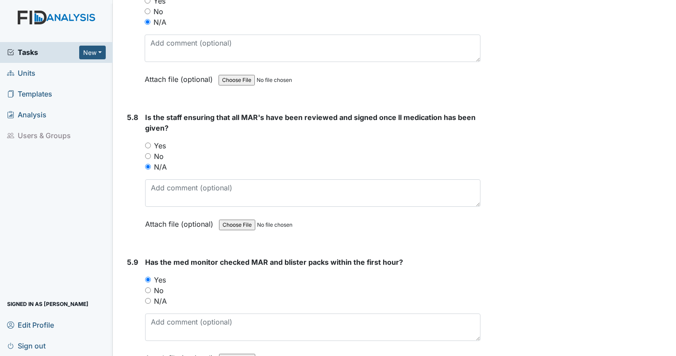
scroll to position [4821, 0]
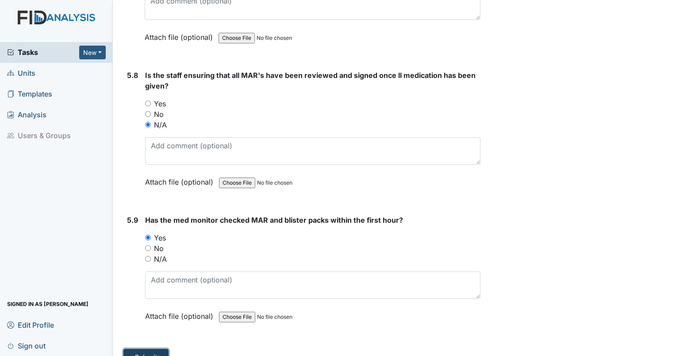
click at [142, 349] on button "Submit" at bounding box center [145, 357] width 45 height 17
click at [135, 349] on button "Submit" at bounding box center [145, 357] width 45 height 17
click at [150, 349] on button "Submit" at bounding box center [145, 357] width 45 height 17
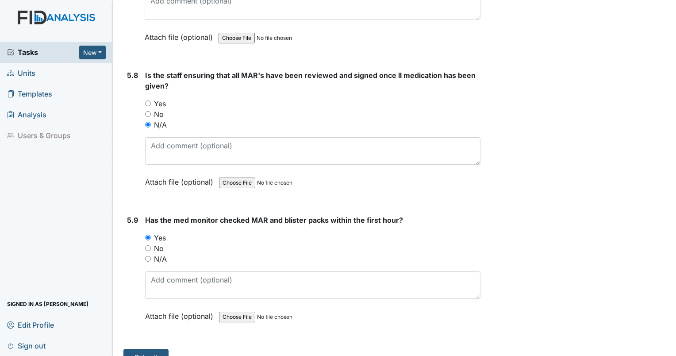
click at [33, 50] on span "Tasks" at bounding box center [43, 52] width 72 height 11
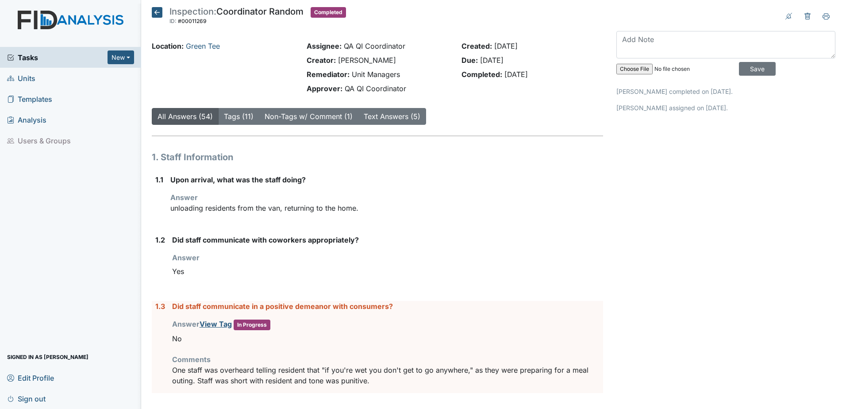
scroll to position [3860, 0]
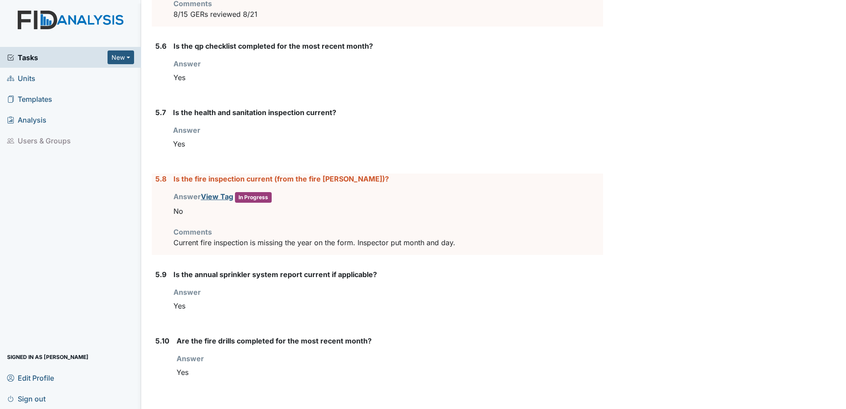
click at [281, 317] on div "Is the annual sprinkler system report current if applicable? Answer You must se…" at bounding box center [388, 295] width 430 height 52
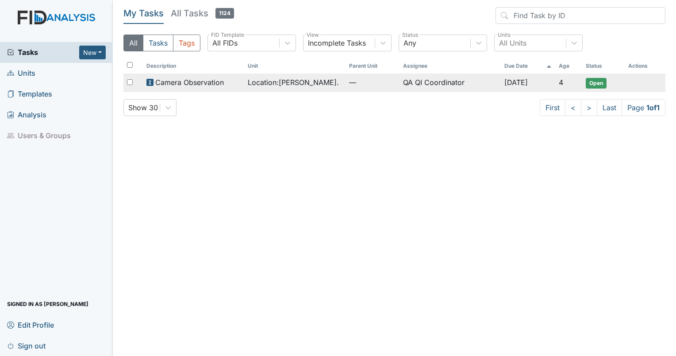
click at [204, 85] on span "Camera Observation" at bounding box center [189, 82] width 69 height 11
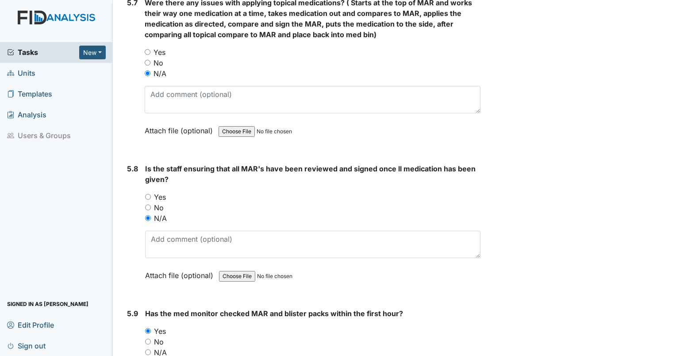
scroll to position [4841, 0]
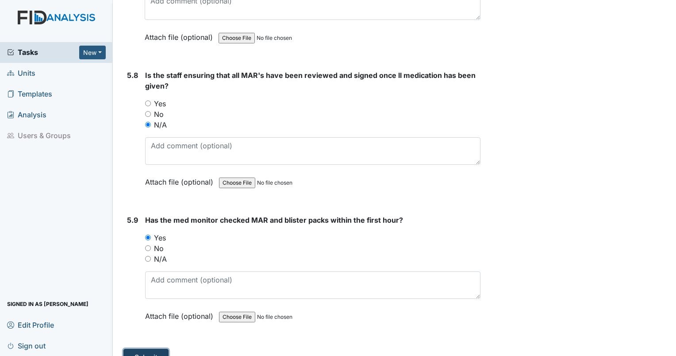
click at [152, 349] on button "Submit" at bounding box center [145, 357] width 45 height 17
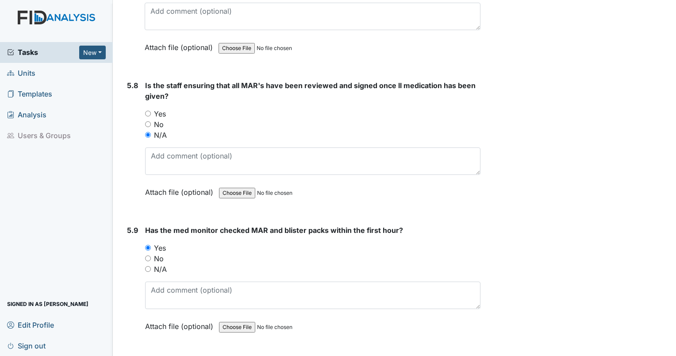
scroll to position [4851, 0]
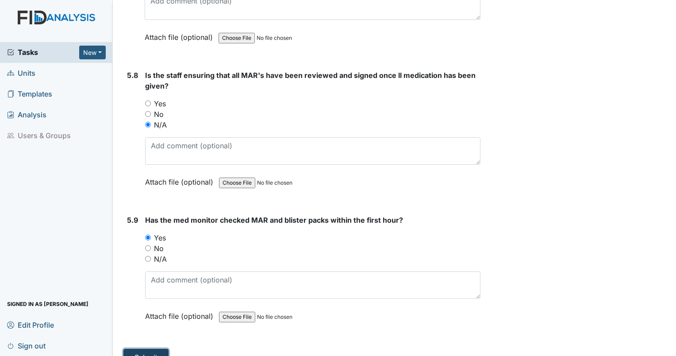
click at [146, 349] on button "Submit" at bounding box center [145, 357] width 45 height 17
click at [138, 349] on button "Submit" at bounding box center [145, 357] width 45 height 17
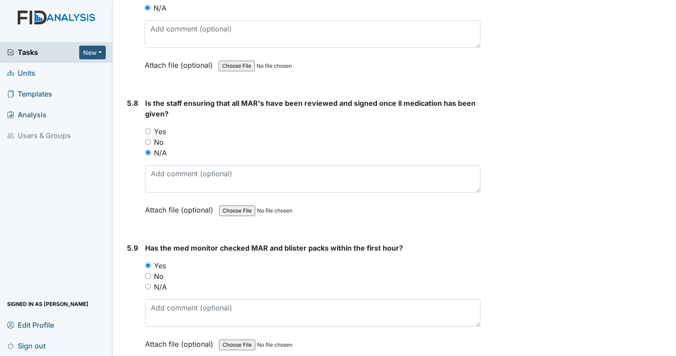
scroll to position [4841, 0]
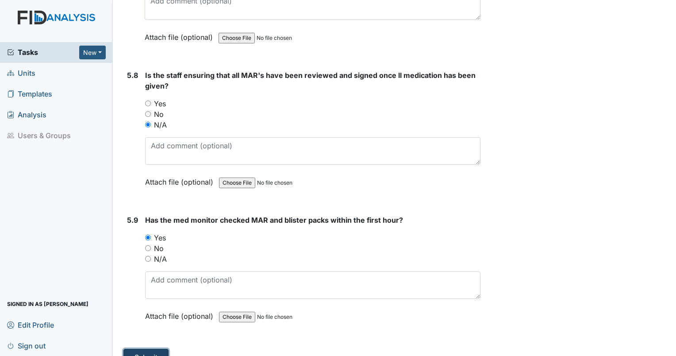
click at [136, 349] on button "Submit" at bounding box center [145, 357] width 45 height 17
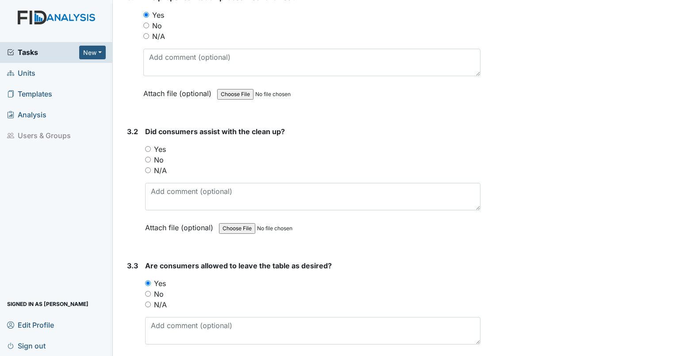
scroll to position [1529, 0]
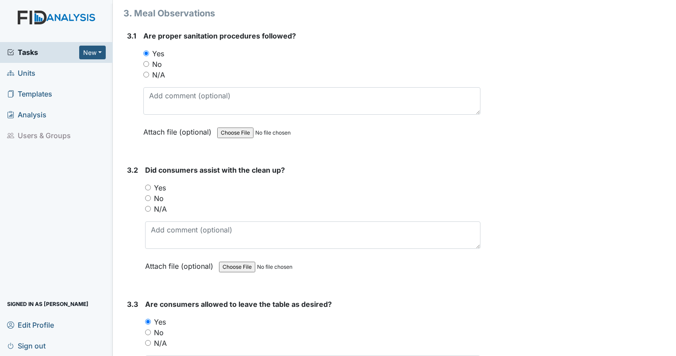
click at [147, 195] on input "No" at bounding box center [148, 198] width 6 height 6
radio input "true"
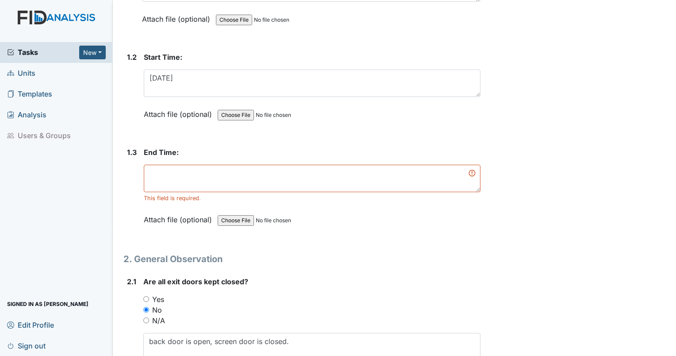
scroll to position [198, 0]
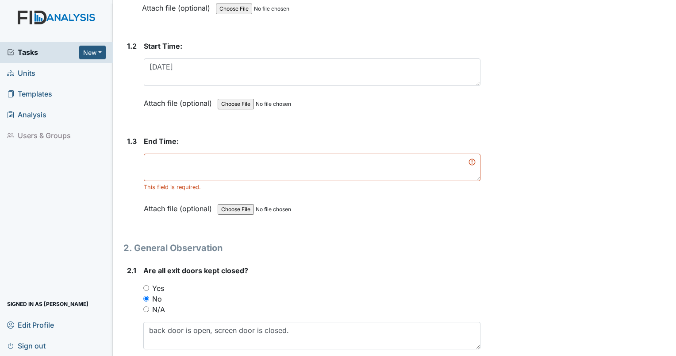
click at [241, 183] on div "This field is required." at bounding box center [312, 187] width 337 height 8
click at [243, 166] on textarea at bounding box center [312, 167] width 337 height 27
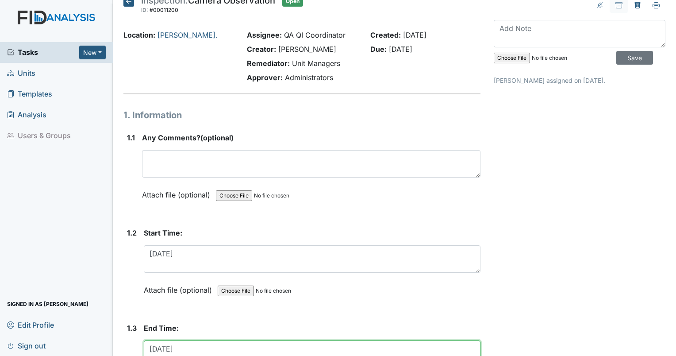
scroll to position [0, 0]
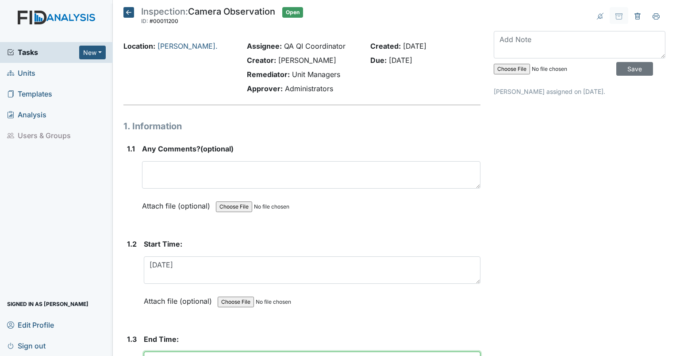
type textarea "[DATE]"
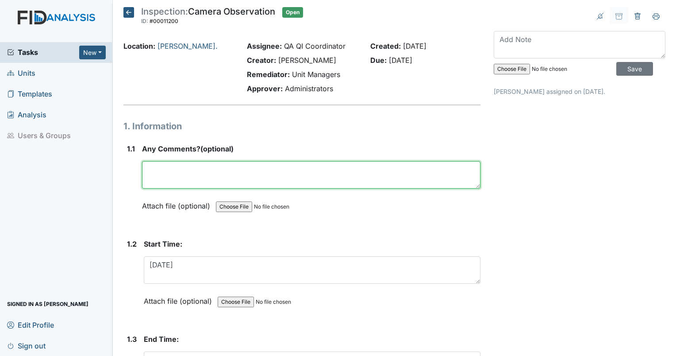
click at [234, 164] on textarea at bounding box center [311, 174] width 339 height 27
type textarea "A"
click at [386, 180] on textarea "Most tasks were completed by staff without resident assistance." at bounding box center [311, 174] width 339 height 27
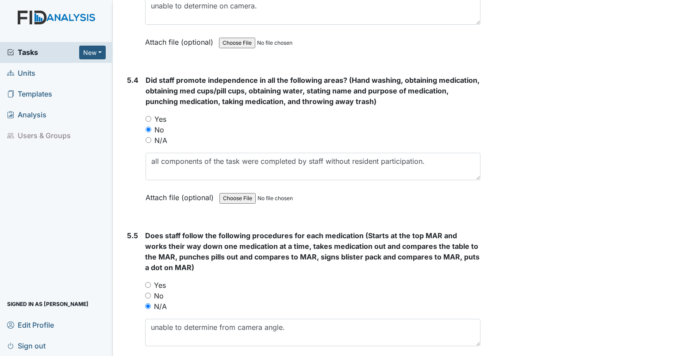
scroll to position [4841, 0]
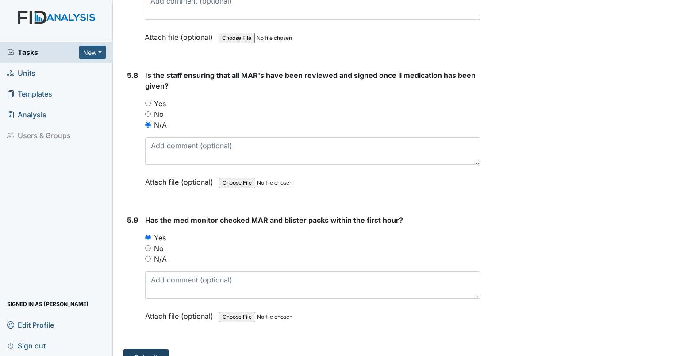
type textarea "Most tasks were completed by staff without resident assistance."
click at [153, 349] on button "Submit" at bounding box center [145, 357] width 45 height 17
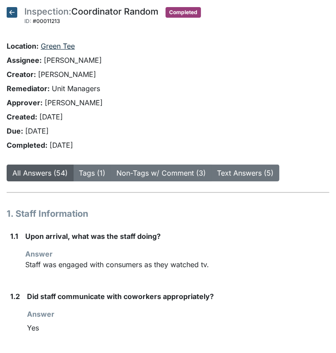
click at [53, 46] on link "Green Tee" at bounding box center [58, 46] width 34 height 9
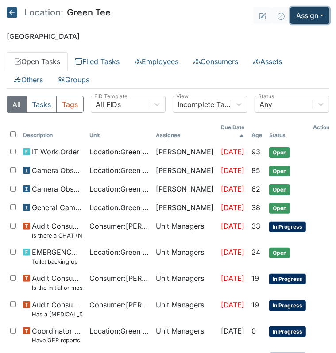
click at [304, 17] on button "Assign" at bounding box center [309, 15] width 39 height 17
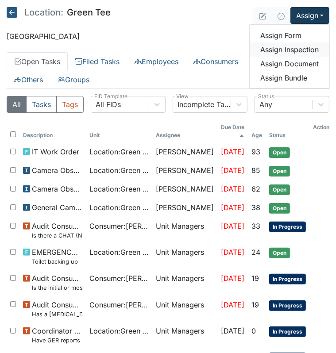
click at [296, 45] on link "Assign Inspection" at bounding box center [290, 49] width 80 height 14
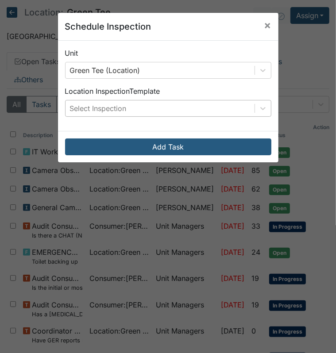
click at [120, 114] on div "Select Inspection" at bounding box center [159, 108] width 189 height 16
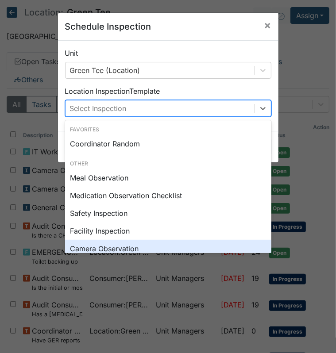
click at [159, 247] on div "Camera Observation" at bounding box center [168, 249] width 206 height 18
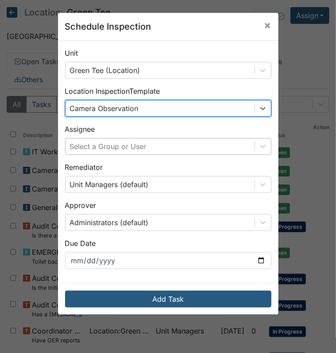
click at [141, 143] on div "Select a Group or User" at bounding box center [108, 146] width 77 height 11
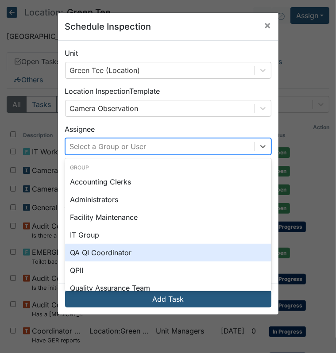
click at [115, 250] on div "QA QI Coordinator" at bounding box center [168, 253] width 206 height 18
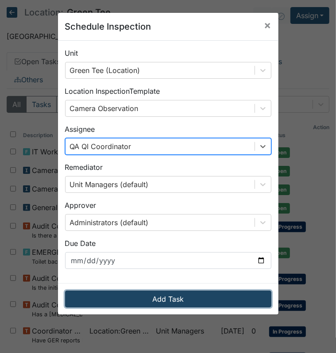
click at [124, 302] on button "Add Task" at bounding box center [168, 299] width 206 height 17
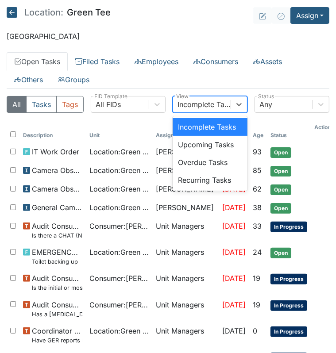
drag, startPoint x: 0, startPoint y: 0, endPoint x: 377, endPoint y: -31, distance: 378.4
click at [335, 0] on html "Tasks New Form Inspection Document Bundle Units Templates Analysis Users & Grou…" at bounding box center [168, 176] width 336 height 353
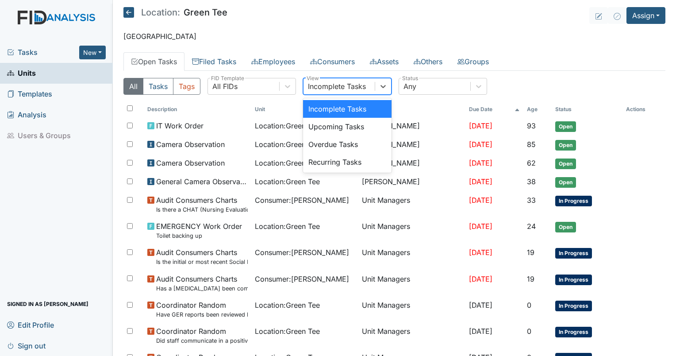
click at [17, 53] on span "Tasks" at bounding box center [43, 52] width 72 height 11
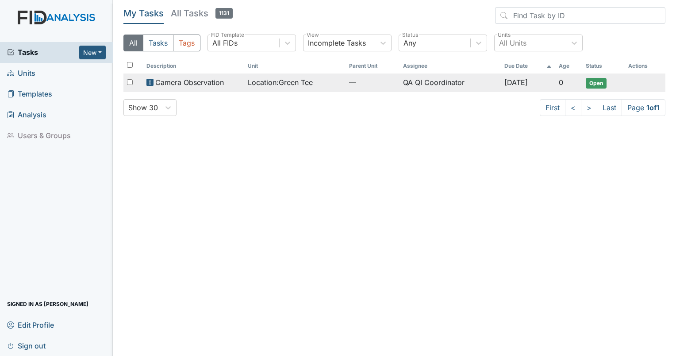
click at [198, 81] on span "Camera Observation" at bounding box center [189, 82] width 69 height 11
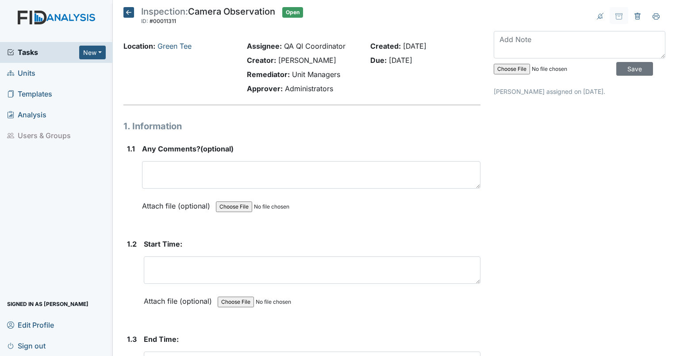
drag, startPoint x: 0, startPoint y: 0, endPoint x: 244, endPoint y: 80, distance: 257.0
click at [244, 80] on div "Assignee: QA QI Coordinator Creator: [PERSON_NAME] Remediator: Unit Managers Ap…" at bounding box center [301, 69] width 123 height 57
click at [267, 86] on strong "Approver:" at bounding box center [265, 88] width 36 height 9
click at [23, 52] on span "Tasks" at bounding box center [43, 52] width 72 height 11
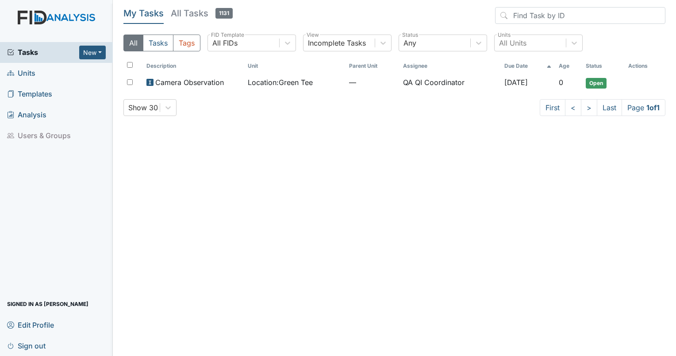
click at [532, 92] on div "Description Unit Parent Unit Assignee Due Date Age Status Actions Camera Observ…" at bounding box center [394, 78] width 542 height 41
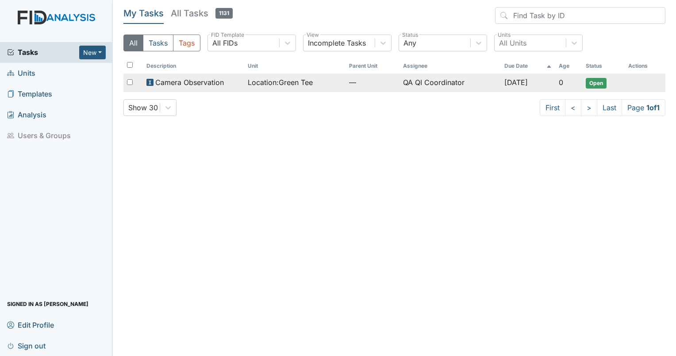
click at [131, 83] on input "checkbox" at bounding box center [130, 82] width 6 height 6
checkbox input "true"
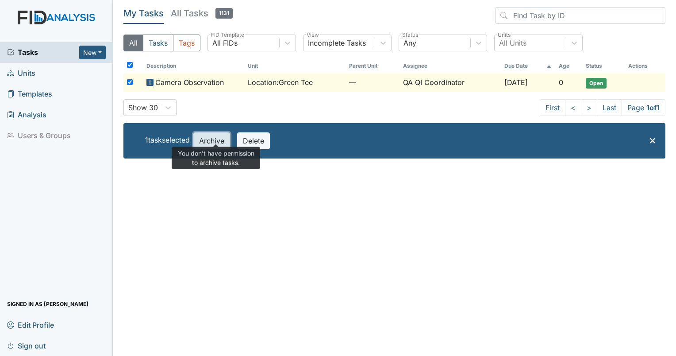
click at [218, 143] on button "Archive" at bounding box center [211, 140] width 37 height 17
click at [207, 143] on button "Archive" at bounding box center [211, 140] width 37 height 17
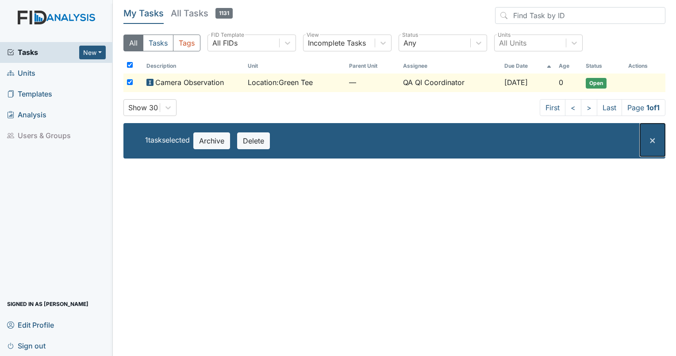
click at [650, 138] on span "×" at bounding box center [652, 139] width 7 height 13
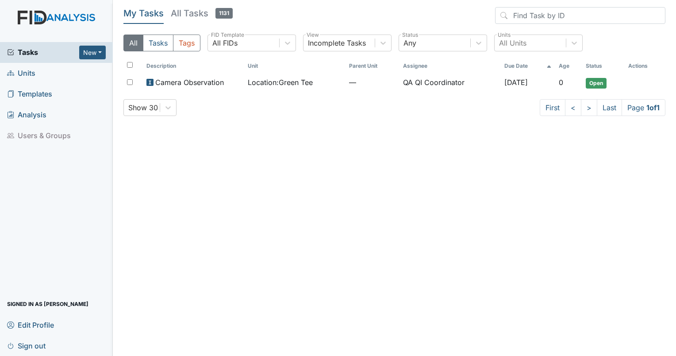
click at [21, 74] on span "Units" at bounding box center [21, 73] width 28 height 14
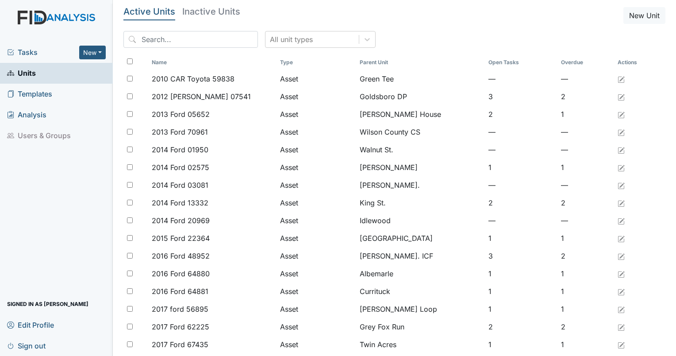
click at [168, 40] on input "search" at bounding box center [190, 39] width 135 height 17
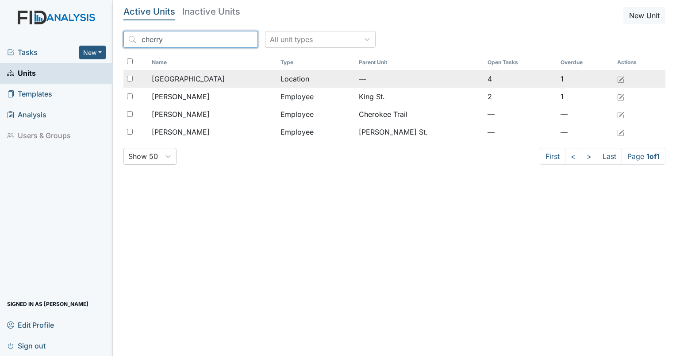
type input "cherry"
click at [183, 71] on td "[GEOGRAPHIC_DATA]" at bounding box center [212, 79] width 129 height 18
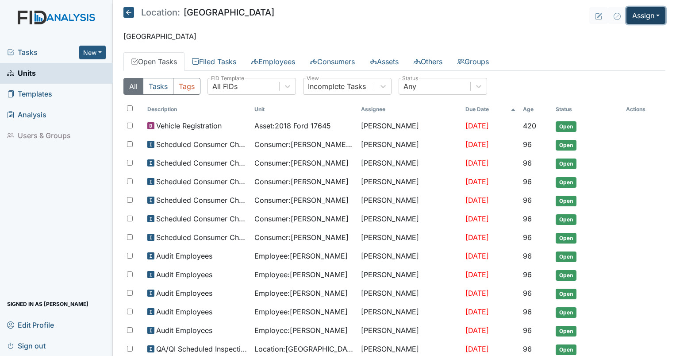
click at [638, 20] on button "Assign" at bounding box center [646, 15] width 39 height 17
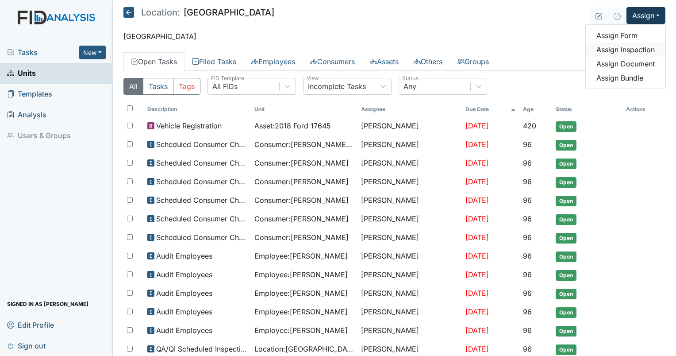
click at [623, 54] on link "Assign Inspection" at bounding box center [626, 49] width 80 height 14
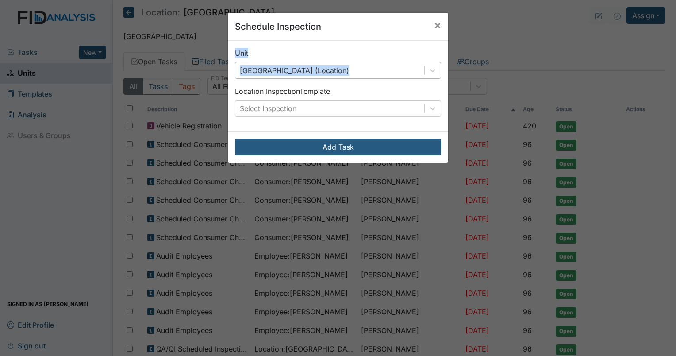
drag, startPoint x: 548, startPoint y: 35, endPoint x: 420, endPoint y: 72, distance: 133.9
click at [420, 72] on div "Schedule Inspection × Unit Cherry Lane (Location) Location Inspection Template …" at bounding box center [338, 178] width 676 height 356
click at [354, 111] on div "Select Inspection" at bounding box center [329, 108] width 189 height 16
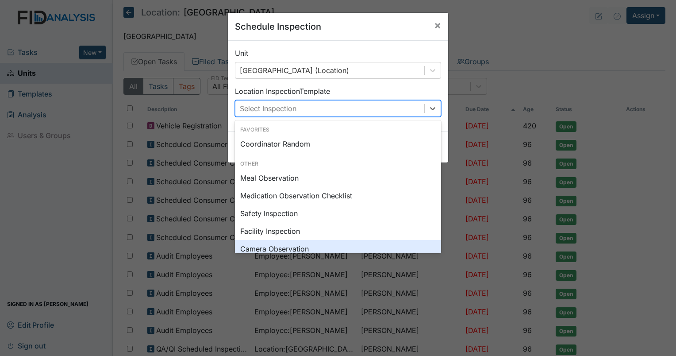
click at [294, 246] on div "Camera Observation" at bounding box center [338, 249] width 206 height 18
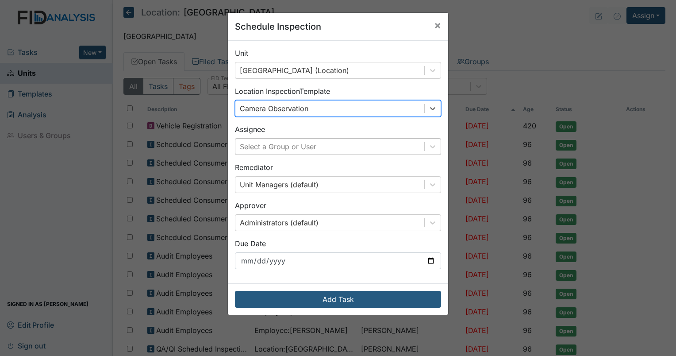
click at [282, 150] on div "Select a Group or User" at bounding box center [278, 146] width 77 height 11
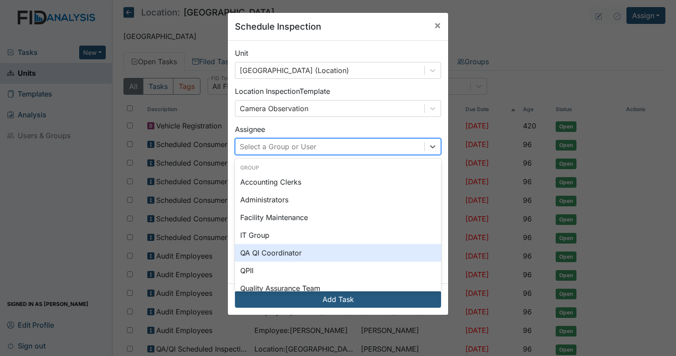
click at [273, 253] on div "QA QI Coordinator" at bounding box center [338, 253] width 206 height 18
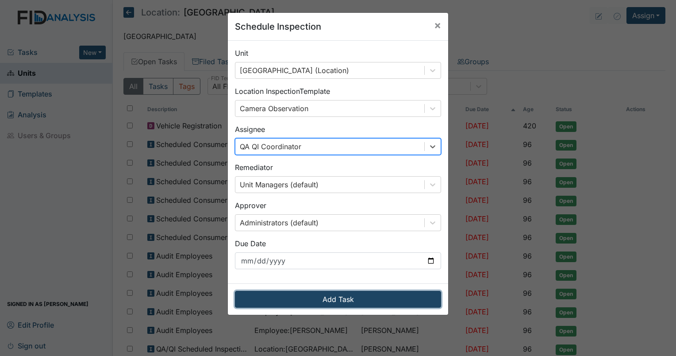
click at [278, 299] on button "Add Task" at bounding box center [338, 299] width 206 height 17
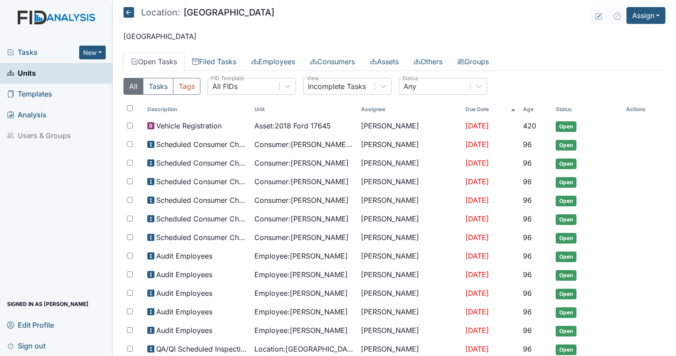
click at [32, 51] on span "Tasks" at bounding box center [43, 52] width 72 height 11
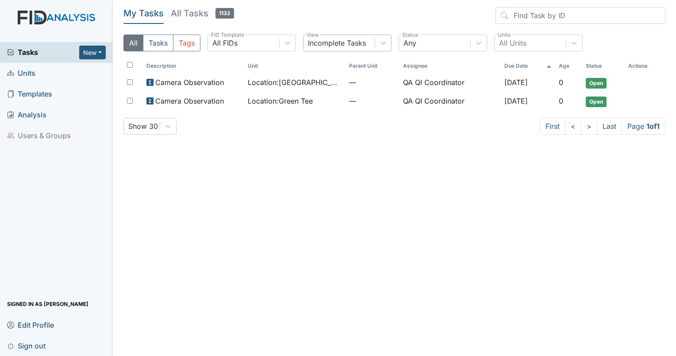
click at [337, 41] on div "Incomplete Tasks" at bounding box center [337, 43] width 58 height 11
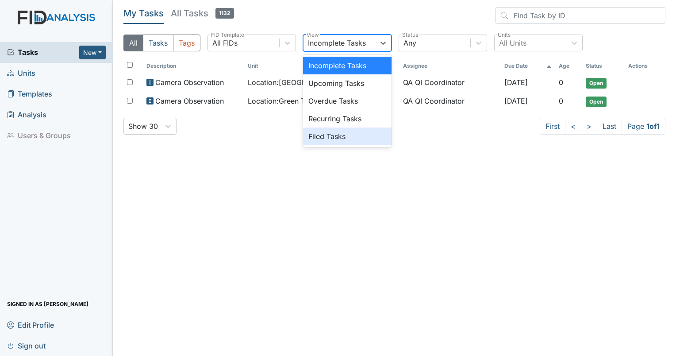
click at [329, 139] on div "Filed Tasks" at bounding box center [347, 136] width 89 height 18
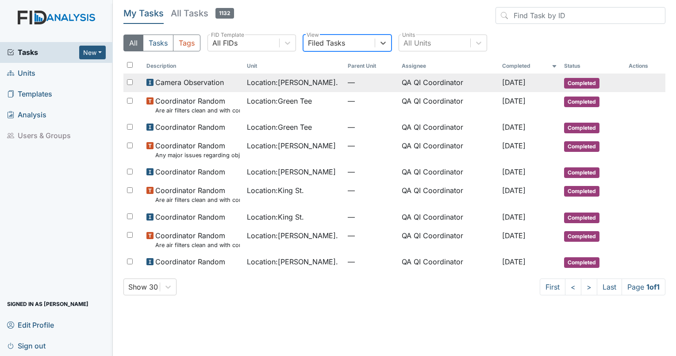
click at [200, 82] on span "Camera Observation" at bounding box center [189, 82] width 69 height 11
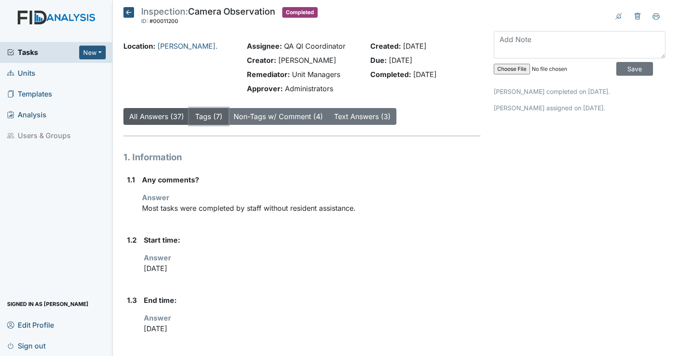
click at [208, 122] on button "Tags (7)" at bounding box center [208, 116] width 39 height 17
click at [198, 111] on button "Tags (7)" at bounding box center [208, 116] width 39 height 17
click at [31, 51] on span "Tasks" at bounding box center [43, 52] width 72 height 11
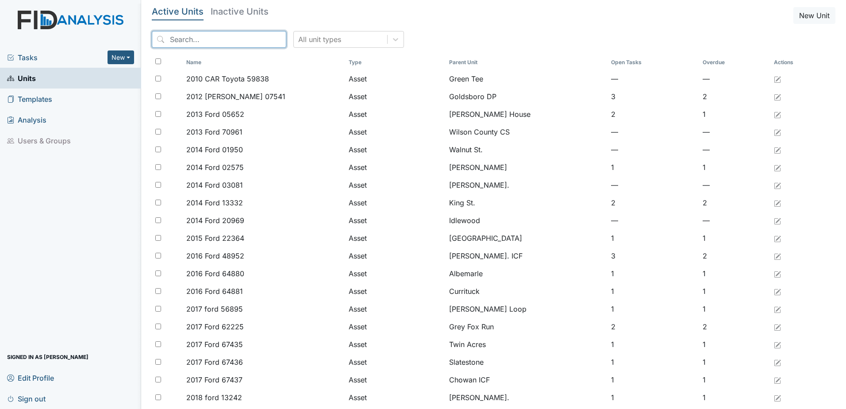
click at [196, 45] on input "search" at bounding box center [219, 39] width 135 height 17
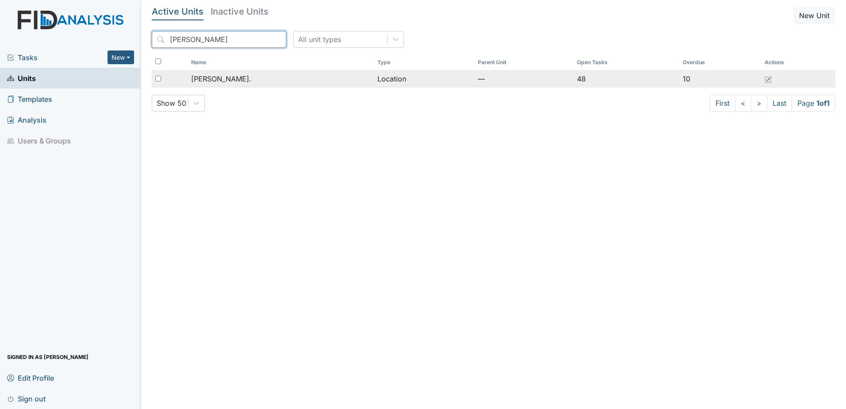
type input "[PERSON_NAME]"
click at [222, 79] on span "[PERSON_NAME]." at bounding box center [221, 78] width 60 height 11
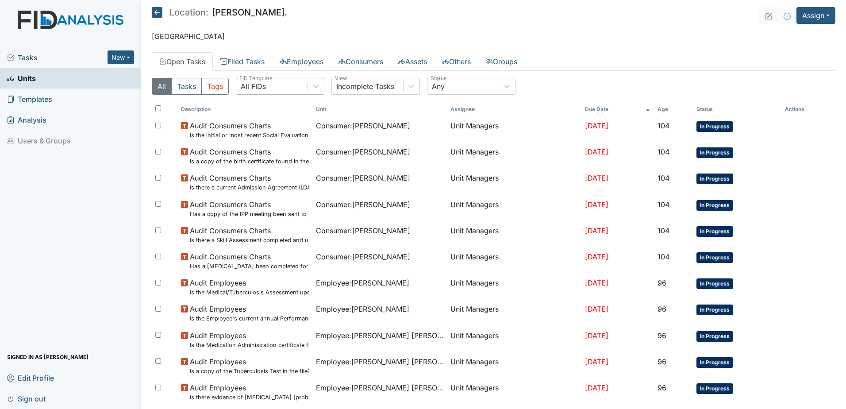
click at [297, 92] on div "All FIDs" at bounding box center [271, 86] width 71 height 16
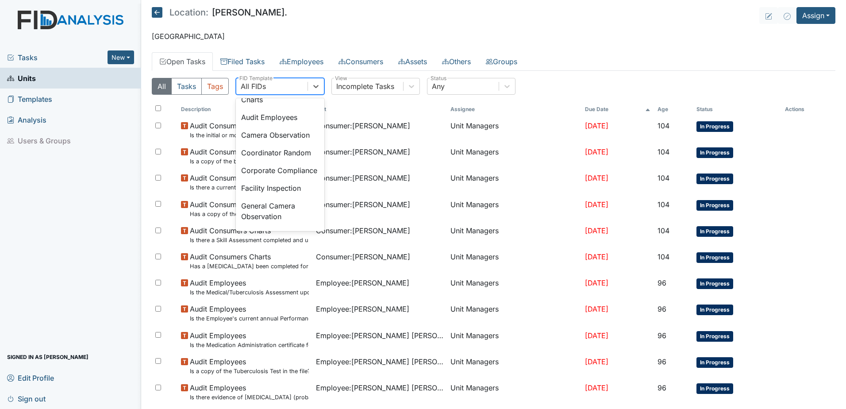
scroll to position [549, 0]
click at [295, 142] on div "Camera Observation" at bounding box center [280, 133] width 89 height 18
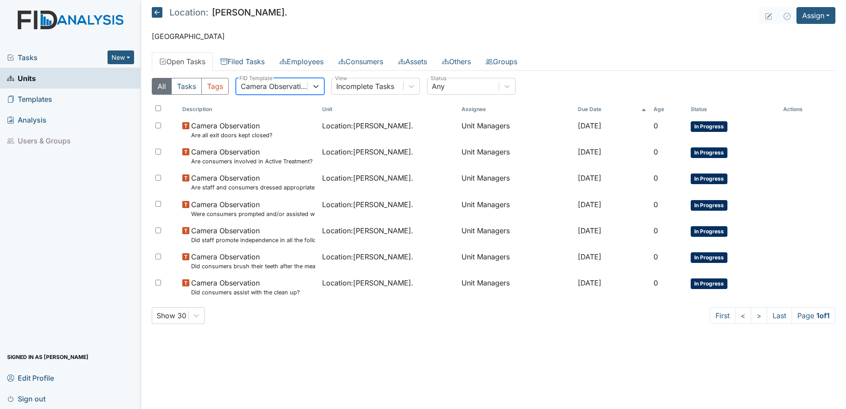
click at [32, 58] on span "Tasks" at bounding box center [57, 57] width 100 height 11
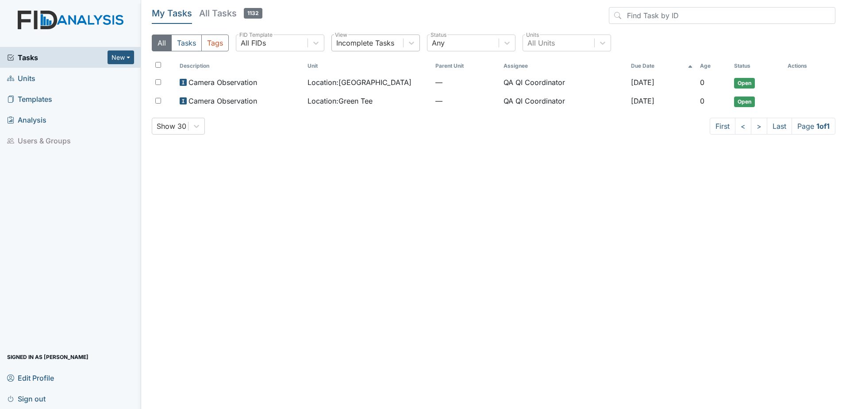
click at [366, 45] on div "Incomplete Tasks" at bounding box center [365, 43] width 58 height 11
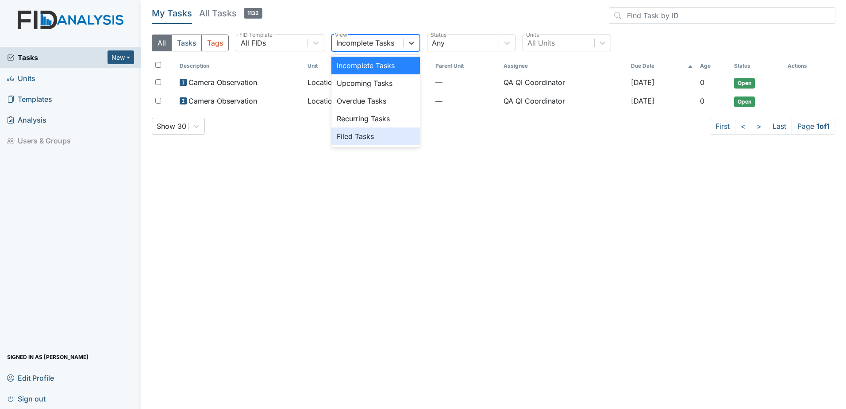
click at [353, 129] on div "Filed Tasks" at bounding box center [375, 136] width 89 height 18
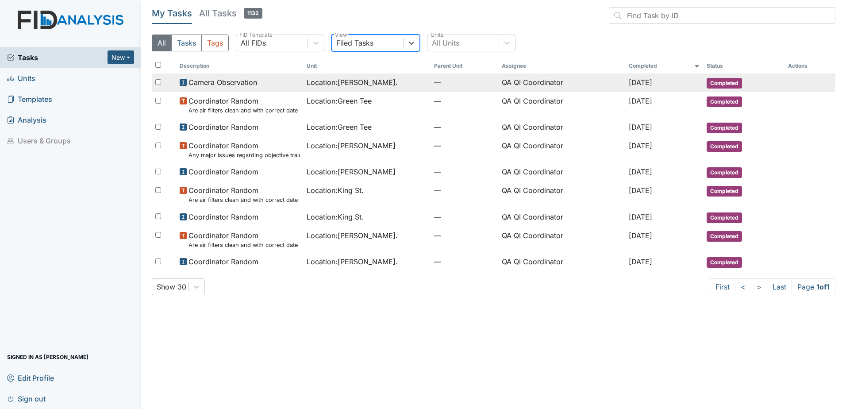
click at [340, 85] on span "Location : [PERSON_NAME]." at bounding box center [352, 82] width 91 height 11
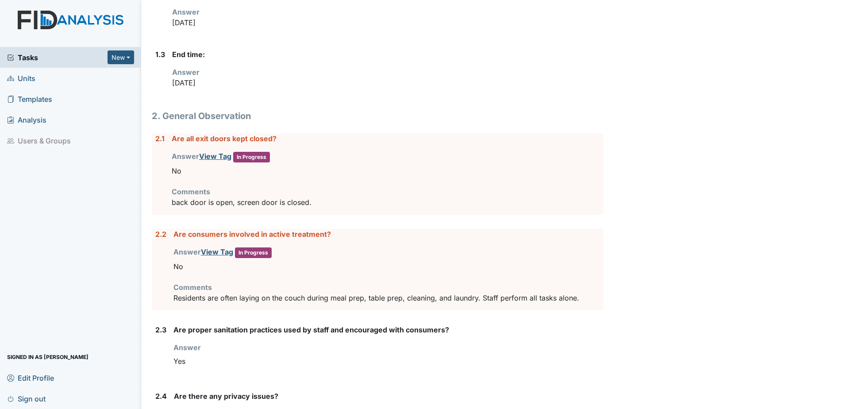
scroll to position [274, 0]
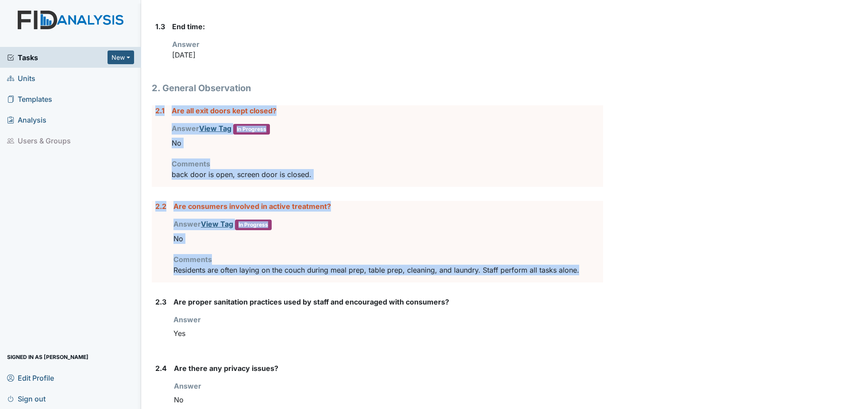
drag, startPoint x: 587, startPoint y: 272, endPoint x: 153, endPoint y: 108, distance: 464.0
drag, startPoint x: 153, startPoint y: 108, endPoint x: 186, endPoint y: 113, distance: 33.5
copy form "2.1 Are all exit doors kept closed? Answer View Tag In Progress You must select…"
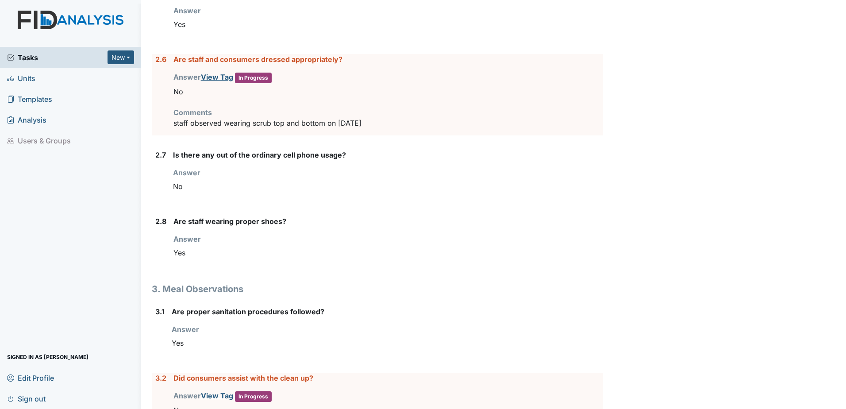
scroll to position [716, 0]
drag, startPoint x: 375, startPoint y: 130, endPoint x: 145, endPoint y: 60, distance: 240.4
copy div "2.6 Are staff and consumers dressed appropriately? Answer View Tag In Progress …"
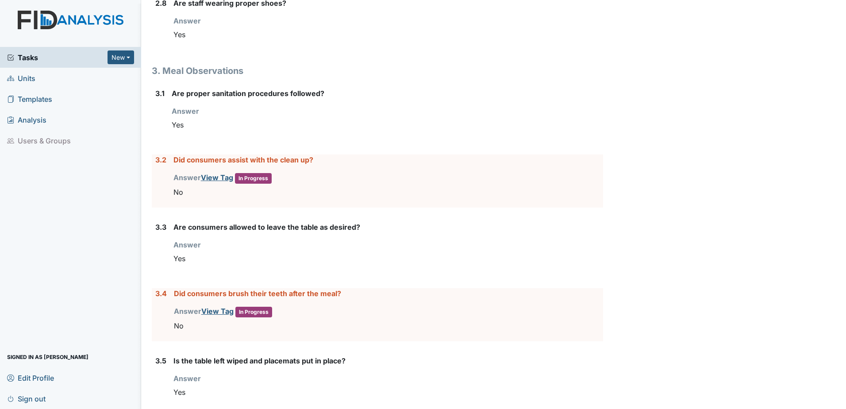
scroll to position [937, 0]
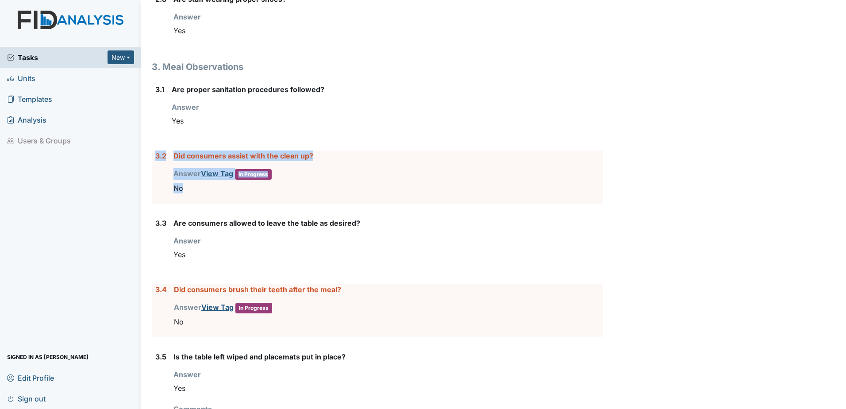
drag, startPoint x: 196, startPoint y: 196, endPoint x: 146, endPoint y: 163, distance: 59.8
drag, startPoint x: 146, startPoint y: 163, endPoint x: 195, endPoint y: 157, distance: 49.5
copy div "3.2 Did consumers assist with the clean up? Answer View Tag In Progress You mus…"
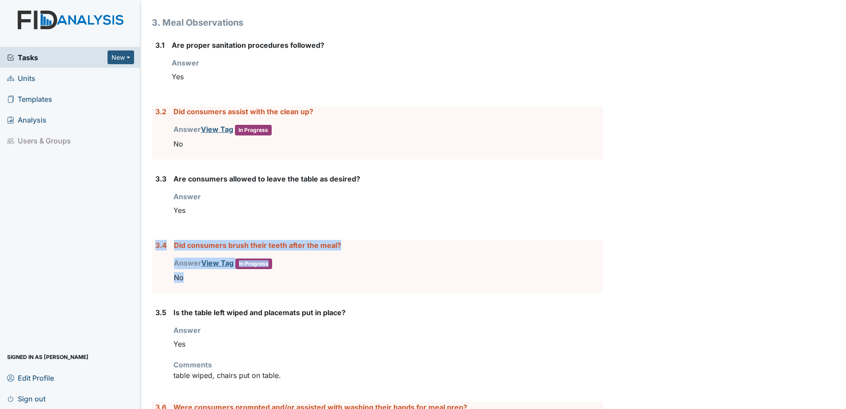
drag, startPoint x: 221, startPoint y: 280, endPoint x: 151, endPoint y: 243, distance: 78.8
click at [152, 243] on div "3.4 Did consumers brush their teeth after the meal? Answer View Tag In Progress…" at bounding box center [377, 266] width 451 height 53
drag, startPoint x: 151, startPoint y: 243, endPoint x: 159, endPoint y: 247, distance: 8.7
copy div "3.4 Did consumers brush their teeth after the meal? Answer View Tag In Progress…"
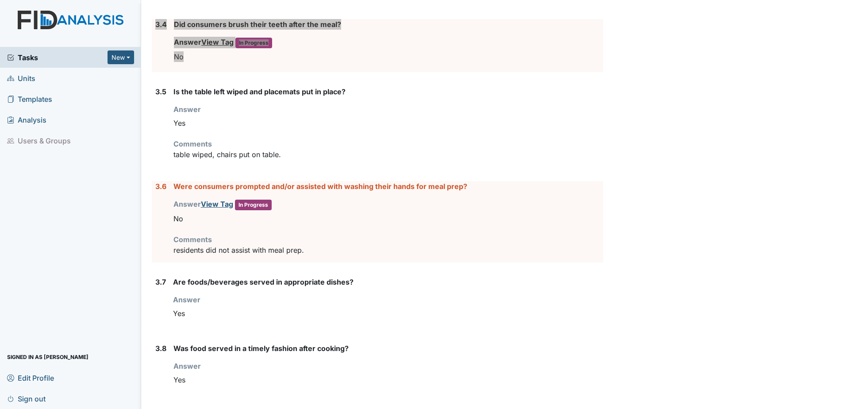
scroll to position [1203, 0]
click at [315, 253] on p "residents did not assist with meal prep." at bounding box center [388, 249] width 430 height 11
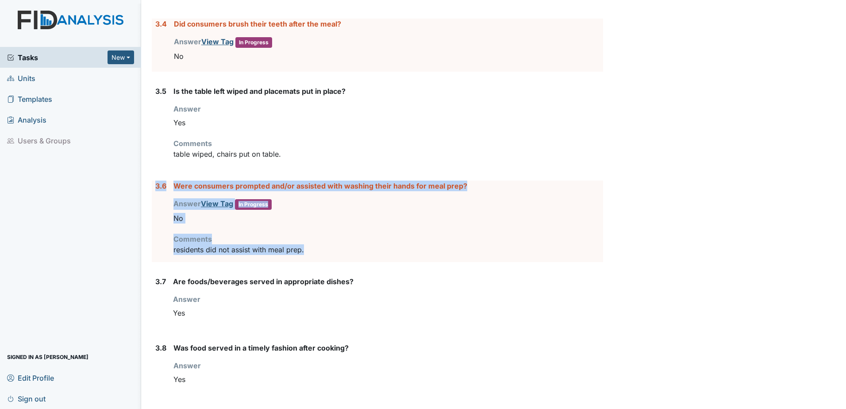
drag, startPoint x: 319, startPoint y: 251, endPoint x: 151, endPoint y: 186, distance: 179.7
click at [152, 186] on div "3.6 Were consumers prompted and/or assisted with washing their hands for meal p…" at bounding box center [377, 221] width 451 height 81
drag, startPoint x: 151, startPoint y: 186, endPoint x: 202, endPoint y: 186, distance: 50.5
copy div "3.6 Were consumers prompted and/or assisted with washing their hands for meal p…"
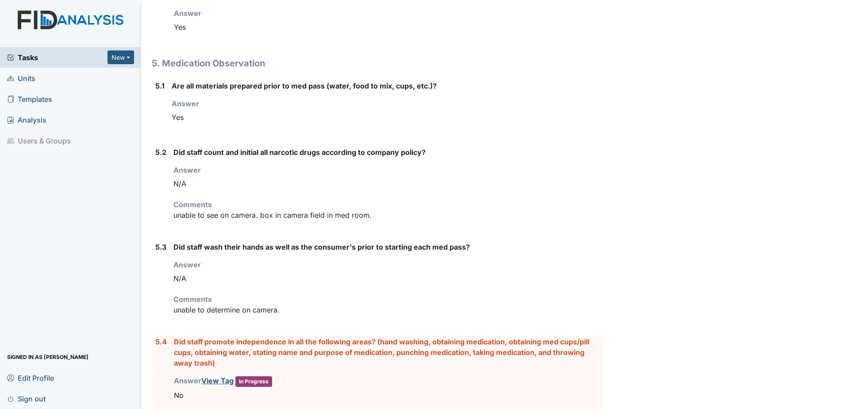
scroll to position [2309, 0]
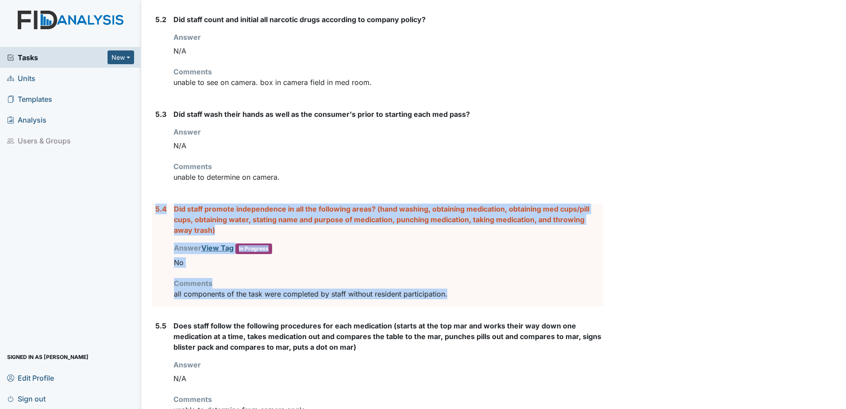
drag, startPoint x: 456, startPoint y: 297, endPoint x: 152, endPoint y: 214, distance: 315.8
click at [152, 214] on div "5.4 Did staff promote independence in all the following areas? (hand washing, o…" at bounding box center [377, 255] width 451 height 103
drag, startPoint x: 152, startPoint y: 214, endPoint x: 181, endPoint y: 207, distance: 30.0
copy div "5.4 Did staff promote independence in all the following areas? (hand washing, o…"
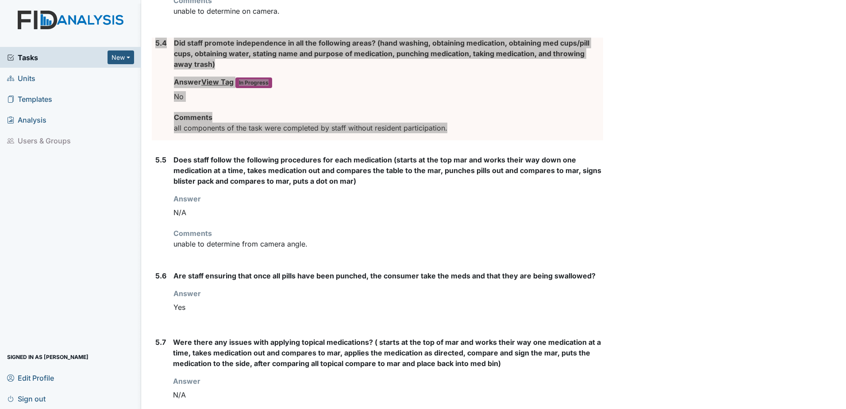
scroll to position [2454, 0]
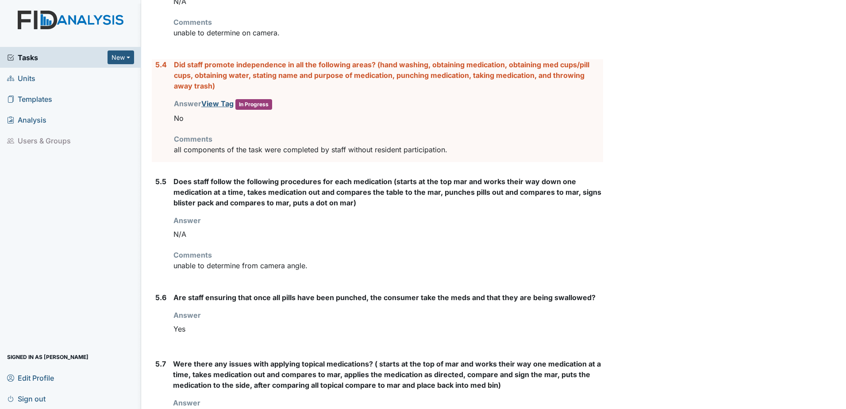
click at [317, 270] on p "unable to determine from camera angle." at bounding box center [388, 265] width 430 height 11
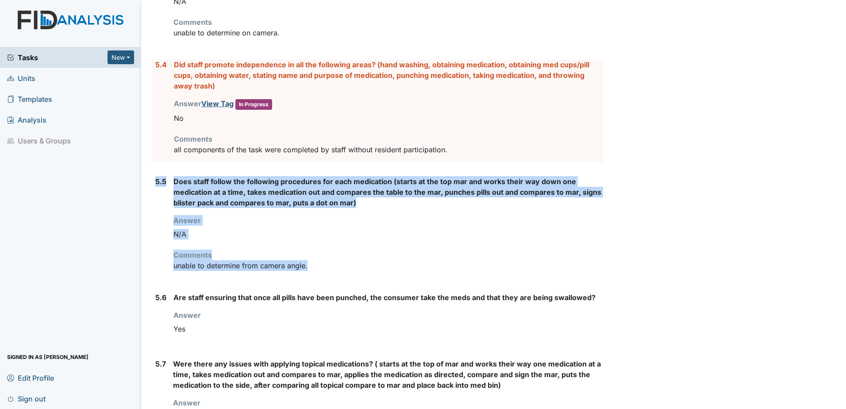
drag, startPoint x: 319, startPoint y: 270, endPoint x: 154, endPoint y: 184, distance: 185.3
click at [154, 184] on div "5.5 Does staff follow the following procedures for each medication (starts at t…" at bounding box center [377, 227] width 451 height 102
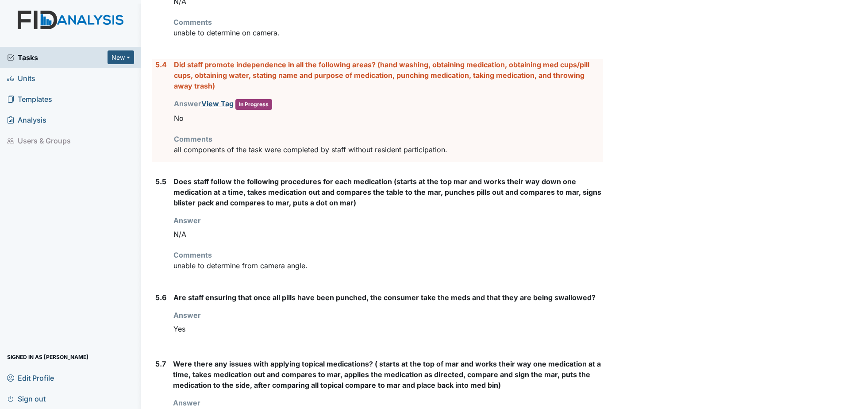
drag, startPoint x: 154, startPoint y: 183, endPoint x: 351, endPoint y: 272, distance: 215.7
click at [351, 272] on div "Does staff follow the following procedures for each medication (starts at the t…" at bounding box center [388, 227] width 430 height 102
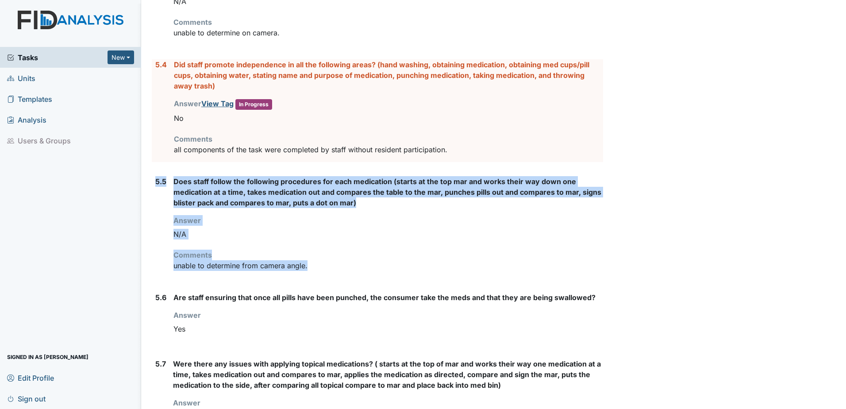
drag, startPoint x: 339, startPoint y: 266, endPoint x: 154, endPoint y: 186, distance: 201.6
click at [154, 186] on div "5.5 Does staff follow the following procedures for each medication (starts at t…" at bounding box center [377, 227] width 451 height 102
drag, startPoint x: 154, startPoint y: 186, endPoint x: 184, endPoint y: 186, distance: 29.7
copy div "5.5 Does staff follow the following procedures for each medication (starts at t…"
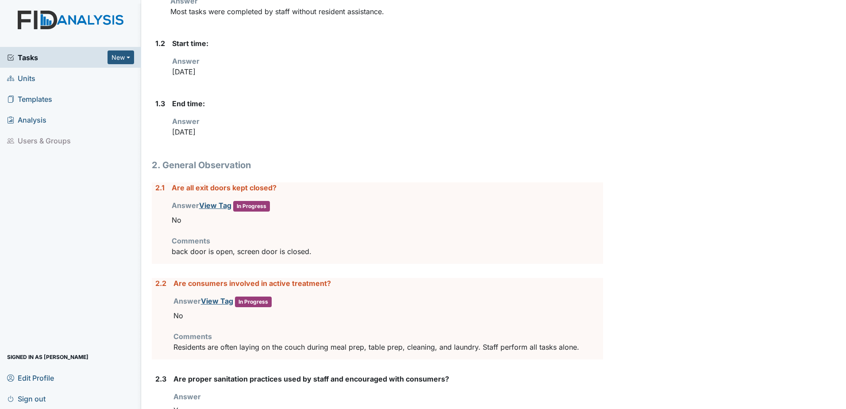
scroll to position [0, 0]
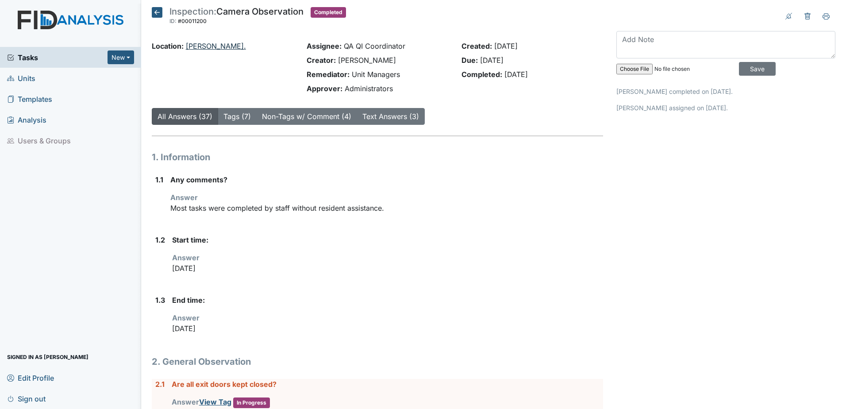
click at [195, 50] on div "Location: William St." at bounding box center [223, 46] width 142 height 11
click at [193, 47] on link "William St." at bounding box center [216, 46] width 60 height 9
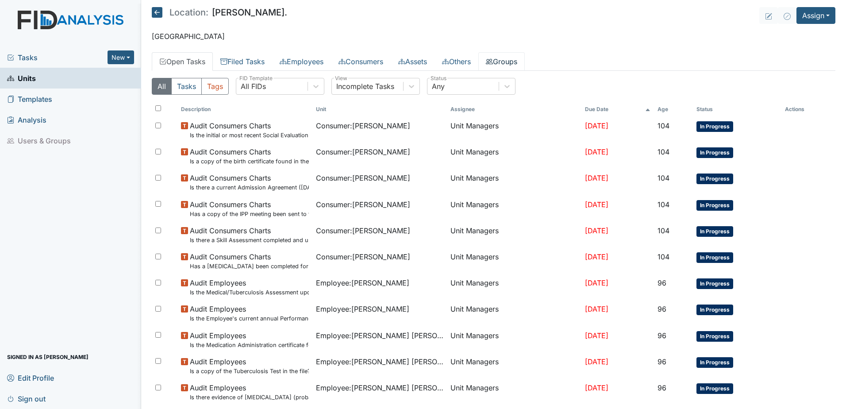
click at [524, 63] on link "Groups" at bounding box center [501, 61] width 46 height 19
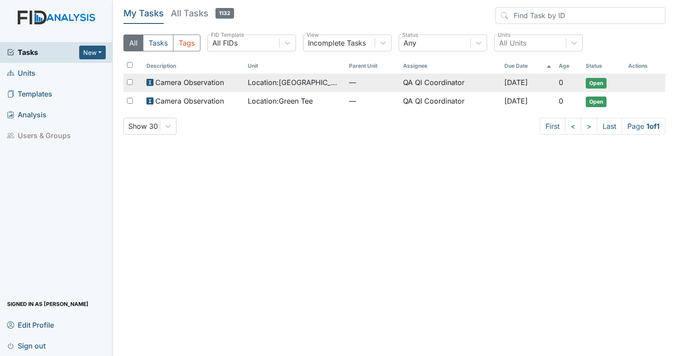
click at [297, 84] on span "Location : [GEOGRAPHIC_DATA]" at bounding box center [295, 82] width 94 height 11
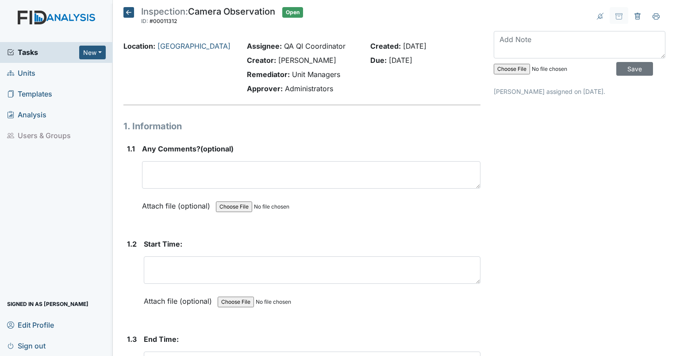
scroll to position [44, 0]
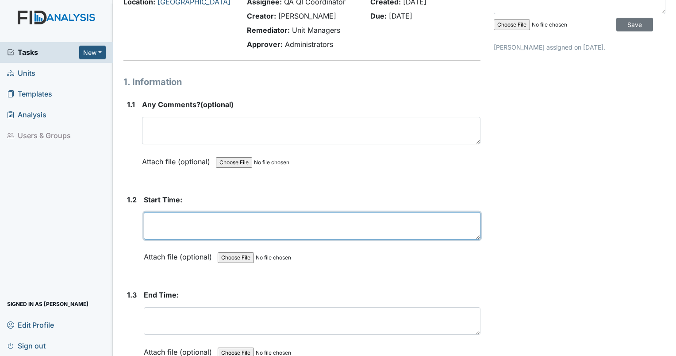
click at [184, 224] on textarea at bounding box center [312, 225] width 337 height 27
type textarea "8/25/25"
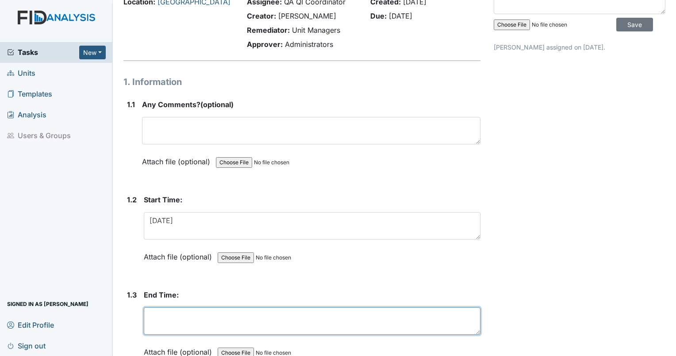
click at [216, 324] on textarea at bounding box center [312, 320] width 337 height 27
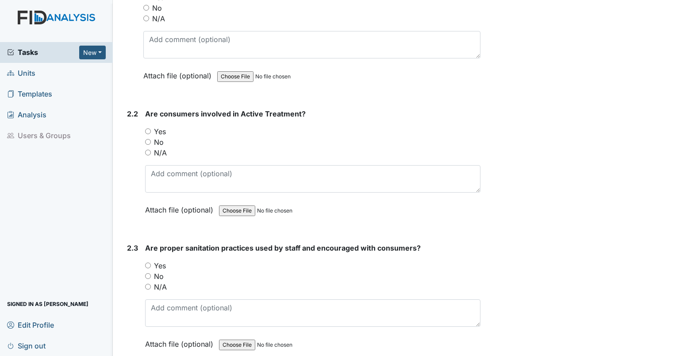
scroll to position [531, 0]
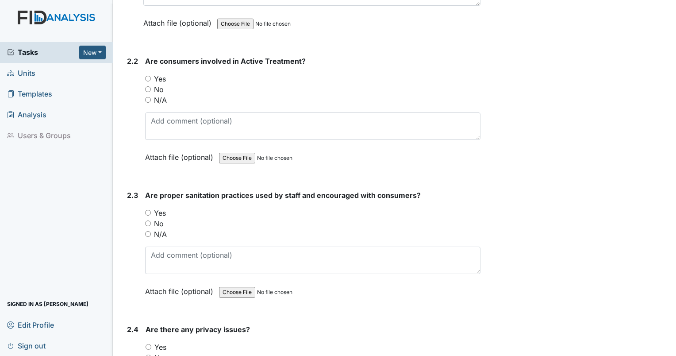
type textarea "8/25/25"
click at [149, 211] on input "Yes" at bounding box center [148, 213] width 6 height 6
radio input "true"
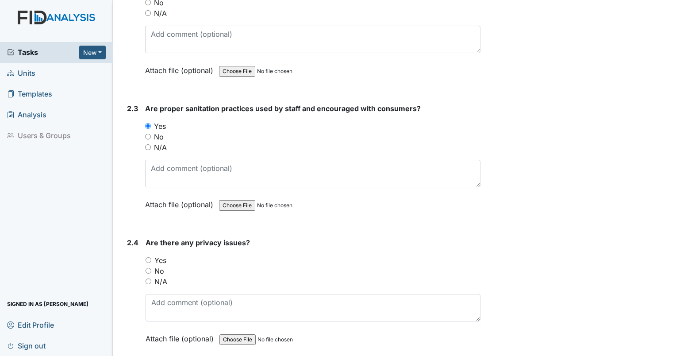
scroll to position [664, 0]
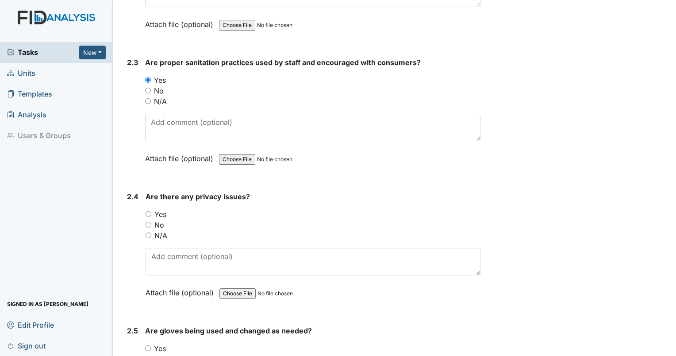
click at [148, 222] on input "No" at bounding box center [149, 225] width 6 height 6
radio input "true"
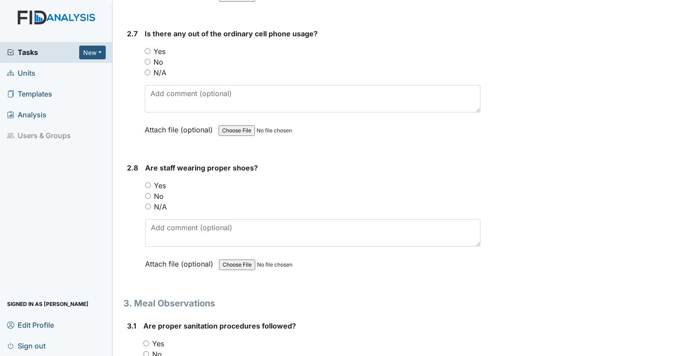
scroll to position [1239, 0]
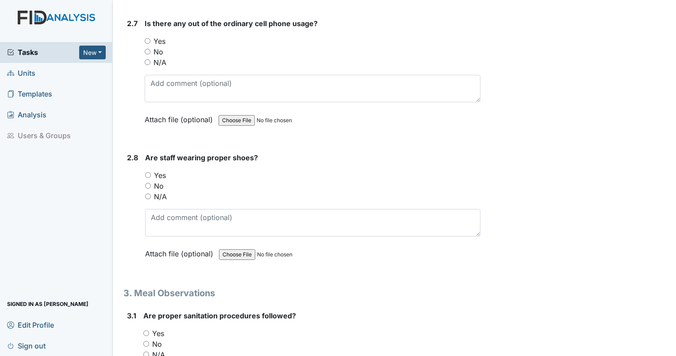
click at [145, 172] on input "Yes" at bounding box center [148, 175] width 6 height 6
radio input "true"
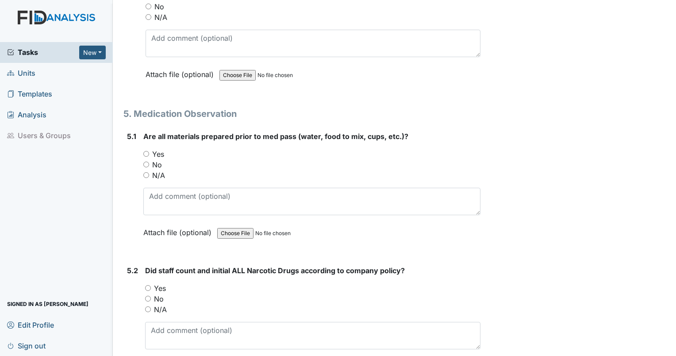
scroll to position [3762, 0]
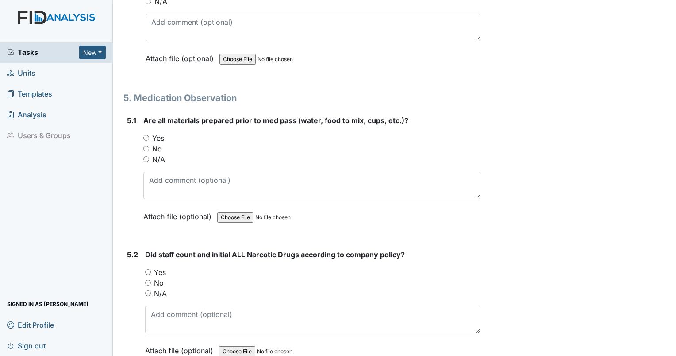
click at [147, 135] on input "Yes" at bounding box center [146, 138] width 6 height 6
radio input "true"
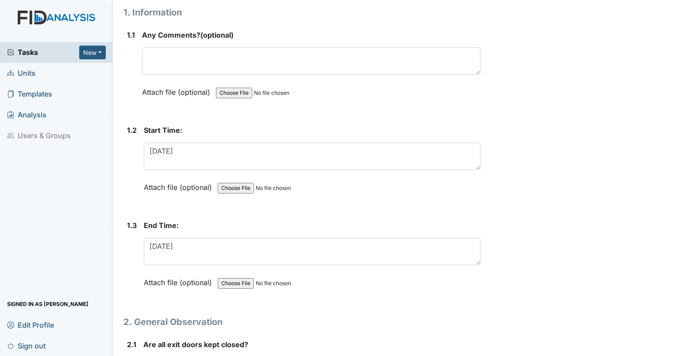
scroll to position [0, 0]
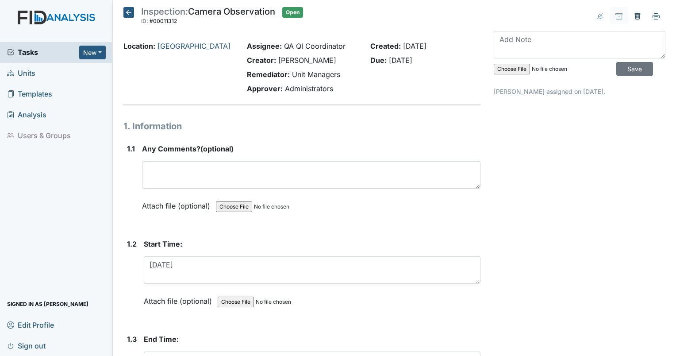
drag, startPoint x: 551, startPoint y: 293, endPoint x: 524, endPoint y: 136, distance: 158.9
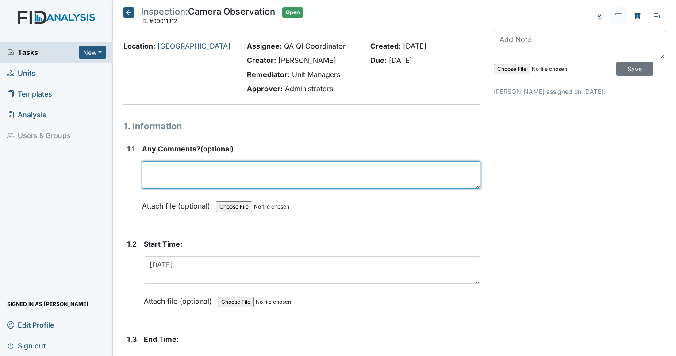
click at [162, 165] on textarea at bounding box center [311, 174] width 339 height 27
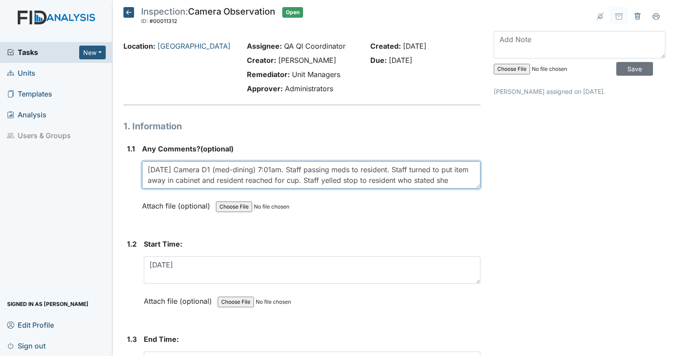
scroll to position [7, 0]
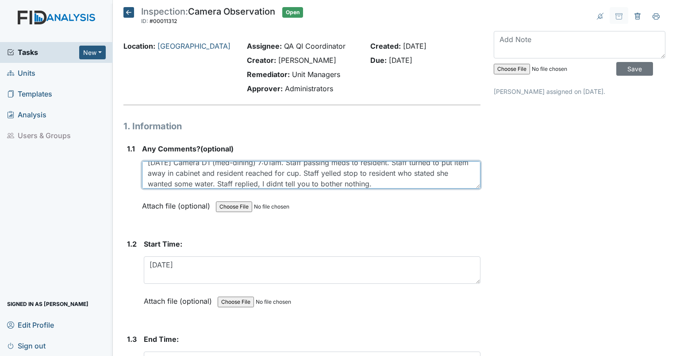
click at [401, 185] on textarea "8/19/25 Camera D1 (med-dining) 7:01am. Staff passing meds to resident. Staff tu…" at bounding box center [311, 174] width 339 height 27
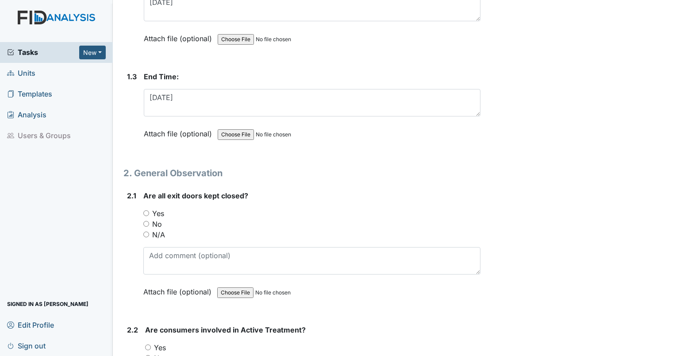
scroll to position [266, 0]
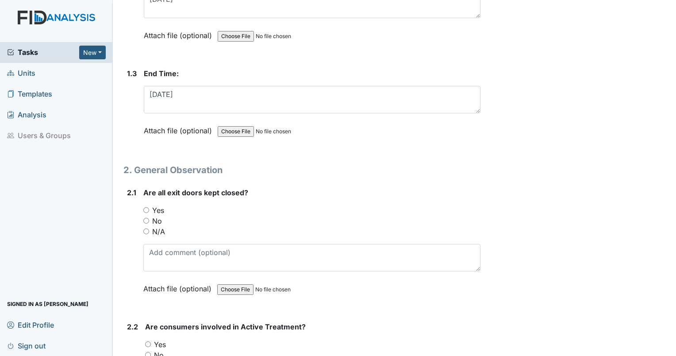
type textarea "8/19/25 Camera D1 (med-dining) 7:01am. Staff passing meds to resident. Staff tu…"
click at [145, 209] on input "Yes" at bounding box center [146, 210] width 6 height 6
radio input "true"
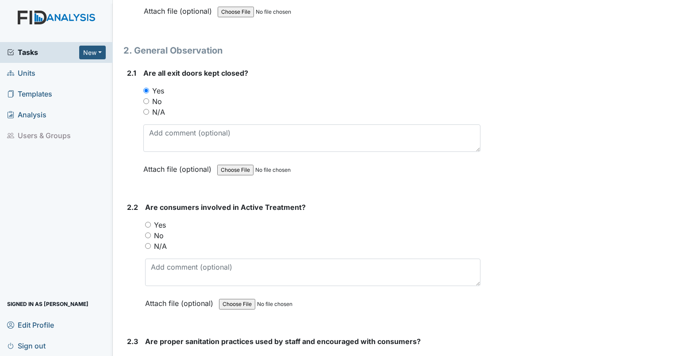
scroll to position [398, 0]
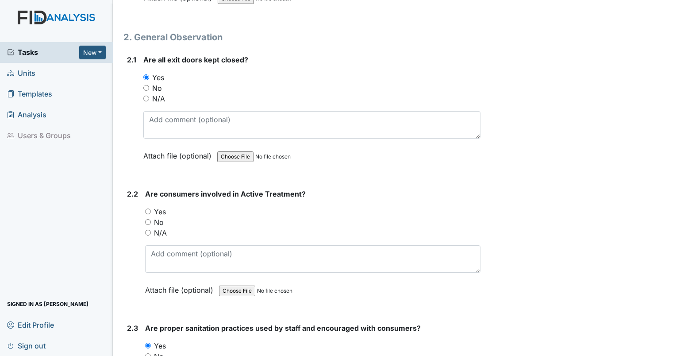
click at [148, 210] on input "Yes" at bounding box center [148, 211] width 6 height 6
radio input "true"
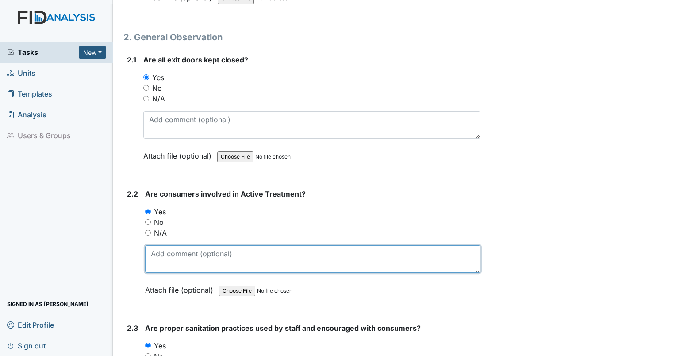
click at [168, 245] on textarea at bounding box center [312, 258] width 335 height 27
click at [185, 250] on textarea at bounding box center [312, 258] width 335 height 27
click at [191, 260] on textarea at bounding box center [312, 258] width 335 height 27
drag, startPoint x: 163, startPoint y: 256, endPoint x: 158, endPoint y: 255, distance: 4.9
click at [158, 255] on textarea "ONe staff in particular, grey hoodie black pants" at bounding box center [312, 258] width 335 height 27
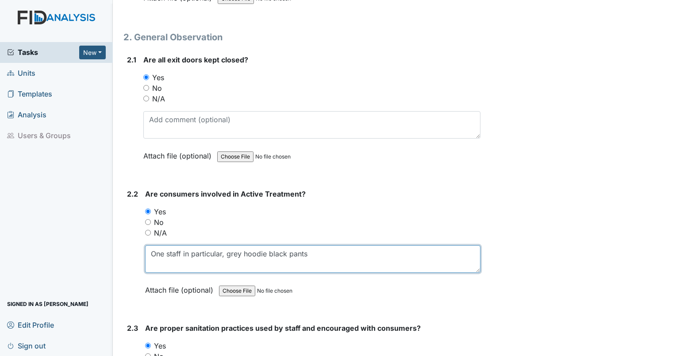
click at [344, 260] on textarea "One staff in particular, grey hoodie black pants" at bounding box center [312, 258] width 335 height 27
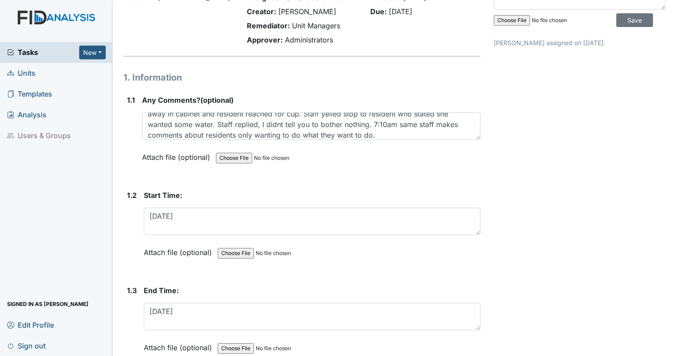
scroll to position [44, 0]
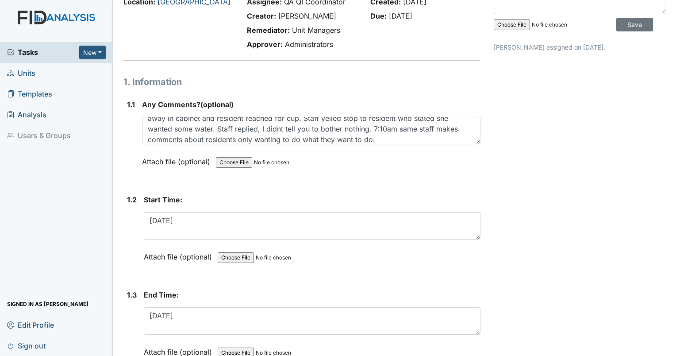
type textarea "One staff in particular, grey hoodie black pants is very involved with resident…"
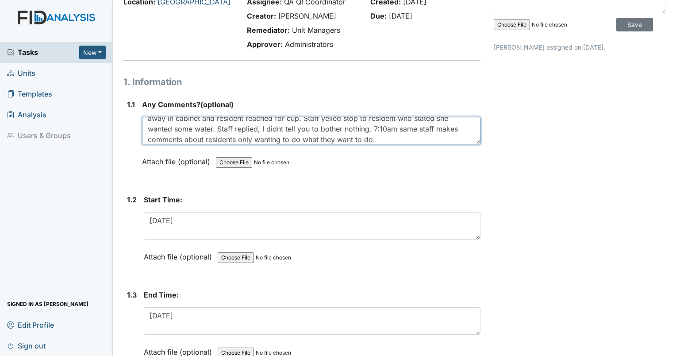
click at [406, 142] on textarea "8/19/25 Camera D1 (med-dining) 7:01am. Staff passing meds to resident. Staff tu…" at bounding box center [311, 130] width 339 height 27
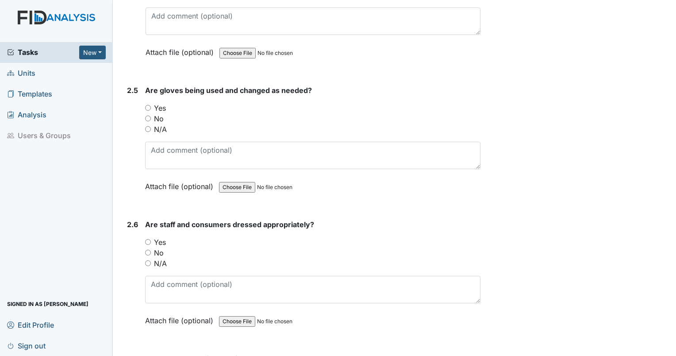
scroll to position [929, 0]
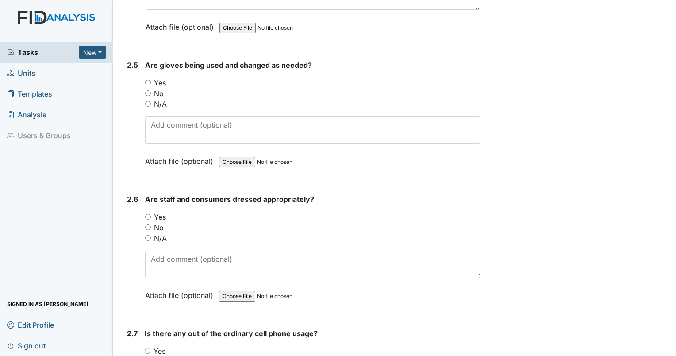
type textarea "8/19/25 Camera D1 (med-dining) 7:01am. Staff passing meds to resident. Staff tu…"
click at [145, 80] on input "Yes" at bounding box center [148, 83] width 6 height 6
radio input "true"
click at [147, 214] on input "Yes" at bounding box center [148, 217] width 6 height 6
radio input "true"
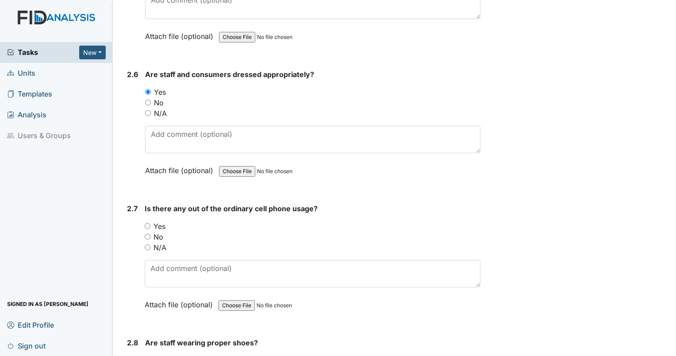
scroll to position [1062, 0]
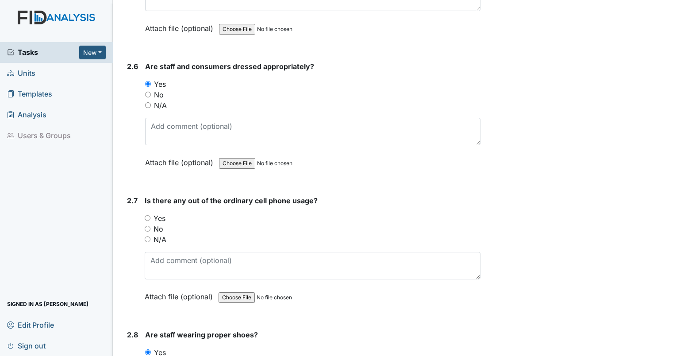
click at [147, 227] on input "No" at bounding box center [148, 229] width 6 height 6
radio input "true"
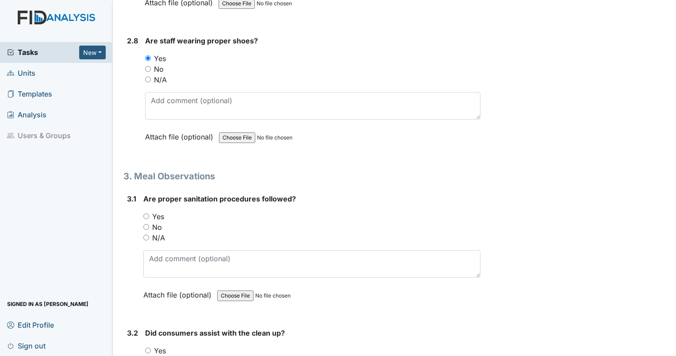
scroll to position [1372, 0]
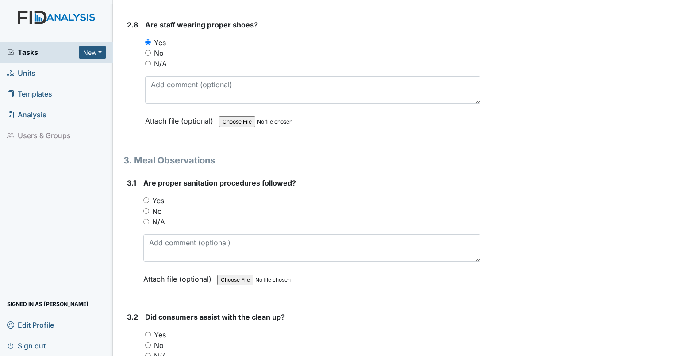
click at [149, 197] on input "Yes" at bounding box center [146, 200] width 6 height 6
radio input "true"
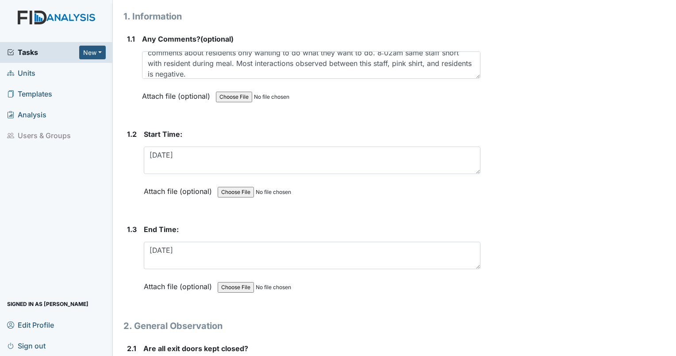
scroll to position [0, 0]
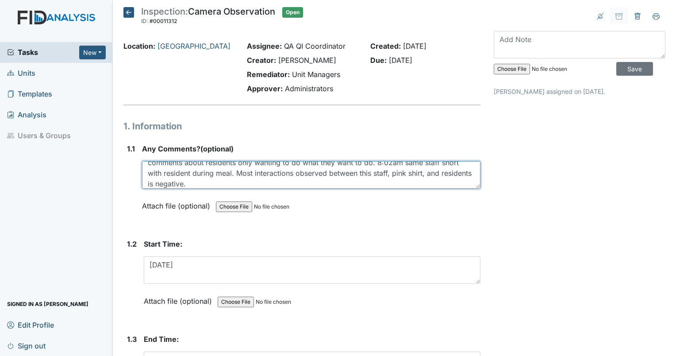
drag, startPoint x: 234, startPoint y: 181, endPoint x: 239, endPoint y: 182, distance: 5.6
click at [234, 181] on textarea "8/19/25 Camera D1 (med-dining) 7:01am. Staff passing meds to resident. Staff tu…" at bounding box center [311, 174] width 339 height 27
drag, startPoint x: 382, startPoint y: 175, endPoint x: 383, endPoint y: 181, distance: 6.2
click at [382, 177] on textarea "8/19/25 Camera D1 (med-dining) 7:01am. Staff passing meds to resident. Staff tu…" at bounding box center [311, 174] width 339 height 27
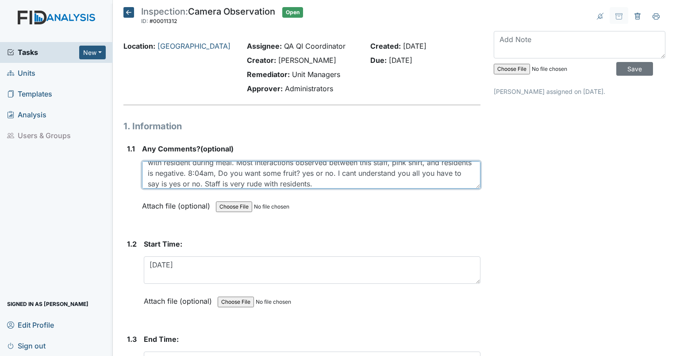
click at [381, 182] on textarea "8/19/25 Camera D1 (med-dining) 7:01am. Staff passing meds to resident. Staff tu…" at bounding box center [311, 174] width 339 height 27
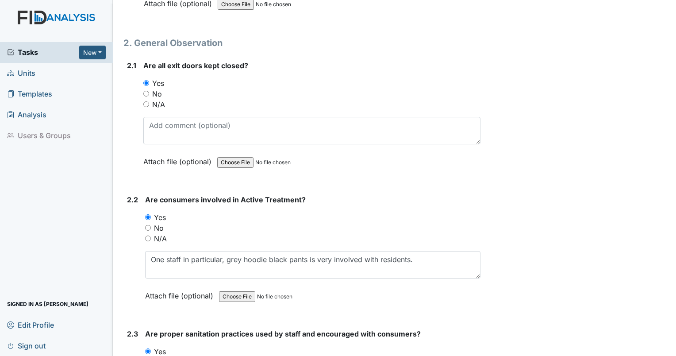
scroll to position [487, 0]
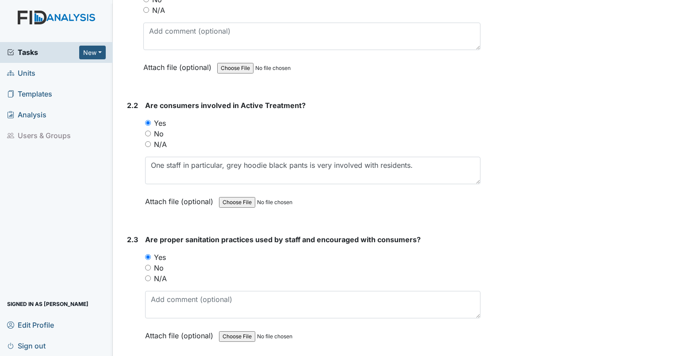
type textarea "8/19/25 Camera D1 (med-dining) 7:01am. Staff passing meds to resident. Staff tu…"
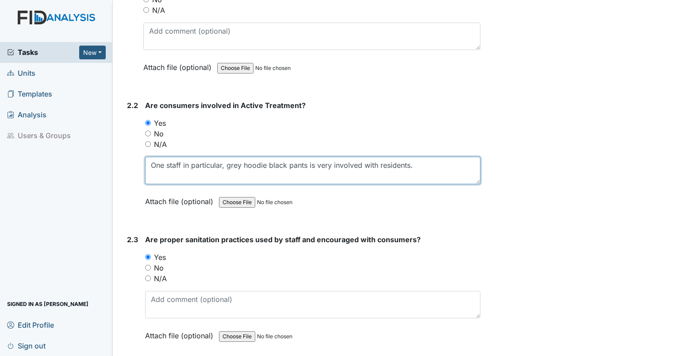
click at [412, 165] on textarea "One staff in particular, grey hoodie black pants is very involved with resident…" at bounding box center [312, 170] width 335 height 27
click at [419, 166] on textarea "One staff in particular, grey hoodie black pants is very involved with resident…" at bounding box center [312, 170] width 335 height 27
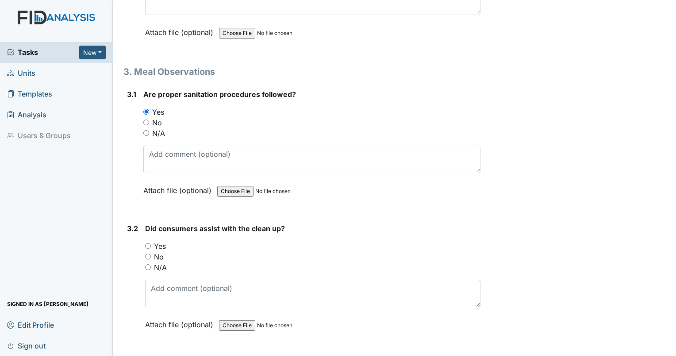
scroll to position [1505, 0]
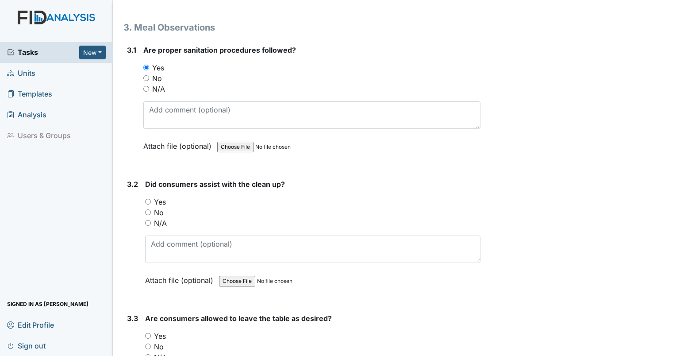
type textarea "One staff in particular, grey hoodie black pants is very involved with resident…"
click at [148, 199] on input "Yes" at bounding box center [148, 202] width 6 height 6
radio input "true"
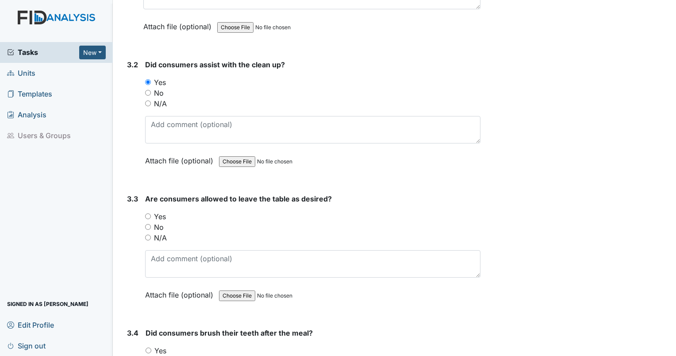
scroll to position [1637, 0]
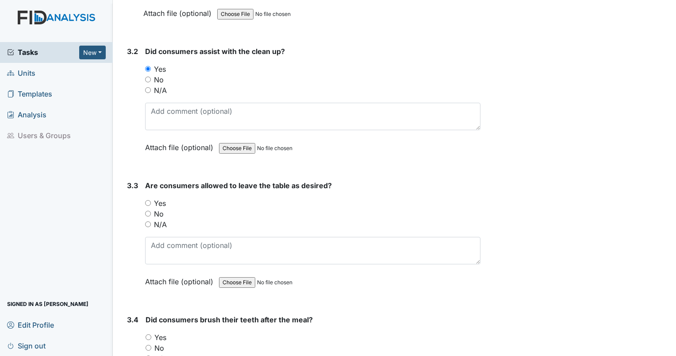
click at [147, 200] on input "Yes" at bounding box center [148, 203] width 6 height 6
radio input "true"
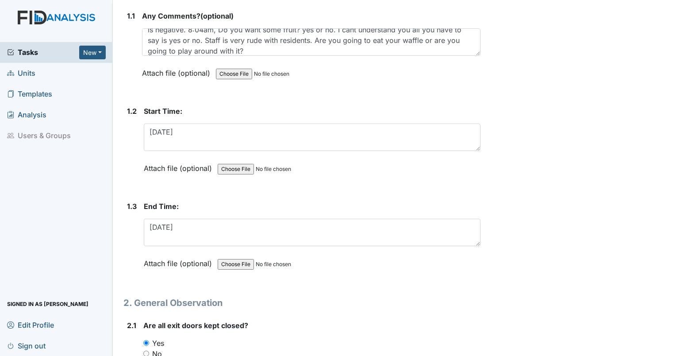
scroll to position [0, 0]
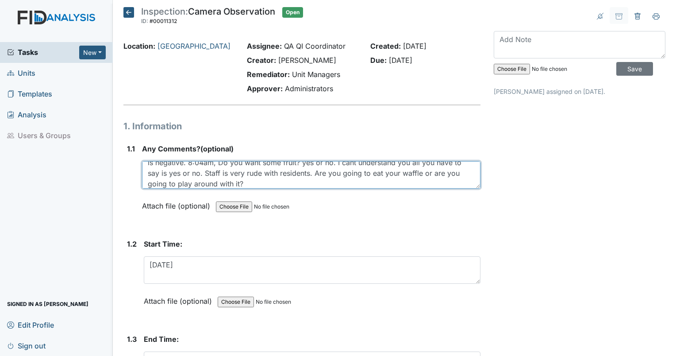
drag, startPoint x: 298, startPoint y: 180, endPoint x: 312, endPoint y: 189, distance: 16.8
click at [298, 180] on textarea "8/19/25 Camera D1 (med-dining) 7:01am. Staff passing meds to resident. Staff tu…" at bounding box center [311, 174] width 339 height 27
drag, startPoint x: 437, startPoint y: 172, endPoint x: 431, endPoint y: 173, distance: 6.2
click at [431, 173] on textarea "8/19/25 Camera D1 (med-dining) 7:01am. Staff passing meds to resident. Staff tu…" at bounding box center [311, 174] width 339 height 27
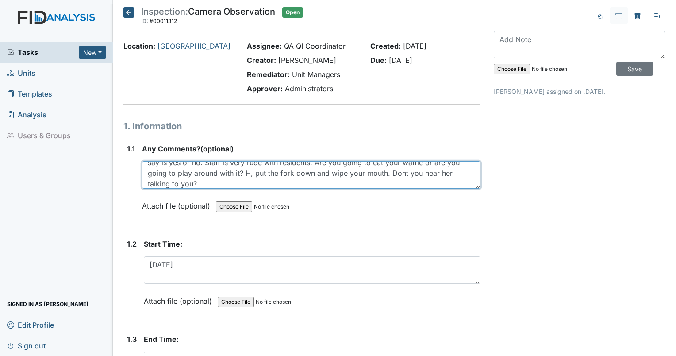
click at [398, 184] on textarea "8/19/25 Camera D1 (med-dining) 7:01am. Staff passing meds to resident. Staff tu…" at bounding box center [311, 174] width 339 height 27
click at [300, 167] on textarea "8/19/25 Camera D1 (med-dining) 7:01am. Staff passing meds to resident. Staff tu…" at bounding box center [311, 174] width 339 height 27
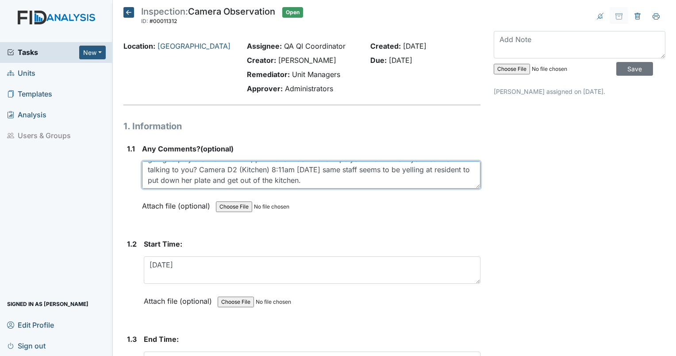
click at [359, 182] on textarea "8/19/25 Camera D1 (med-dining) 7:01am. Staff passing meds to resident. Staff tu…" at bounding box center [311, 174] width 339 height 27
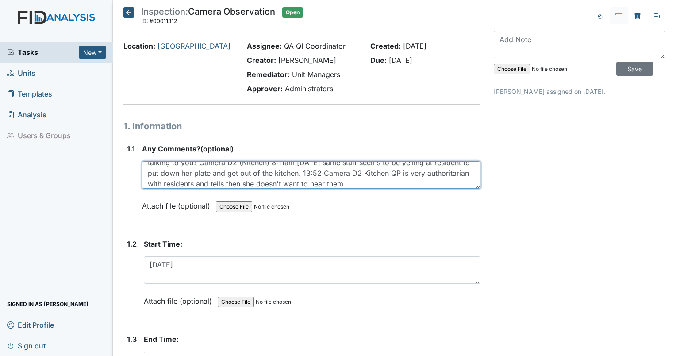
click at [400, 182] on textarea "8/19/25 Camera D1 (med-dining) 7:01am. Staff passing meds to resident. Staff tu…" at bounding box center [311, 174] width 339 height 27
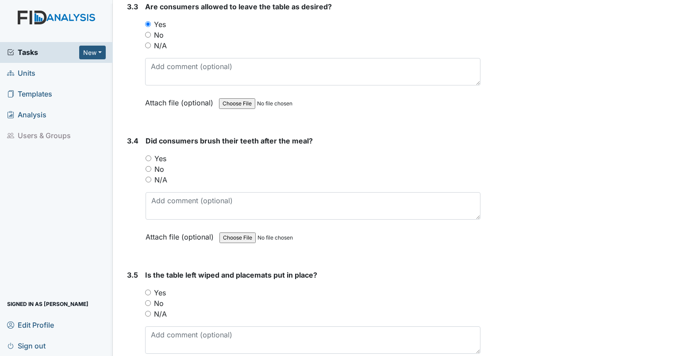
scroll to position [1903, 0]
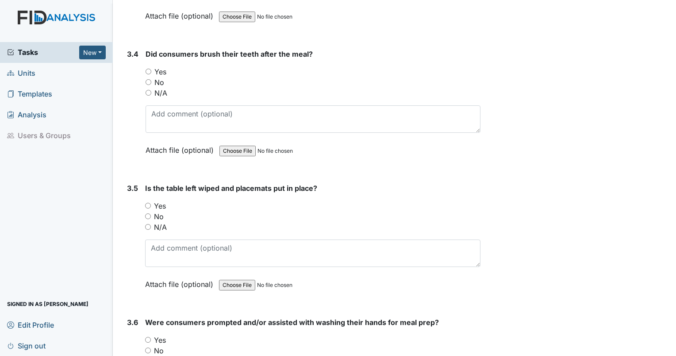
type textarea "8/19/25 Camera D1 (med-dining) 7:01am. Staff passing meds to resident. Staff tu…"
drag, startPoint x: 538, startPoint y: 150, endPoint x: 528, endPoint y: 152, distance: 10.3
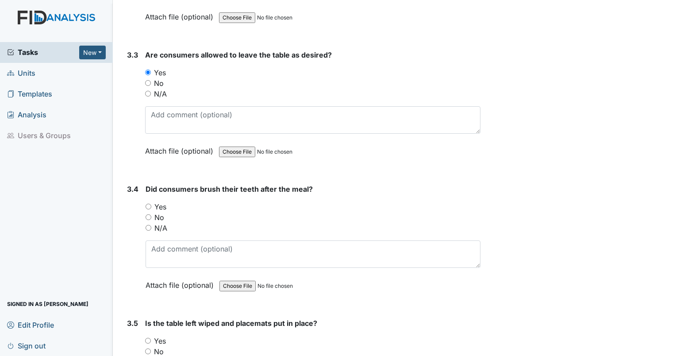
scroll to position [1770, 0]
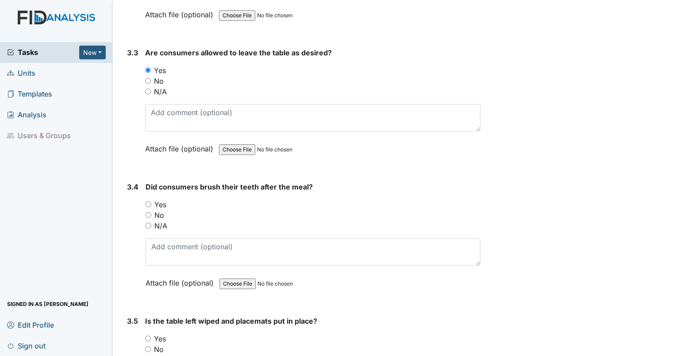
click at [149, 212] on input "No" at bounding box center [149, 215] width 6 height 6
radio input "true"
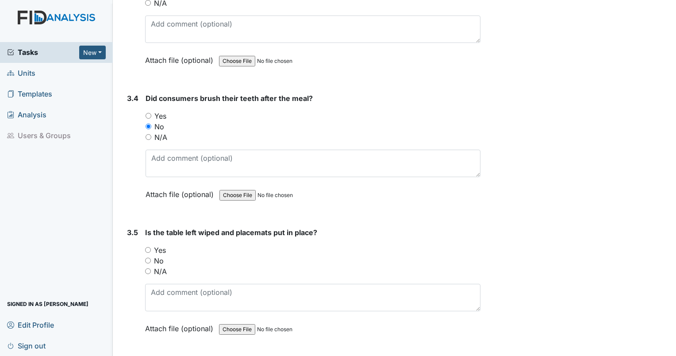
scroll to position [1903, 0]
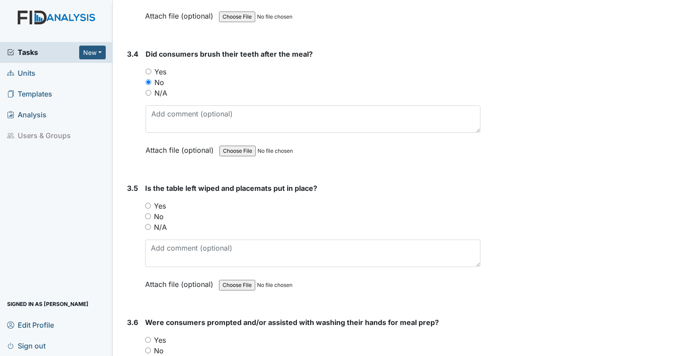
click at [148, 203] on input "Yes" at bounding box center [148, 206] width 6 height 6
radio input "true"
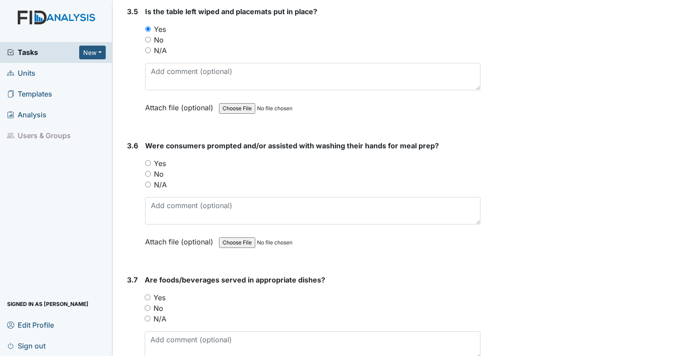
scroll to position [2080, 0]
drag, startPoint x: 147, startPoint y: 168, endPoint x: 154, endPoint y: 176, distance: 11.0
click at [147, 170] on input "No" at bounding box center [148, 173] width 6 height 6
radio input "true"
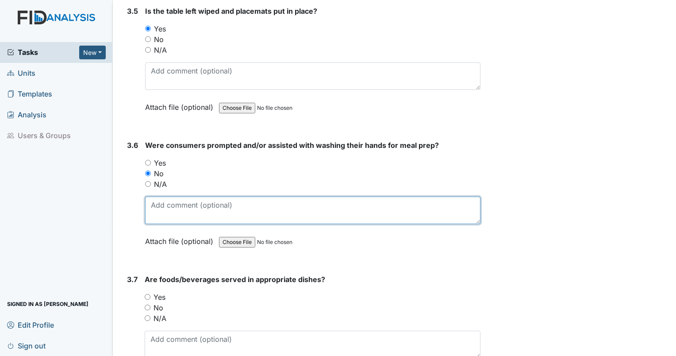
click at [175, 198] on textarea at bounding box center [312, 209] width 335 height 27
type textarea "unable to see on cameras if residents were encouraged to wash hands in bathroom…"
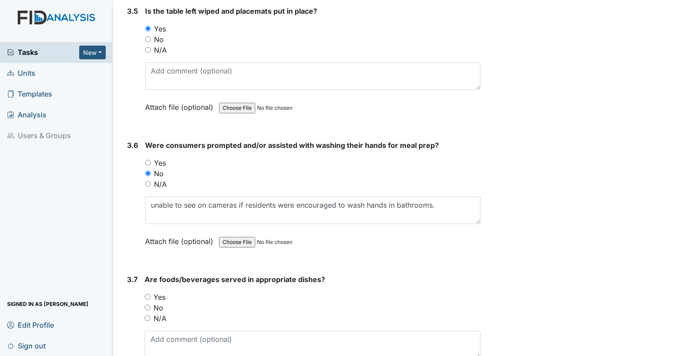
click at [147, 294] on input "Yes" at bounding box center [148, 297] width 6 height 6
radio input "true"
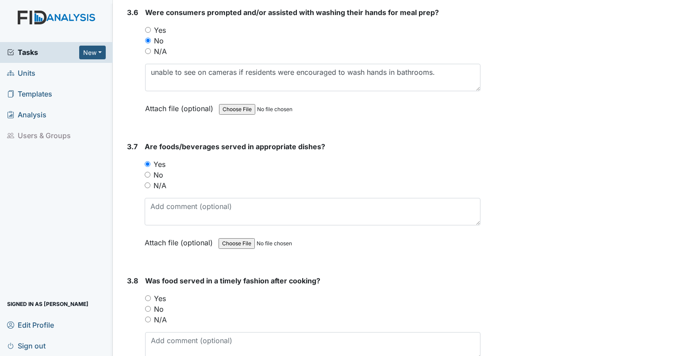
scroll to position [2257, 0]
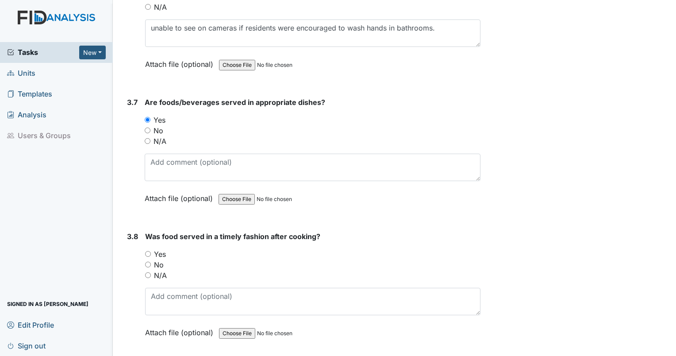
click at [149, 251] on input "Yes" at bounding box center [148, 254] width 6 height 6
radio input "true"
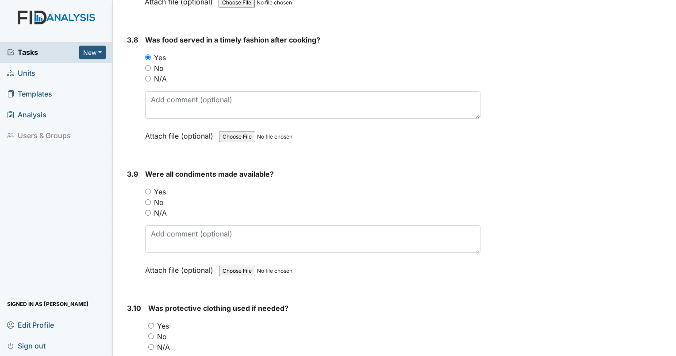
scroll to position [2478, 0]
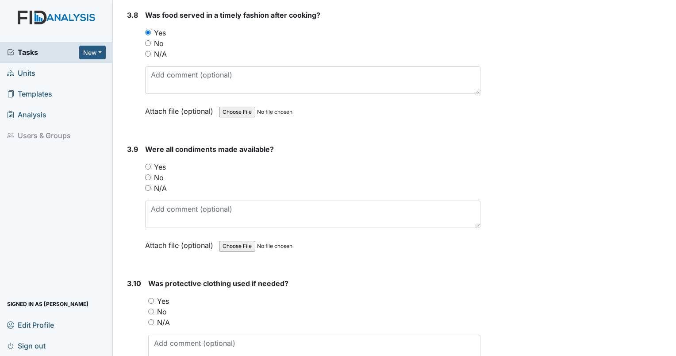
click at [150, 164] on input "Yes" at bounding box center [148, 167] width 6 height 6
radio input "true"
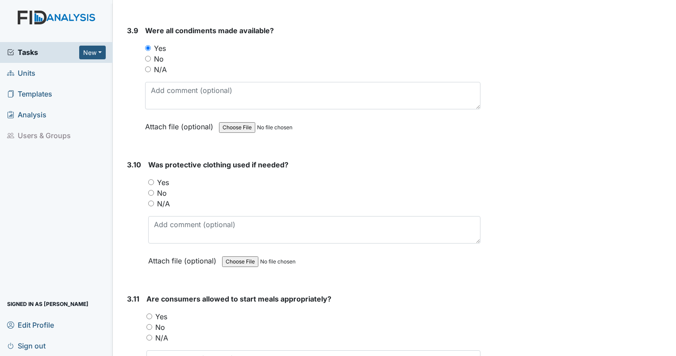
scroll to position [2611, 0]
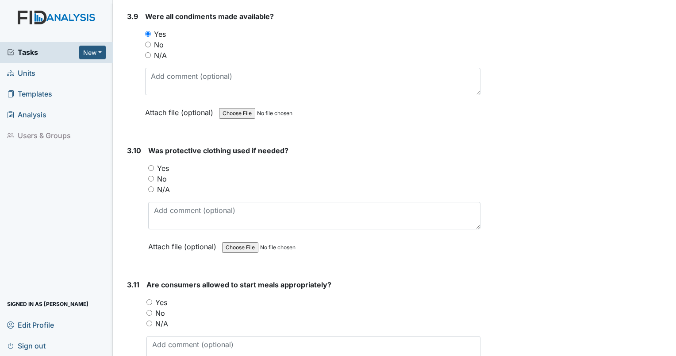
click at [148, 165] on input "Yes" at bounding box center [151, 168] width 6 height 6
radio input "true"
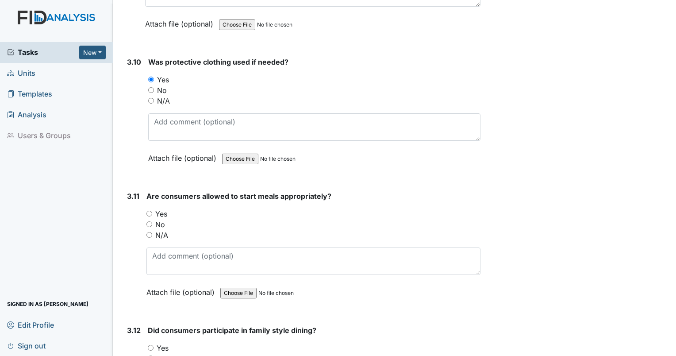
click at [150, 211] on input "Yes" at bounding box center [149, 214] width 6 height 6
radio input "true"
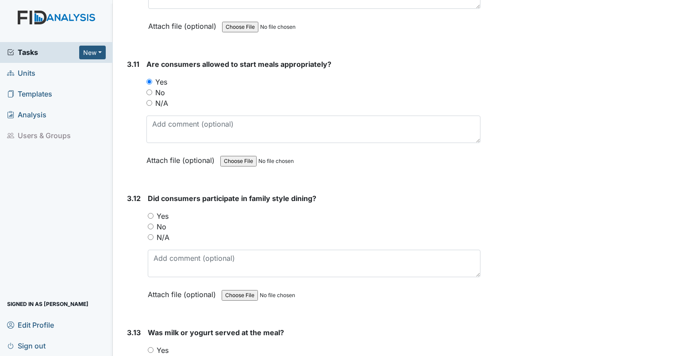
scroll to position [2832, 0]
click at [154, 210] on div "Yes" at bounding box center [314, 215] width 333 height 11
click at [151, 212] on input "Yes" at bounding box center [151, 215] width 6 height 6
radio input "true"
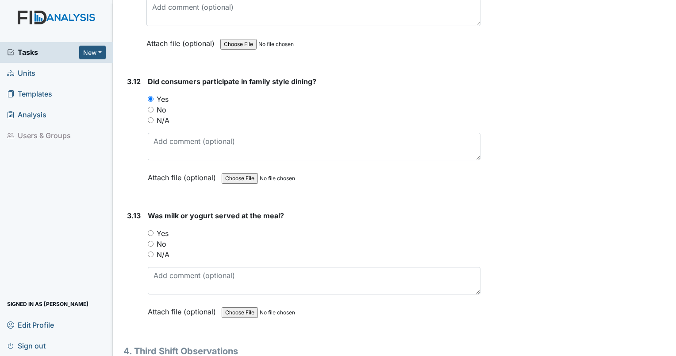
scroll to position [2965, 0]
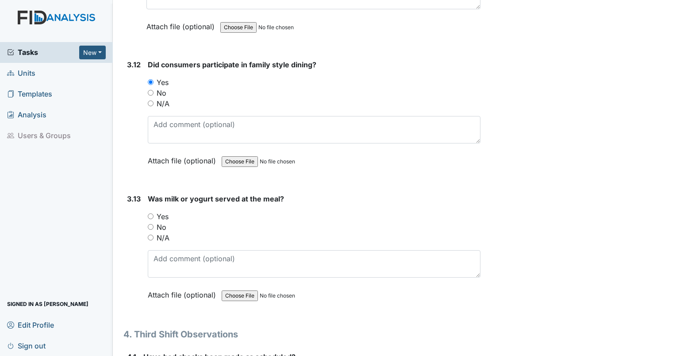
click at [153, 213] on input "Yes" at bounding box center [151, 216] width 6 height 6
radio input "true"
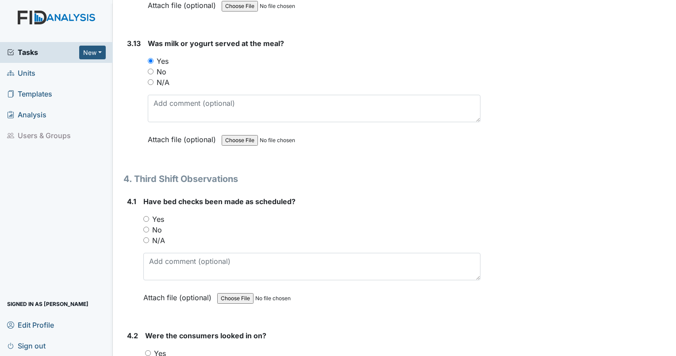
scroll to position [3142, 0]
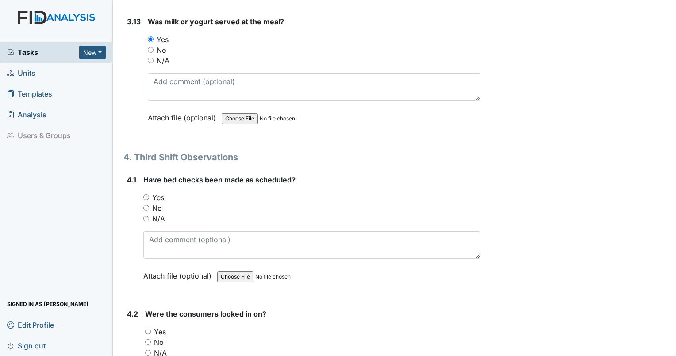
click at [145, 194] on input "Yes" at bounding box center [146, 197] width 6 height 6
radio input "true"
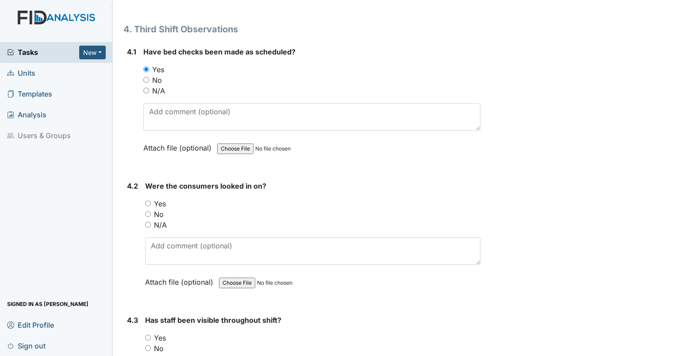
scroll to position [3275, 0]
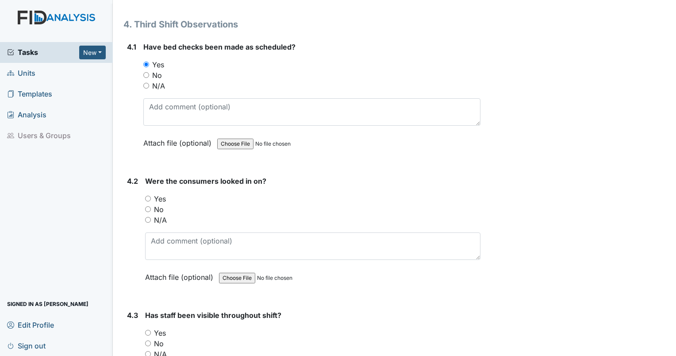
click at [149, 196] on input "Yes" at bounding box center [148, 199] width 6 height 6
radio input "true"
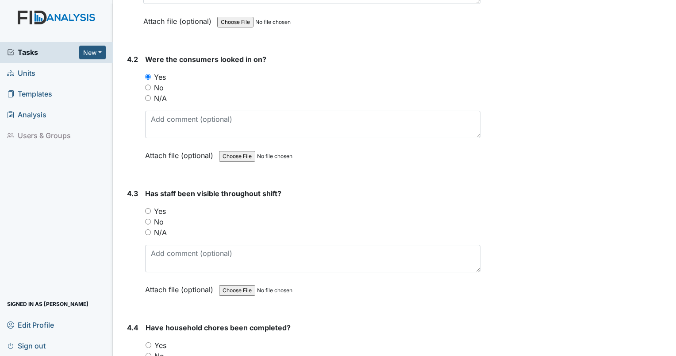
scroll to position [3408, 0]
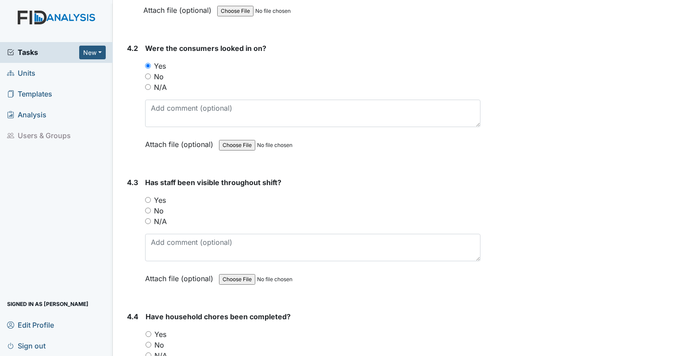
click at [150, 197] on input "Yes" at bounding box center [148, 200] width 6 height 6
radio input "true"
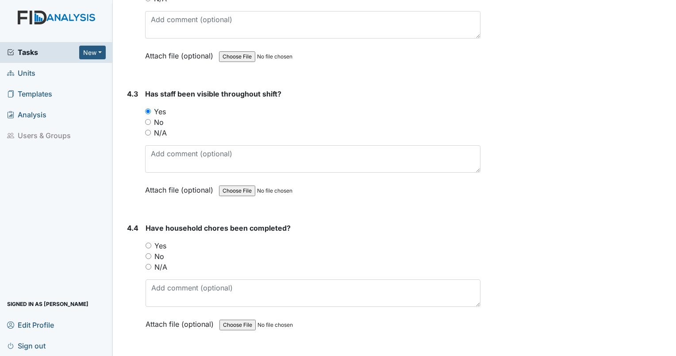
click at [150, 243] on input "Yes" at bounding box center [149, 246] width 6 height 6
radio input "true"
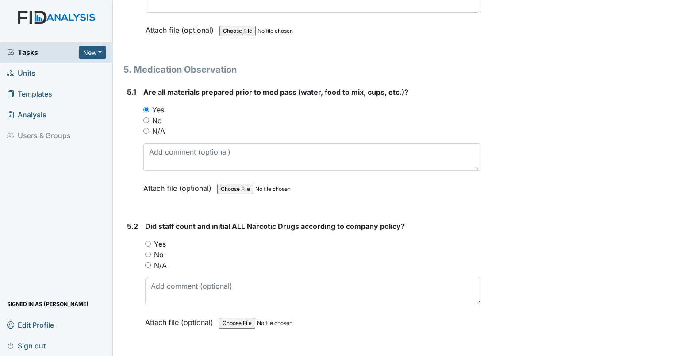
scroll to position [3806, 0]
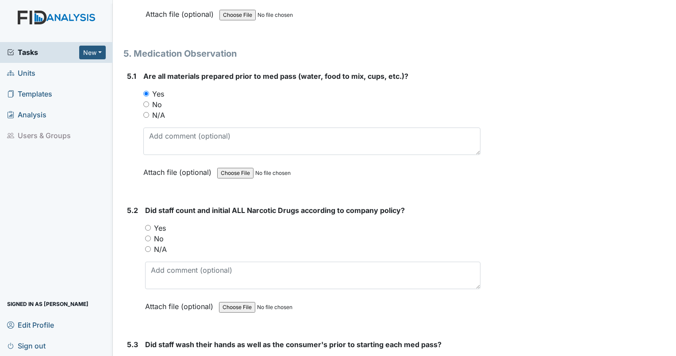
click at [148, 246] on input "N/A" at bounding box center [148, 249] width 6 height 6
radio input "true"
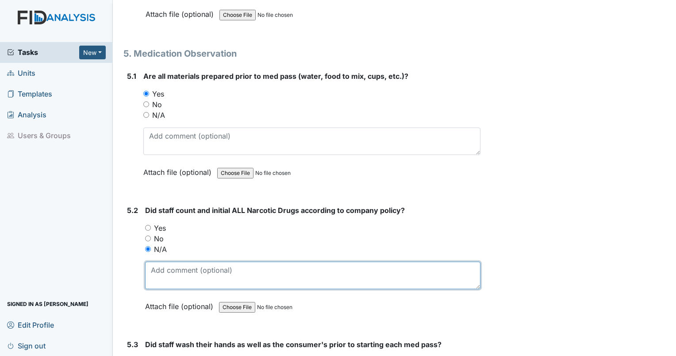
click at [157, 262] on textarea at bounding box center [312, 275] width 335 height 27
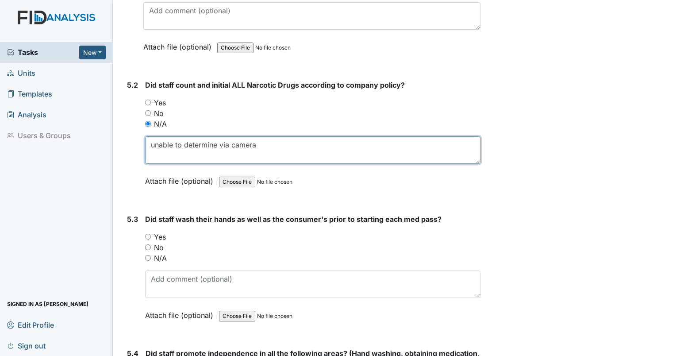
scroll to position [3939, 0]
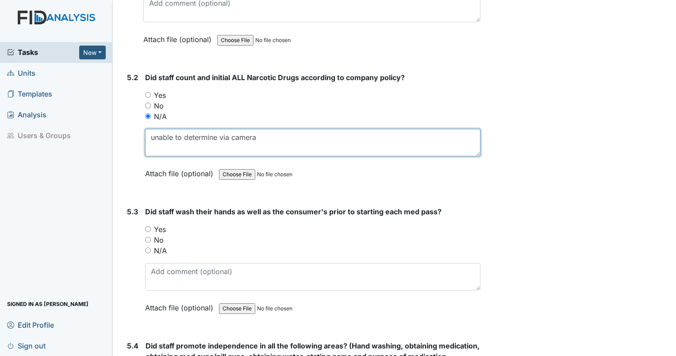
type textarea "unable to determine via camera"
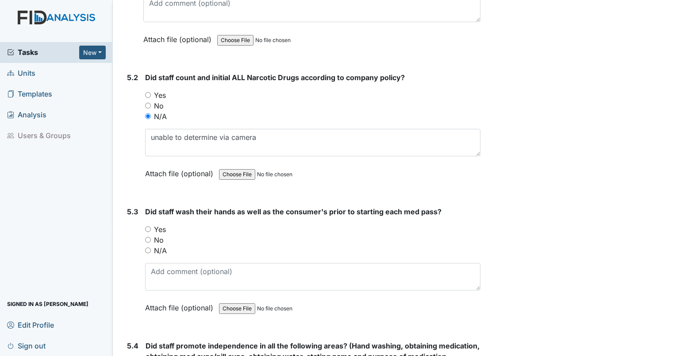
drag, startPoint x: 147, startPoint y: 227, endPoint x: 154, endPoint y: 239, distance: 14.5
click at [147, 237] on input "No" at bounding box center [148, 240] width 6 height 6
radio input "true"
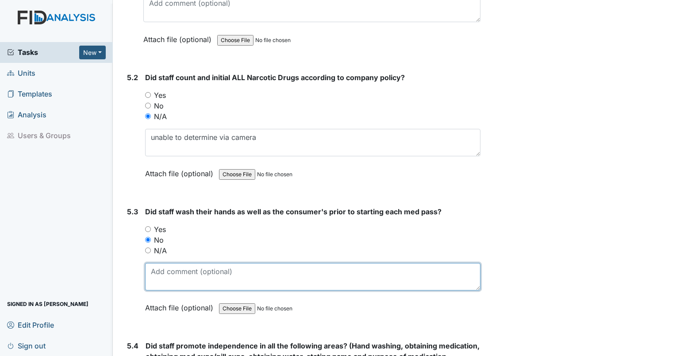
drag, startPoint x: 163, startPoint y: 261, endPoint x: 168, endPoint y: 261, distance: 5.3
click at [163, 263] on textarea at bounding box center [312, 276] width 335 height 27
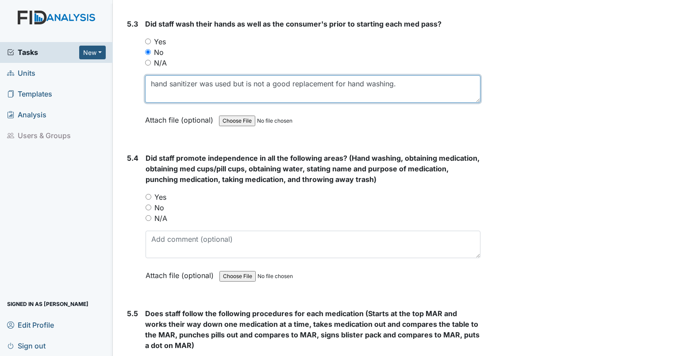
scroll to position [4160, 0]
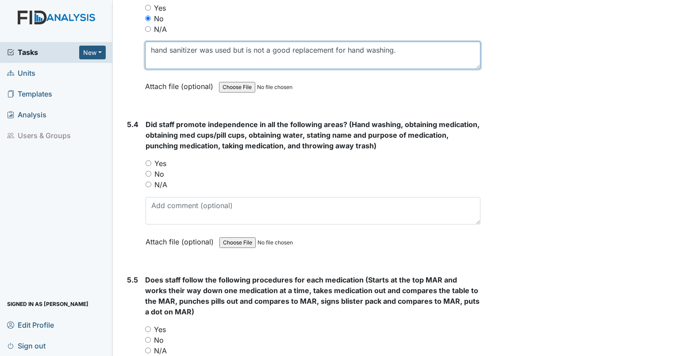
type textarea "hand sanitizer was used but is not a good replacement for hand washing."
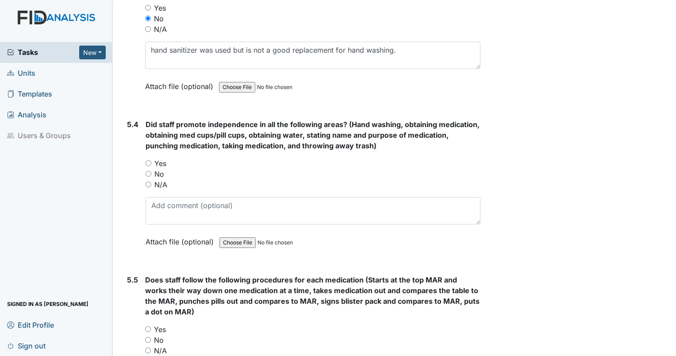
click at [149, 160] on input "Yes" at bounding box center [149, 163] width 6 height 6
radio input "true"
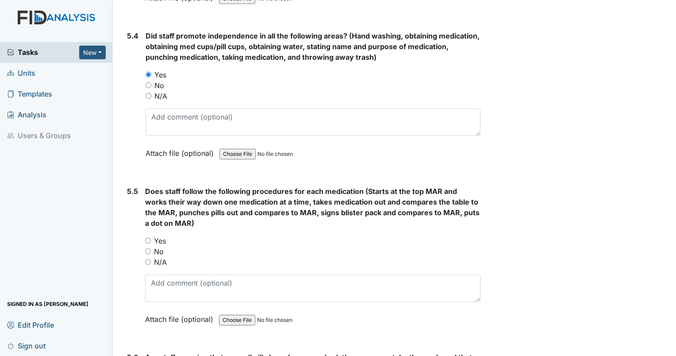
scroll to position [4293, 0]
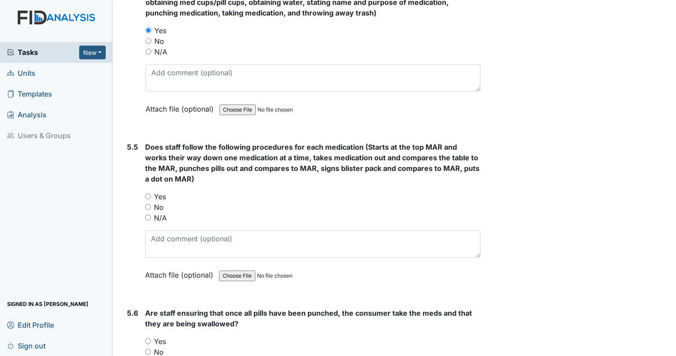
click at [147, 193] on input "Yes" at bounding box center [148, 196] width 6 height 6
radio input "true"
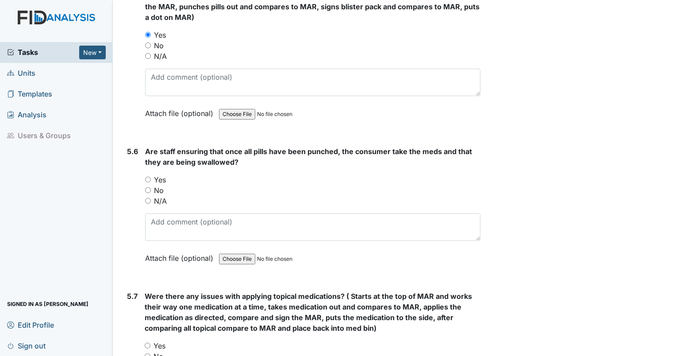
scroll to position [4470, 0]
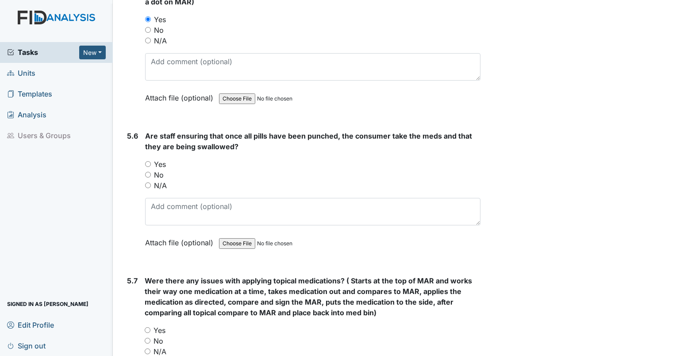
click at [146, 161] on input "Yes" at bounding box center [148, 164] width 6 height 6
radio input "true"
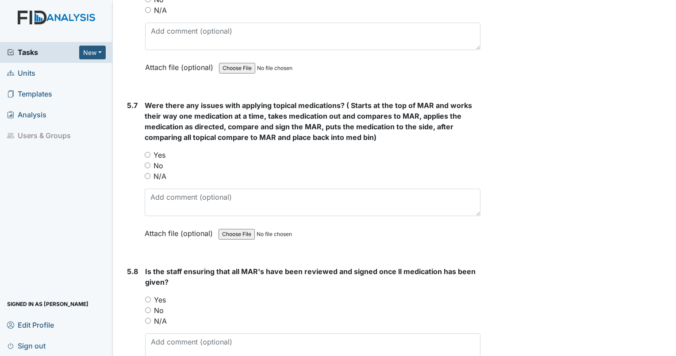
scroll to position [4647, 0]
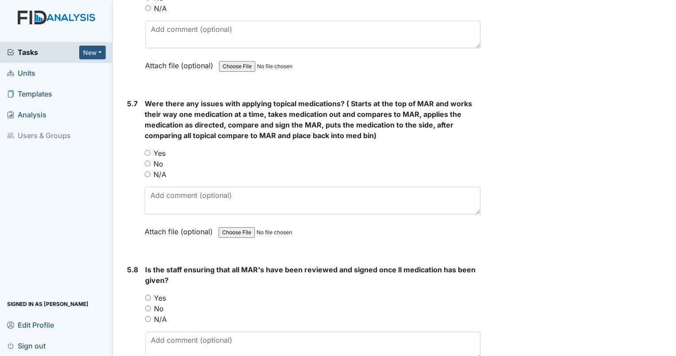
click at [147, 171] on input "N/A" at bounding box center [148, 174] width 6 height 6
radio input "true"
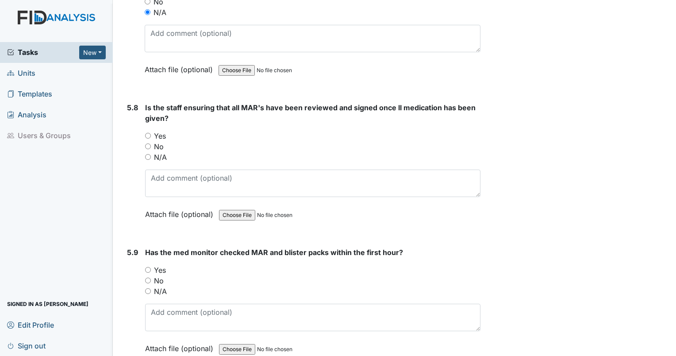
scroll to position [4824, 0]
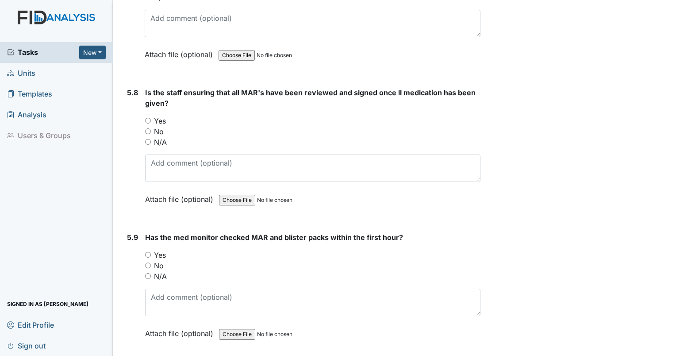
click at [148, 139] on input "N/A" at bounding box center [148, 142] width 6 height 6
radio input "true"
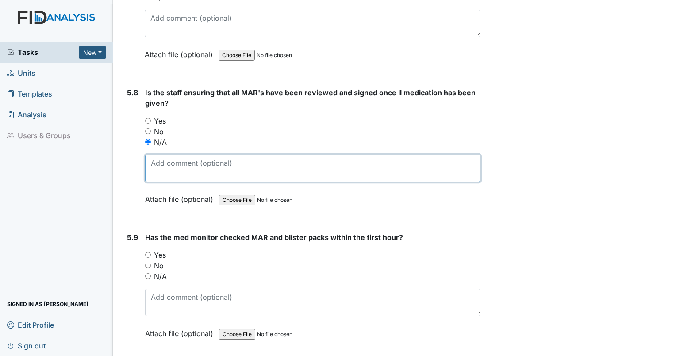
click at [153, 154] on textarea at bounding box center [312, 167] width 335 height 27
type textarea "difficult to determine on camera observation, but inspector will check in perso…"
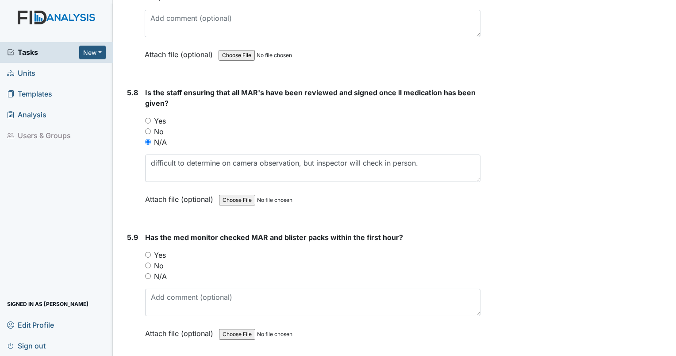
click at [147, 273] on input "N/A" at bounding box center [148, 276] width 6 height 6
radio input "true"
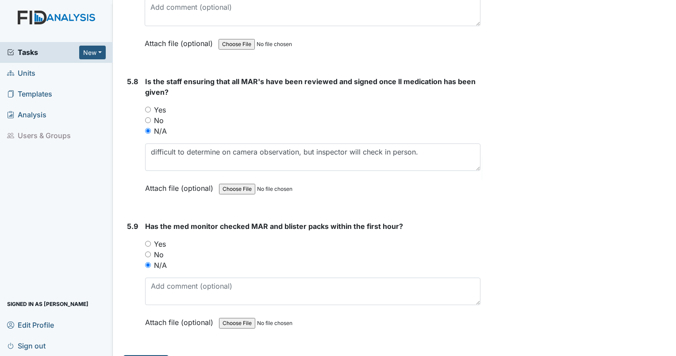
scroll to position [4841, 0]
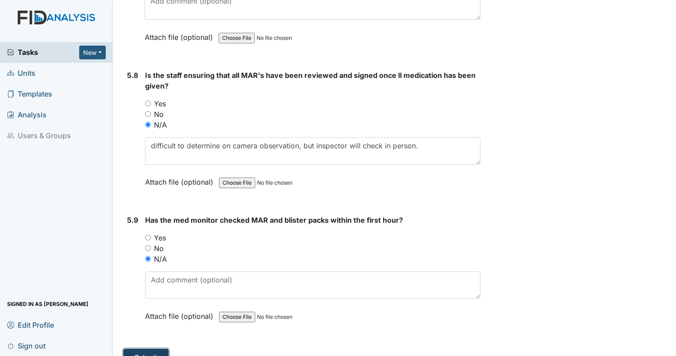
click at [156, 349] on button "Submit" at bounding box center [145, 357] width 45 height 17
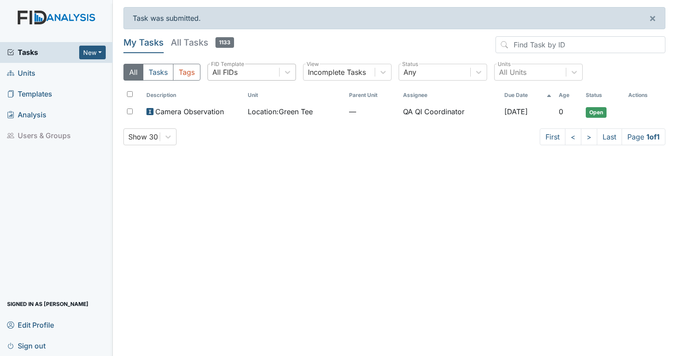
click at [273, 68] on div "All FIDs" at bounding box center [243, 72] width 71 height 16
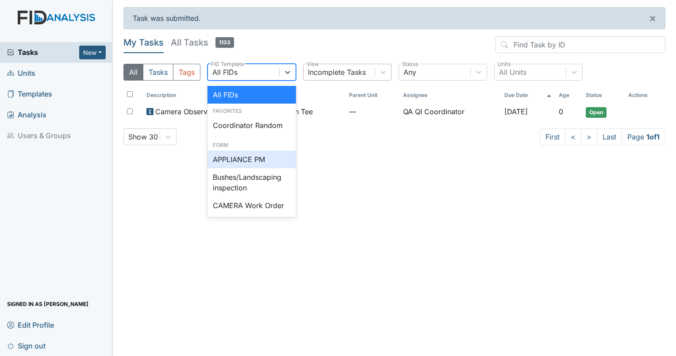
click at [351, 73] on div "Incomplete Tasks" at bounding box center [337, 72] width 58 height 11
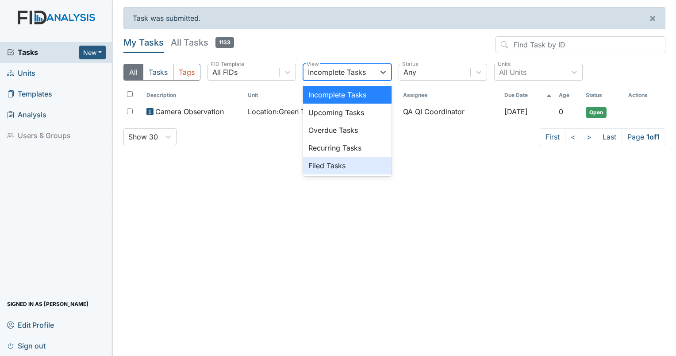
click at [336, 165] on div "Filed Tasks" at bounding box center [347, 166] width 89 height 18
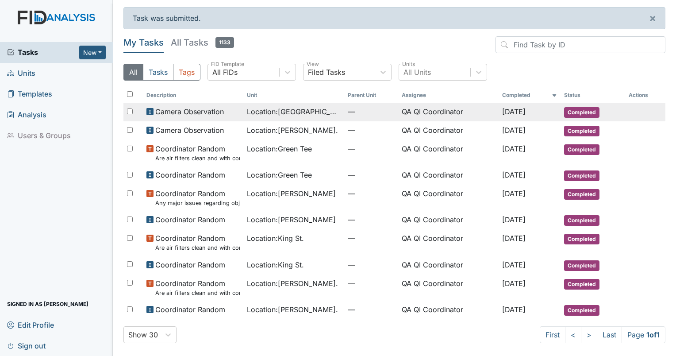
click at [303, 115] on span "Location : [GEOGRAPHIC_DATA]" at bounding box center [294, 111] width 94 height 11
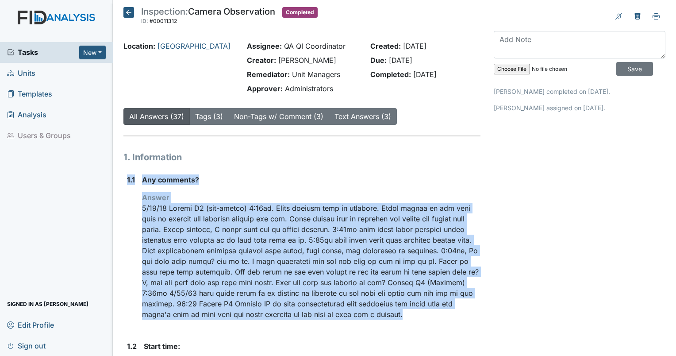
drag, startPoint x: 435, startPoint y: 317, endPoint x: 118, endPoint y: 173, distance: 348.4
drag, startPoint x: 118, startPoint y: 173, endPoint x: 141, endPoint y: 177, distance: 23.8
copy div "1.1 Any comments? Answer 8/19/25 Camera D1 (med-dining) 7:01am. Staff passing m…"
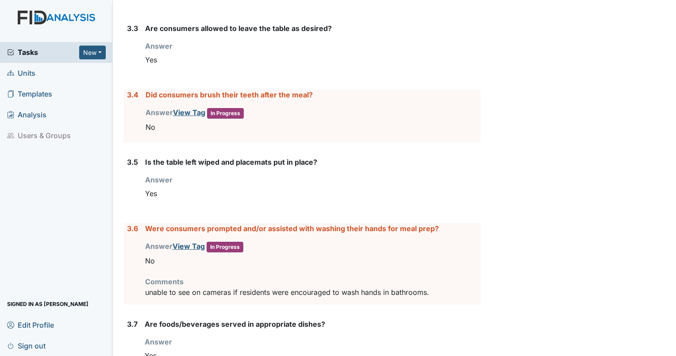
scroll to position [1195, 0]
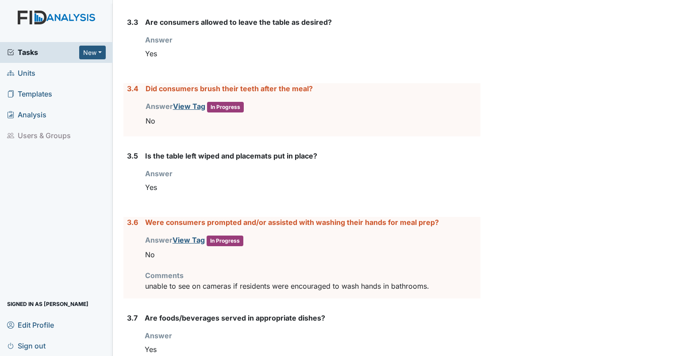
click at [171, 126] on div "Did consumers brush their teeth after the meal? Answer View Tag In Progress You…" at bounding box center [313, 109] width 335 height 53
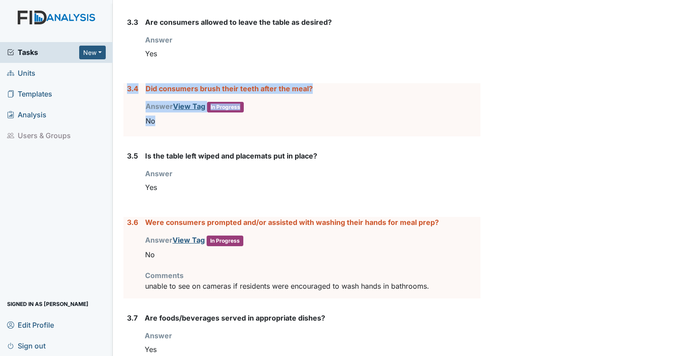
drag, startPoint x: 173, startPoint y: 128, endPoint x: 113, endPoint y: 91, distance: 70.4
click at [113, 91] on main "Inspection: Camera Observation ID: #00011312 Completed Autosaving... Location: …" at bounding box center [394, 178] width 563 height 356
drag, startPoint x: 113, startPoint y: 91, endPoint x: 150, endPoint y: 85, distance: 37.8
copy div "3.4 Did consumers brush their teeth after the meal? Answer View Tag In Progress…"
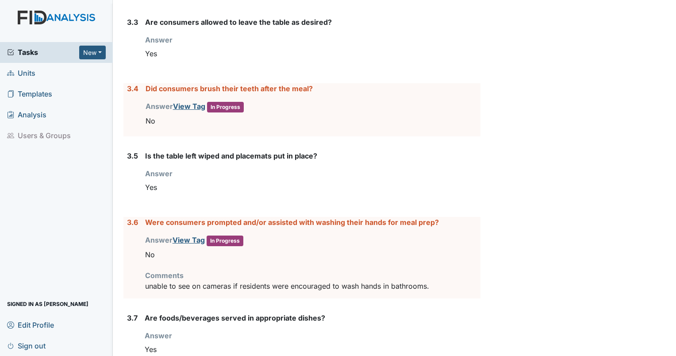
click at [448, 288] on div "Were consumers prompted and/or assisted with washing their hands for meal prep?…" at bounding box center [312, 257] width 335 height 81
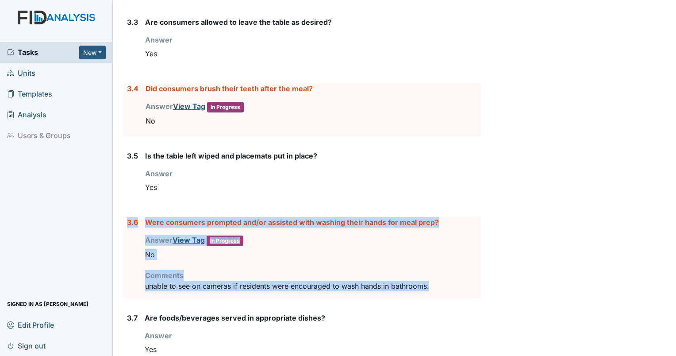
drag, startPoint x: 448, startPoint y: 285, endPoint x: 119, endPoint y: 221, distance: 335.5
click at [119, 221] on div "Inspection: Camera Observation ID: #00011312 Completed Autosaving... Location: …" at bounding box center [302, 346] width 370 height 3068
drag, startPoint x: 119, startPoint y: 221, endPoint x: 163, endPoint y: 220, distance: 44.3
copy div "3.6 Were consumers prompted and/or assisted with washing their hands for meal p…"
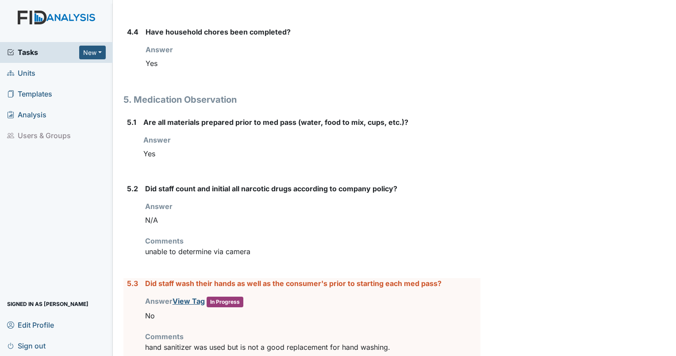
scroll to position [2346, 0]
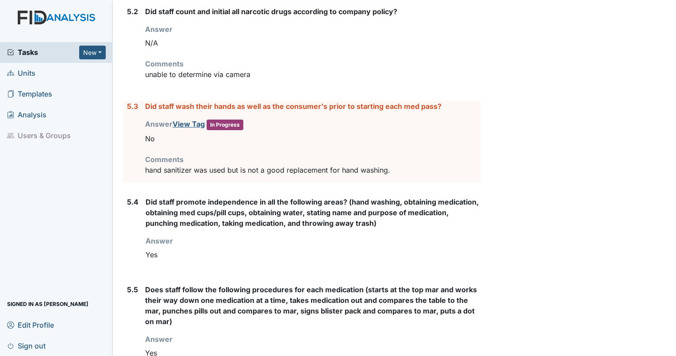
click at [408, 165] on p "hand sanitizer was used but is not a good replacement for hand washing." at bounding box center [312, 170] width 335 height 11
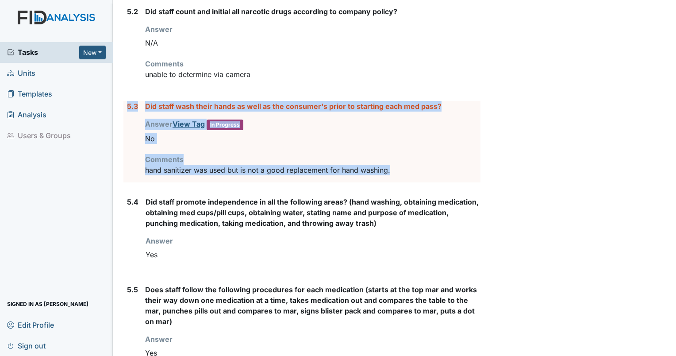
drag, startPoint x: 406, startPoint y: 161, endPoint x: 127, endPoint y: 103, distance: 284.9
click at [127, 103] on div "5.3 Did staff wash their hands as well as the consumer's prior to starting each…" at bounding box center [301, 141] width 357 height 81
copy div "5.3 Did staff wash their hands as well as the consumer's prior to starting each…"
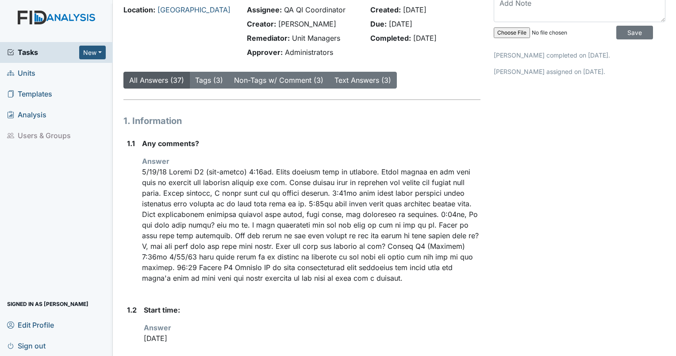
scroll to position [0, 0]
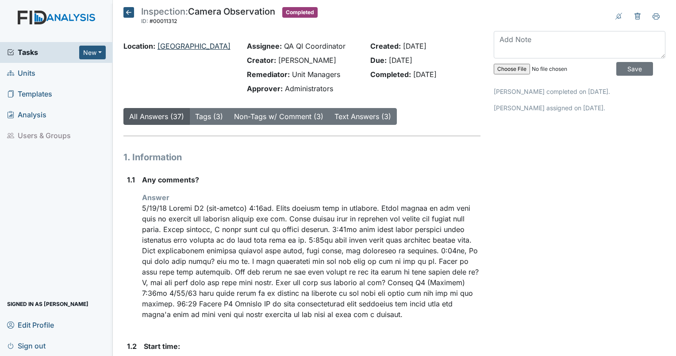
click at [166, 44] on link "[GEOGRAPHIC_DATA]" at bounding box center [194, 46] width 73 height 9
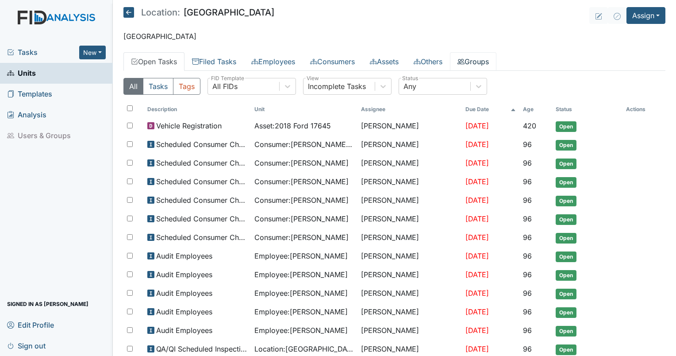
click at [496, 62] on link "Groups" at bounding box center [473, 61] width 46 height 19
